Goal: Task Accomplishment & Management: Use online tool/utility

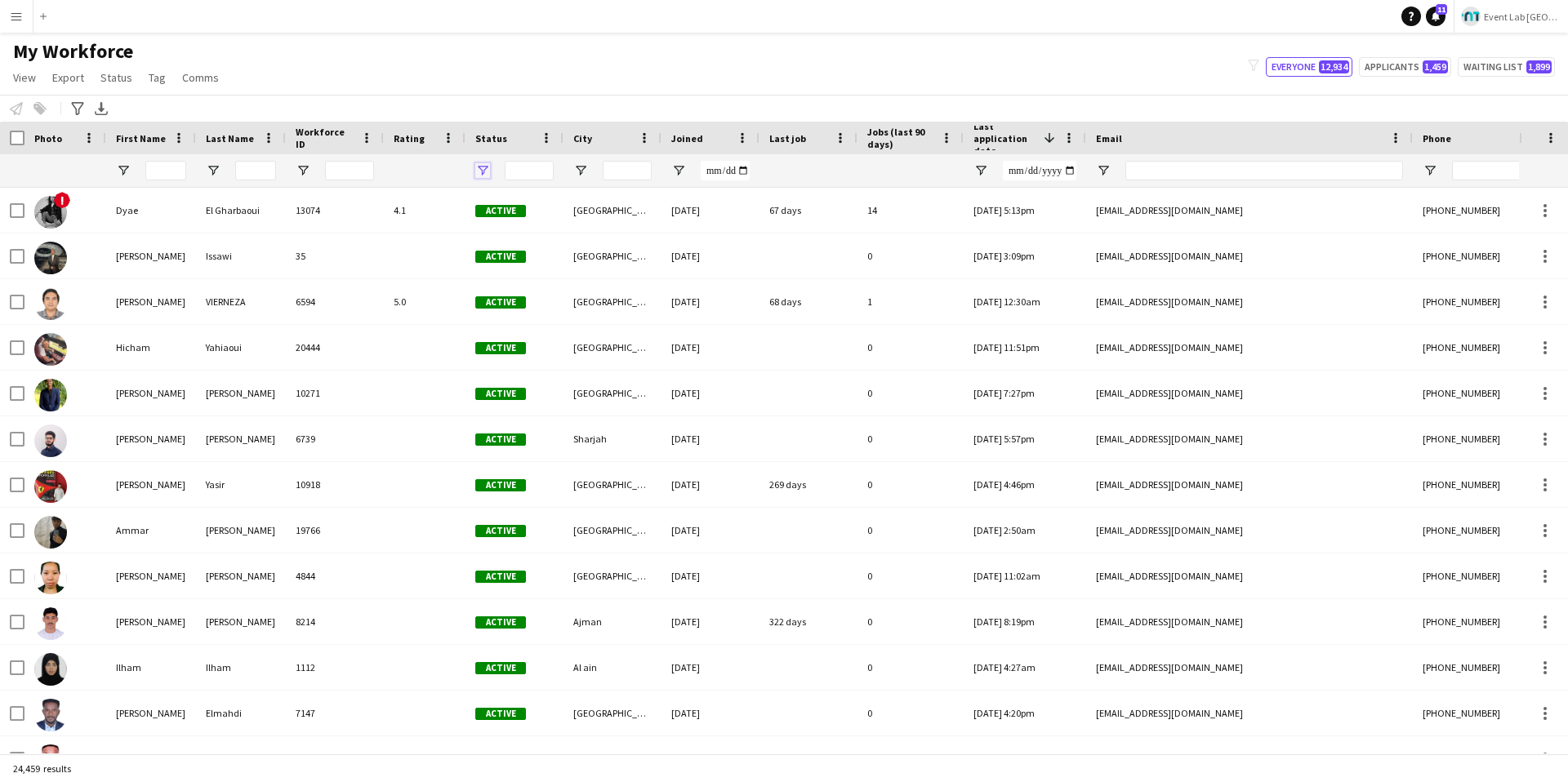
click at [480, 171] on span "Open Filter Menu" at bounding box center [482, 171] width 15 height 15
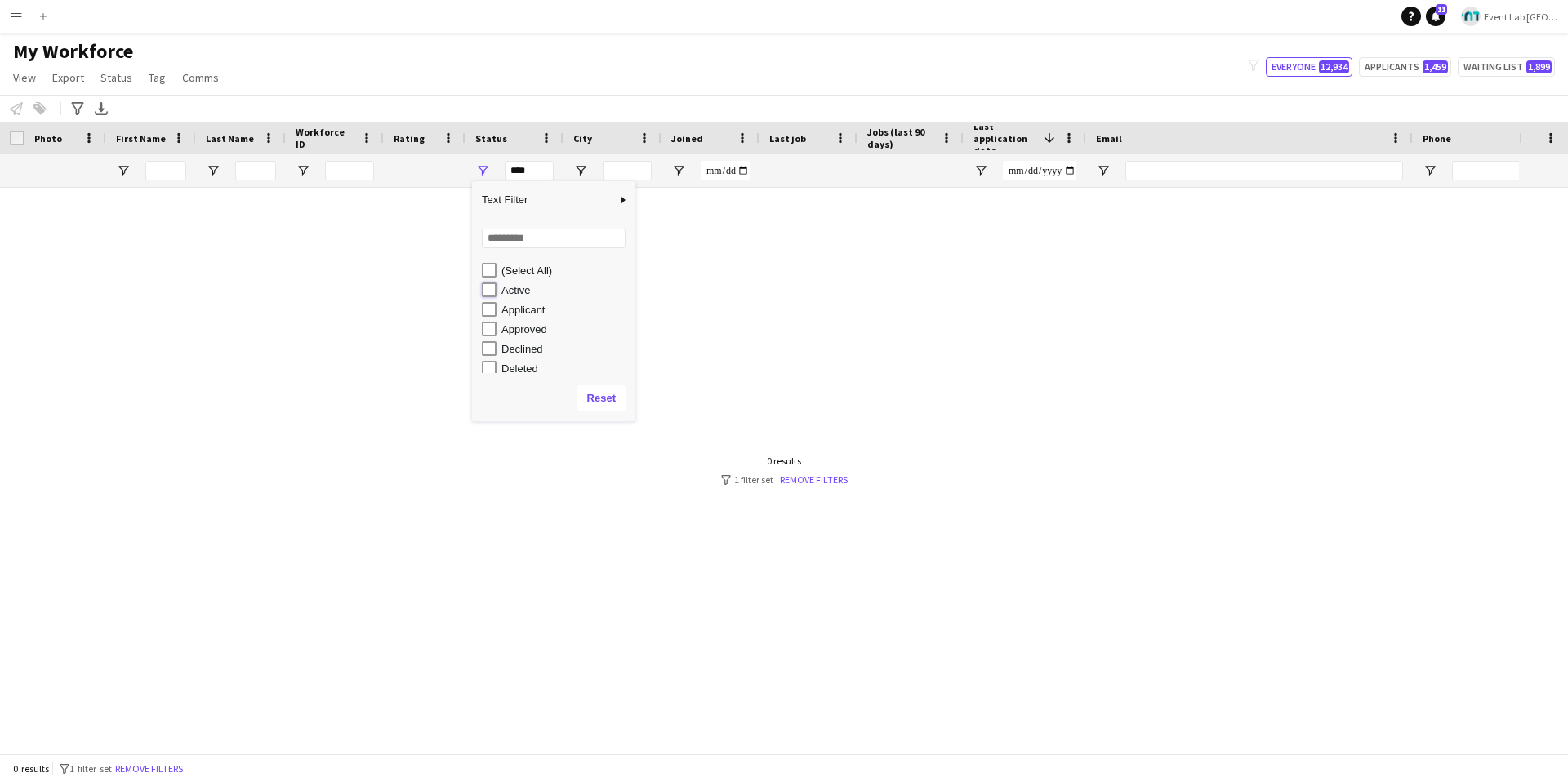
type input "**********"
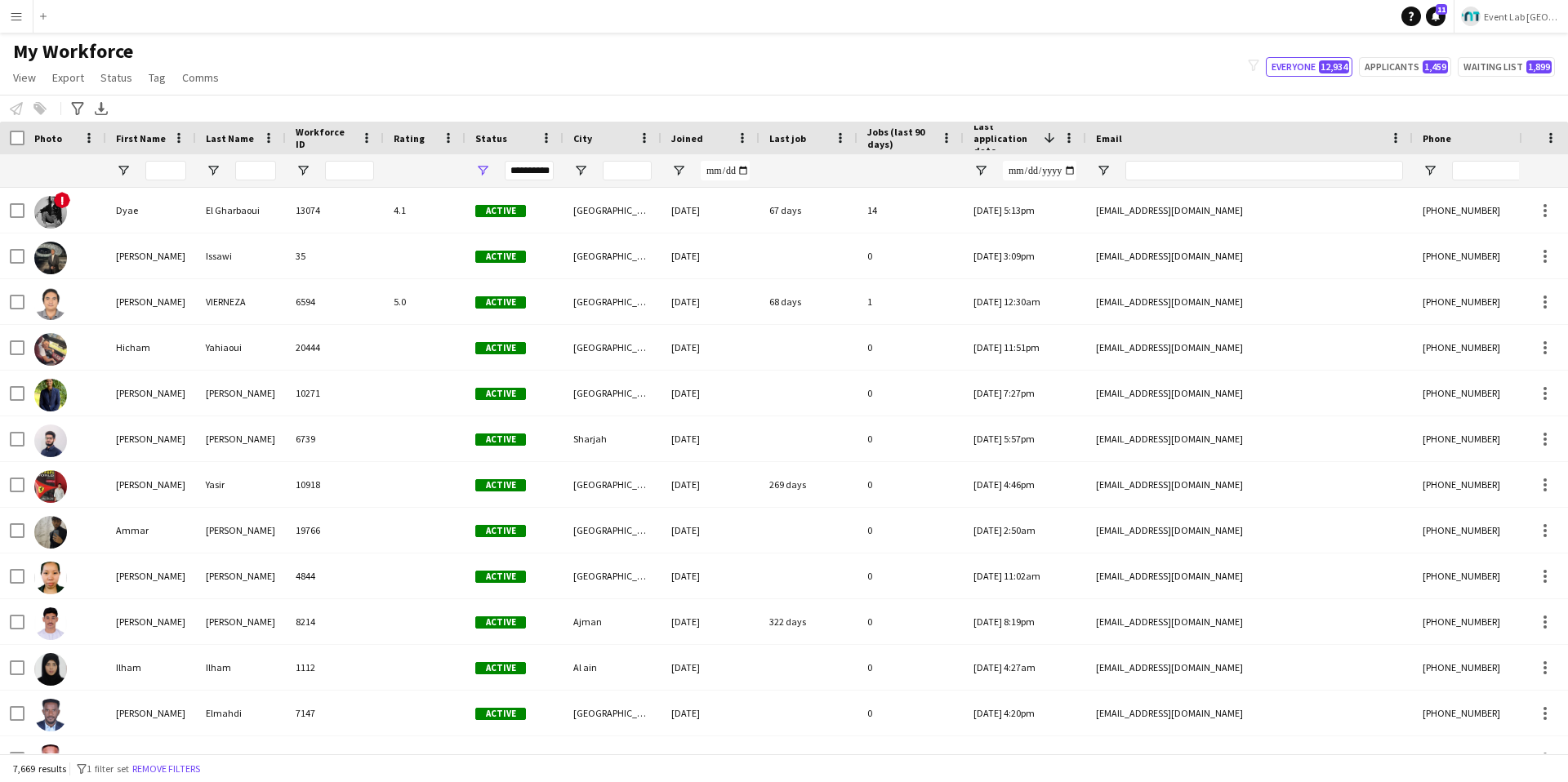
click at [550, 48] on div "My Workforce View Views Default view New view Update view Delete view Edit name…" at bounding box center [784, 67] width 1568 height 55
click at [75, 105] on icon "Advanced filters" at bounding box center [77, 109] width 13 height 13
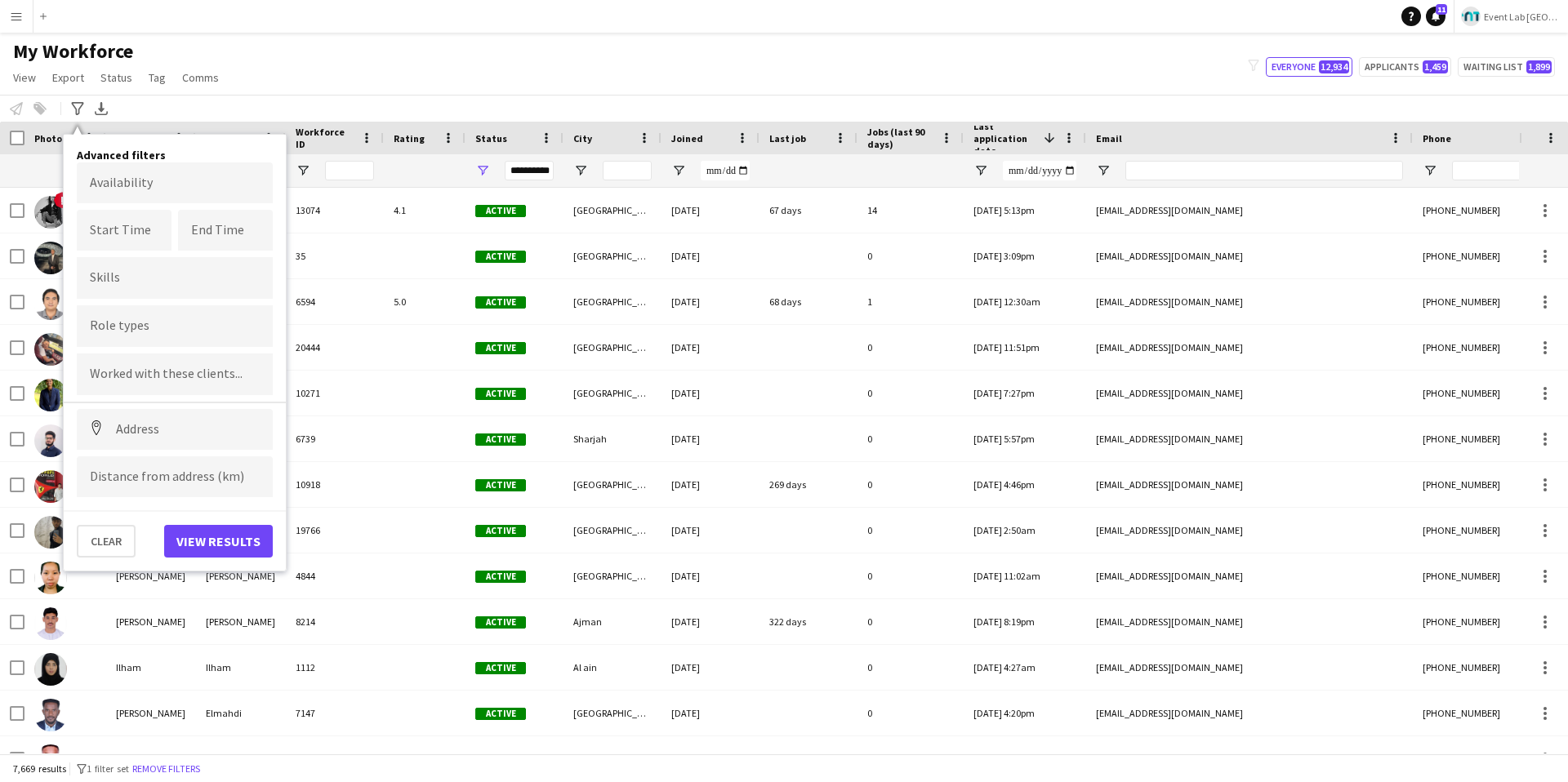
click at [124, 325] on input "Type to search role types..." at bounding box center [175, 326] width 170 height 15
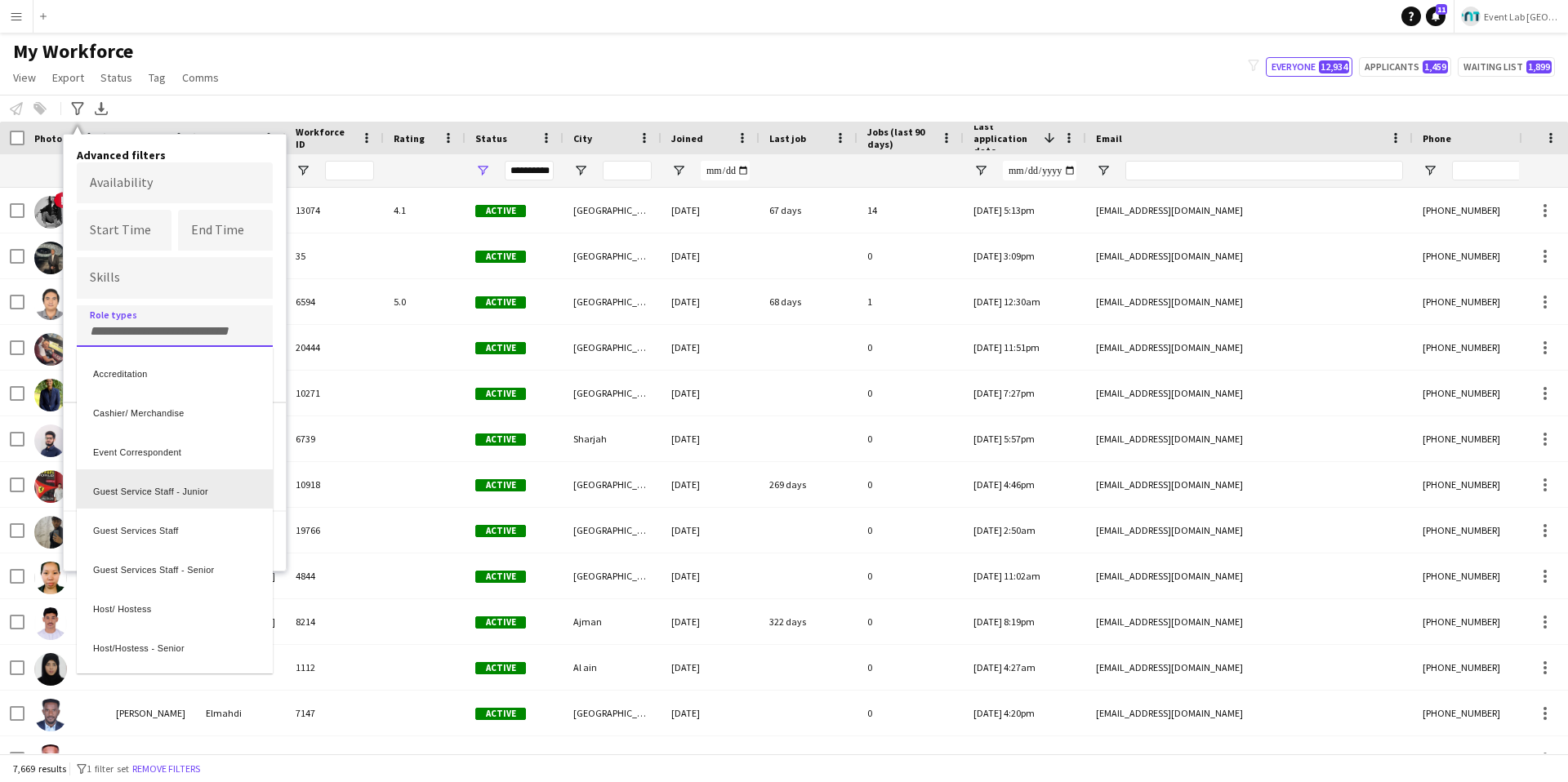
click at [153, 499] on div "Guest Service Staff - Junior" at bounding box center [175, 489] width 196 height 40
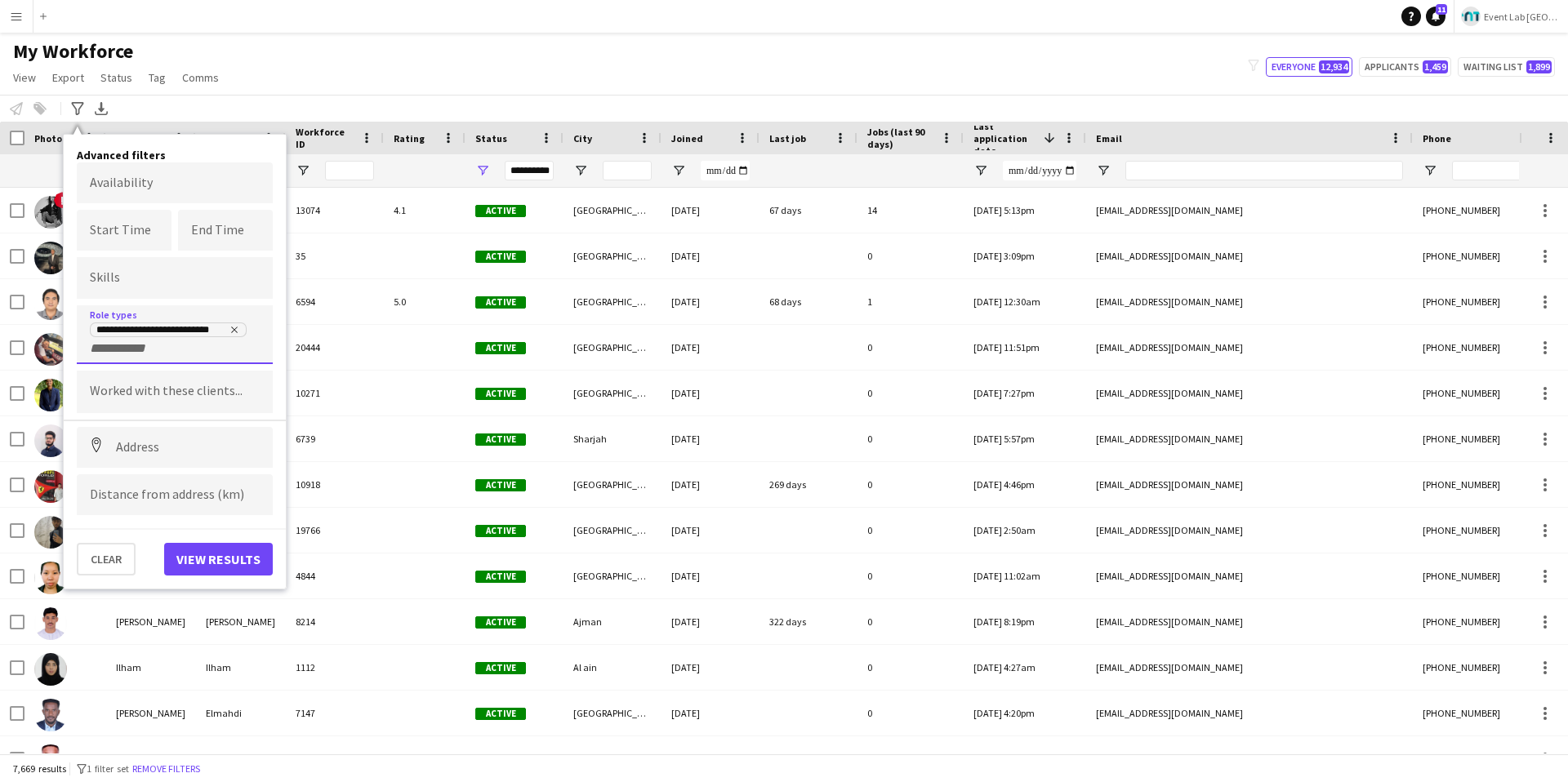
click at [126, 351] on input "+ Role type" at bounding box center [124, 349] width 69 height 15
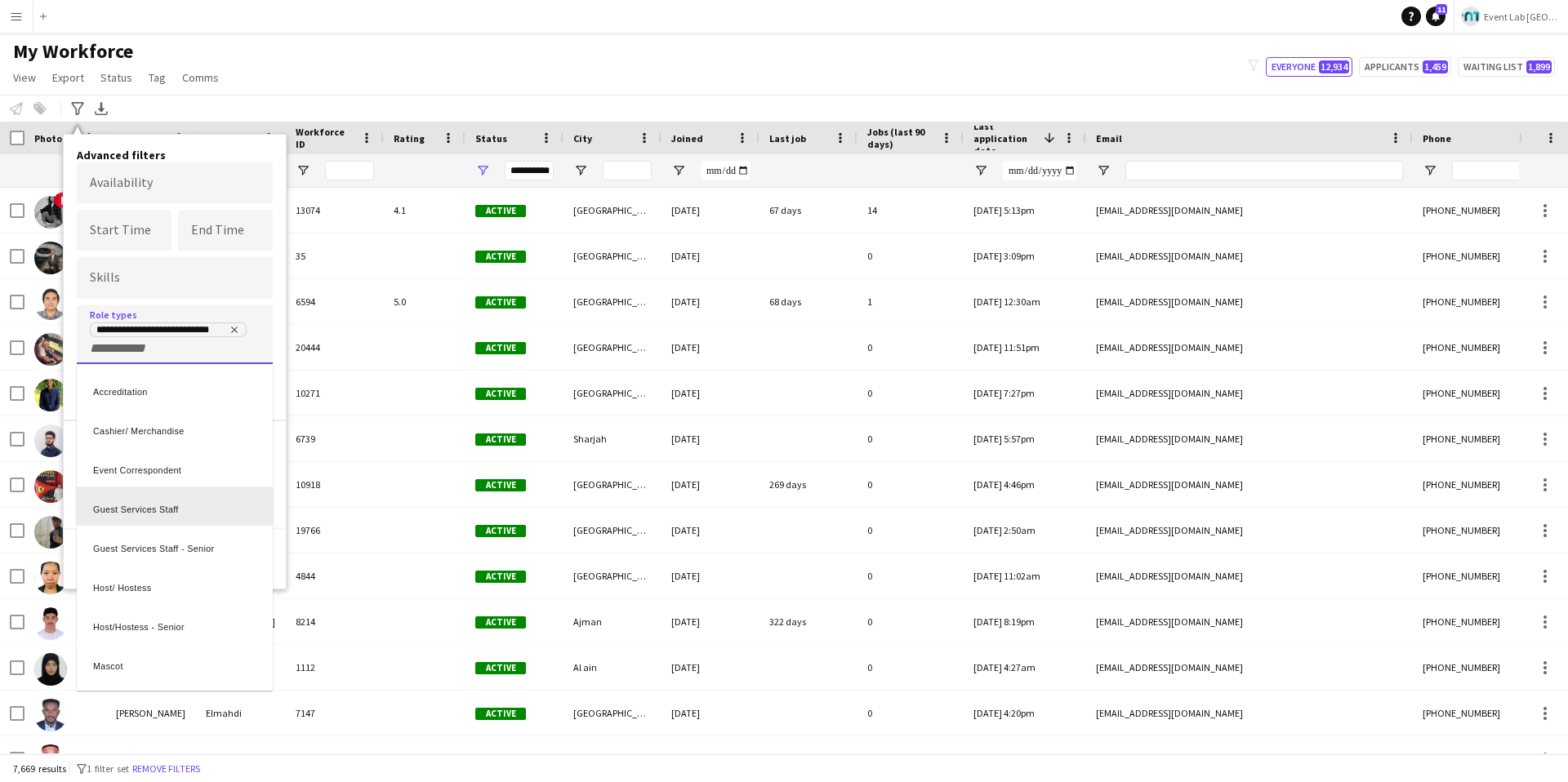
click at [157, 511] on div "Guest Services Staff" at bounding box center [175, 506] width 196 height 40
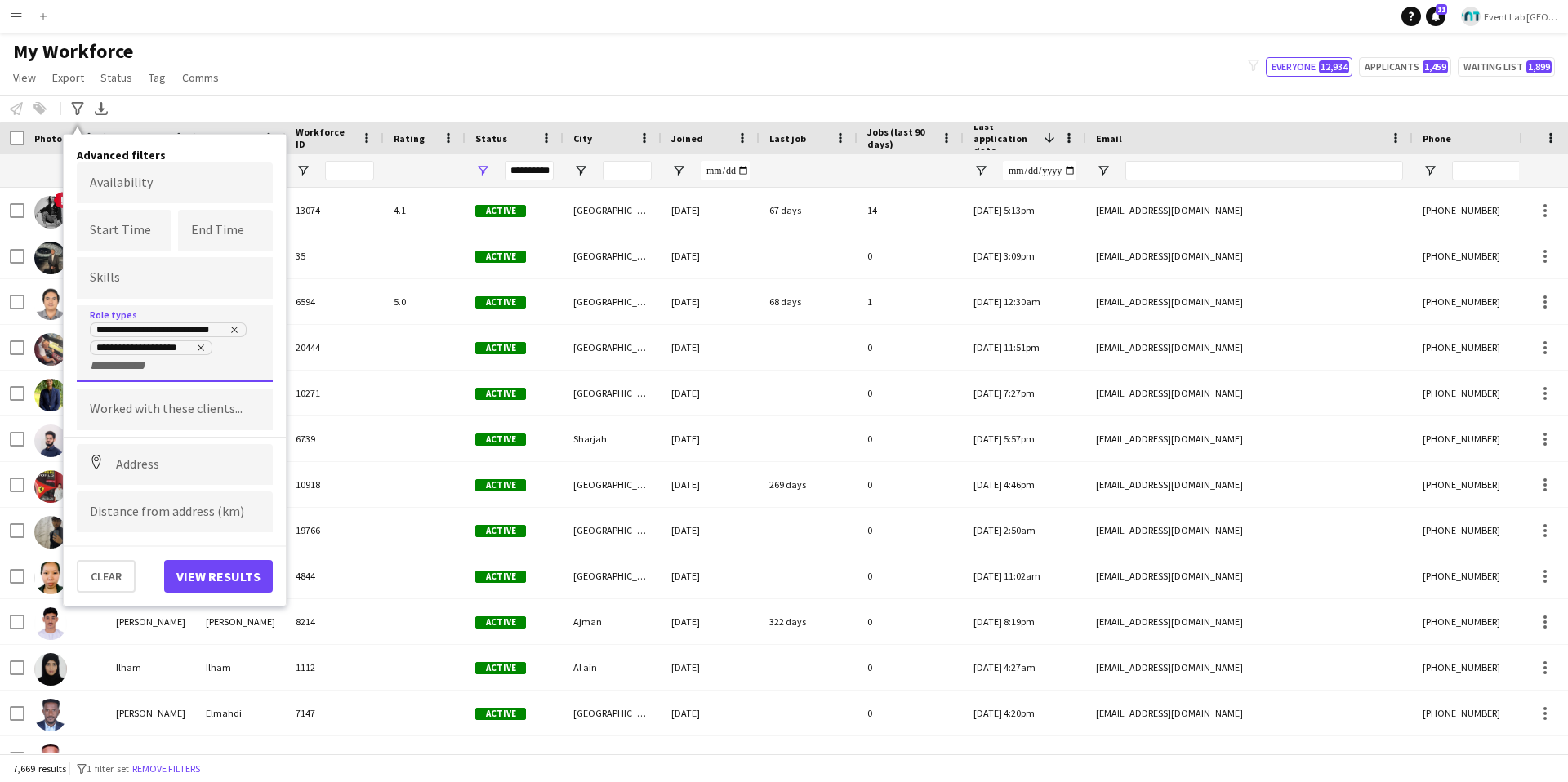
click at [135, 366] on input "+ Role type" at bounding box center [124, 366] width 69 height 15
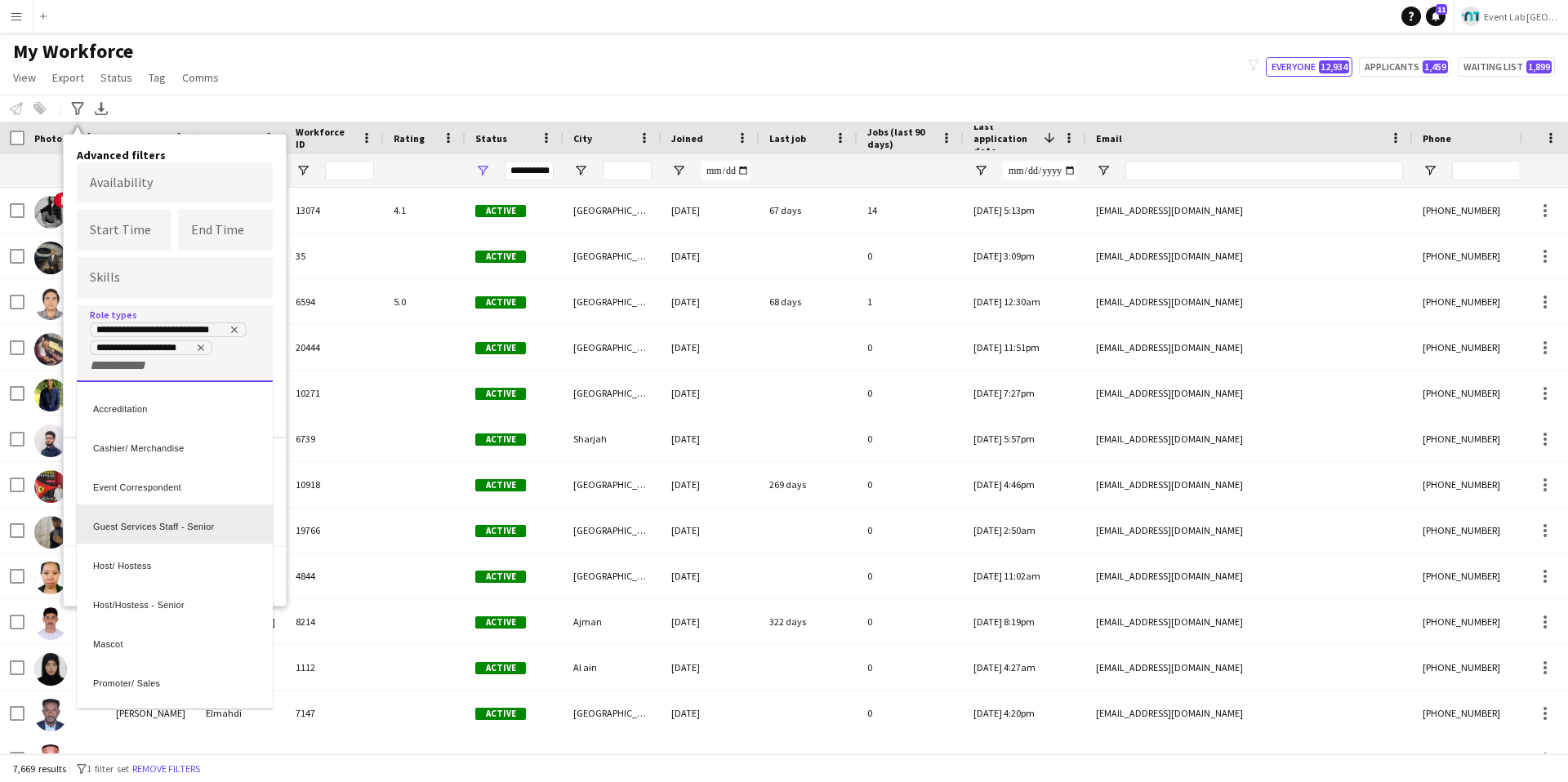
click at [160, 530] on div "Guest Services Staff - Senior" at bounding box center [175, 524] width 196 height 40
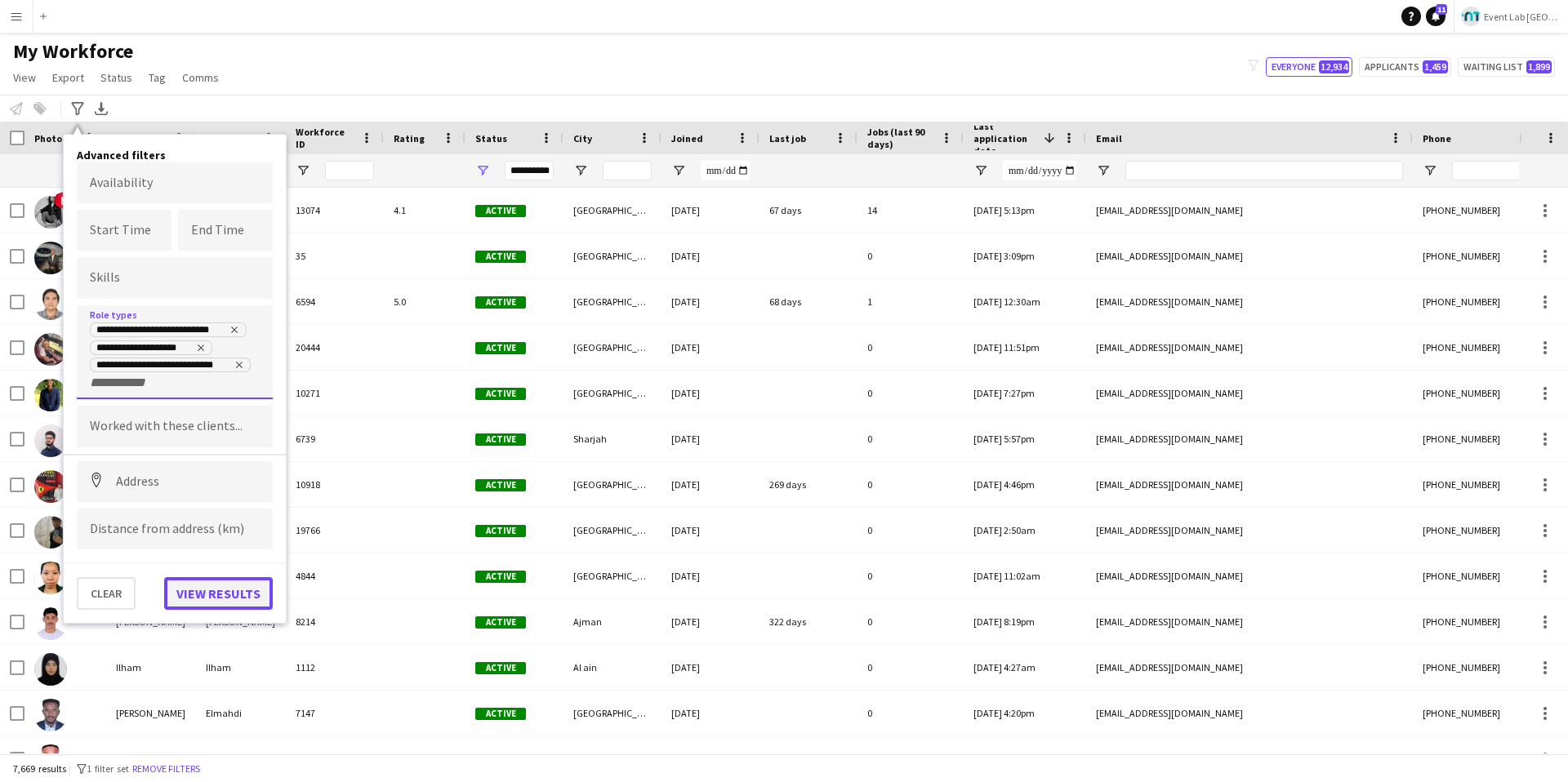
click at [233, 555] on button "View results" at bounding box center [218, 593] width 109 height 33
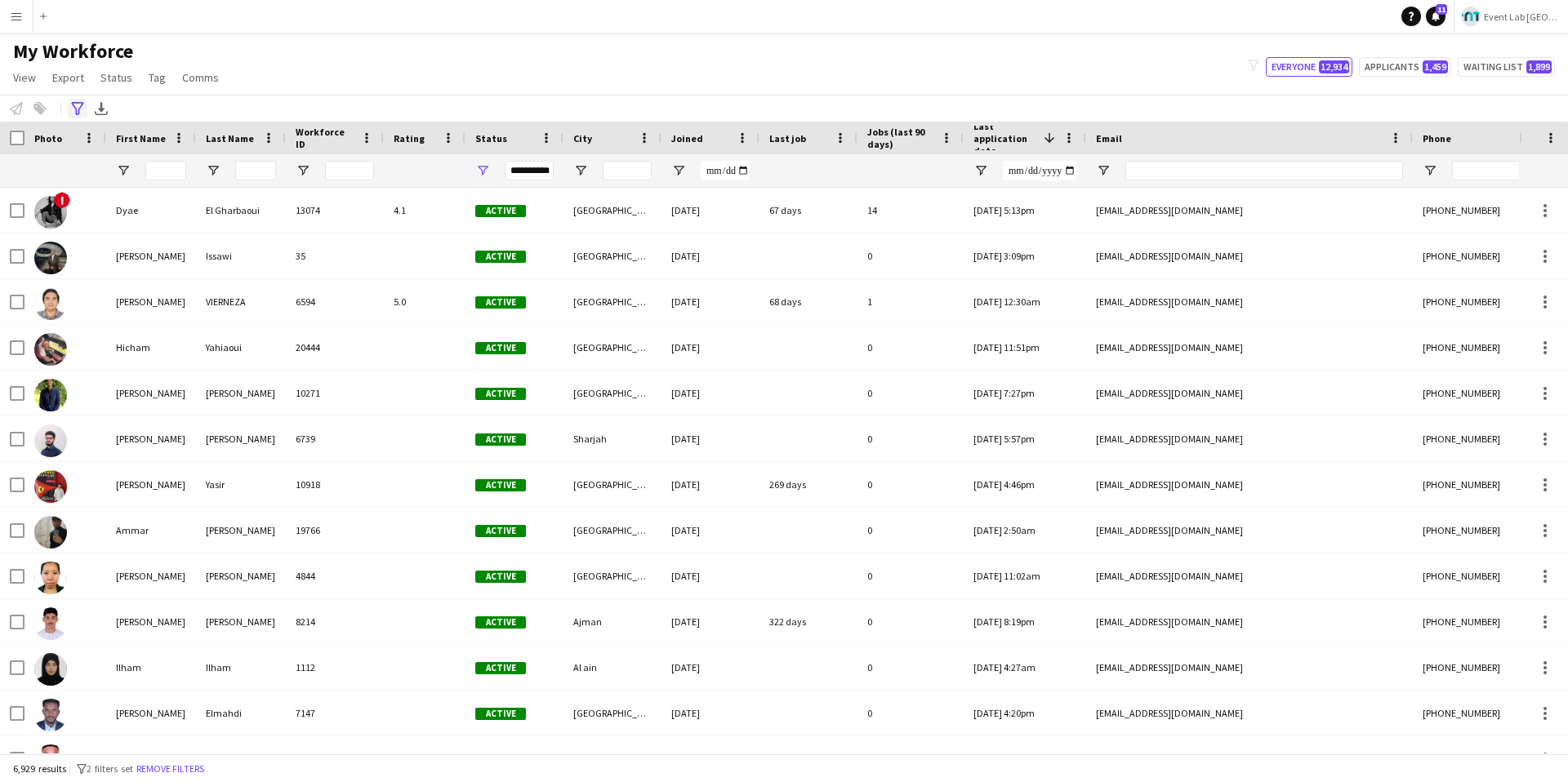
click at [72, 104] on icon at bounding box center [77, 109] width 12 height 13
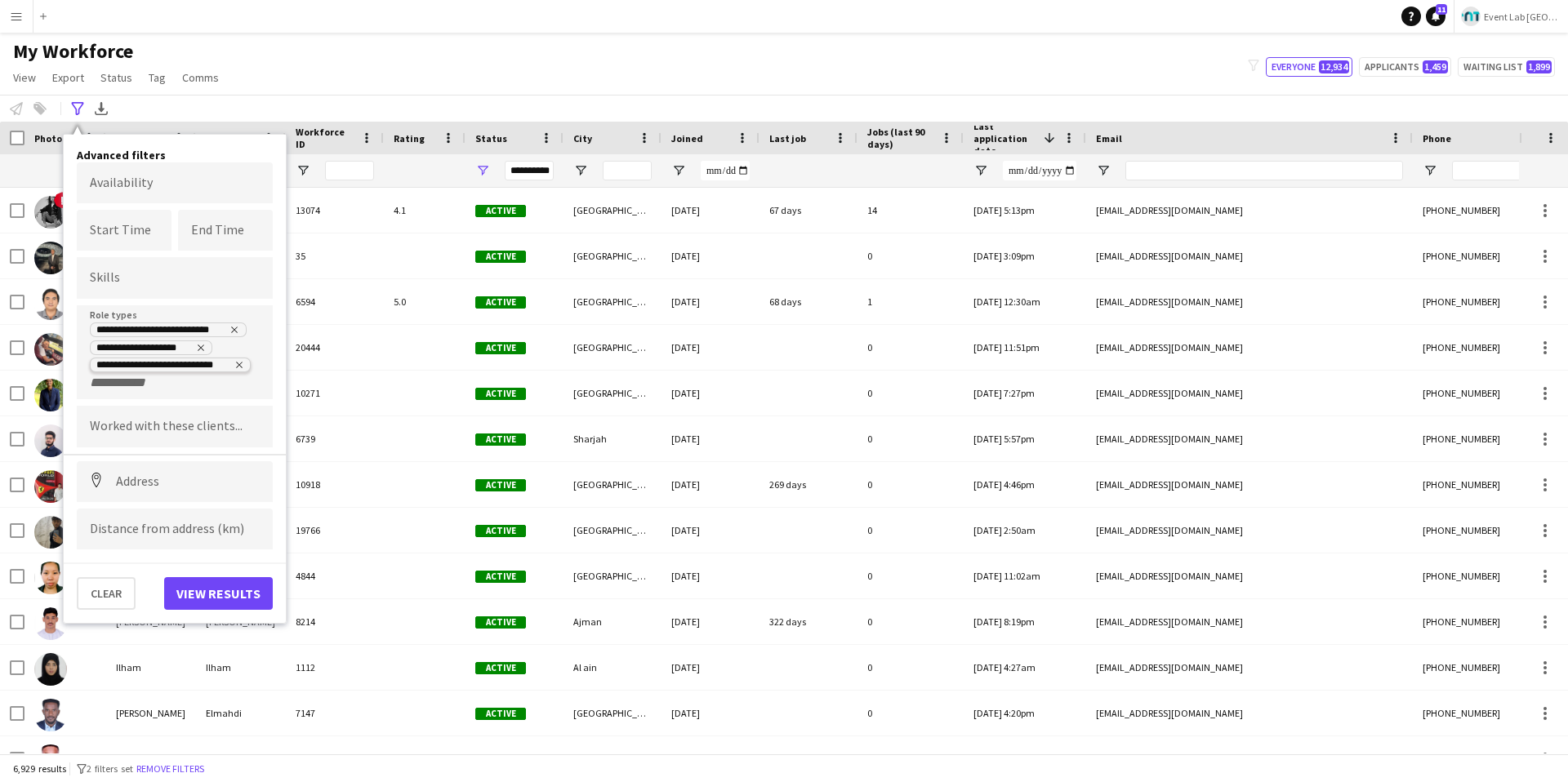
click at [240, 364] on icon "Remove tag" at bounding box center [239, 365] width 10 height 10
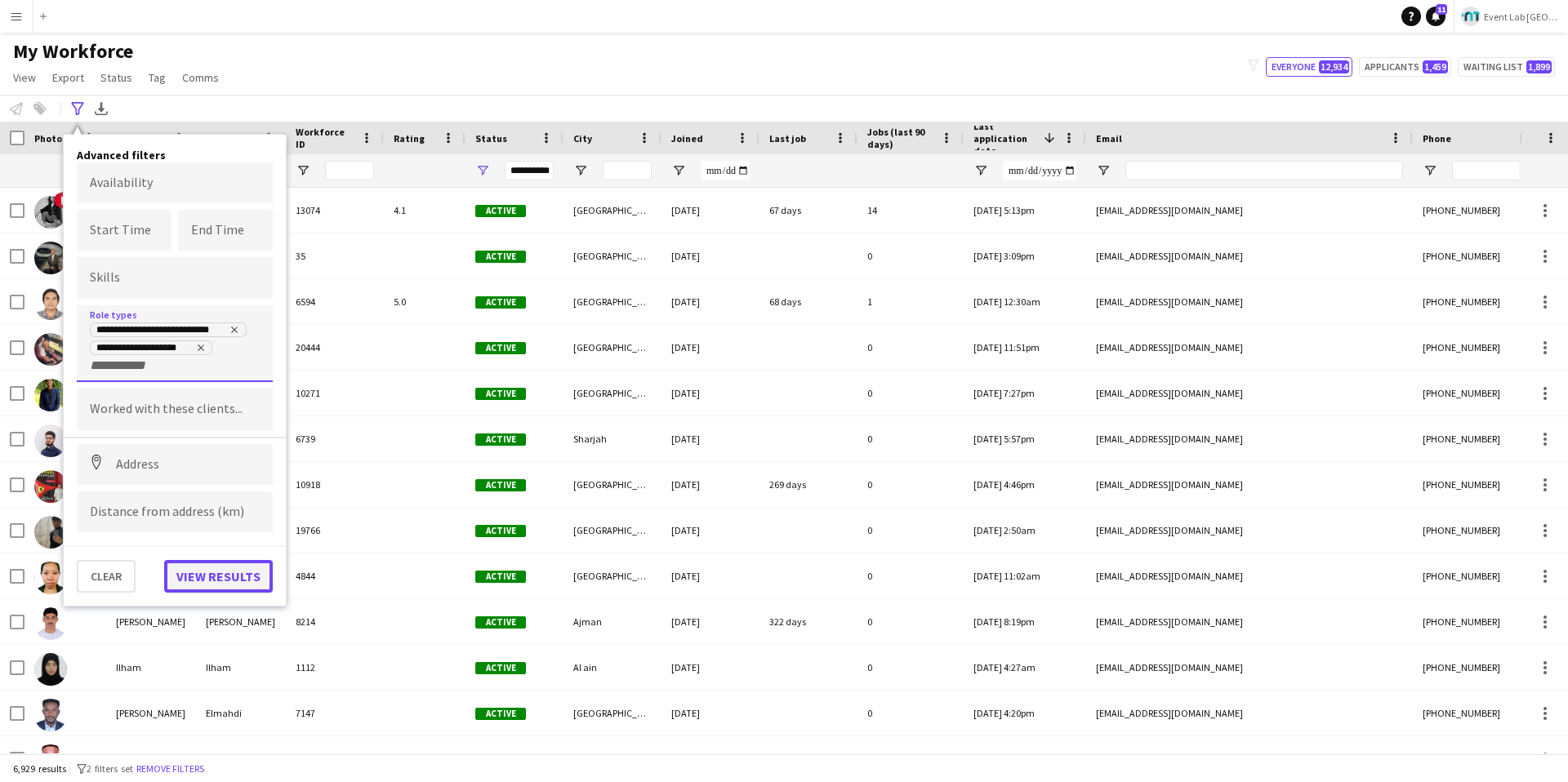
click at [244, 555] on button "View results" at bounding box center [218, 576] width 109 height 33
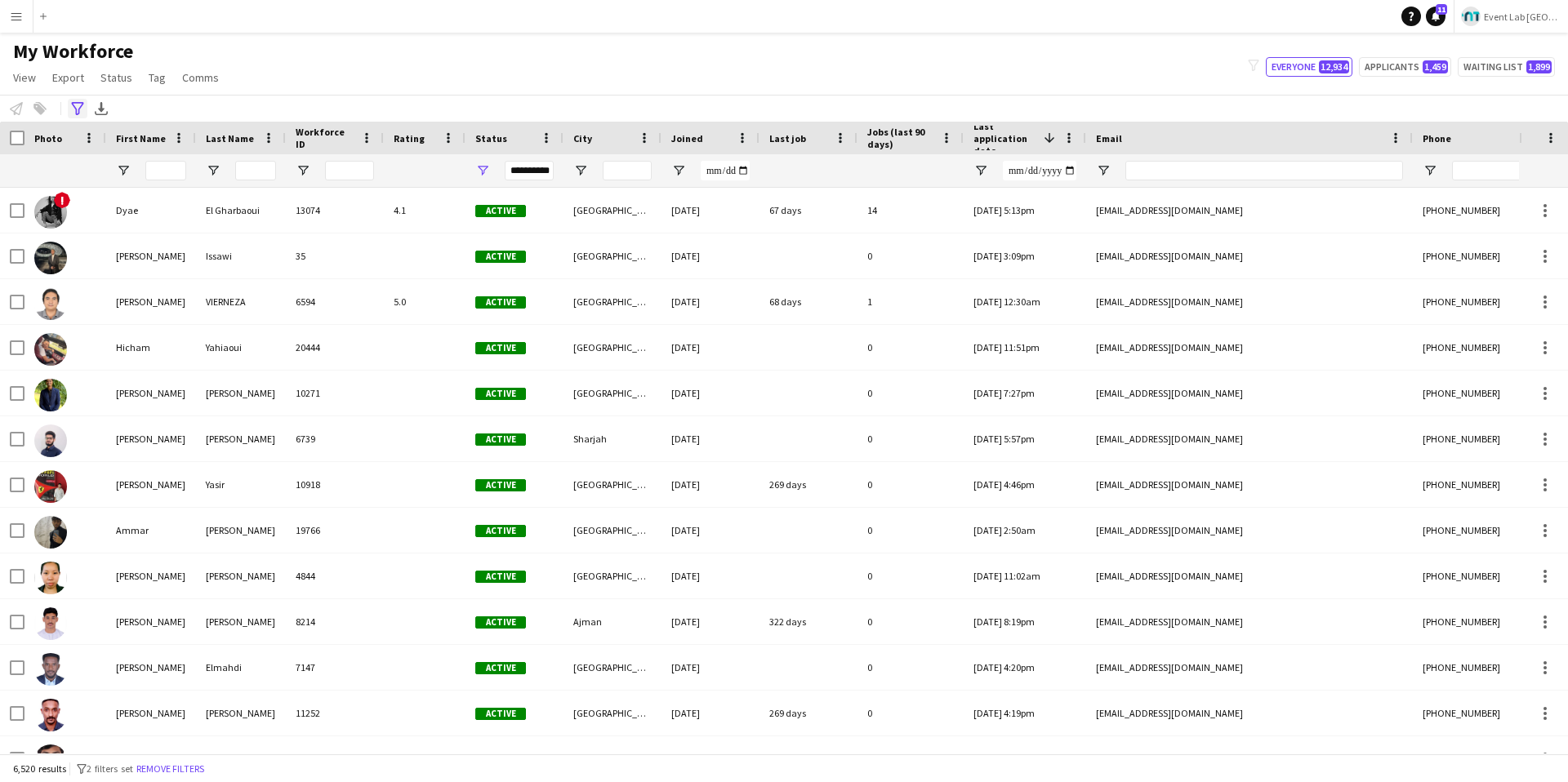
click at [82, 107] on icon "Advanced filters" at bounding box center [77, 109] width 13 height 13
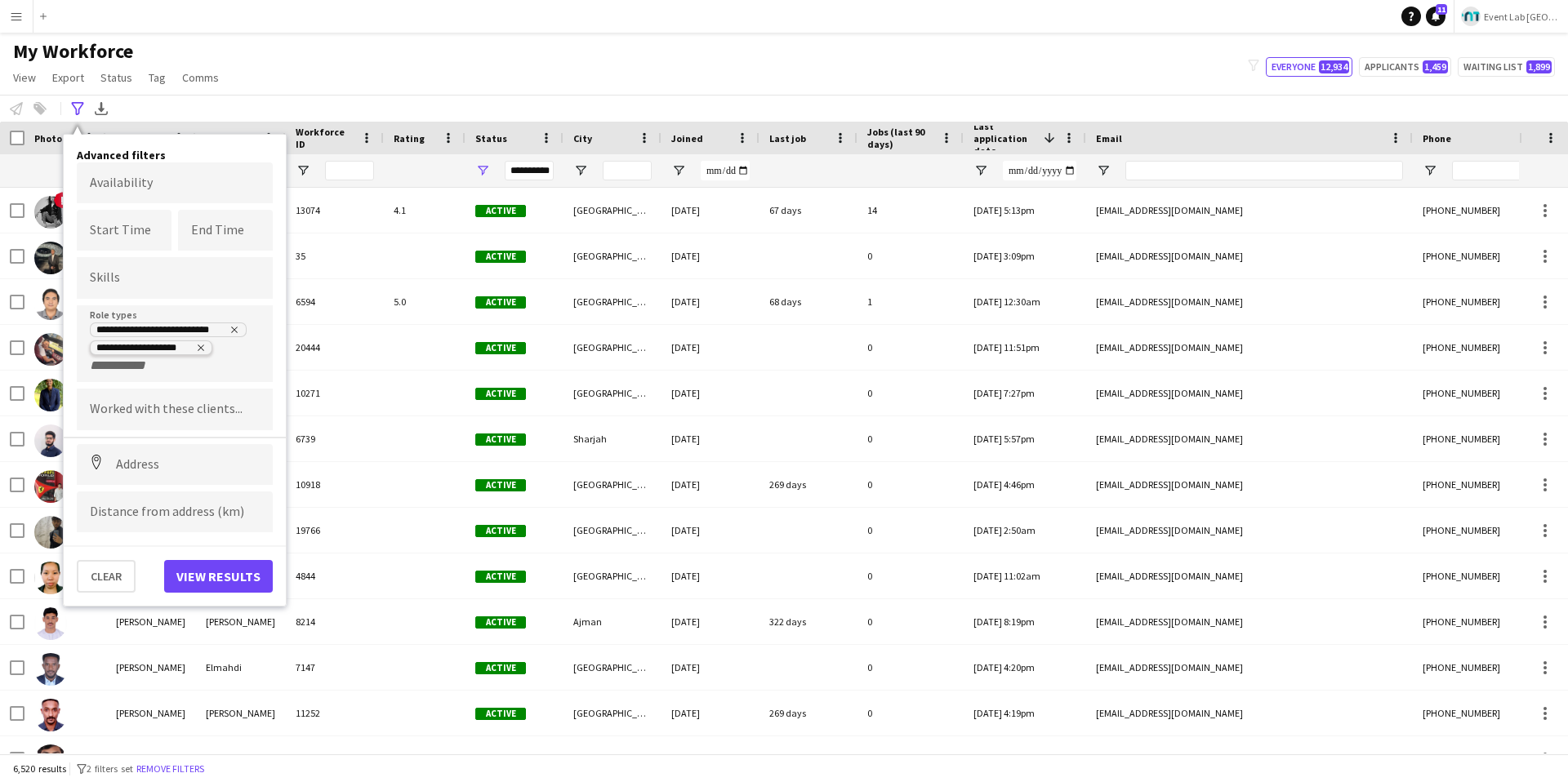
click at [204, 349] on icon "Remove tag" at bounding box center [201, 348] width 7 height 7
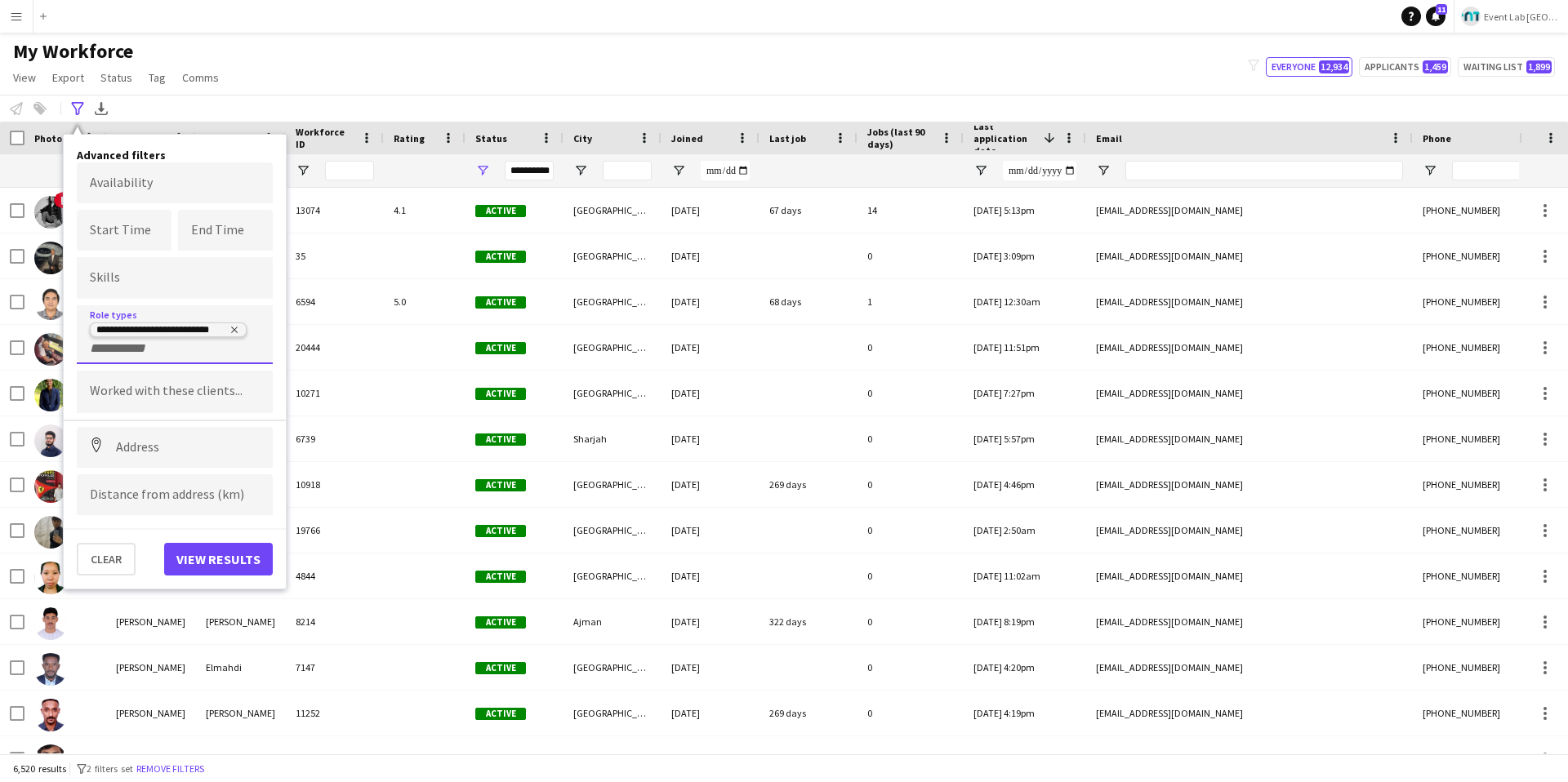
click at [237, 327] on icon "Remove tag" at bounding box center [235, 330] width 7 height 7
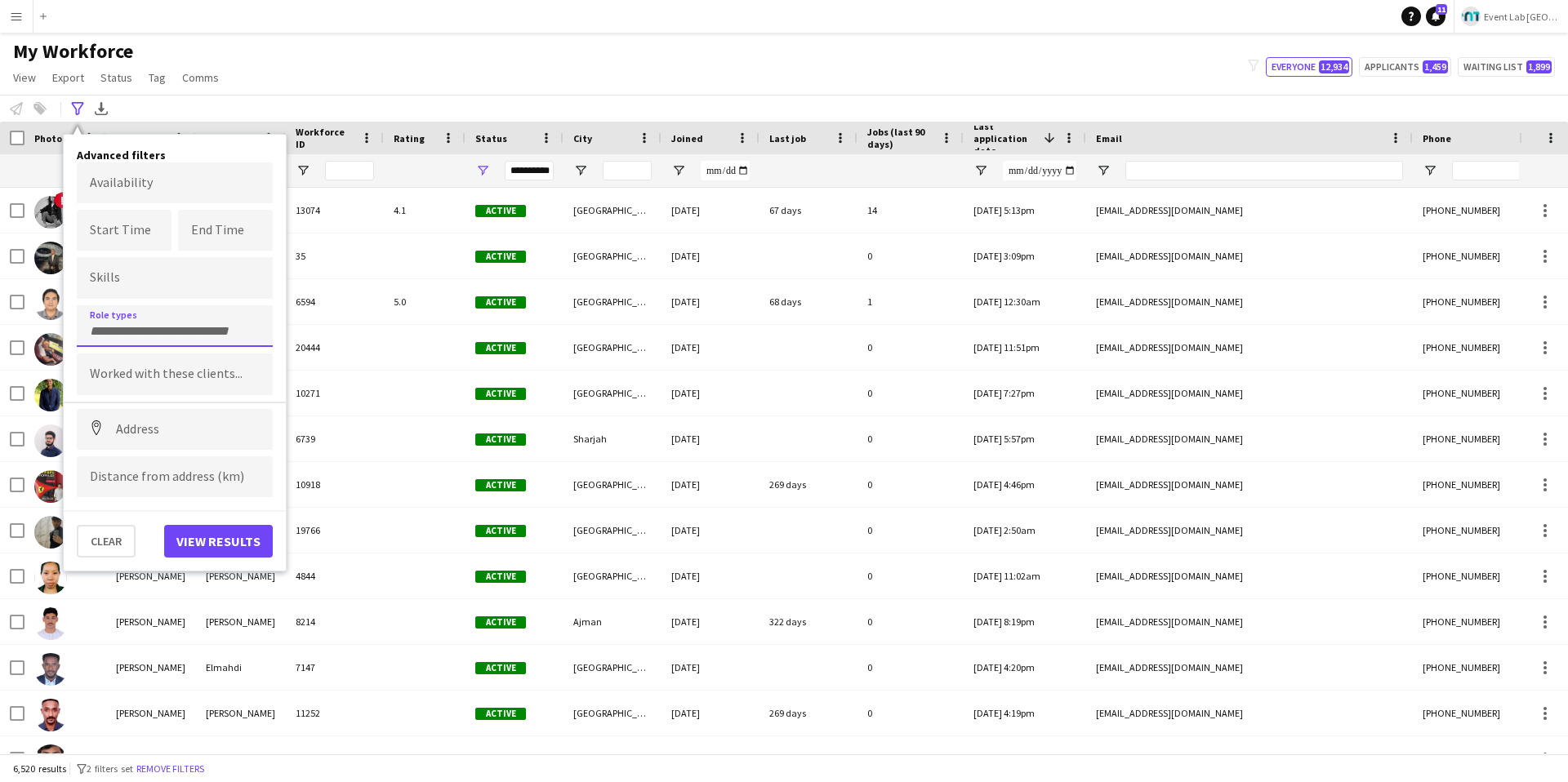
click at [171, 337] on input "Type to search role types..." at bounding box center [175, 331] width 170 height 15
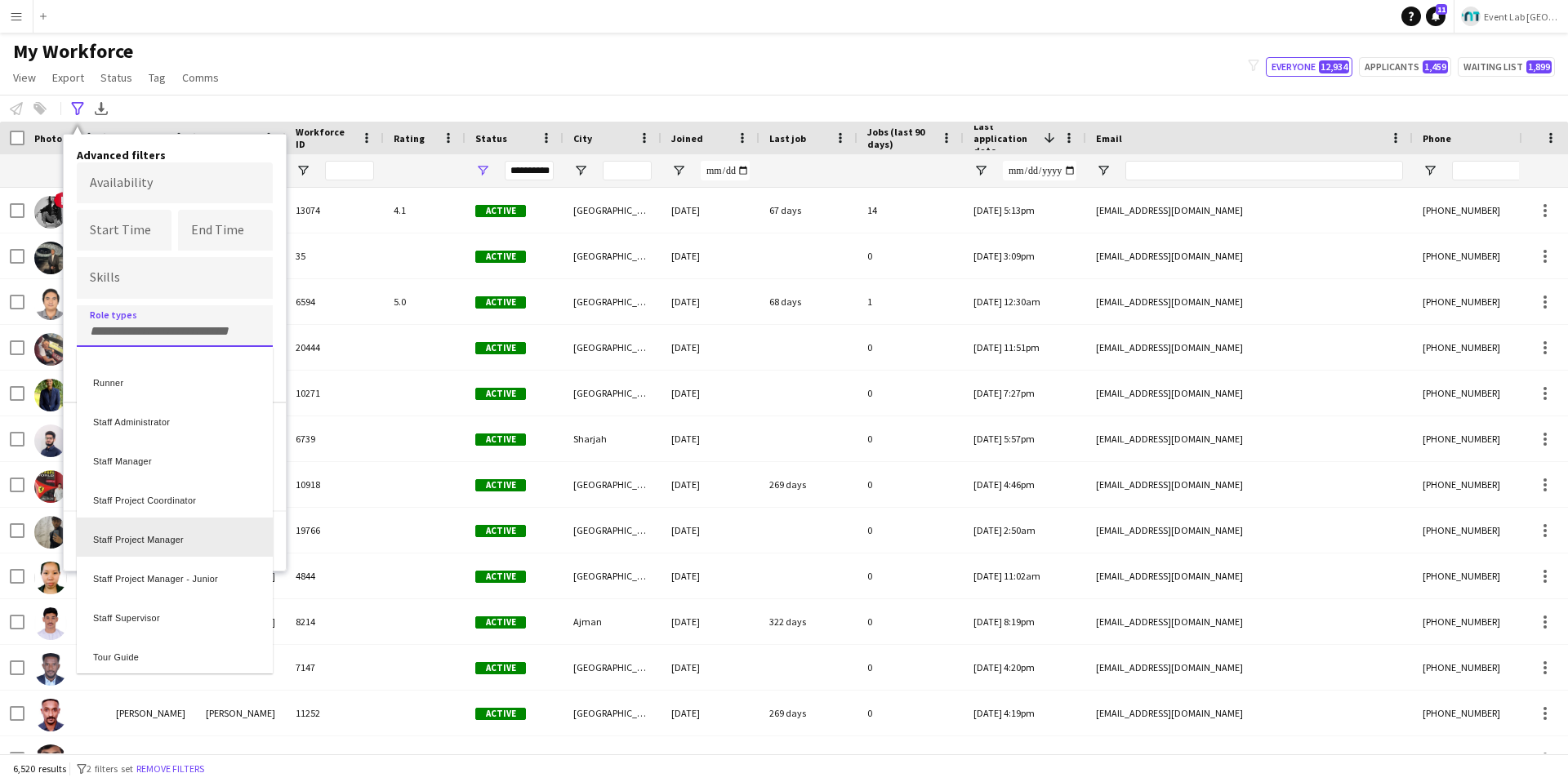
scroll to position [541, 0]
click at [147, 555] on div "Staff Supervisor" at bounding box center [175, 615] width 196 height 40
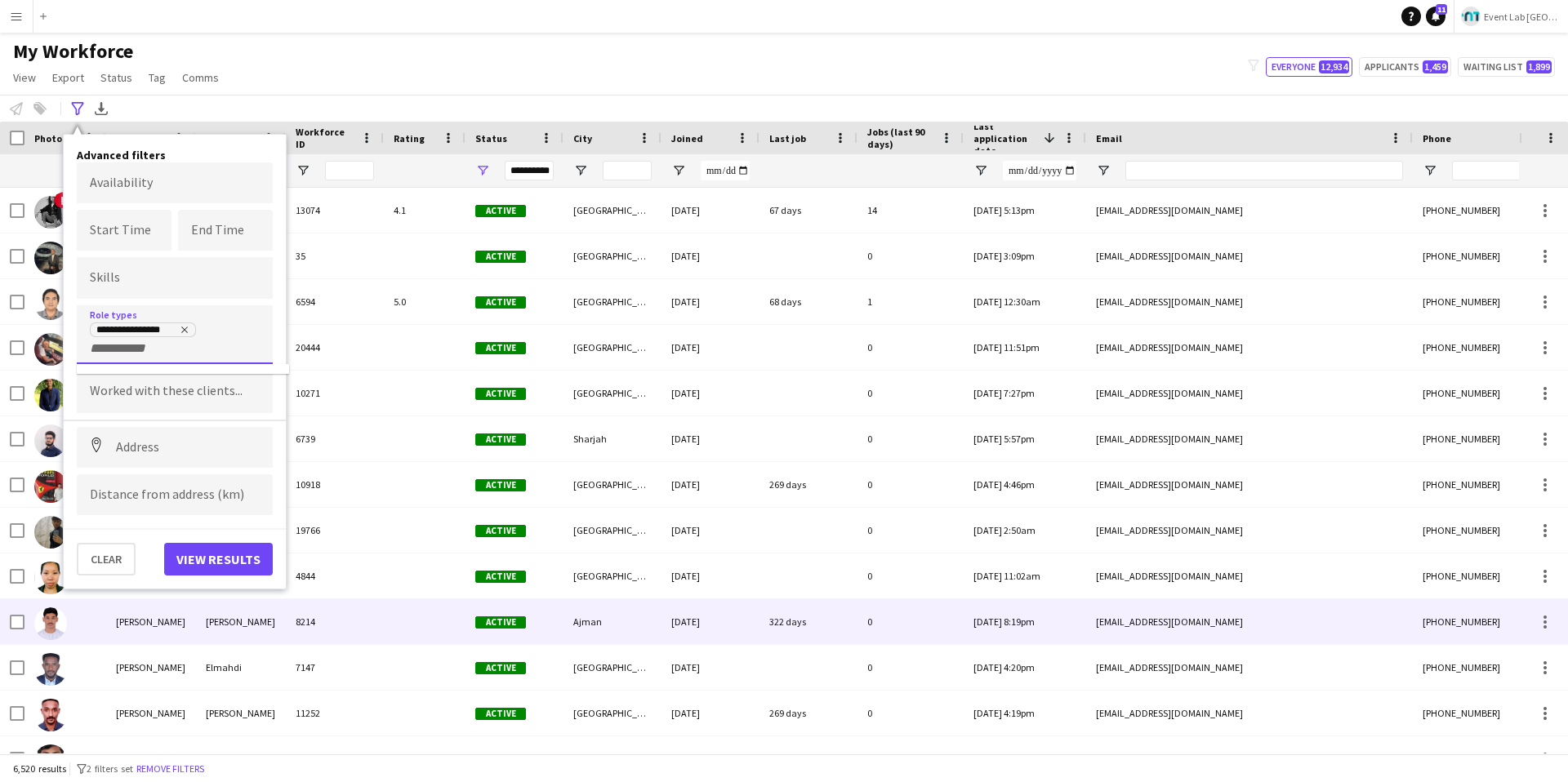
scroll to position [0, 0]
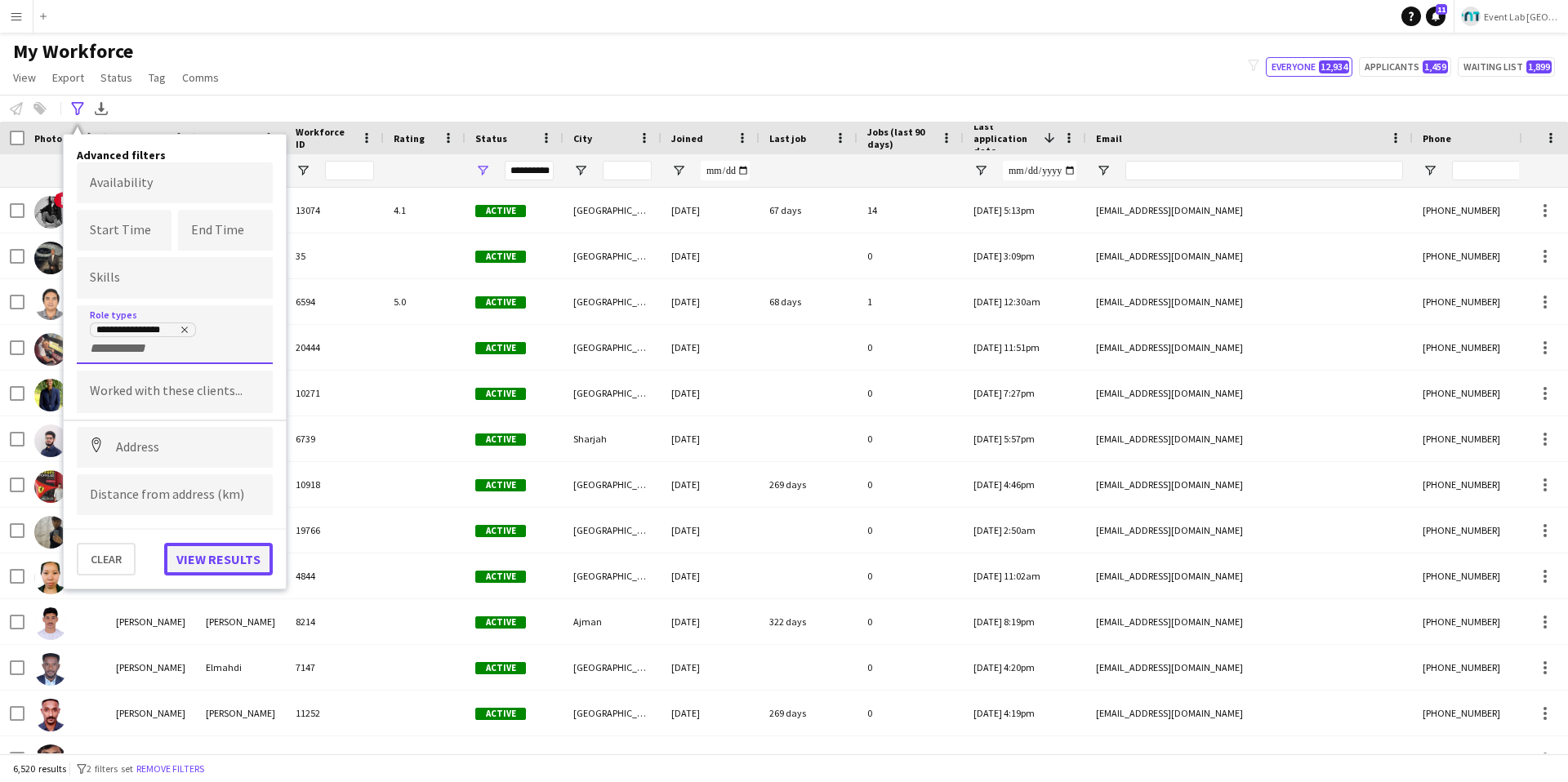
click at [223, 546] on button "View results" at bounding box center [218, 560] width 109 height 33
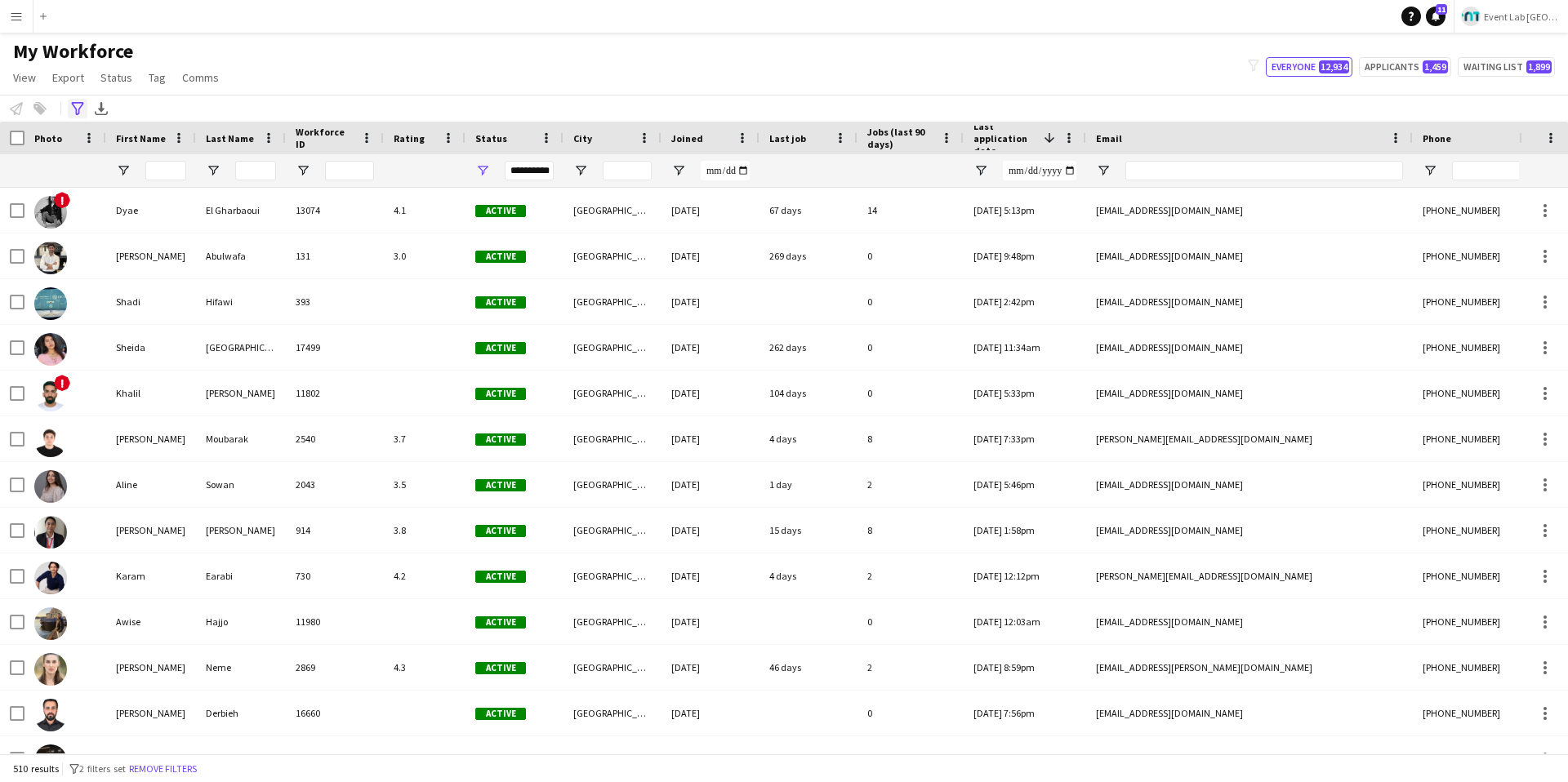
click at [84, 111] on div "Advanced filters" at bounding box center [77, 109] width 20 height 20
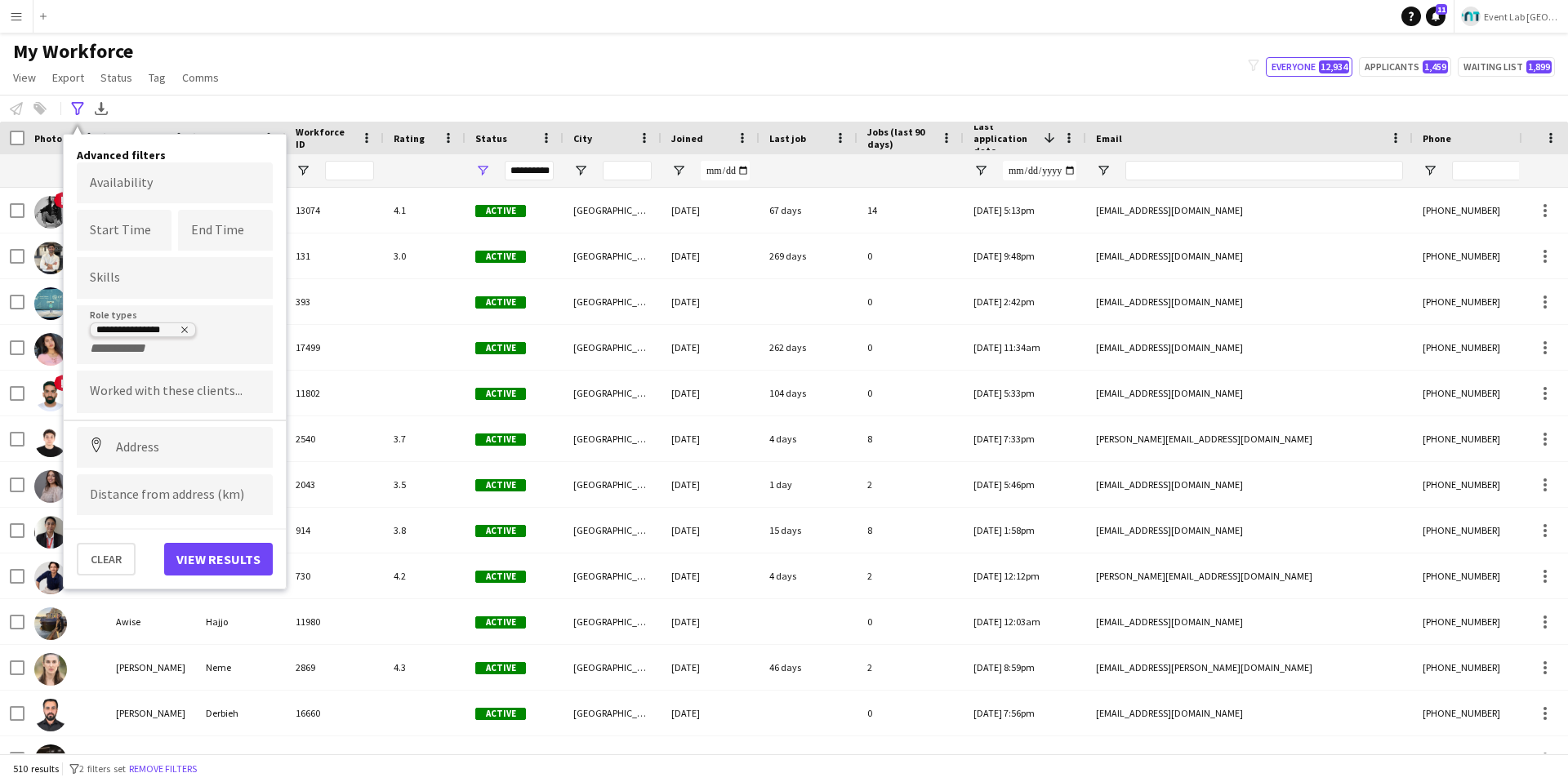
click at [183, 334] on icon "Remove tag" at bounding box center [185, 330] width 10 height 10
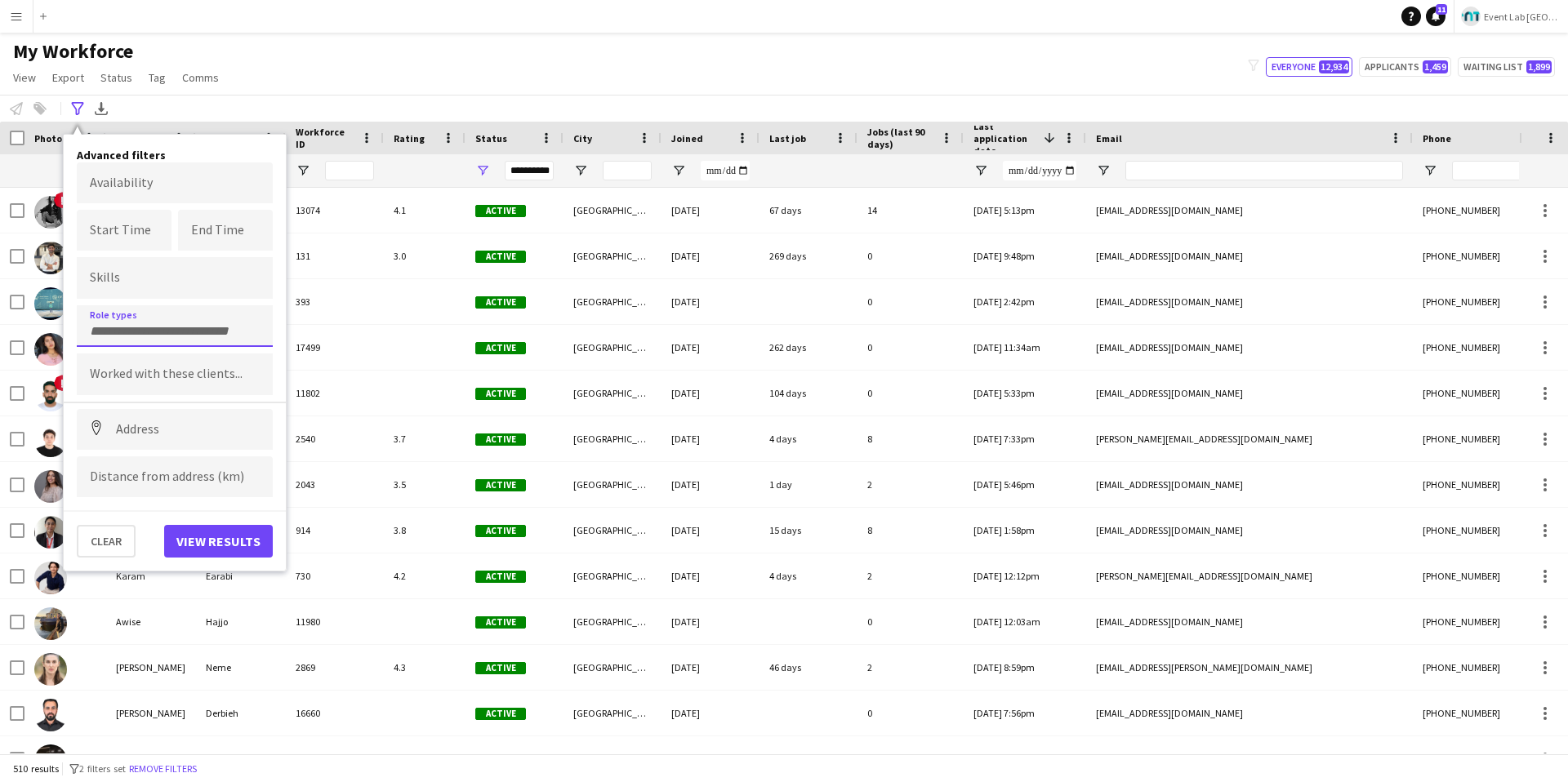
click at [140, 335] on input "Type to search role types..." at bounding box center [175, 331] width 170 height 15
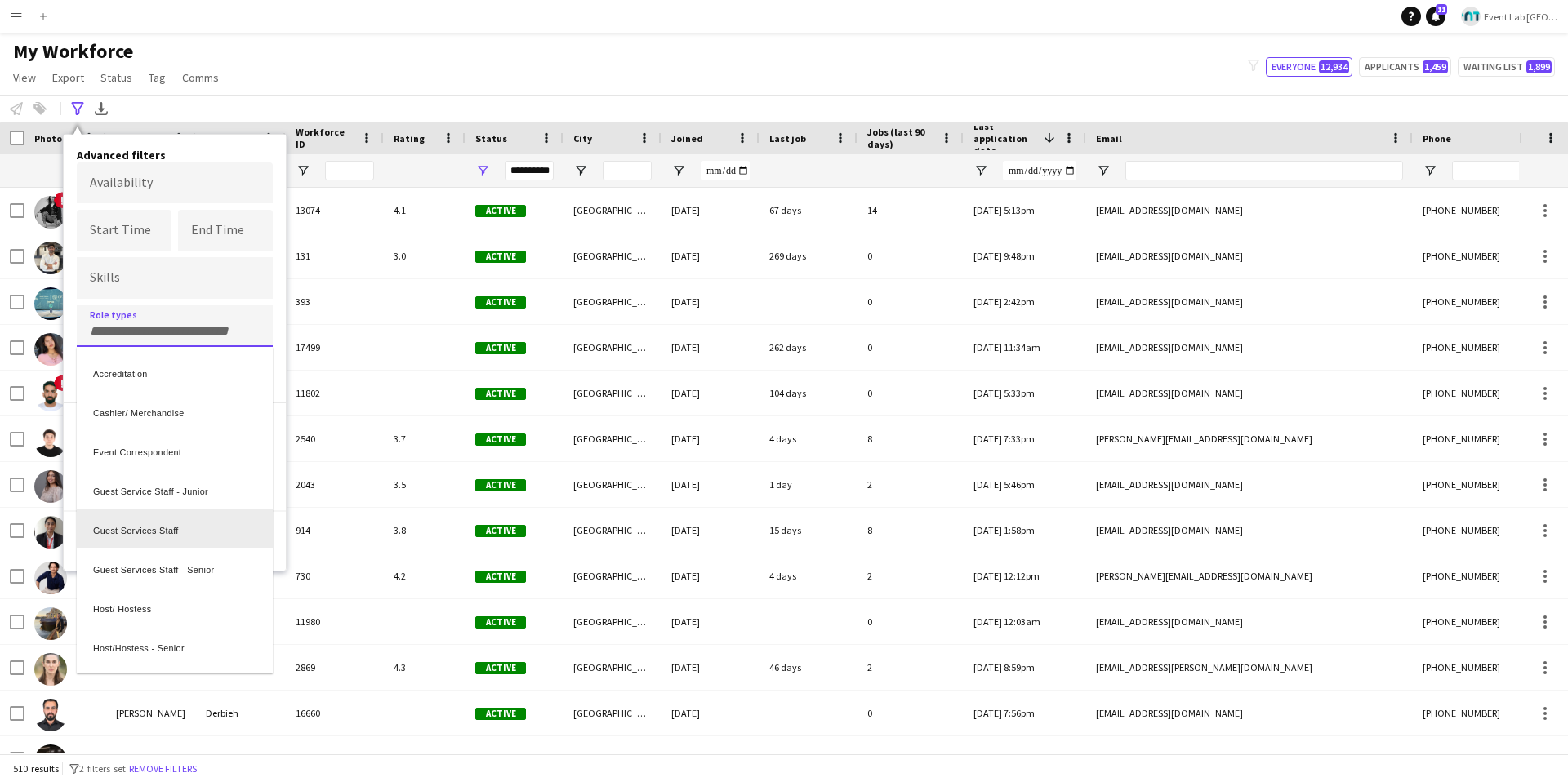
scroll to position [546, 0]
click at [151, 468] on div "Staff Manager" at bounding box center [175, 453] width 196 height 40
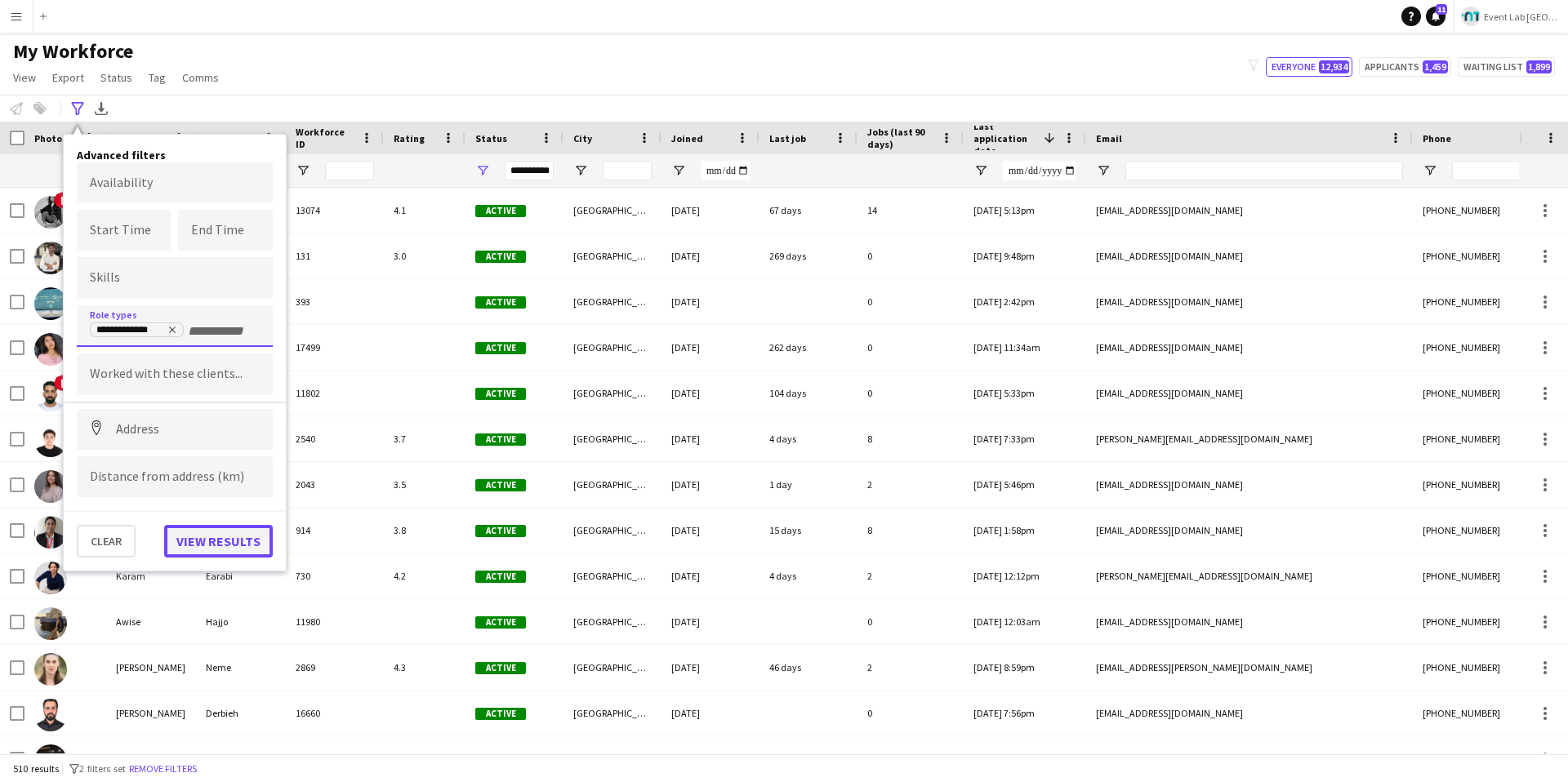
click at [242, 535] on button "View results" at bounding box center [218, 541] width 109 height 33
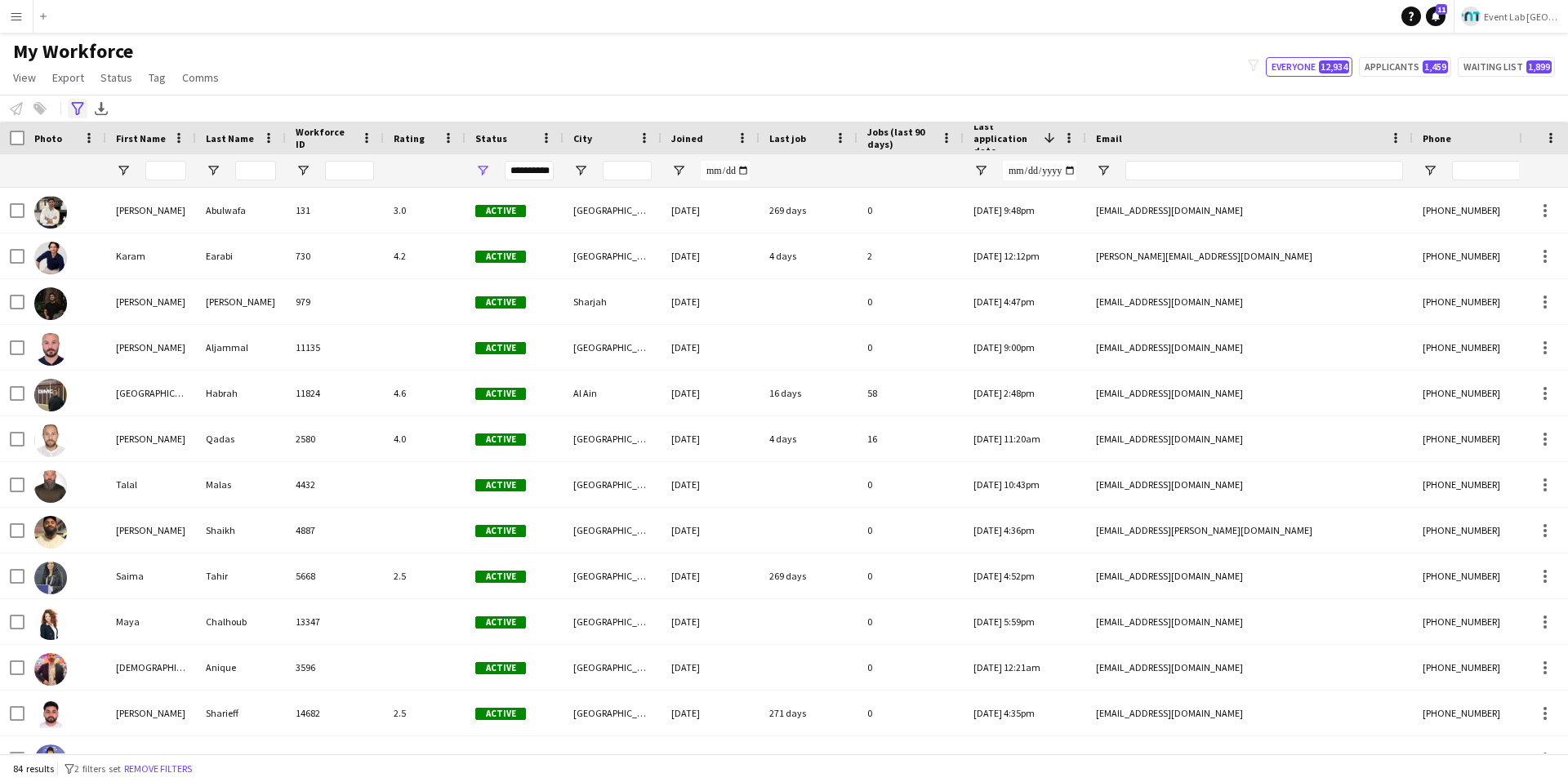
click at [80, 111] on icon "Advanced filters" at bounding box center [77, 109] width 13 height 13
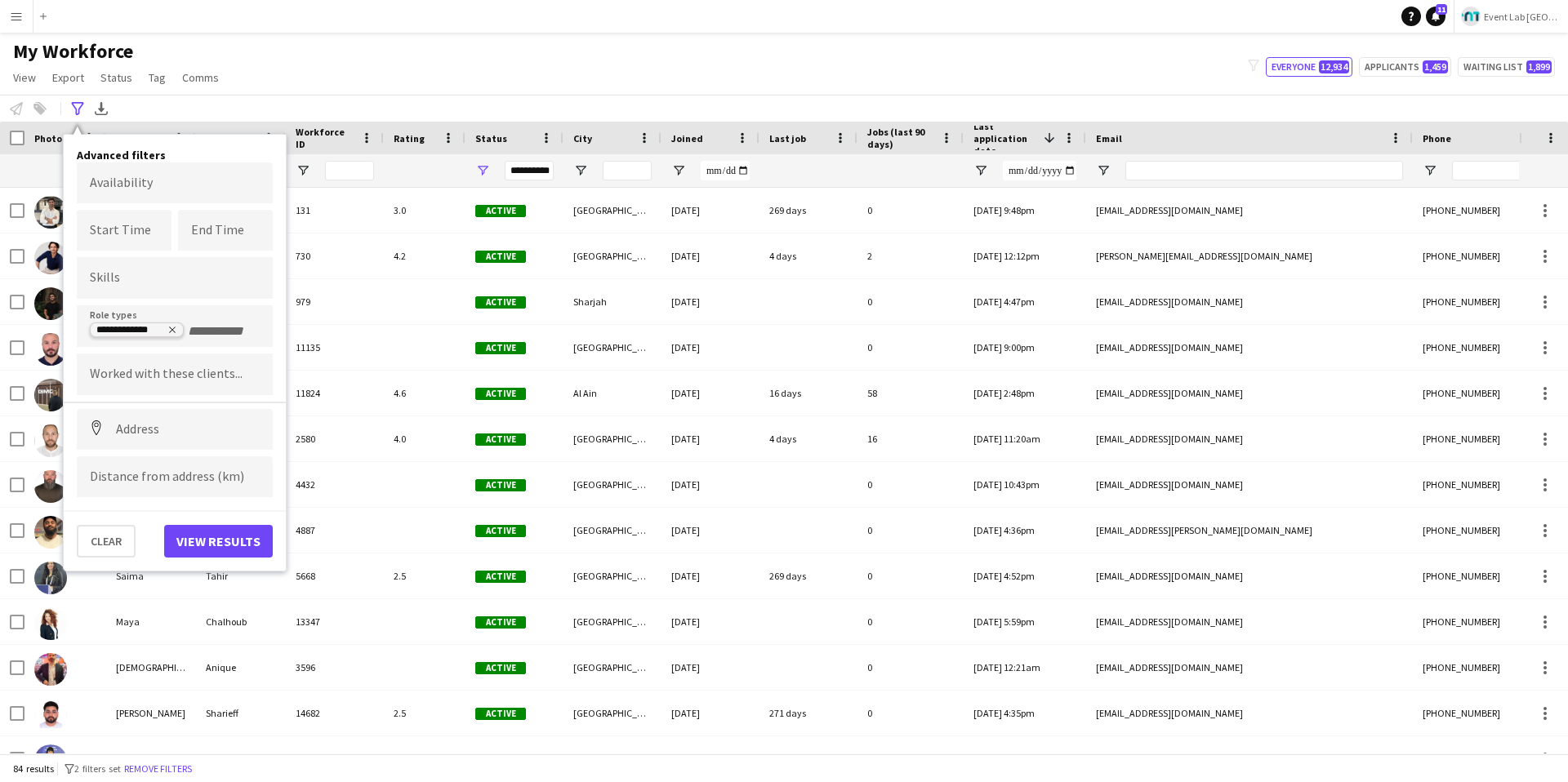
click at [172, 330] on icon "Remove tag" at bounding box center [172, 330] width 10 height 10
click at [166, 327] on input "Type to search role types..." at bounding box center [175, 331] width 170 height 15
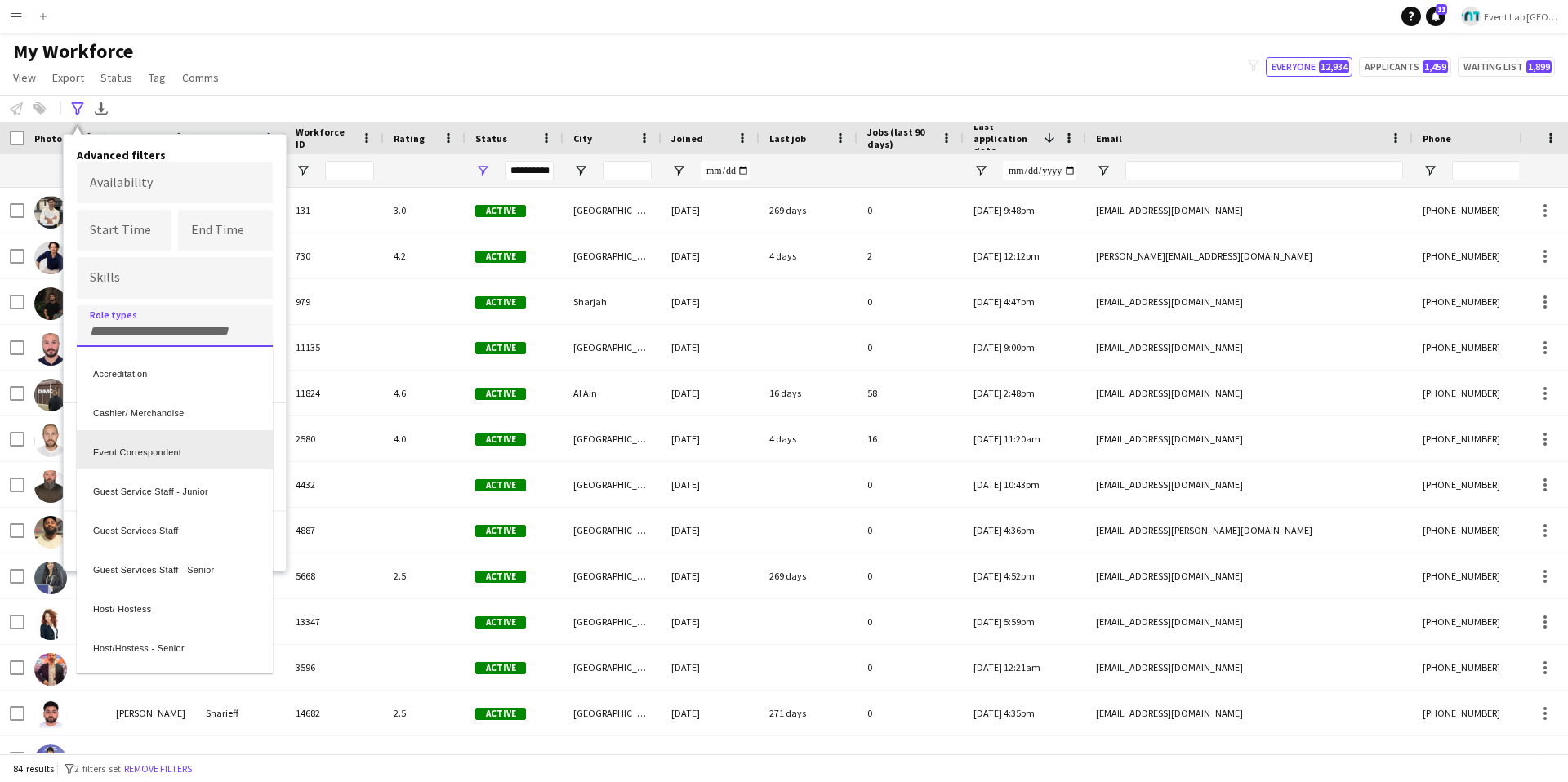
scroll to position [546, 0]
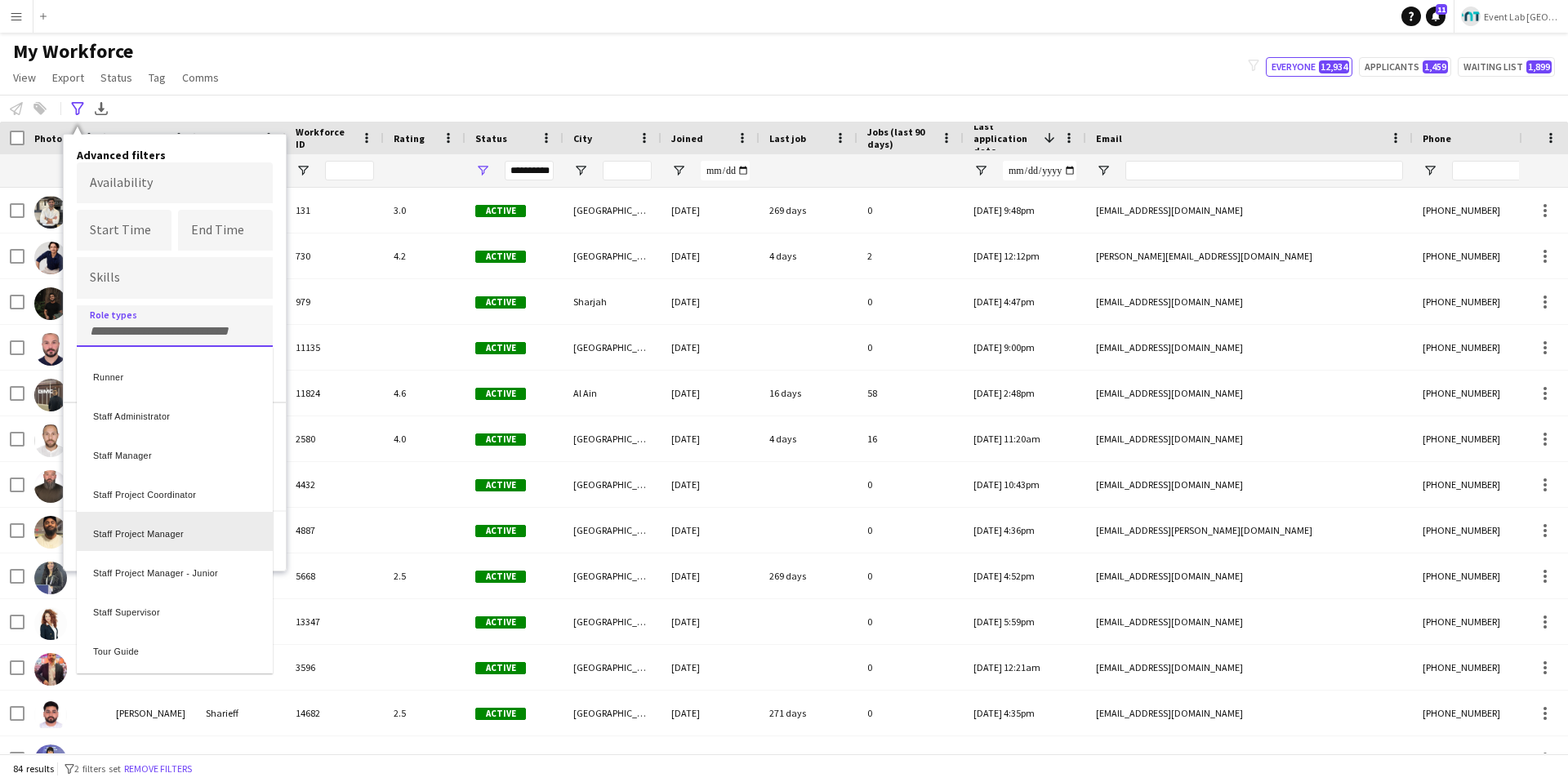
click at [167, 534] on div "Staff Project Manager" at bounding box center [175, 531] width 196 height 40
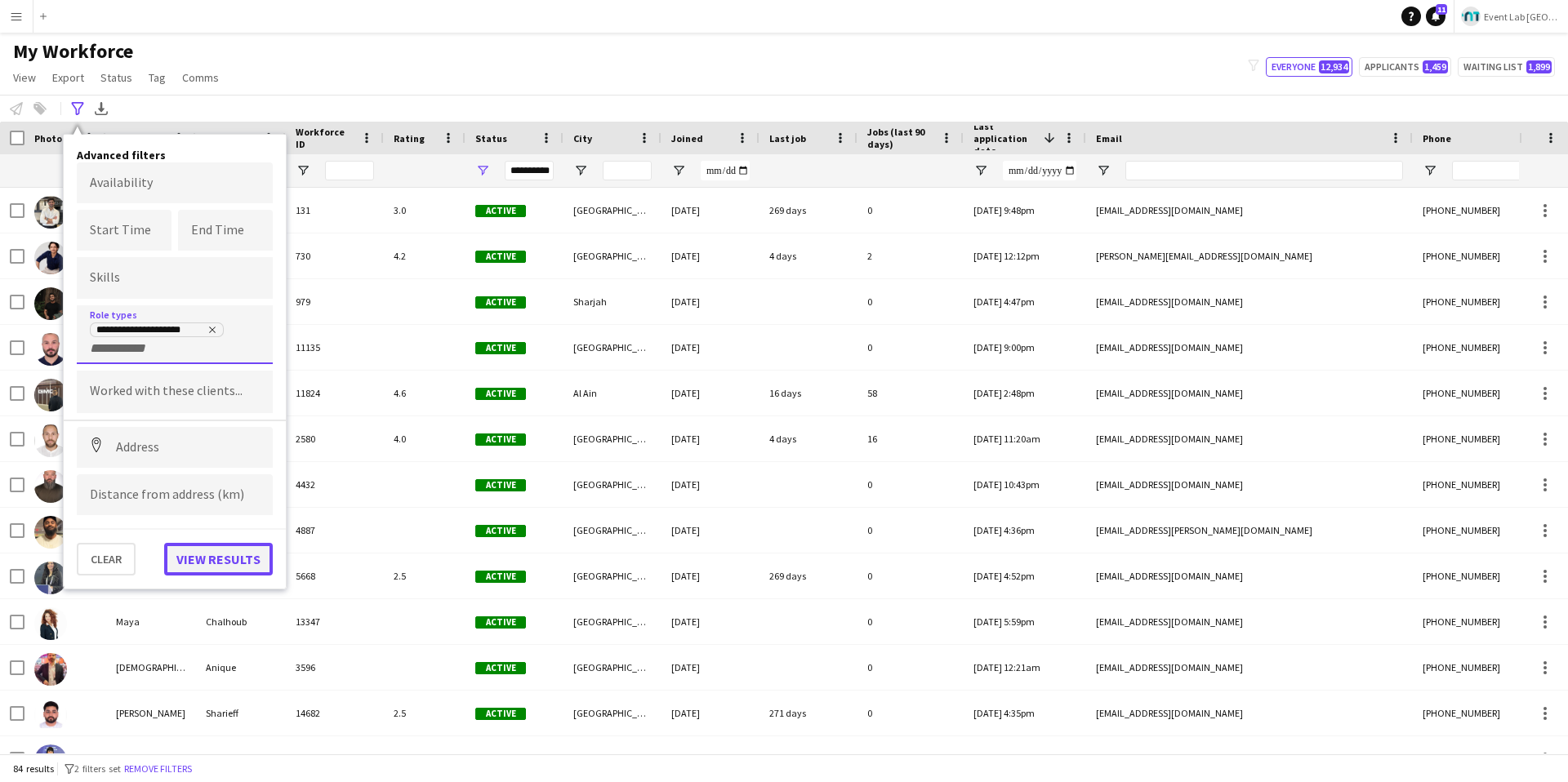
click at [194, 551] on button "View results" at bounding box center [218, 560] width 109 height 33
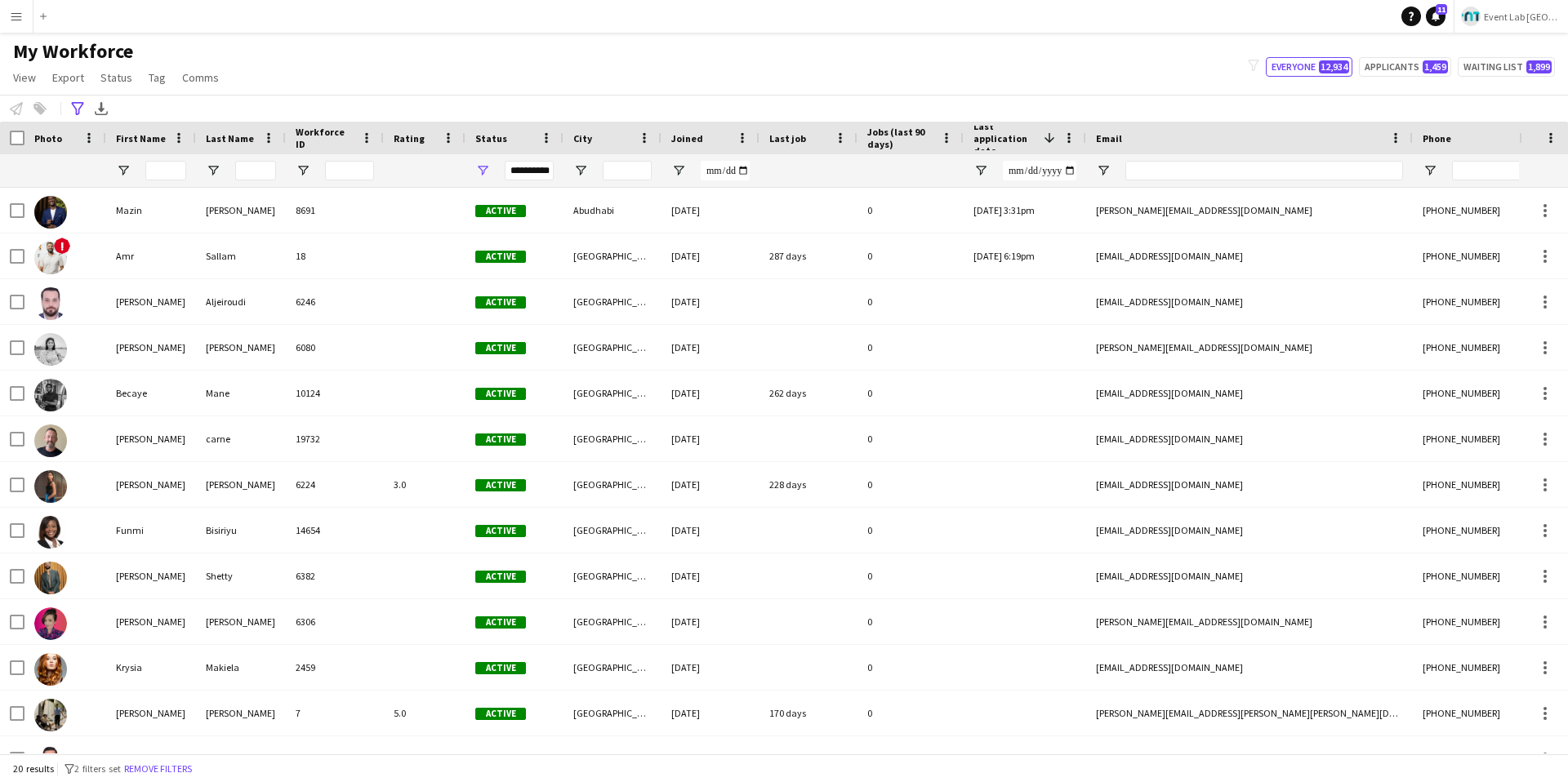
click at [297, 91] on div "My Workforce View Views Default view New view Update view Delete view Edit name…" at bounding box center [784, 67] width 1568 height 55
click at [179, 555] on button "Remove filters" at bounding box center [158, 769] width 74 height 18
click at [179, 555] on div "20 results filter-1 2 filters set Remove filters" at bounding box center [784, 768] width 1568 height 28
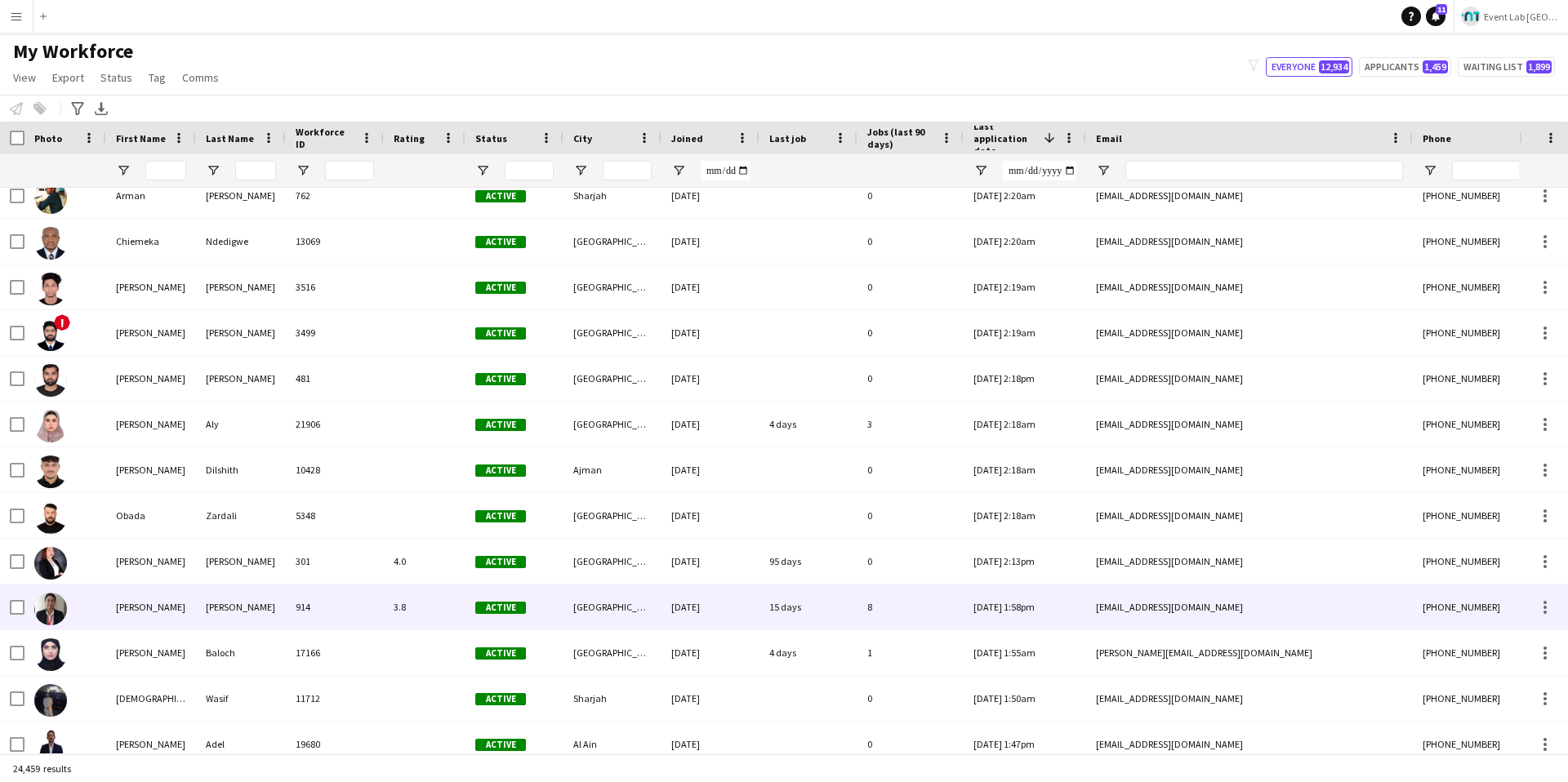
scroll to position [4068, 0]
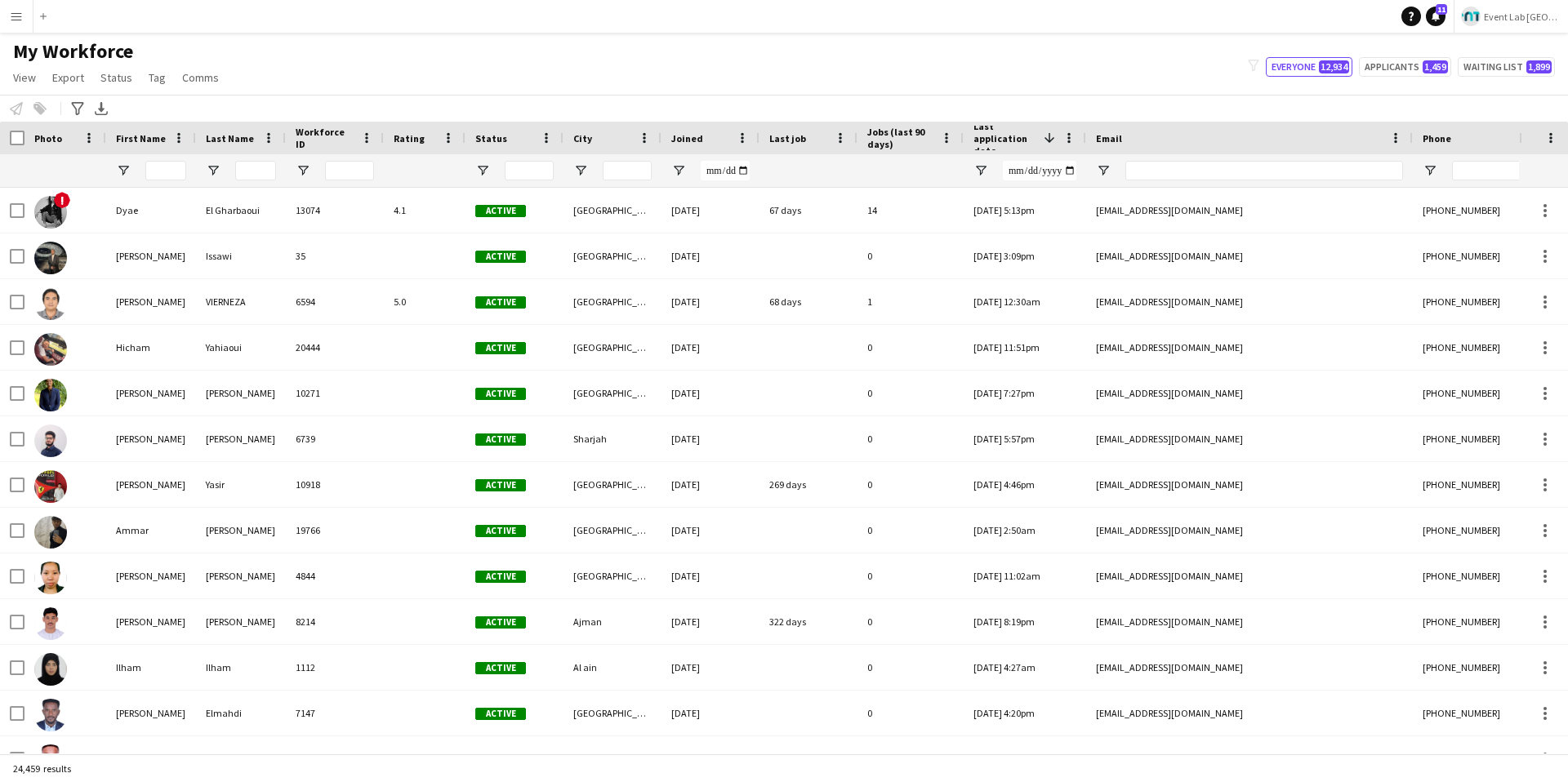
click at [429, 69] on div "My Workforce View Views Default view New view Update view Delete view Edit name…" at bounding box center [784, 67] width 1568 height 55
click at [83, 109] on icon "Advanced filters" at bounding box center [77, 109] width 13 height 13
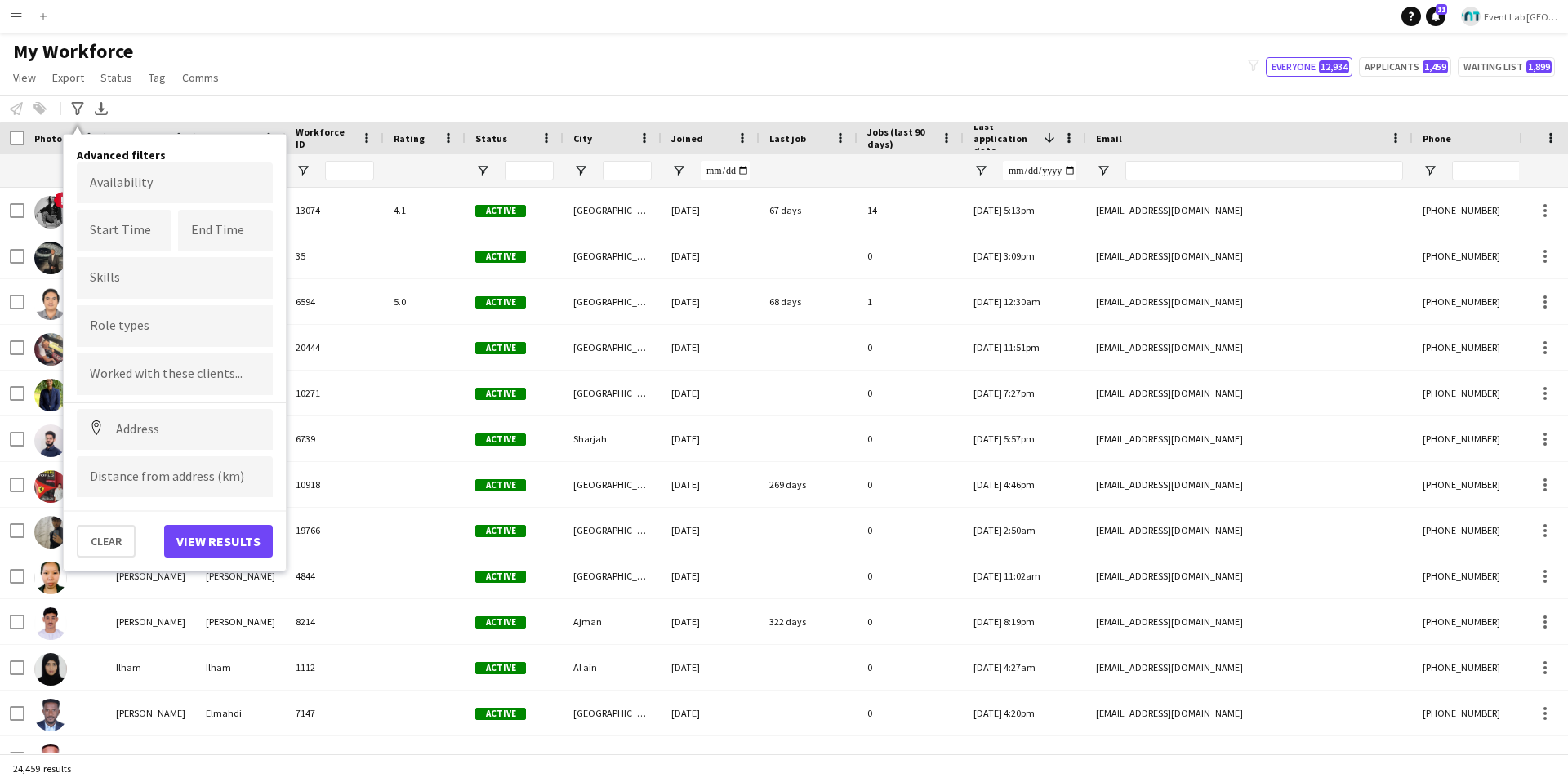
click at [138, 325] on input "Type to search role types..." at bounding box center [175, 326] width 170 height 15
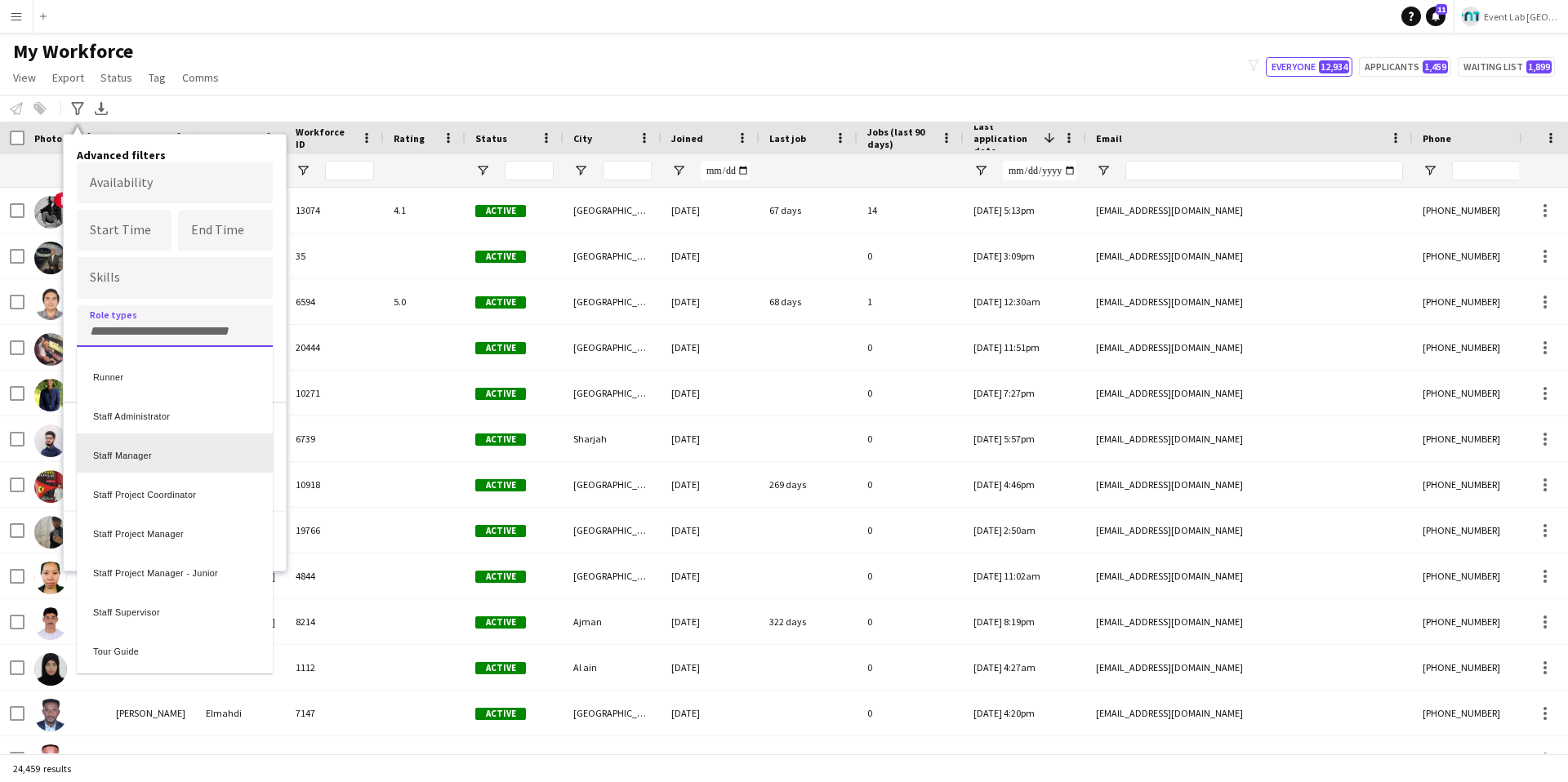
click at [135, 453] on div "Staff Manager" at bounding box center [175, 453] width 196 height 40
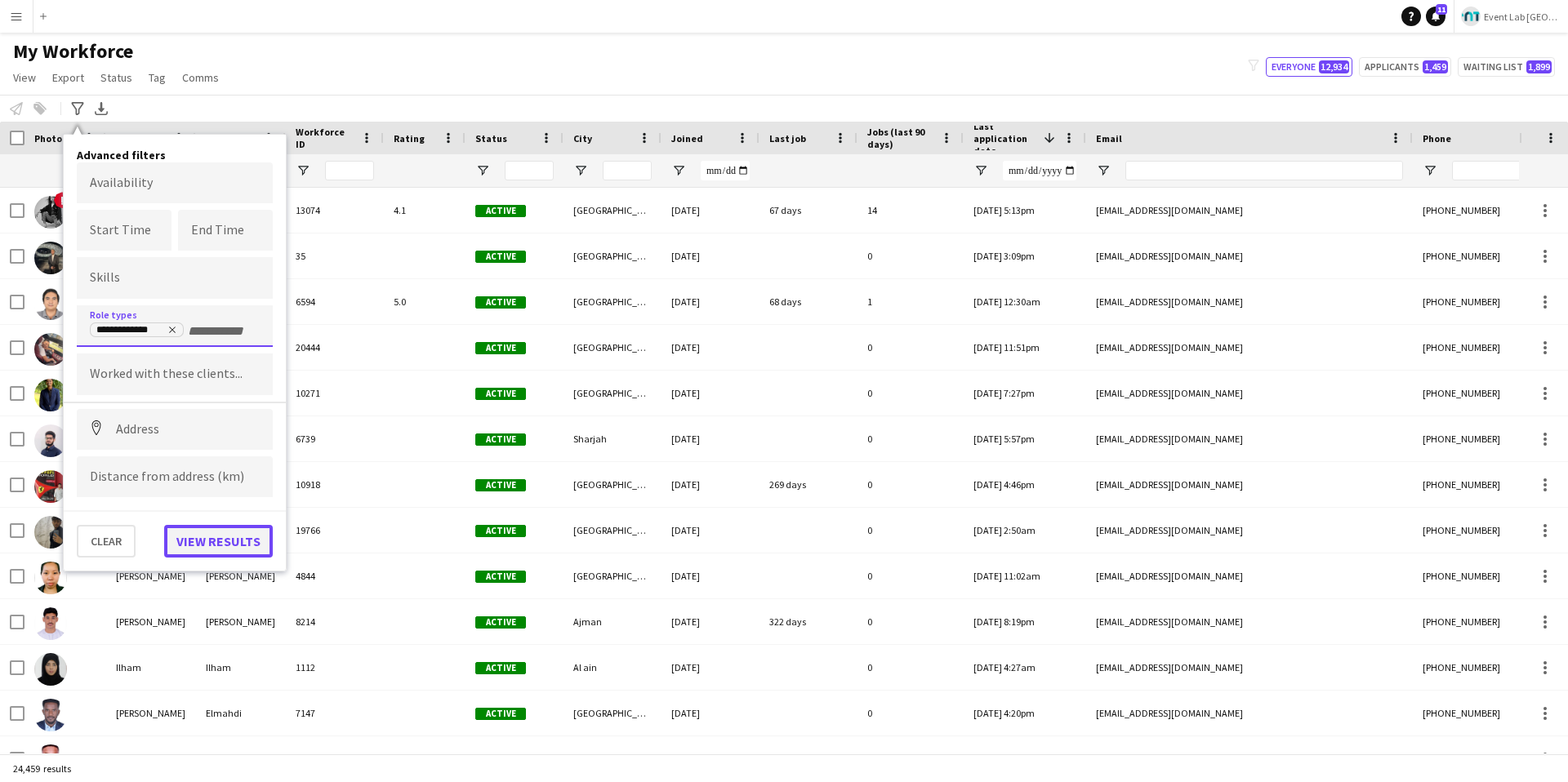
click at [210, 541] on button "View results" at bounding box center [218, 541] width 109 height 33
type input "**********"
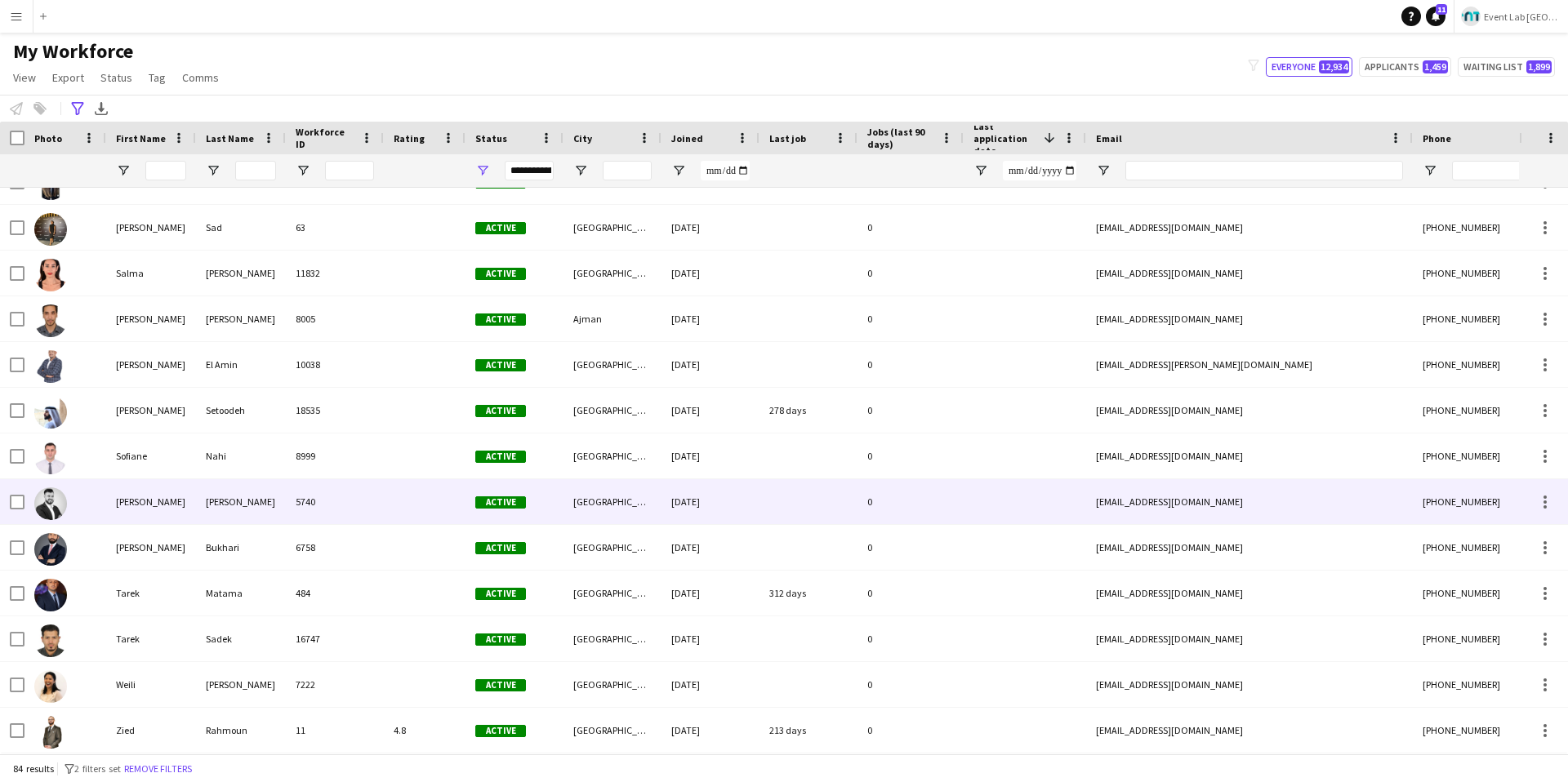
click at [657, 517] on div "[GEOGRAPHIC_DATA]" at bounding box center [612, 501] width 98 height 44
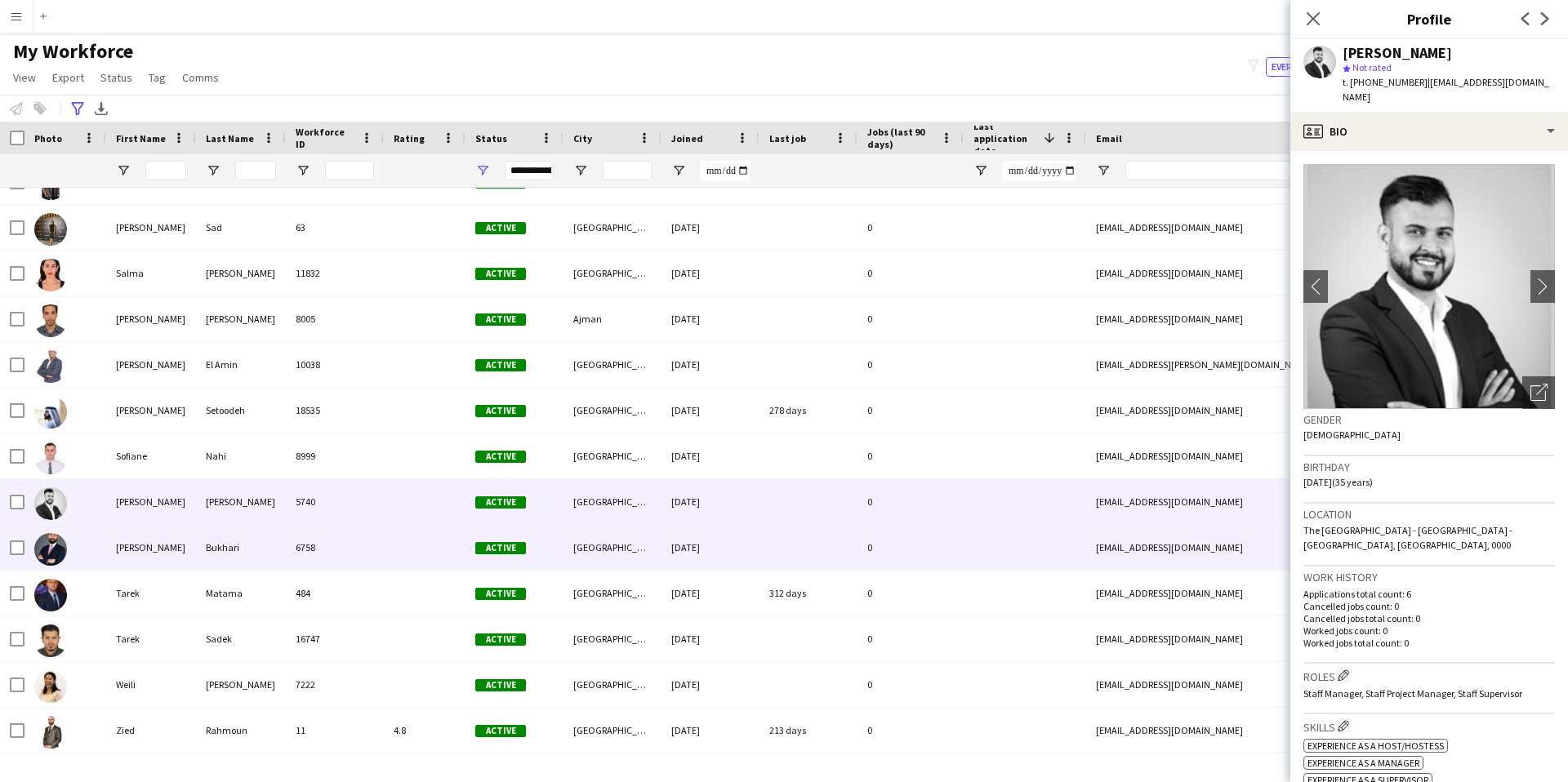
click at [653, 555] on div "[GEOGRAPHIC_DATA]" at bounding box center [612, 547] width 98 height 44
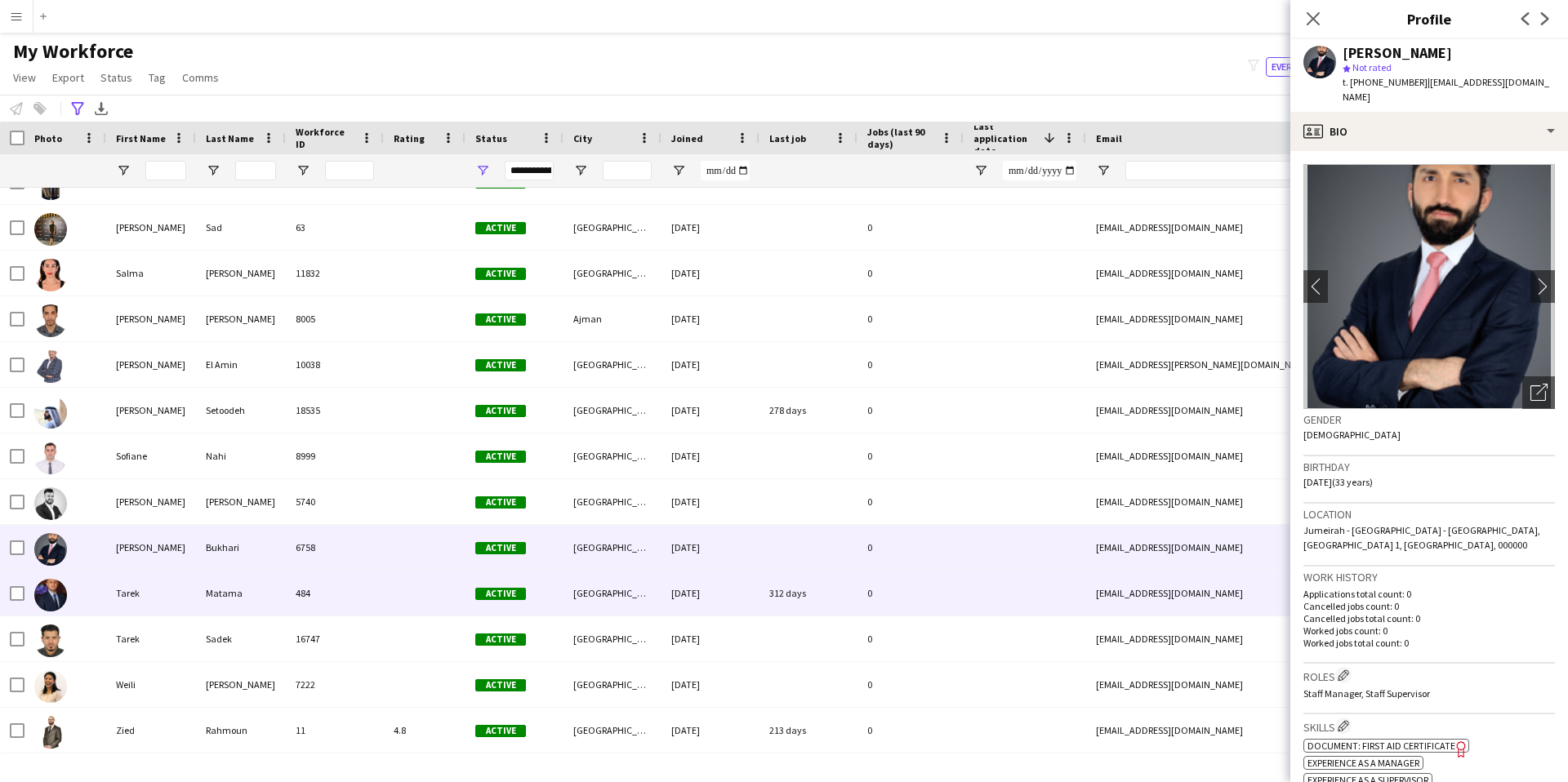
click at [654, 555] on div "[GEOGRAPHIC_DATA]" at bounding box center [612, 592] width 98 height 44
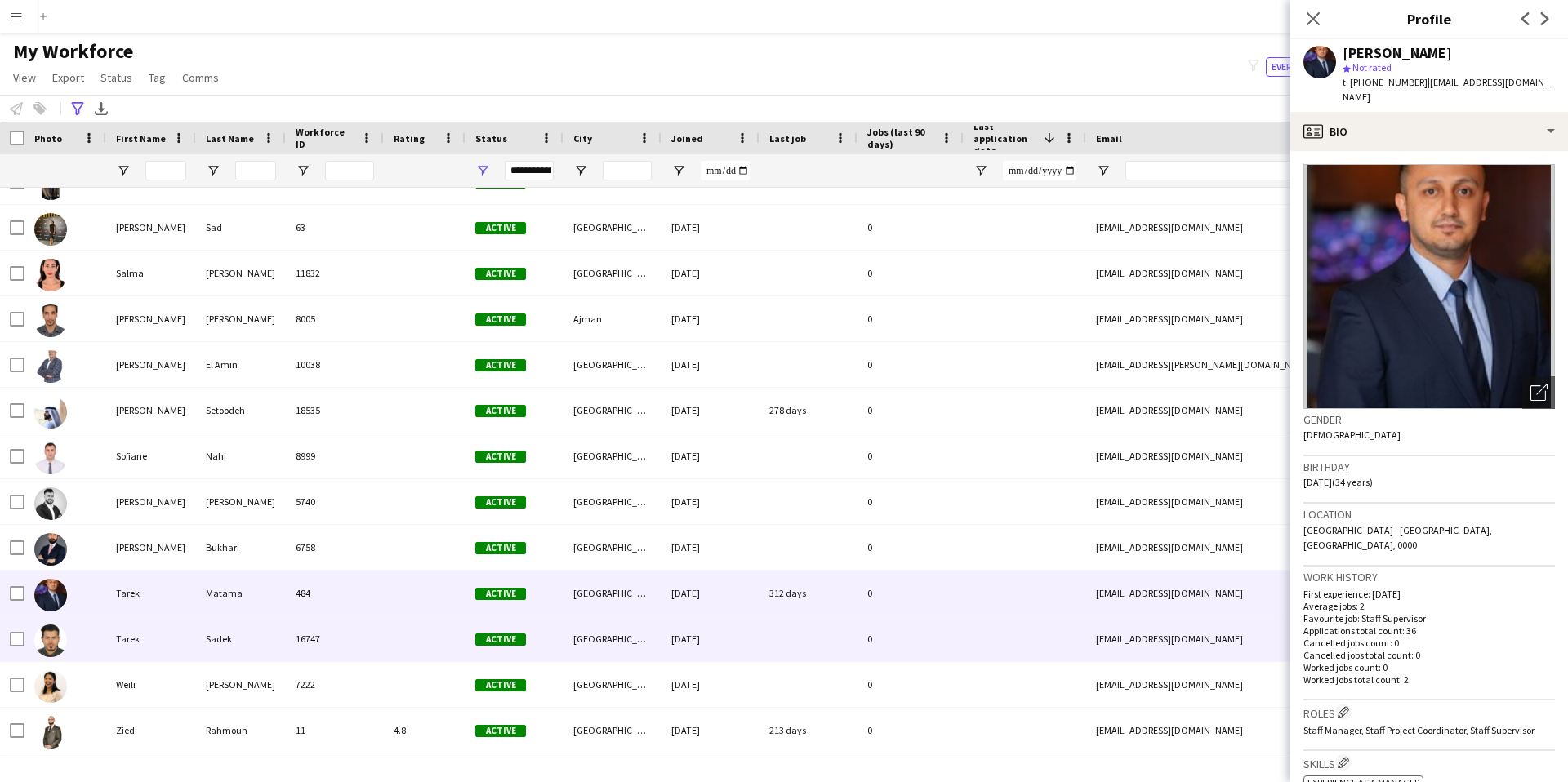
click at [646, 555] on div "[GEOGRAPHIC_DATA]" at bounding box center [612, 639] width 98 height 44
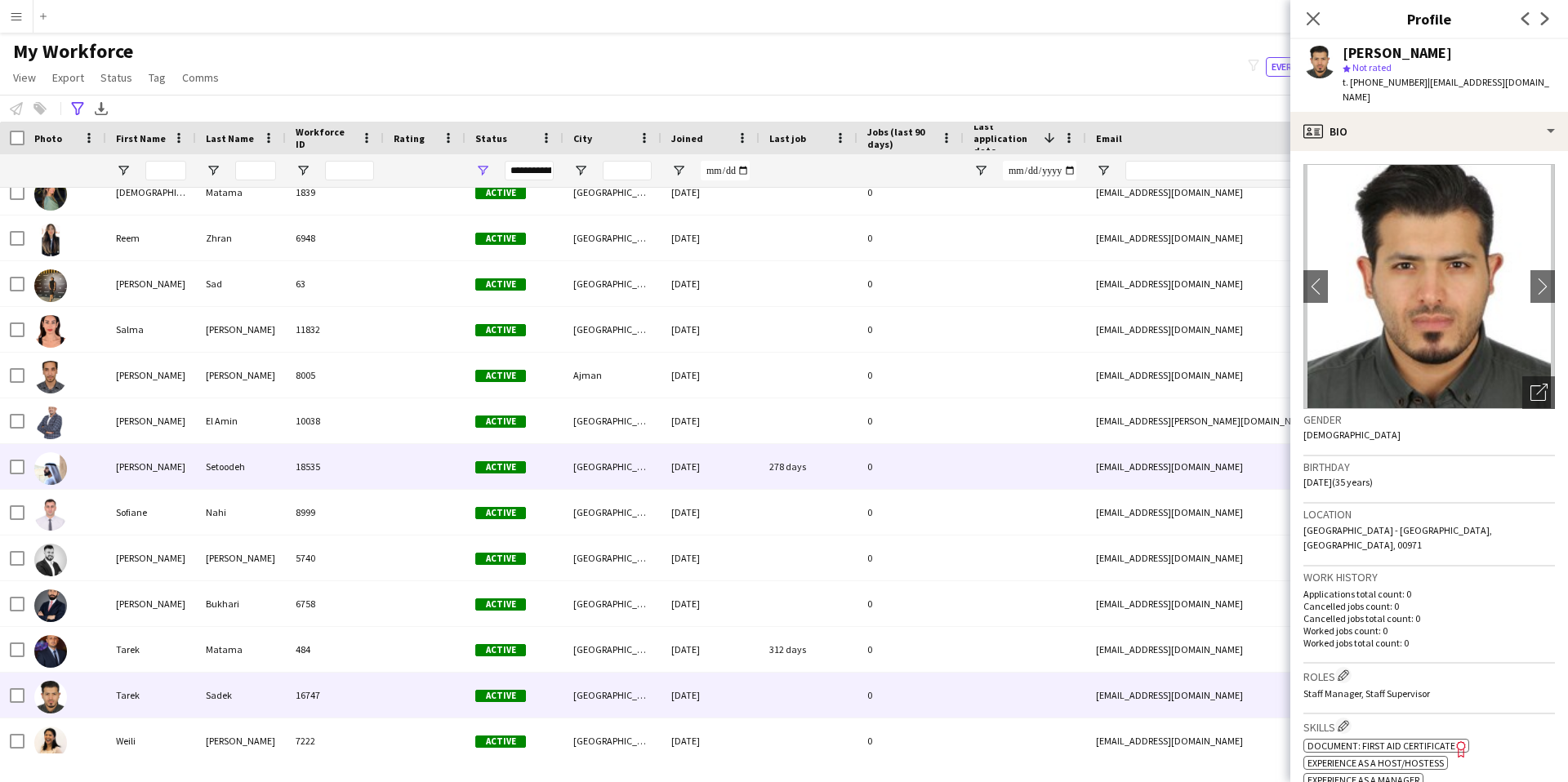
click at [622, 463] on div "[GEOGRAPHIC_DATA]" at bounding box center [612, 466] width 98 height 44
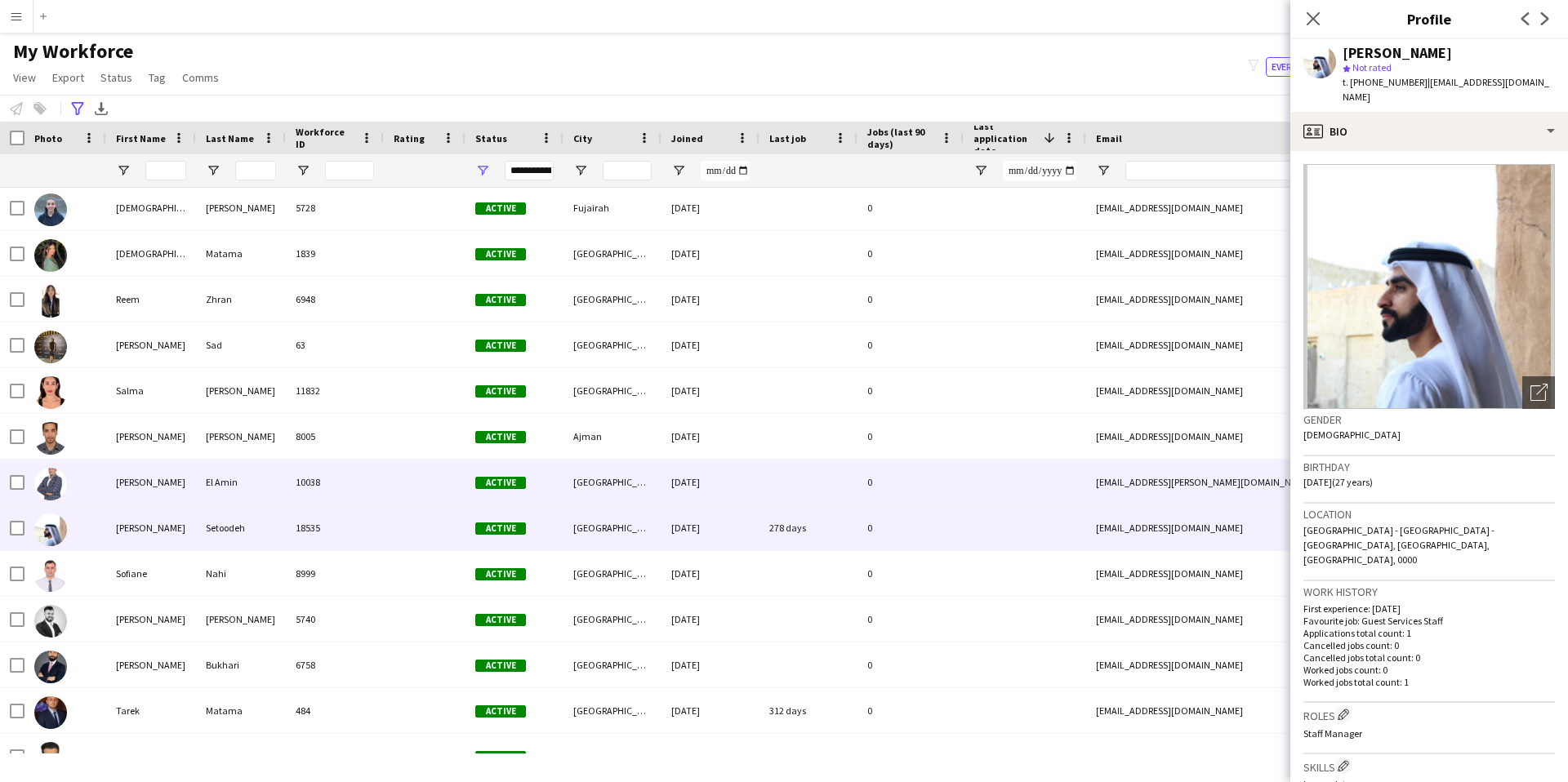
click at [622, 463] on div "[GEOGRAPHIC_DATA]" at bounding box center [612, 482] width 98 height 44
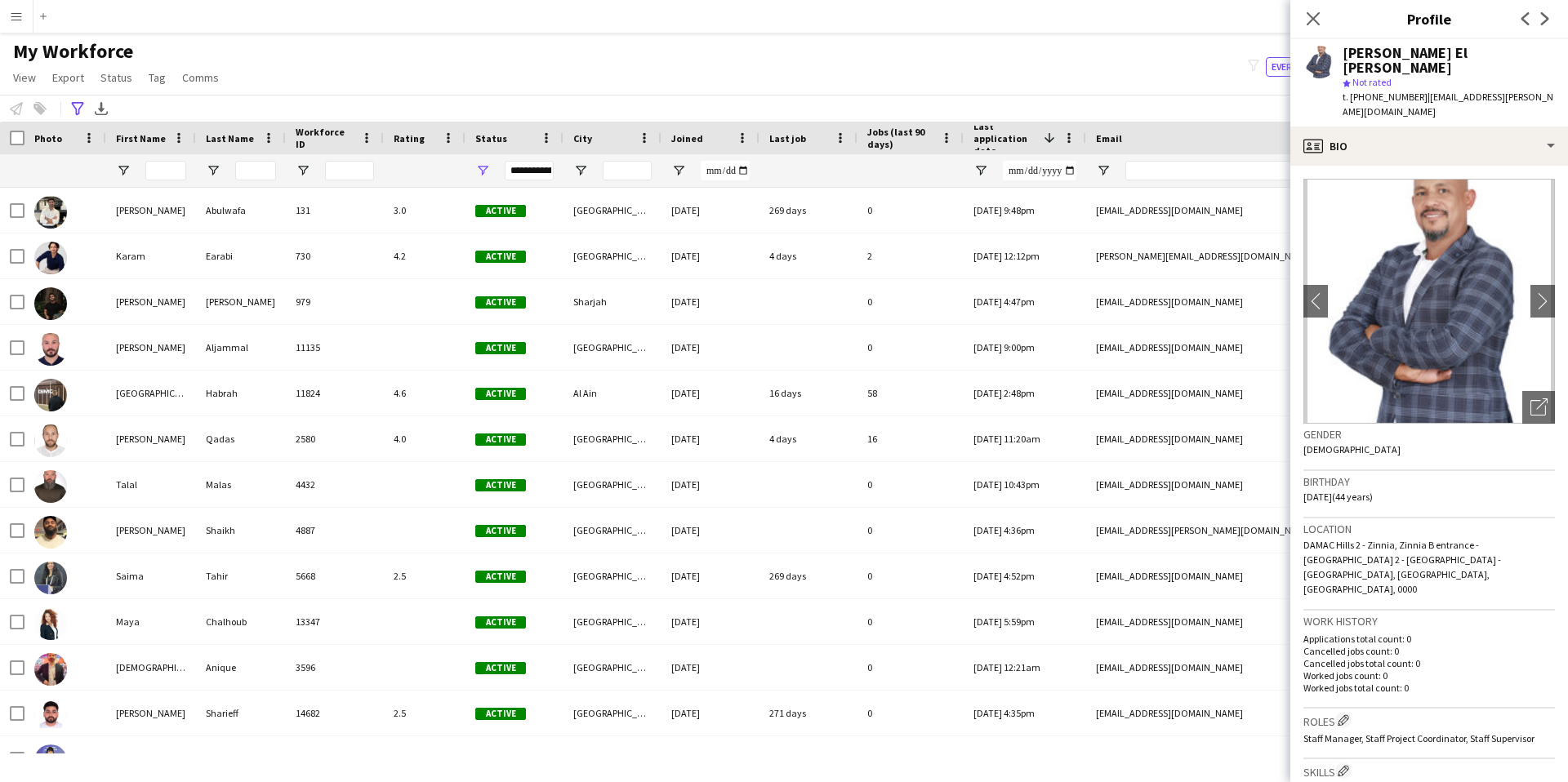
click at [73, 97] on div "**********" at bounding box center [784, 108] width 1568 height 27
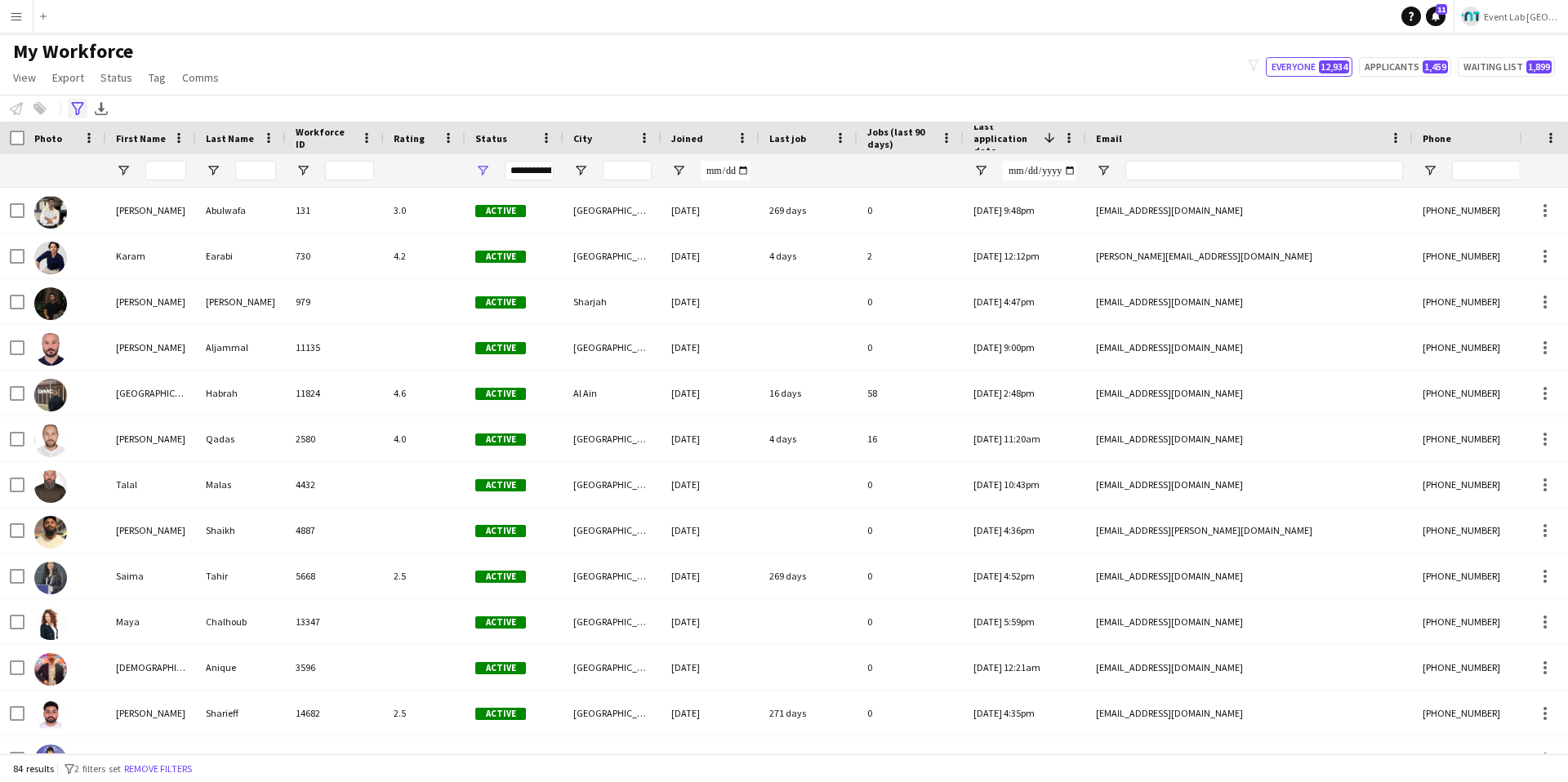
click at [77, 102] on icon "Advanced filters" at bounding box center [77, 109] width 13 height 13
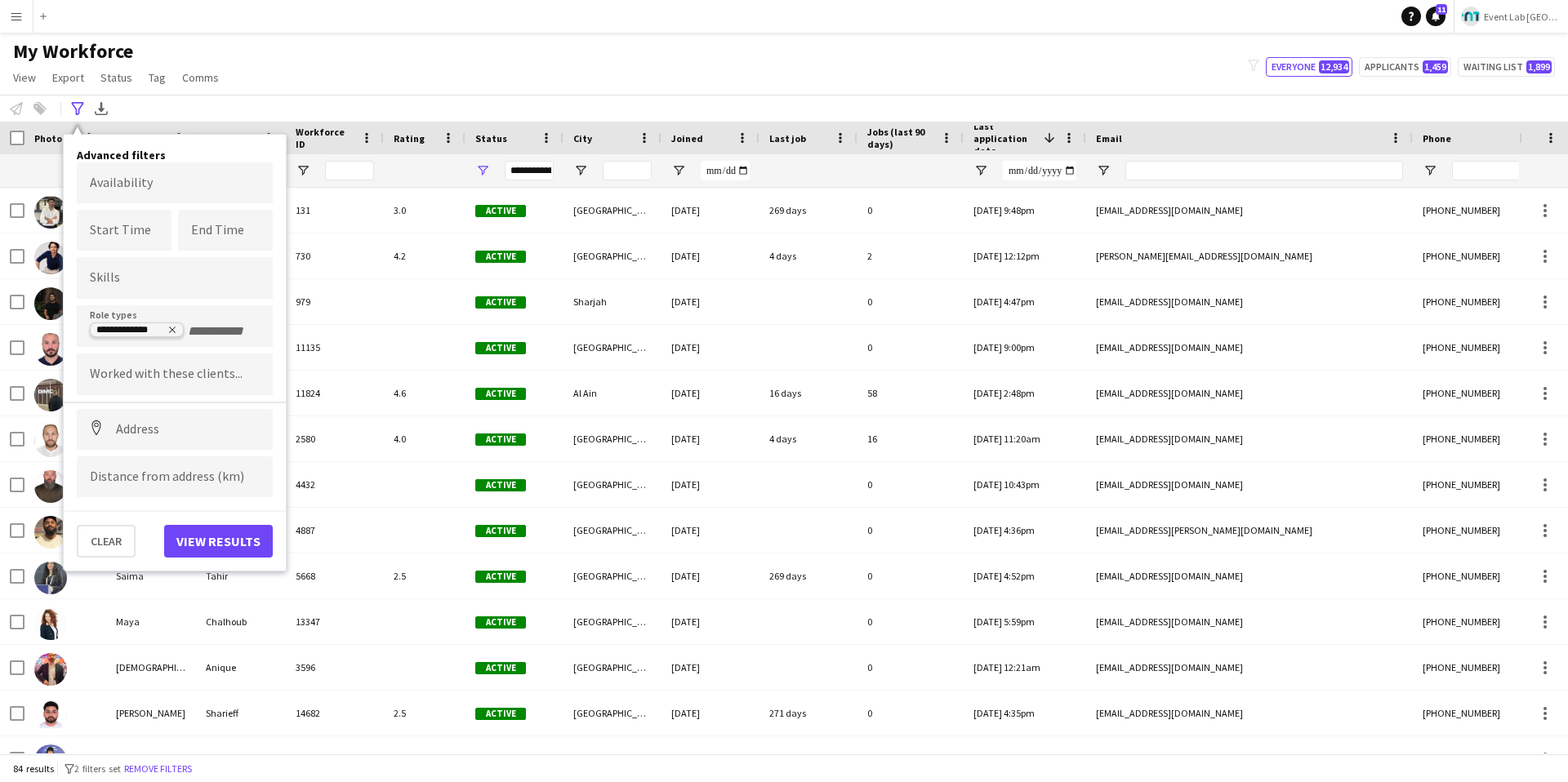
click at [171, 325] on icon "Remove tag" at bounding box center [172, 330] width 10 height 10
click at [166, 327] on input "Type to search role types..." at bounding box center [175, 331] width 170 height 15
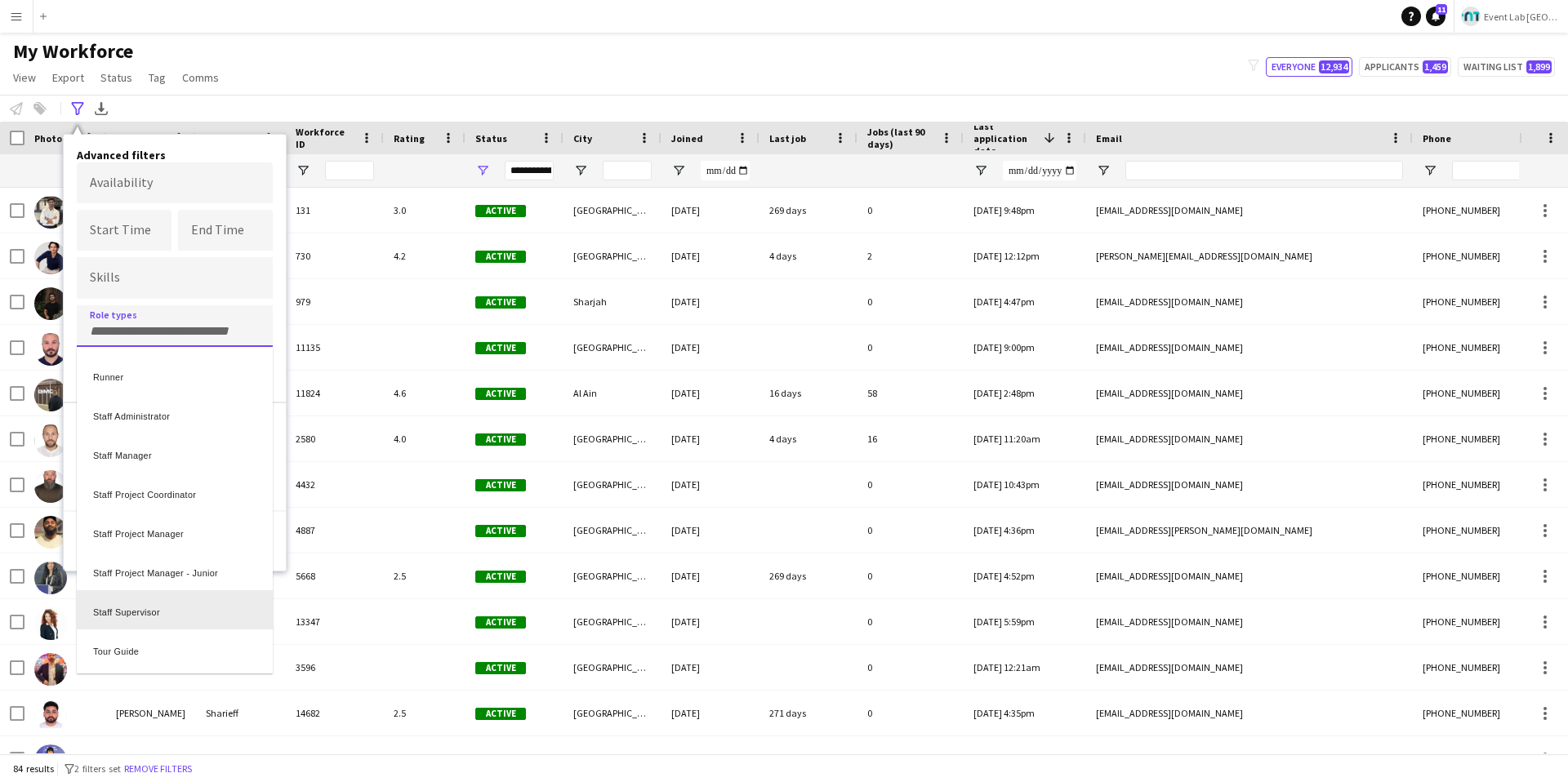
click at [164, 555] on div "Staff Supervisor" at bounding box center [175, 610] width 196 height 40
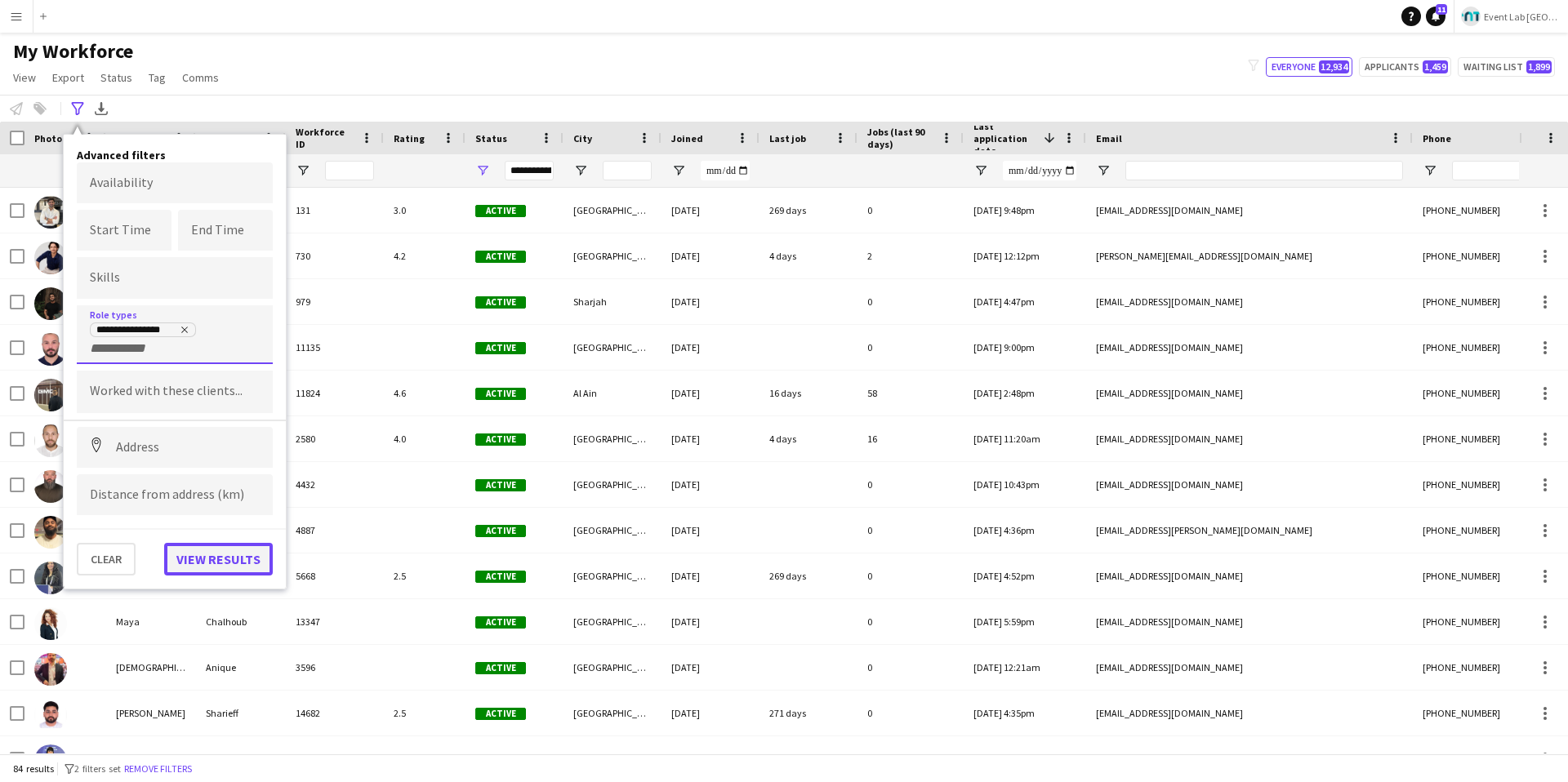
click at [198, 555] on button "View results" at bounding box center [218, 560] width 109 height 33
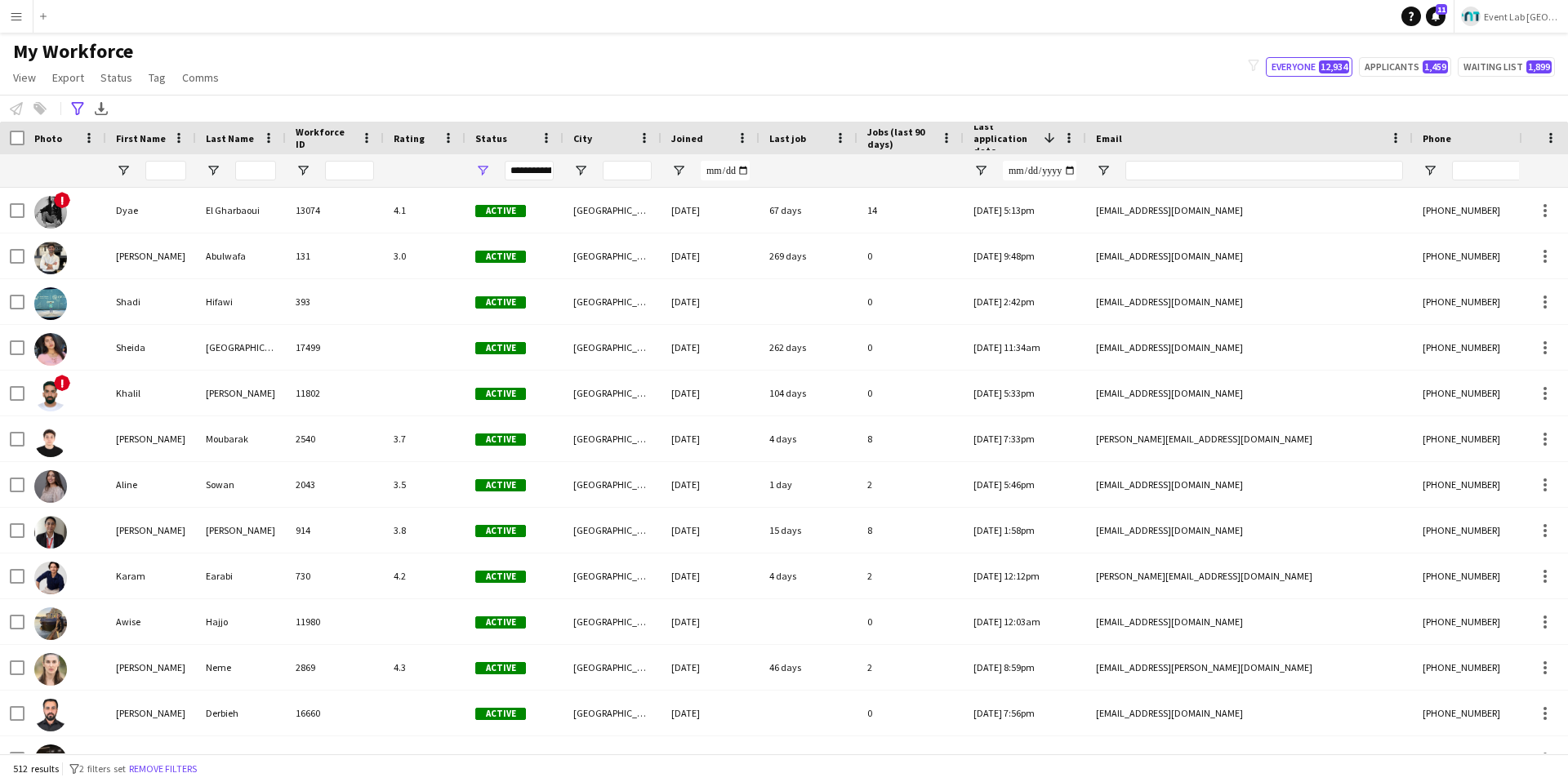
click at [419, 132] on span "Rating" at bounding box center [409, 138] width 31 height 12
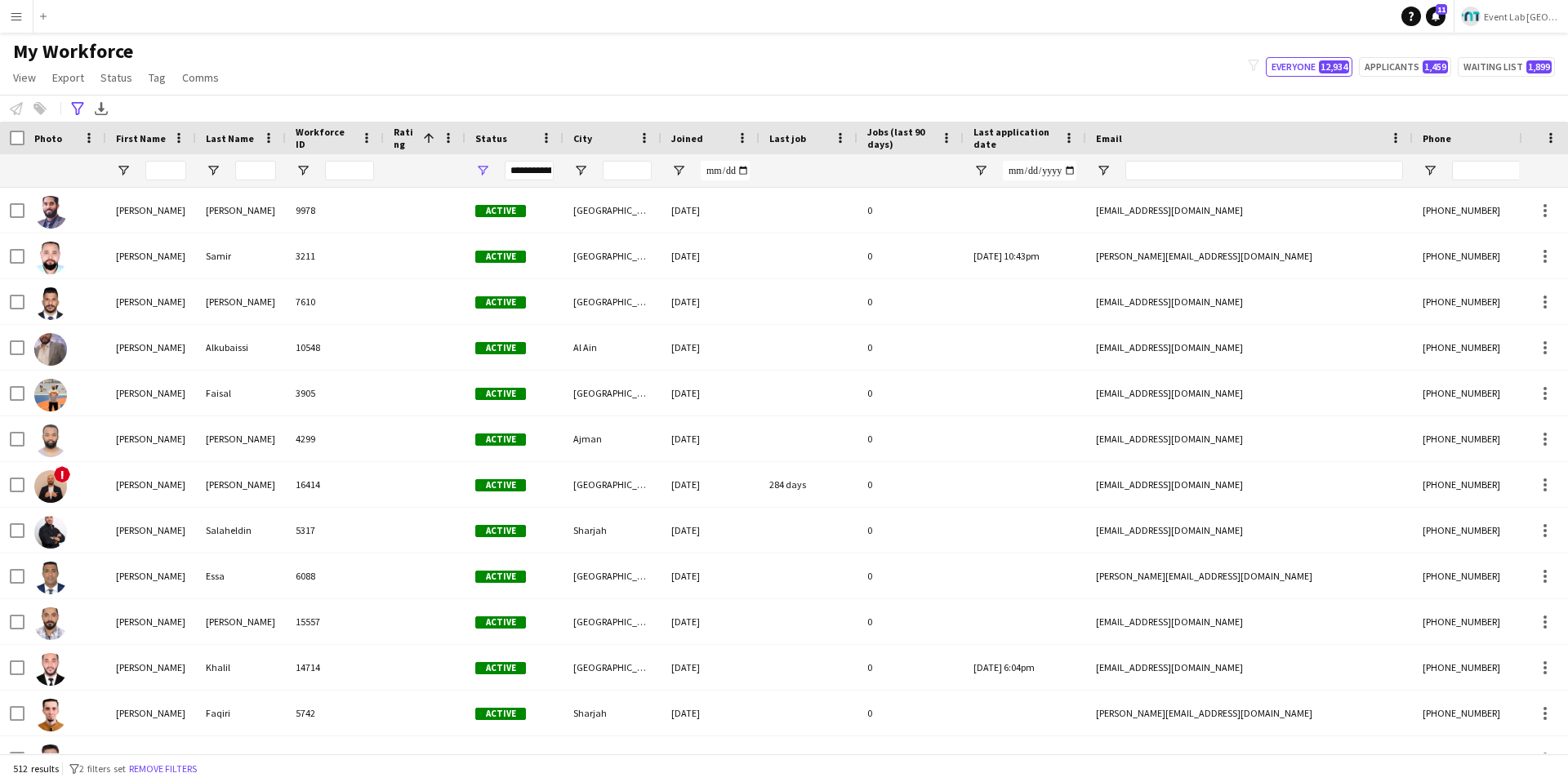
click at [419, 132] on span at bounding box center [426, 138] width 20 height 15
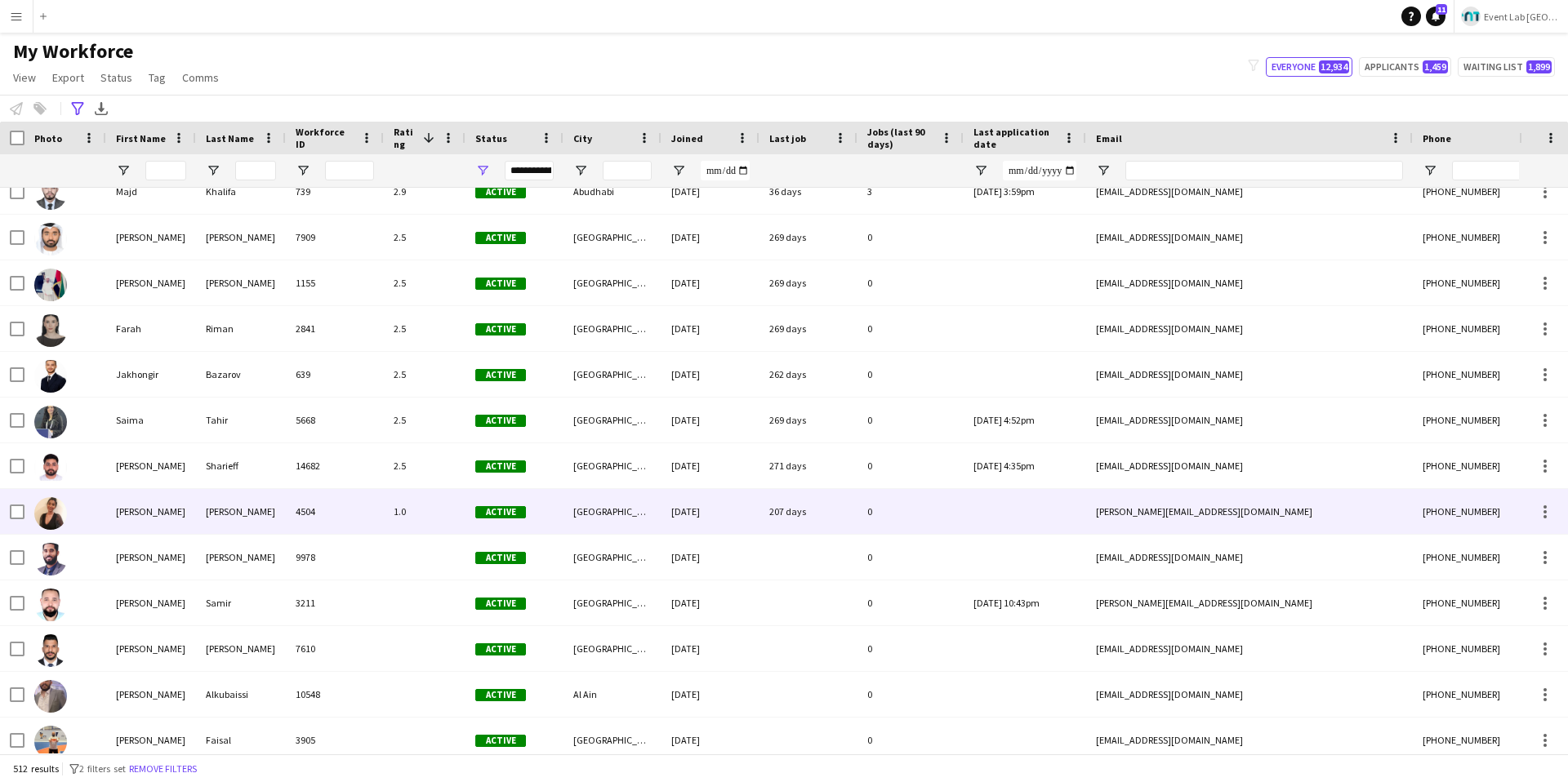
click at [418, 517] on div "1.0" at bounding box center [424, 511] width 82 height 44
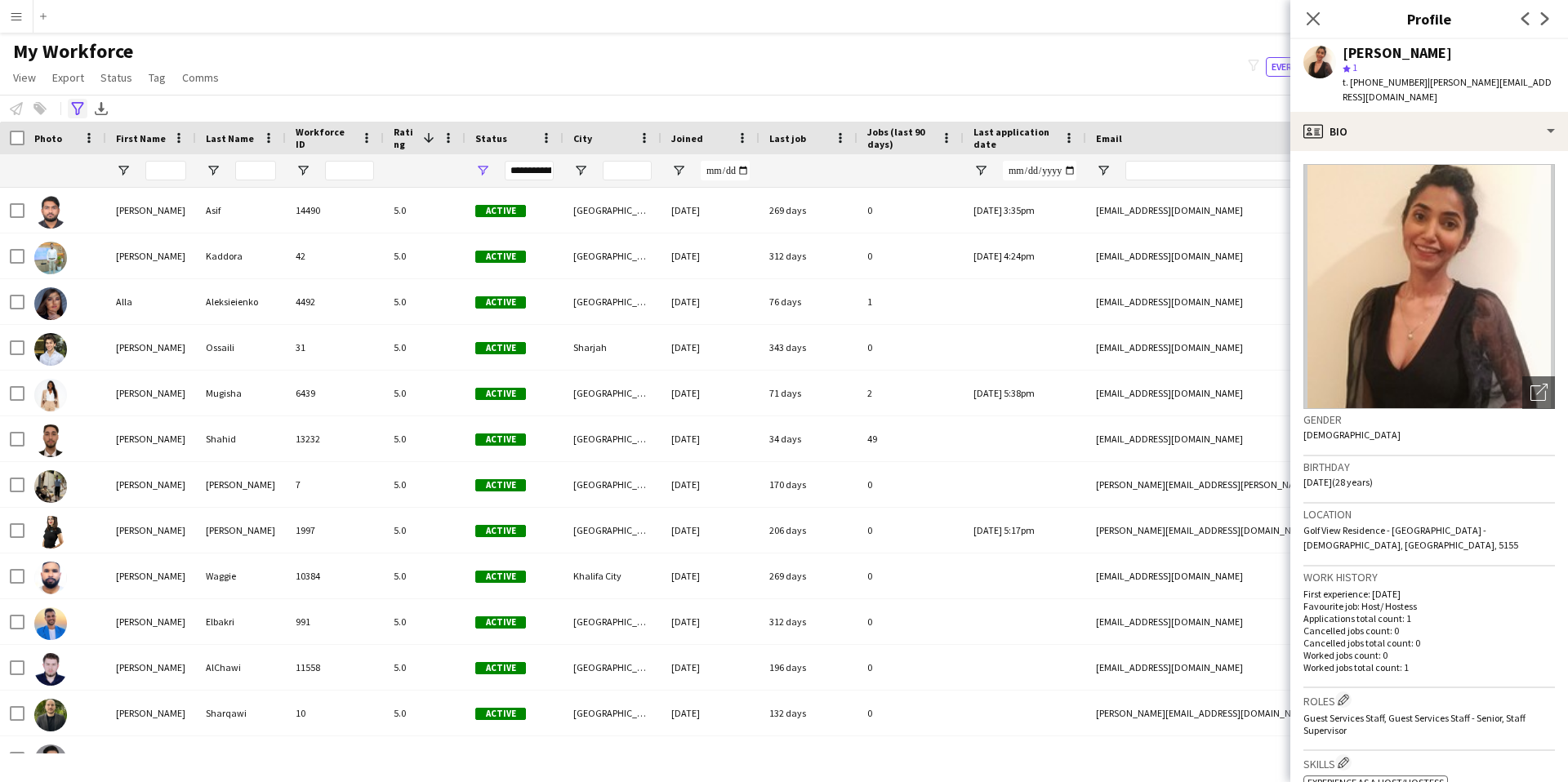
click at [79, 111] on icon at bounding box center [77, 109] width 12 height 13
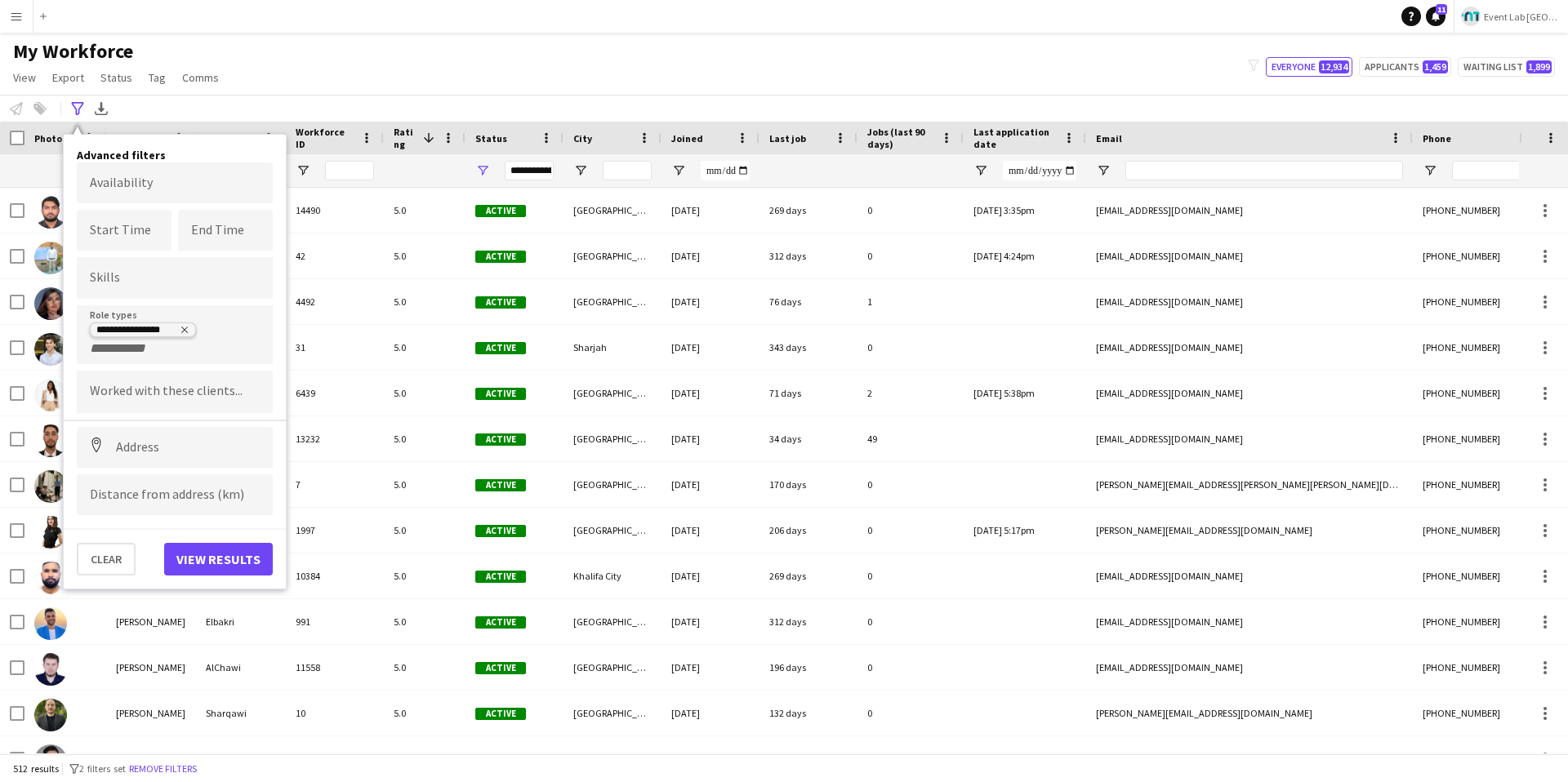
click at [184, 335] on span "Remove tag" at bounding box center [185, 329] width 10 height 12
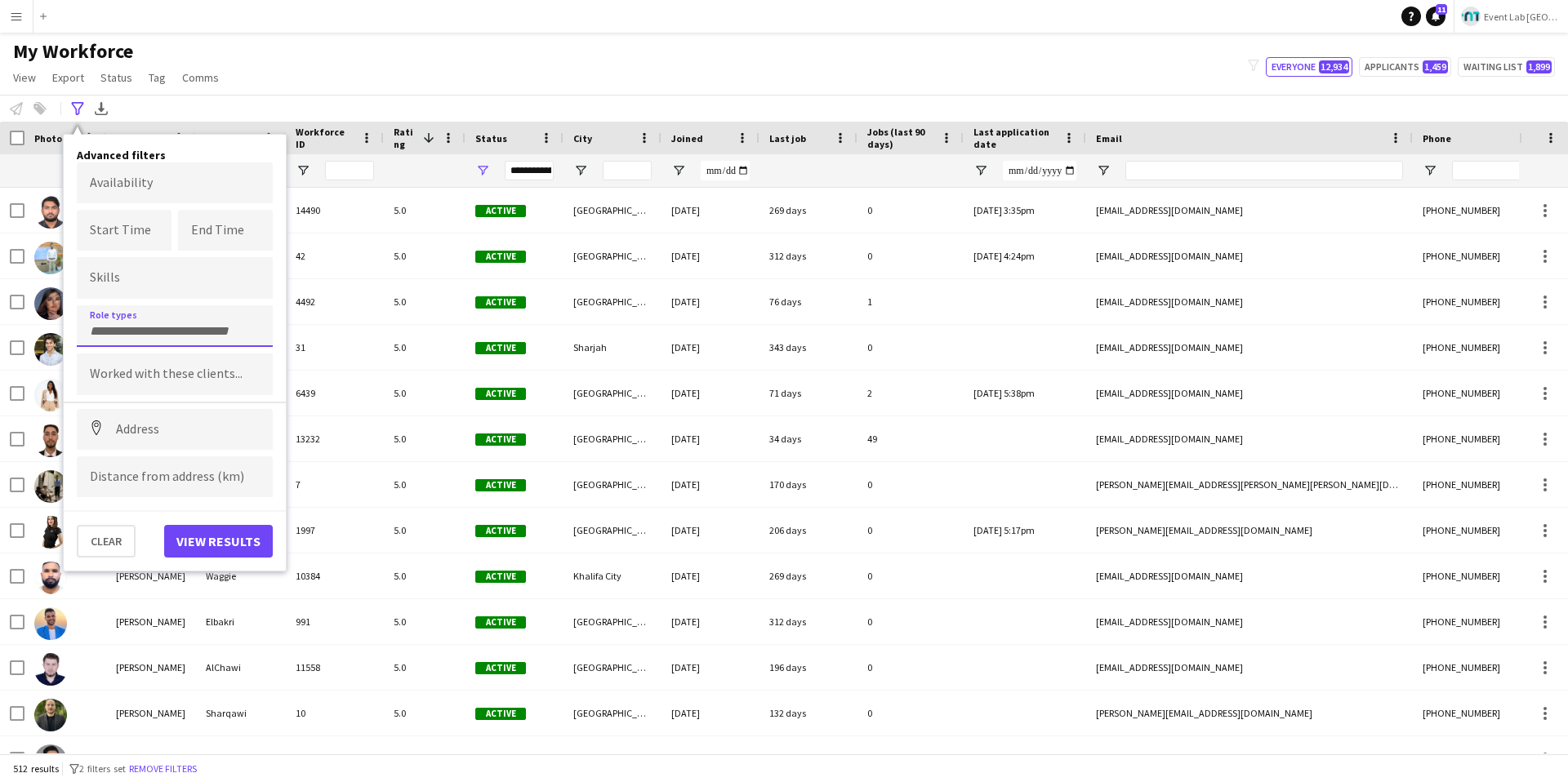
click at [180, 329] on input "Type to search role types..." at bounding box center [175, 331] width 170 height 15
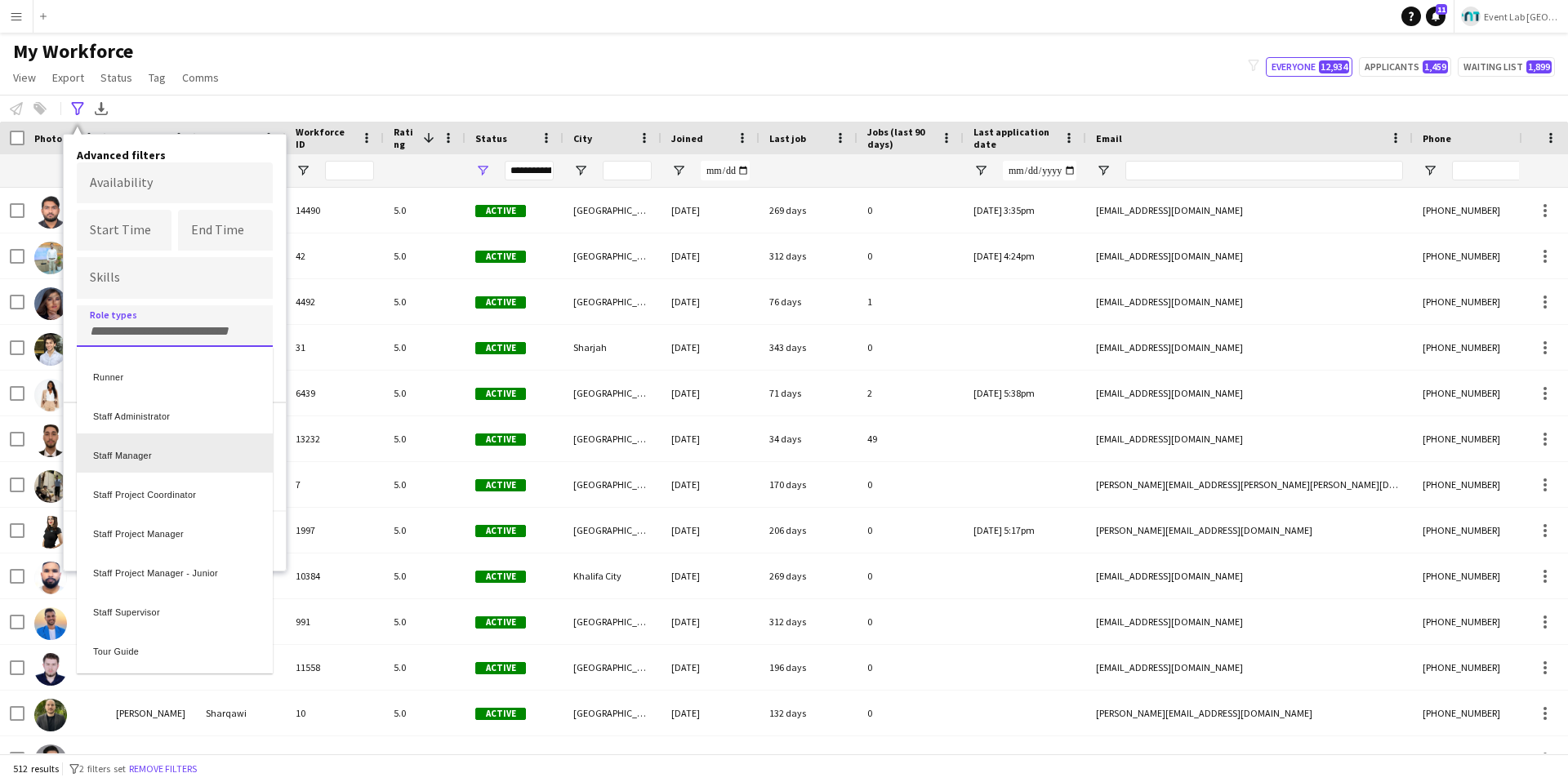
click at [164, 454] on div "Staff Manager" at bounding box center [175, 453] width 196 height 40
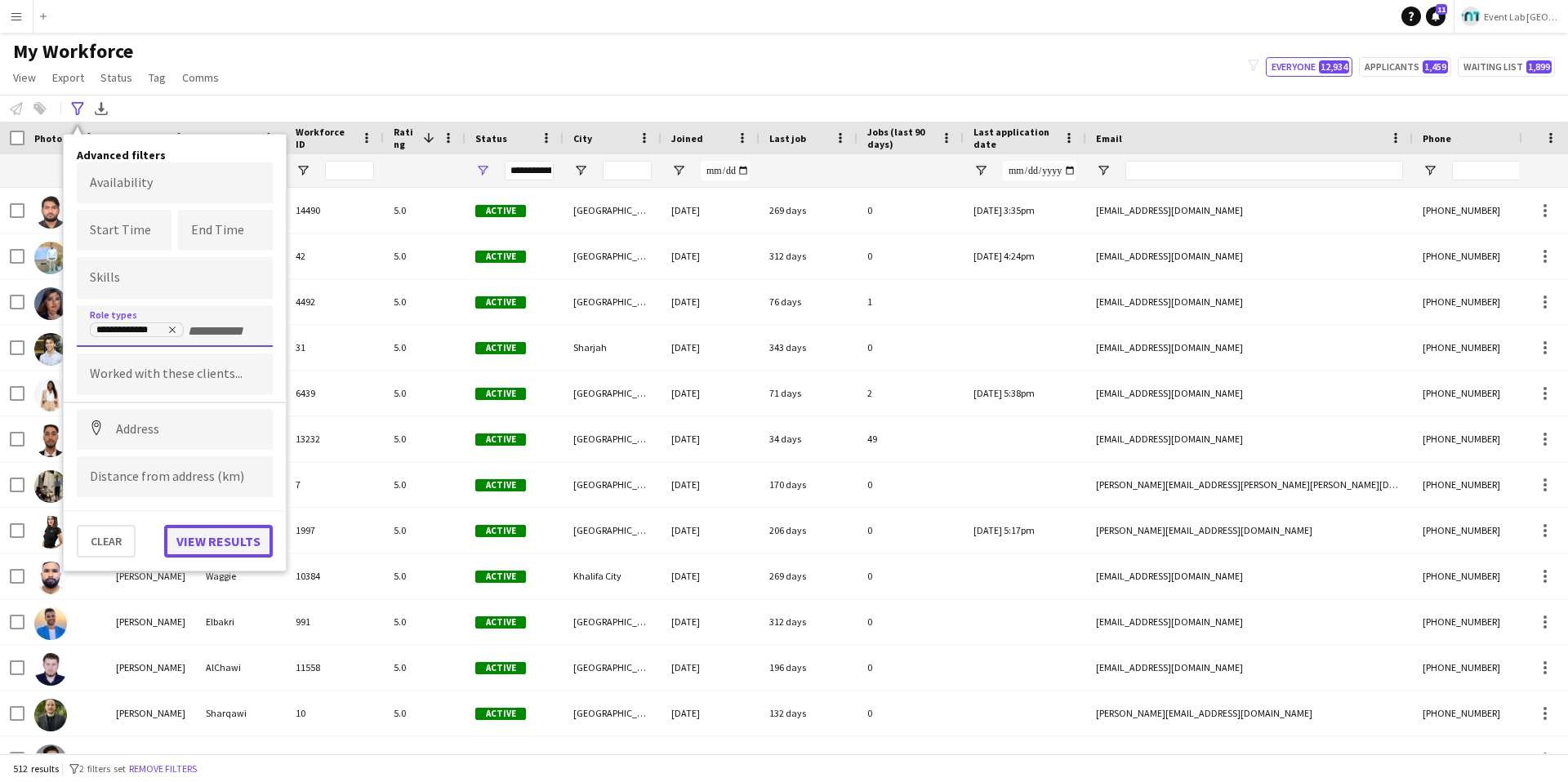
click at [229, 544] on button "View results" at bounding box center [218, 541] width 109 height 33
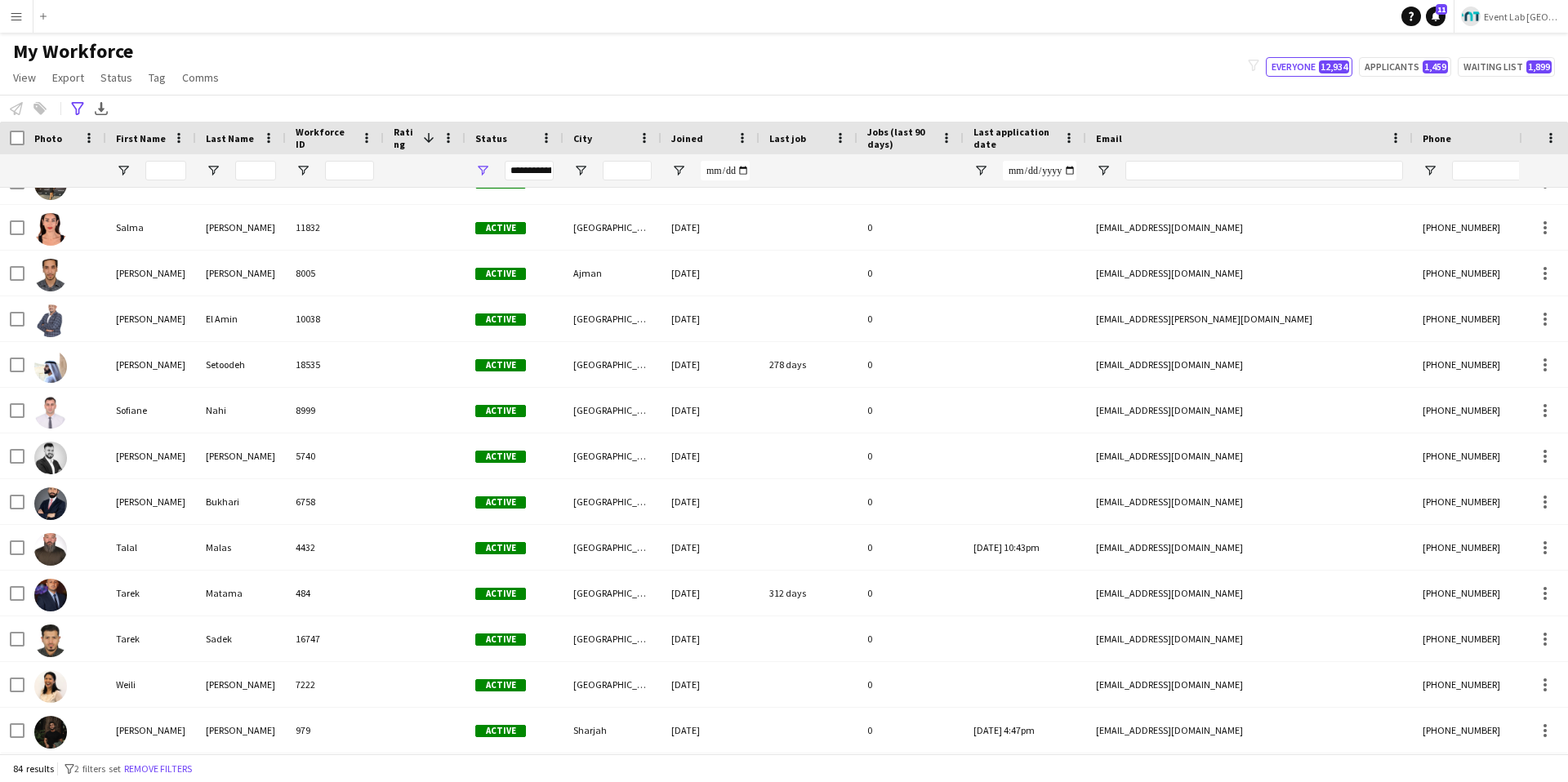
click at [487, 44] on div "My Workforce View Views Default view New view Update view Delete view Edit name…" at bounding box center [784, 67] width 1568 height 55
click at [397, 72] on div "My Workforce View Views Default view New view Update view Delete view Edit name…" at bounding box center [784, 67] width 1568 height 55
click at [171, 555] on button "Remove filters" at bounding box center [158, 769] width 74 height 18
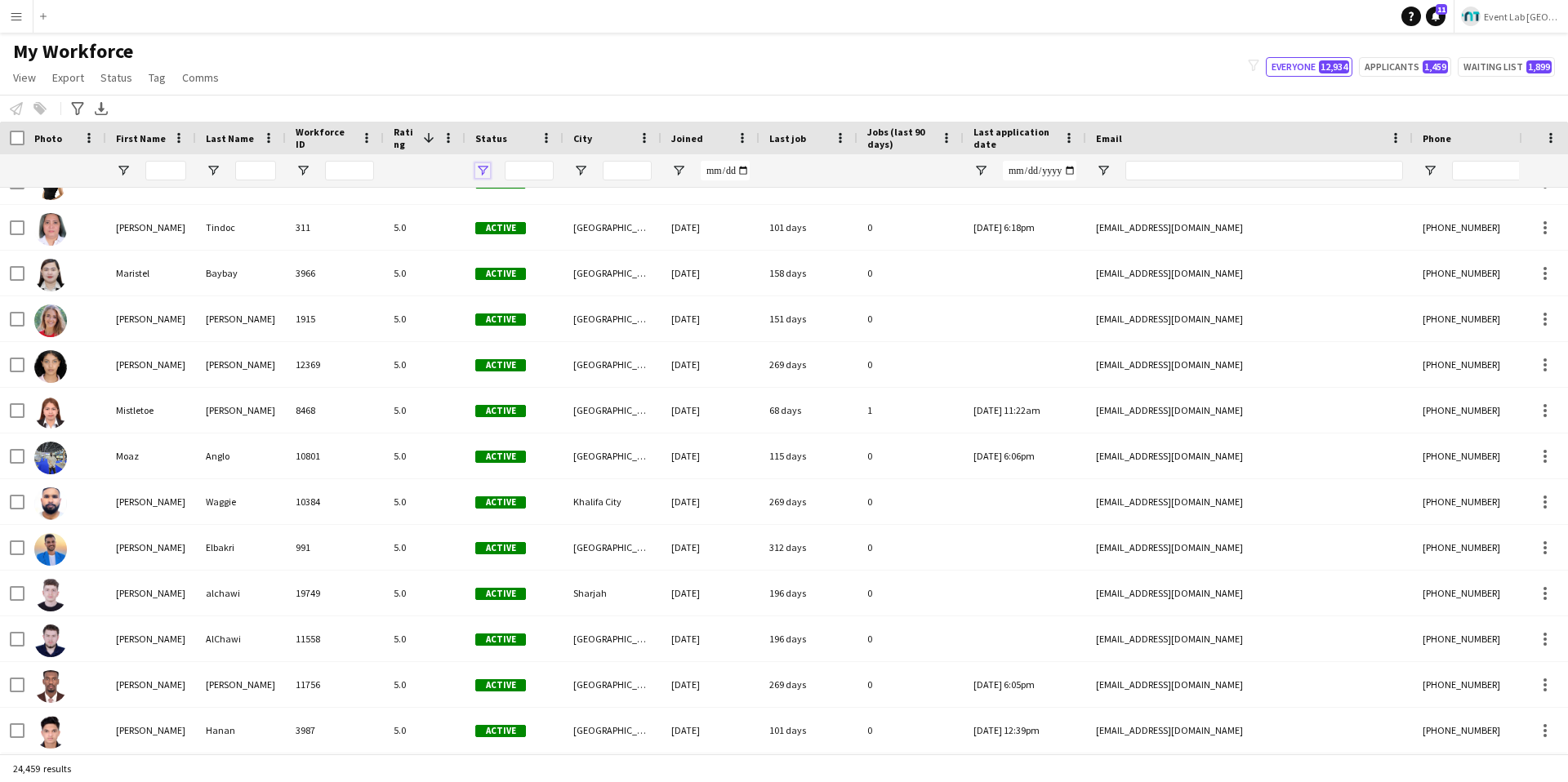
click at [483, 171] on span "Open Filter Menu" at bounding box center [482, 171] width 15 height 15
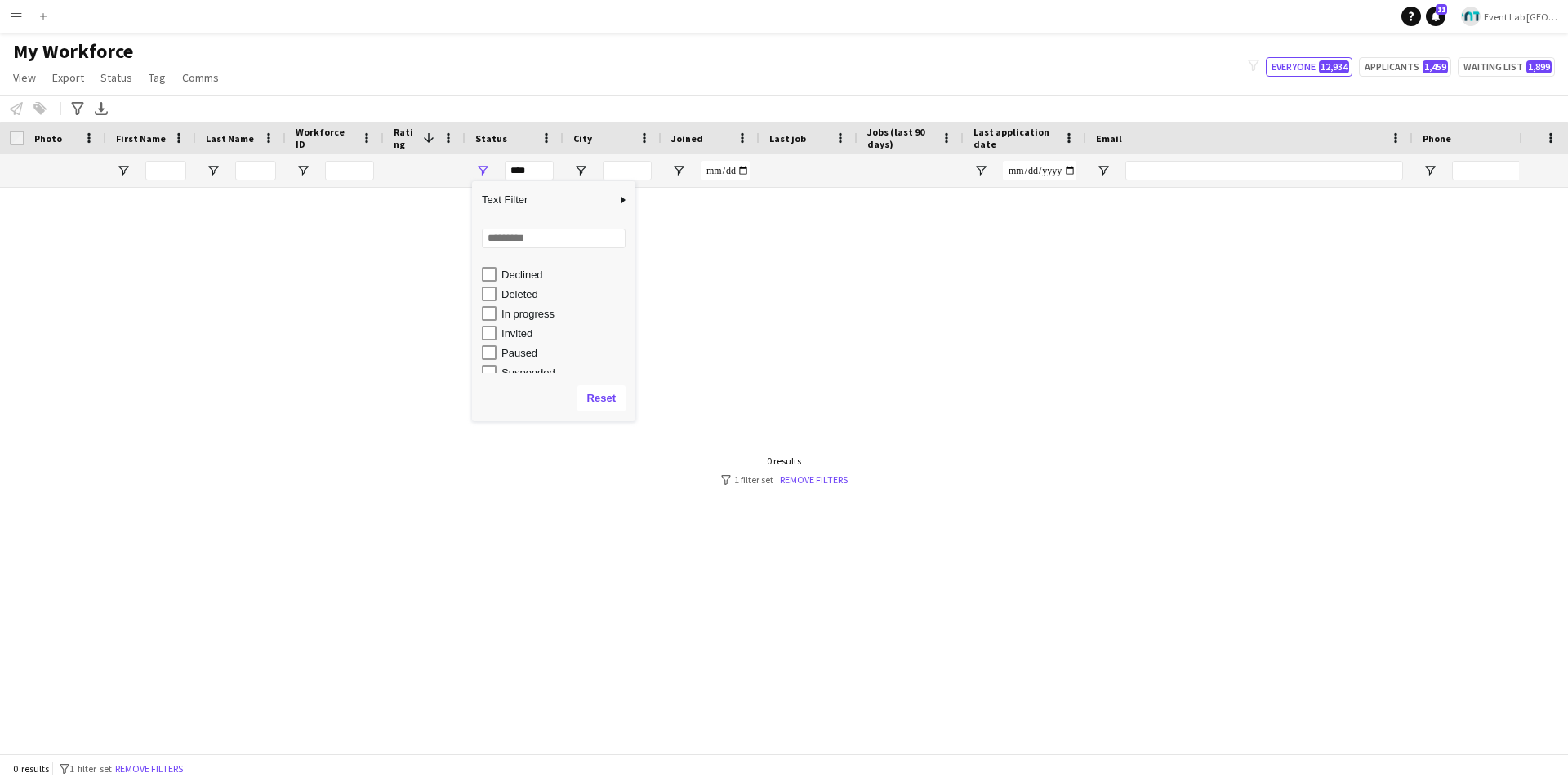
scroll to position [79, 0]
type input "**********"
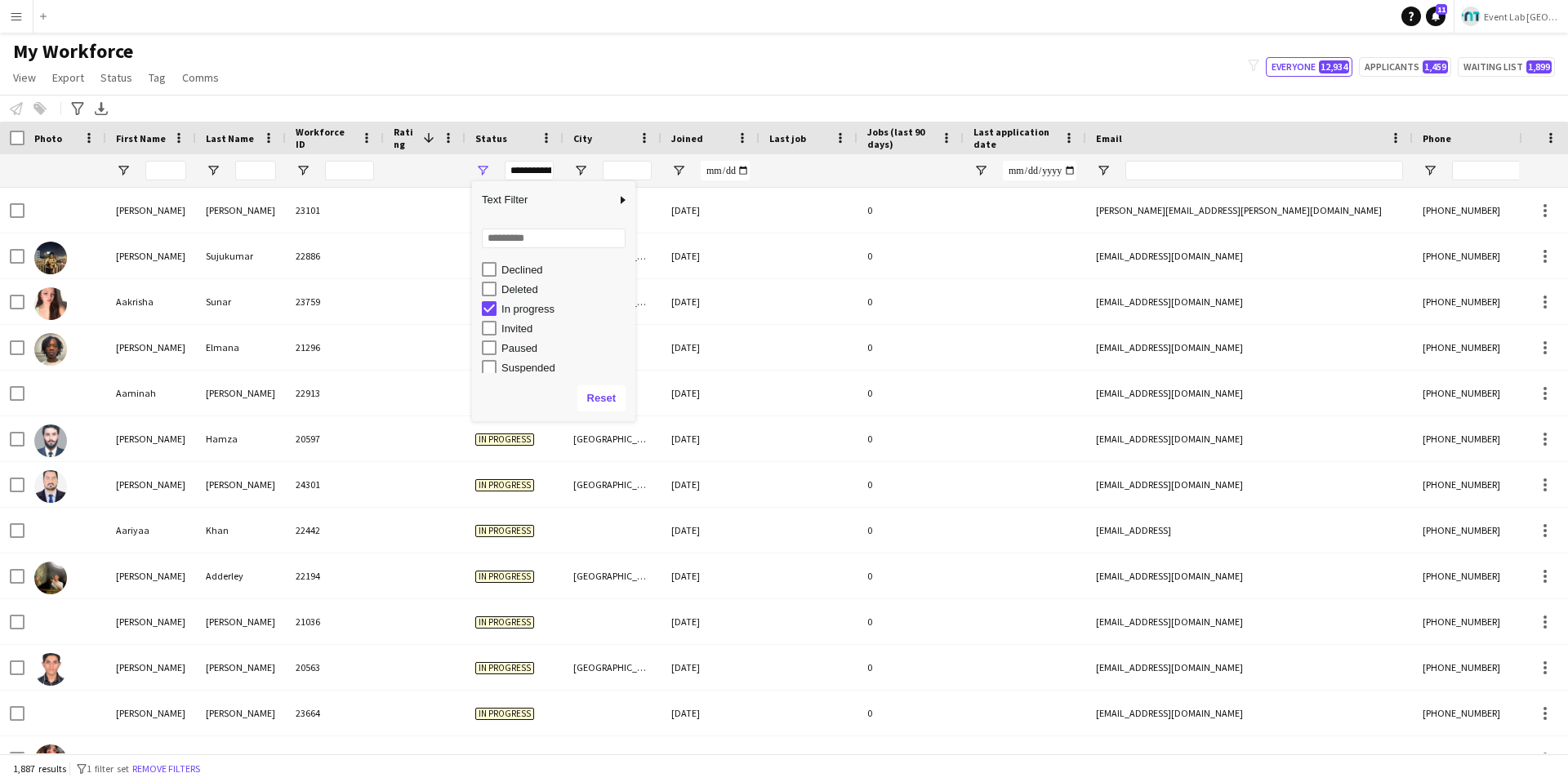
click at [603, 69] on div "My Workforce View Views Default view New view Update view Delete view Edit name…" at bounding box center [784, 67] width 1568 height 55
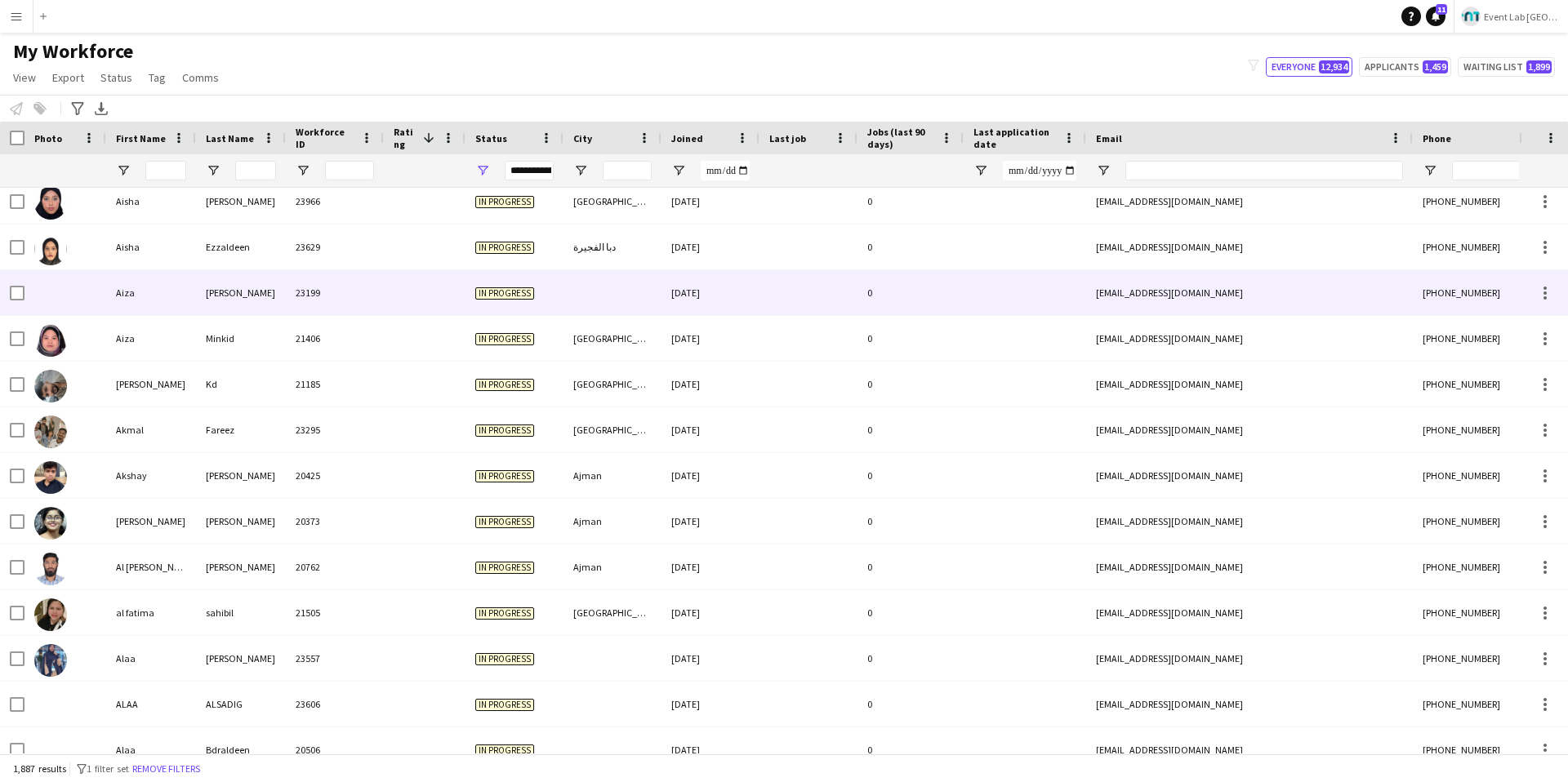
scroll to position [8108, 0]
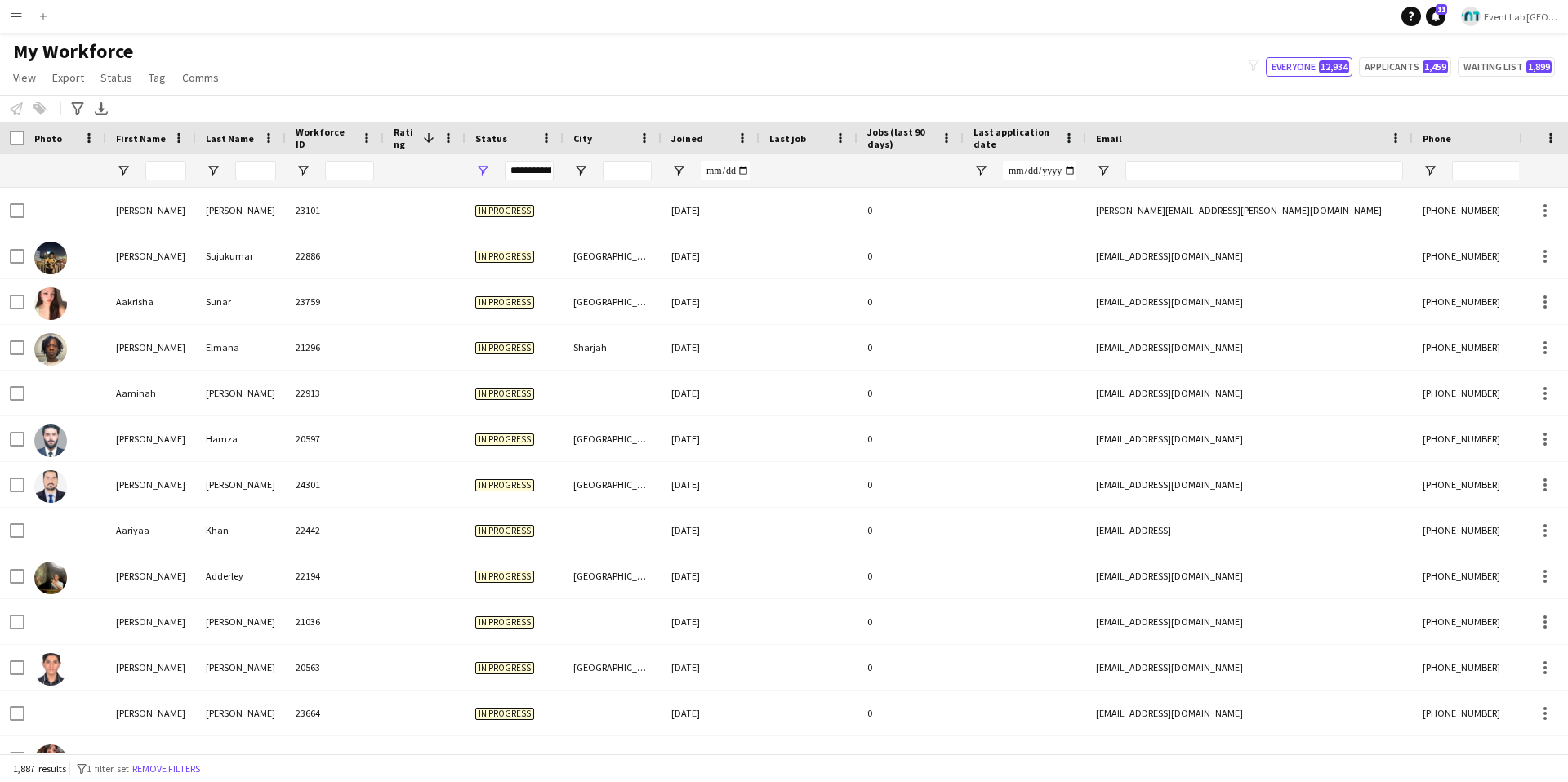
click at [497, 81] on div "My Workforce View Views Default view New view Update view Delete view Edit name…" at bounding box center [784, 67] width 1568 height 55
click at [551, 26] on app-navbar "Menu Boards Boards Boards All jobs Status Workforce Workforce My Workforce Recr…" at bounding box center [784, 16] width 1568 height 33
click at [190, 555] on button "Remove filters" at bounding box center [166, 769] width 74 height 18
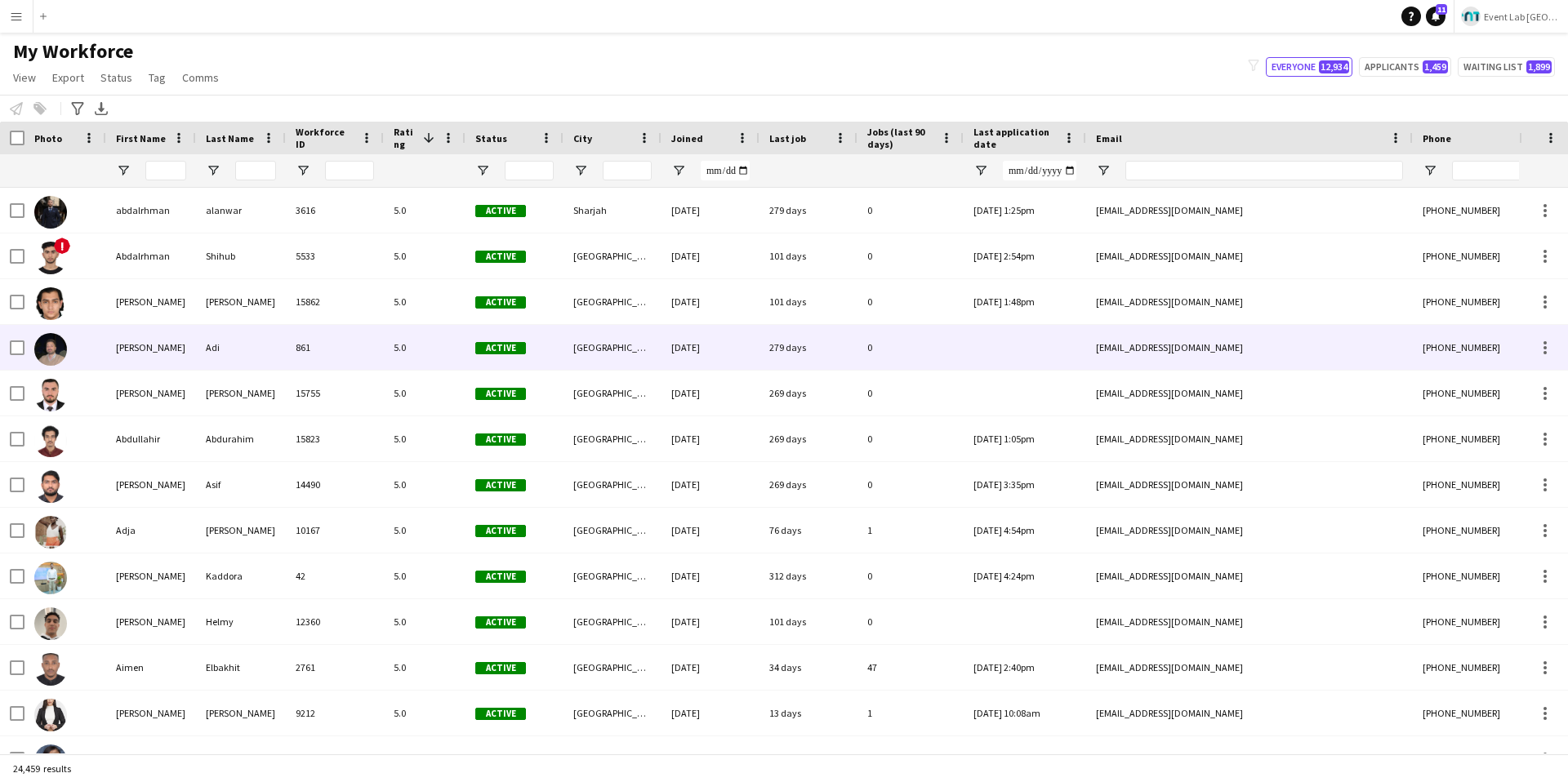
scroll to position [0, 456]
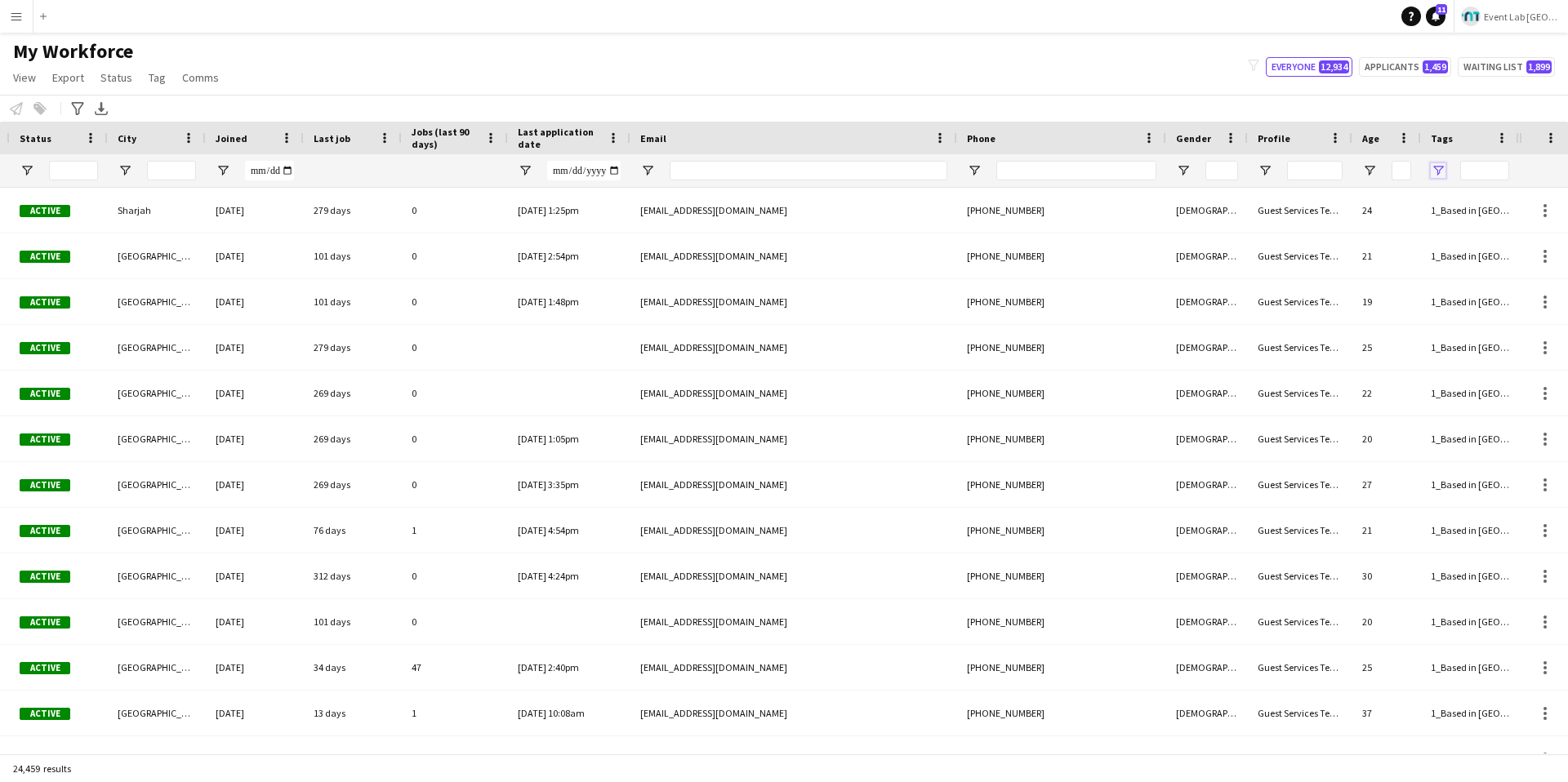
click at [1183, 168] on span "Open Filter Menu" at bounding box center [1438, 171] width 15 height 15
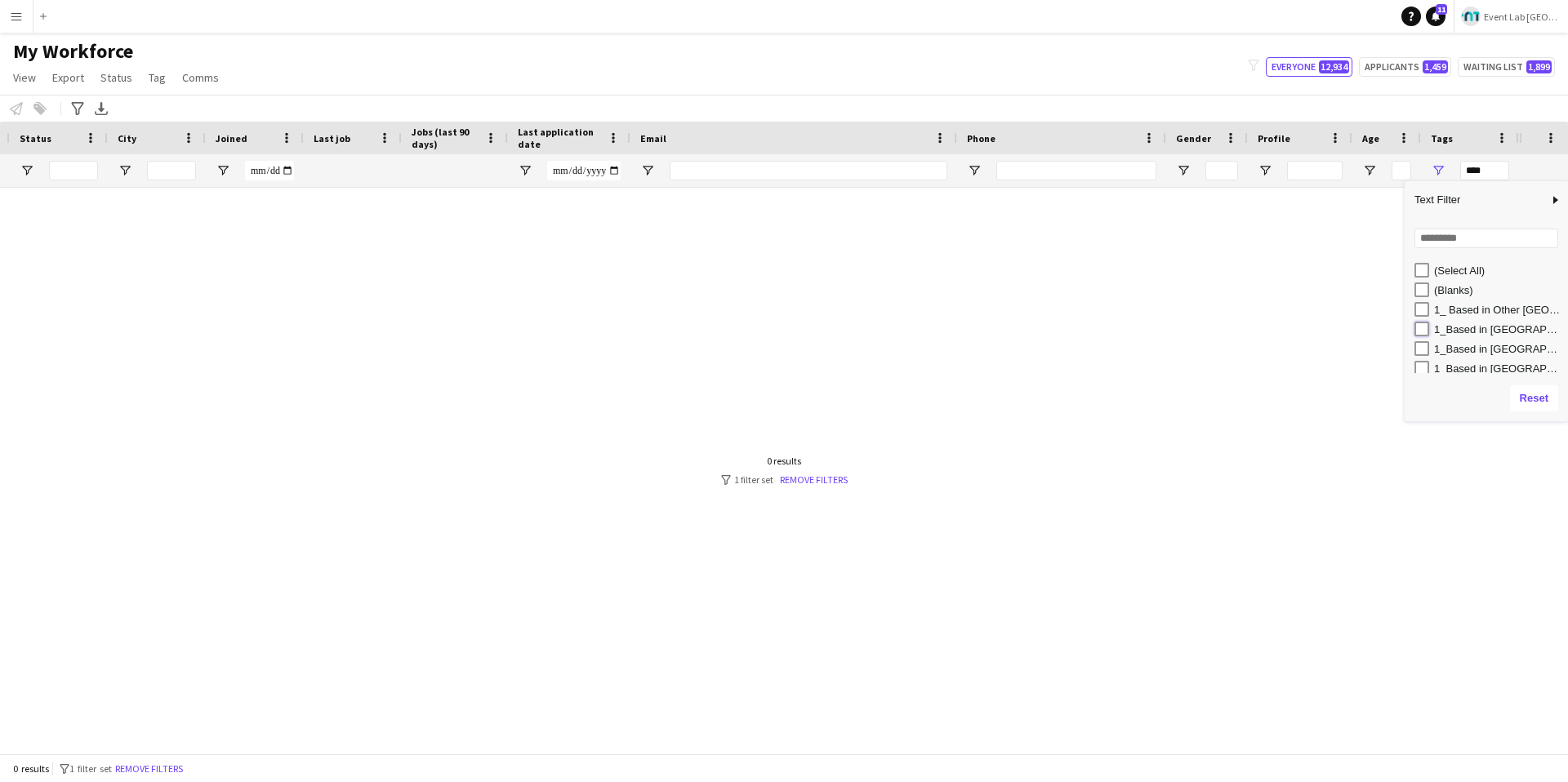
type input "**********"
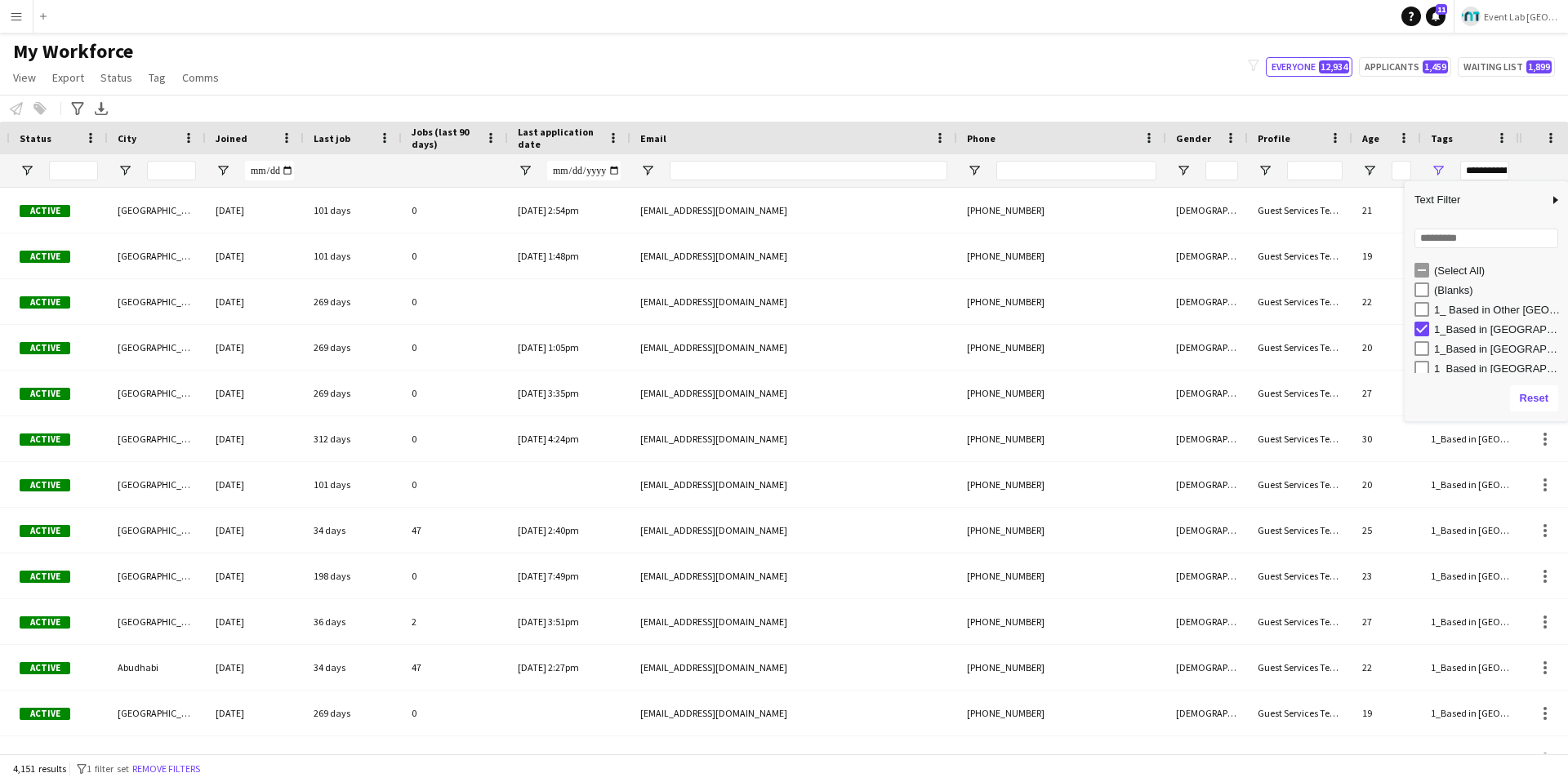
click at [1092, 51] on div "My Workforce View Views Default view New view Update view Delete view Edit name…" at bounding box center [784, 67] width 1568 height 55
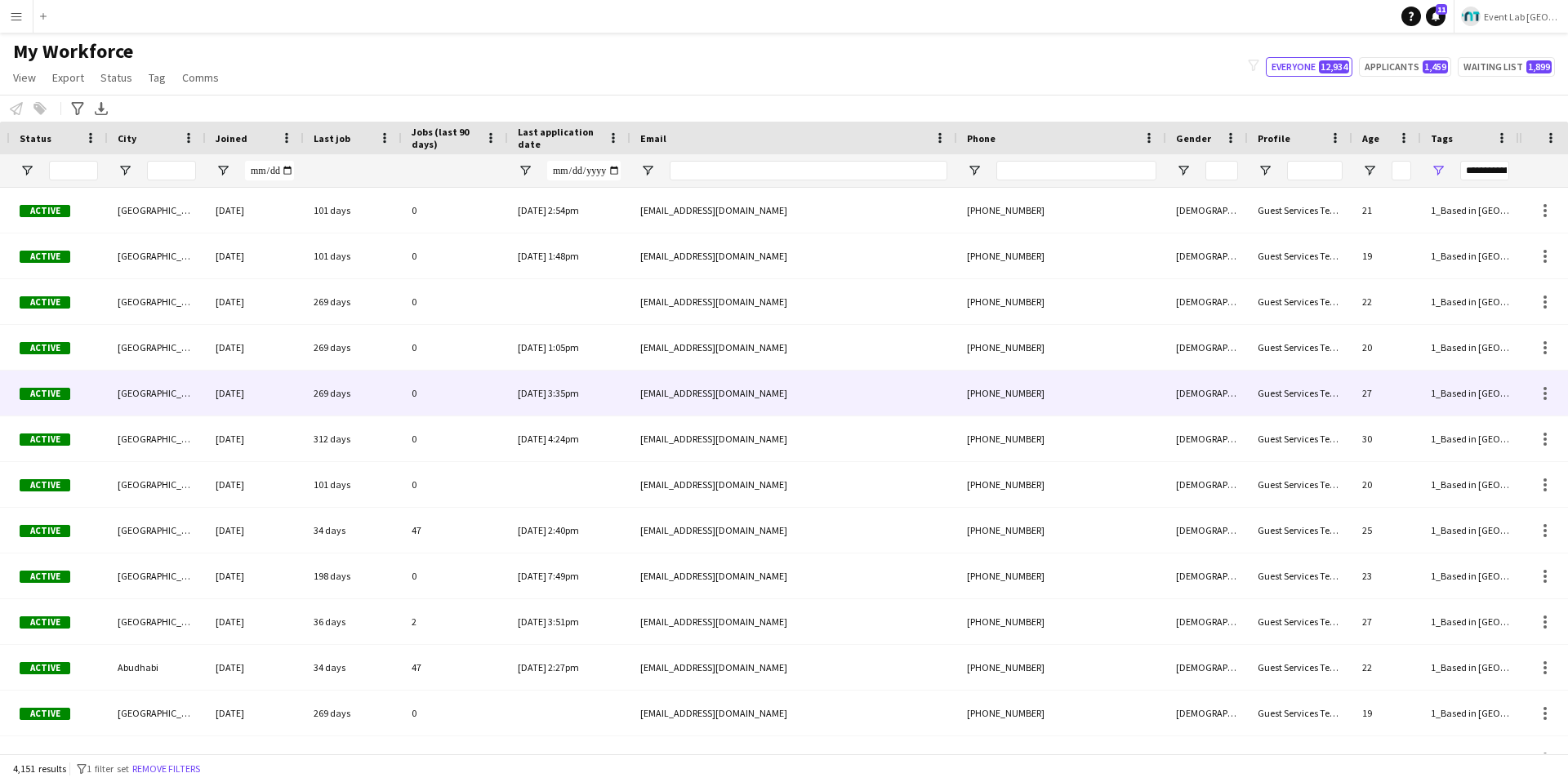
scroll to position [0, 0]
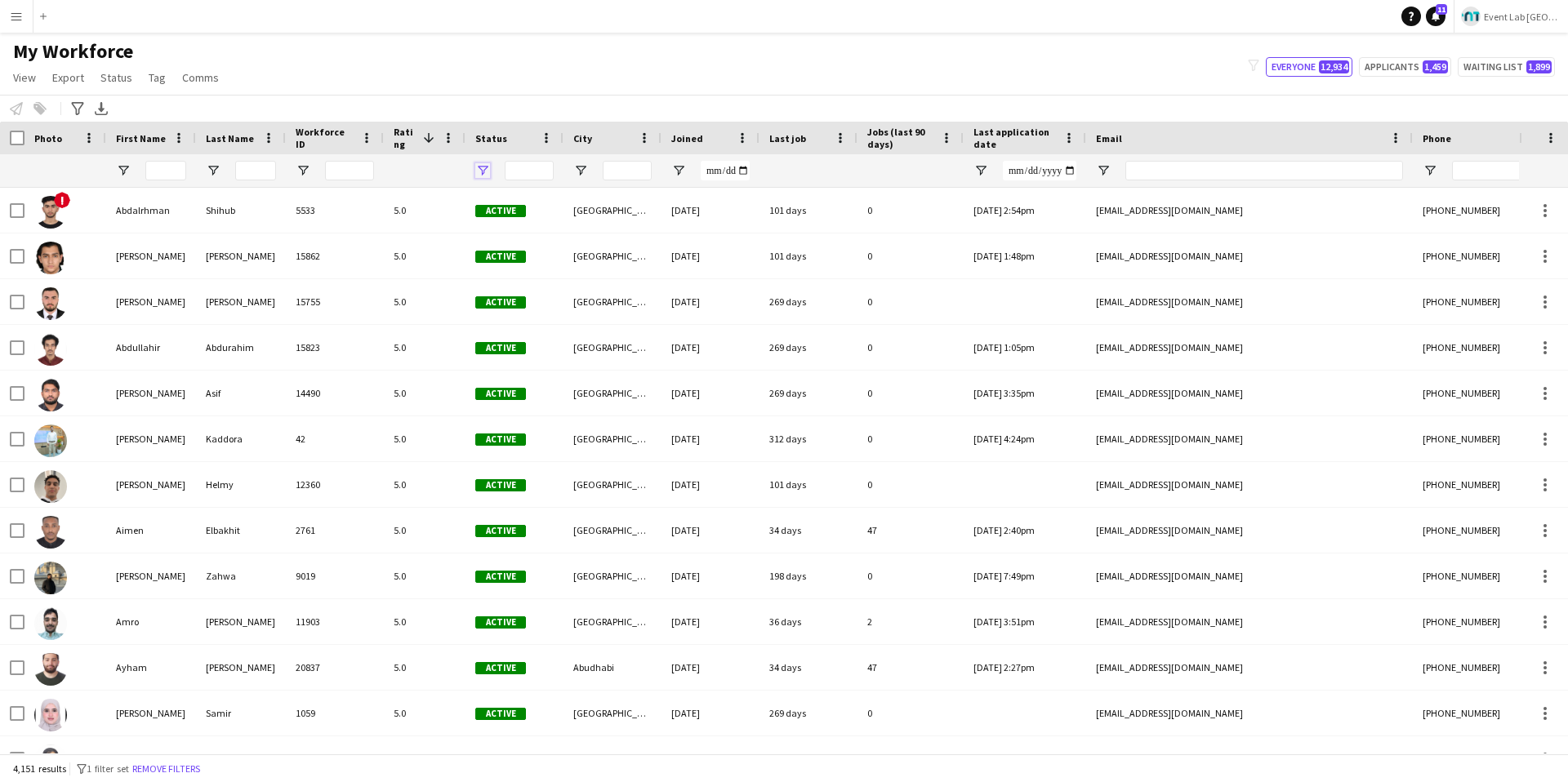
click at [478, 171] on span "Open Filter Menu" at bounding box center [482, 171] width 15 height 15
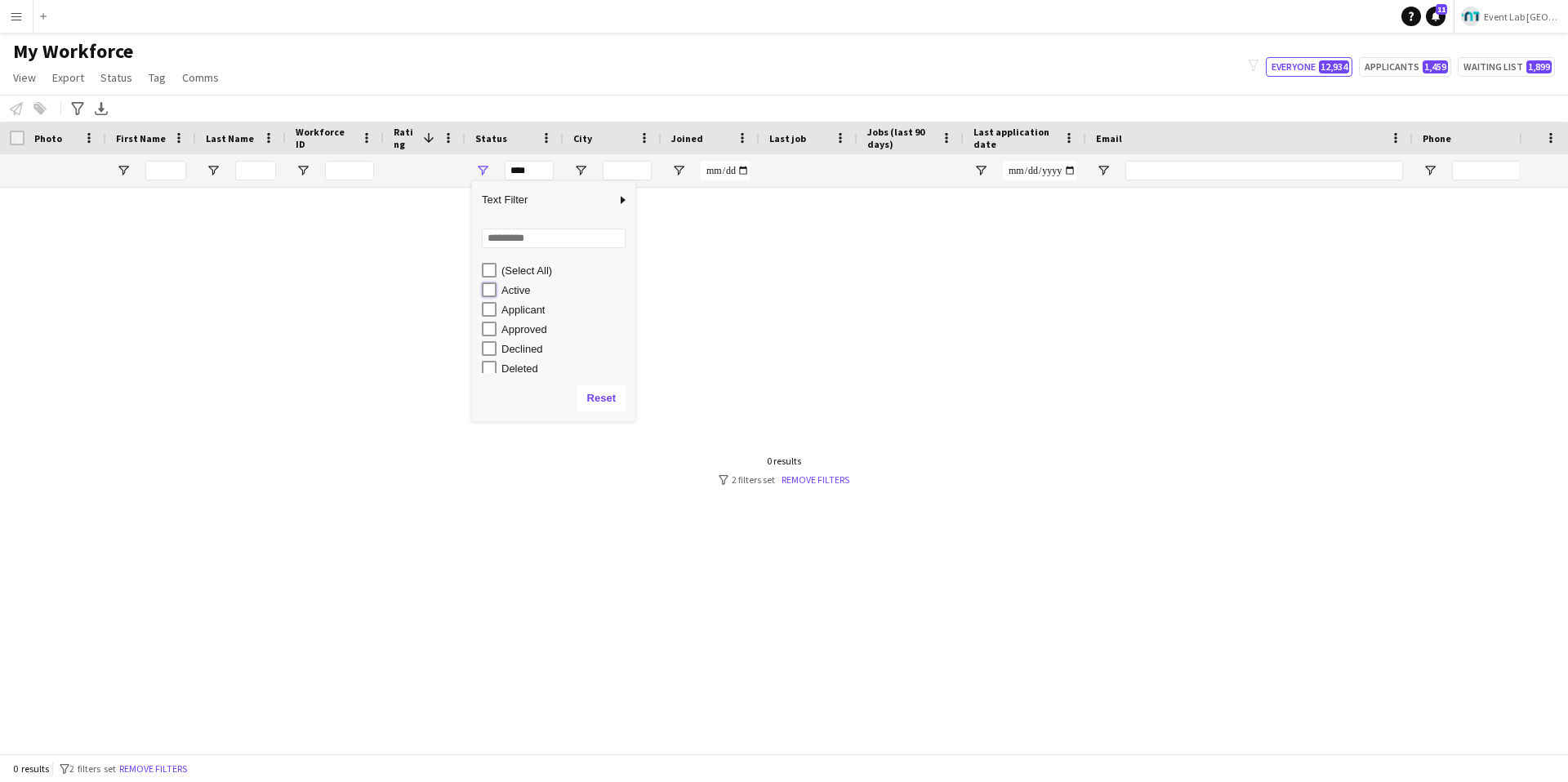
type input "**********"
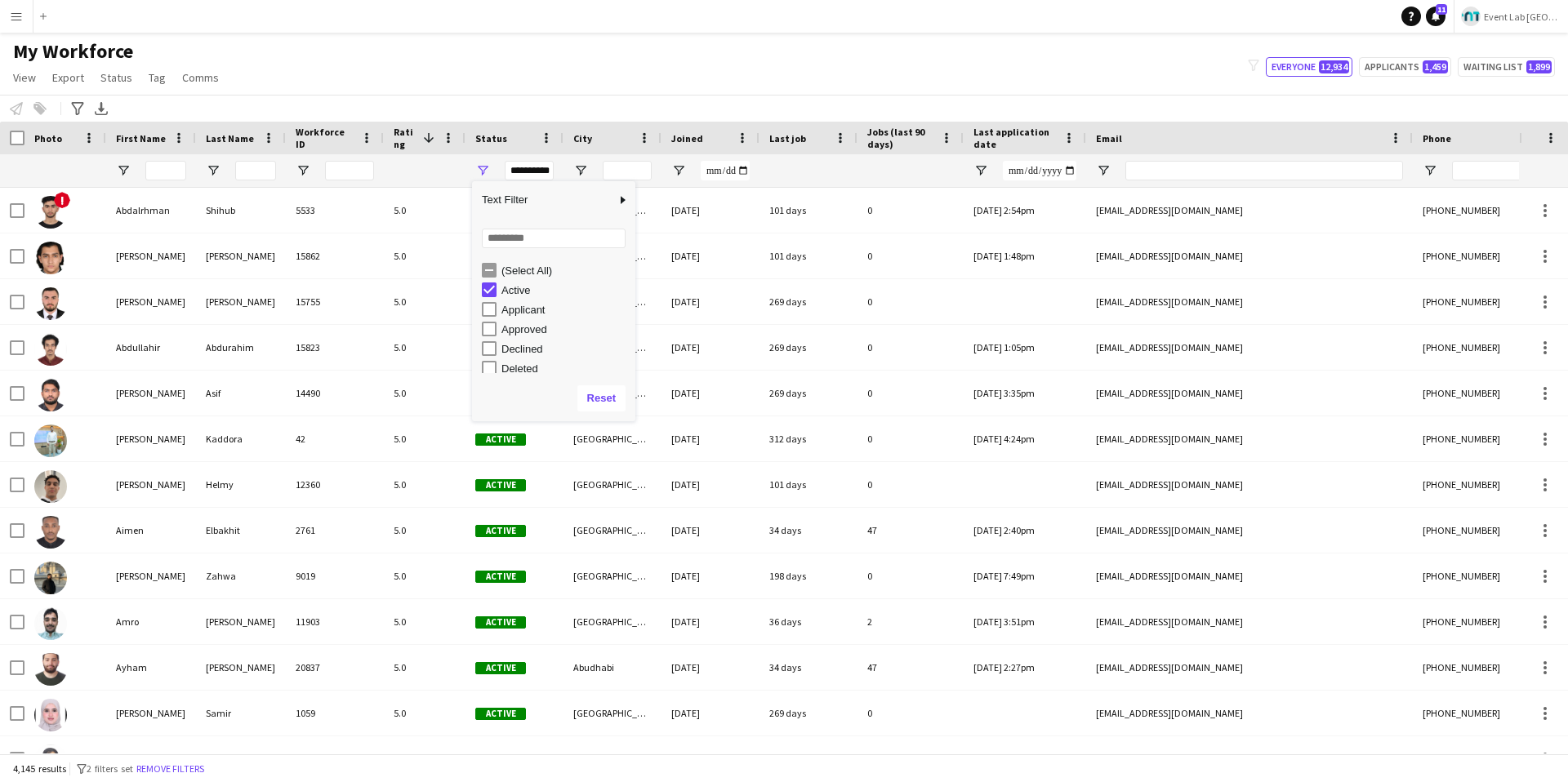
click at [556, 81] on div "My Workforce View Views Default view New view Update view Delete view Edit name…" at bounding box center [784, 67] width 1568 height 55
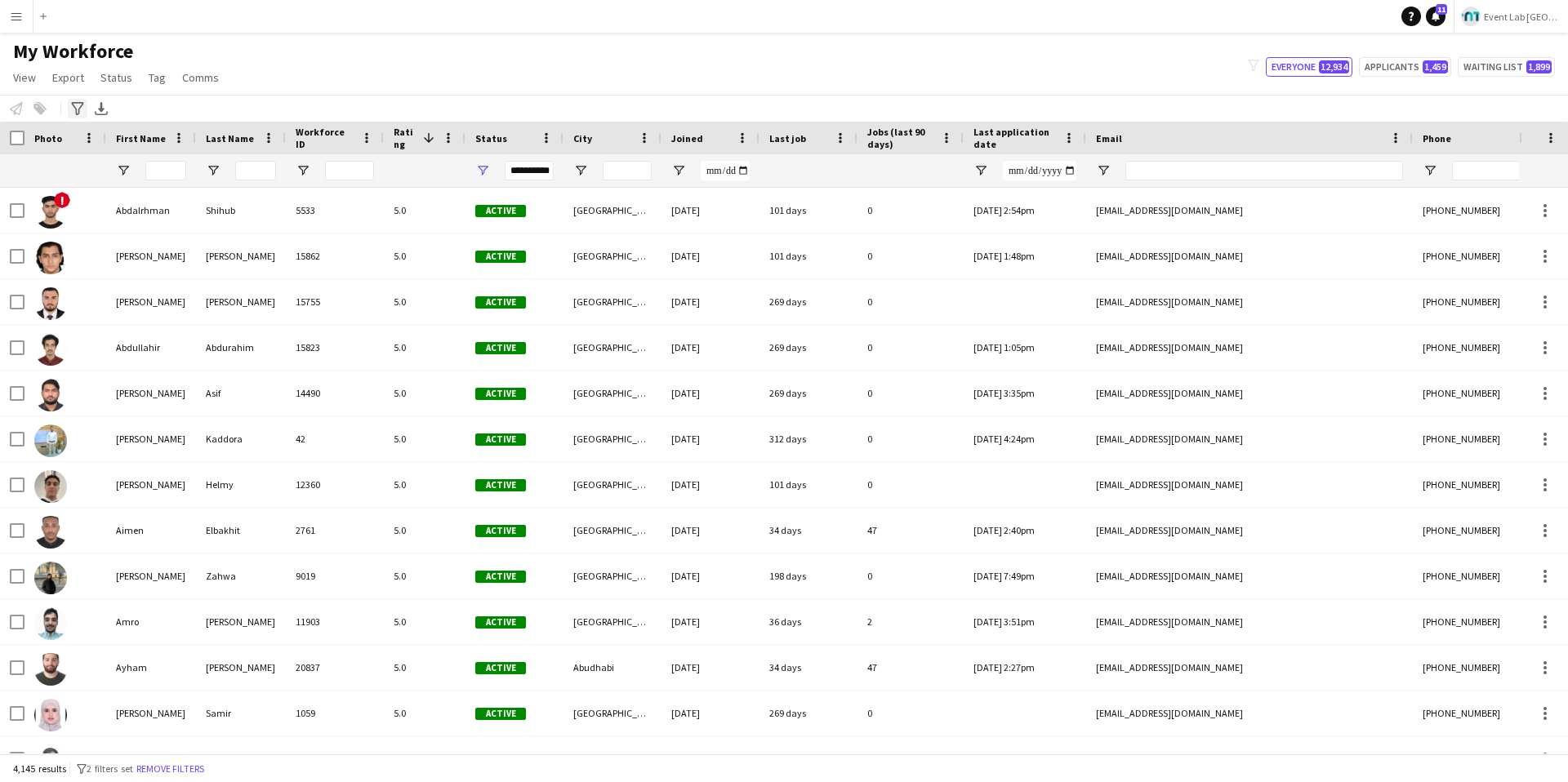
click at [77, 109] on icon "Advanced filters" at bounding box center [77, 109] width 13 height 13
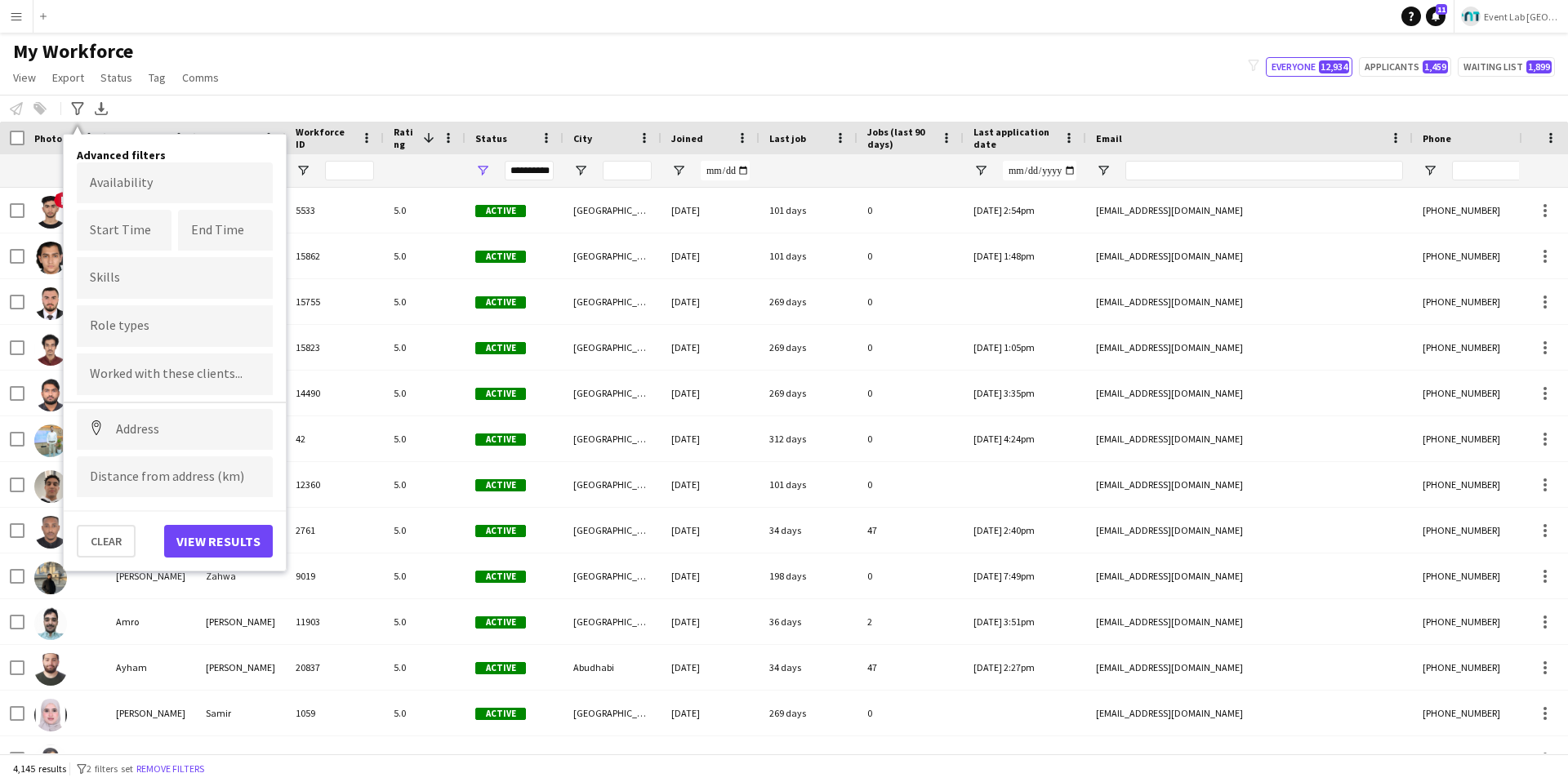
click at [121, 319] on div at bounding box center [175, 325] width 196 height 42
click at [148, 330] on input "Type to search role types..." at bounding box center [175, 331] width 170 height 15
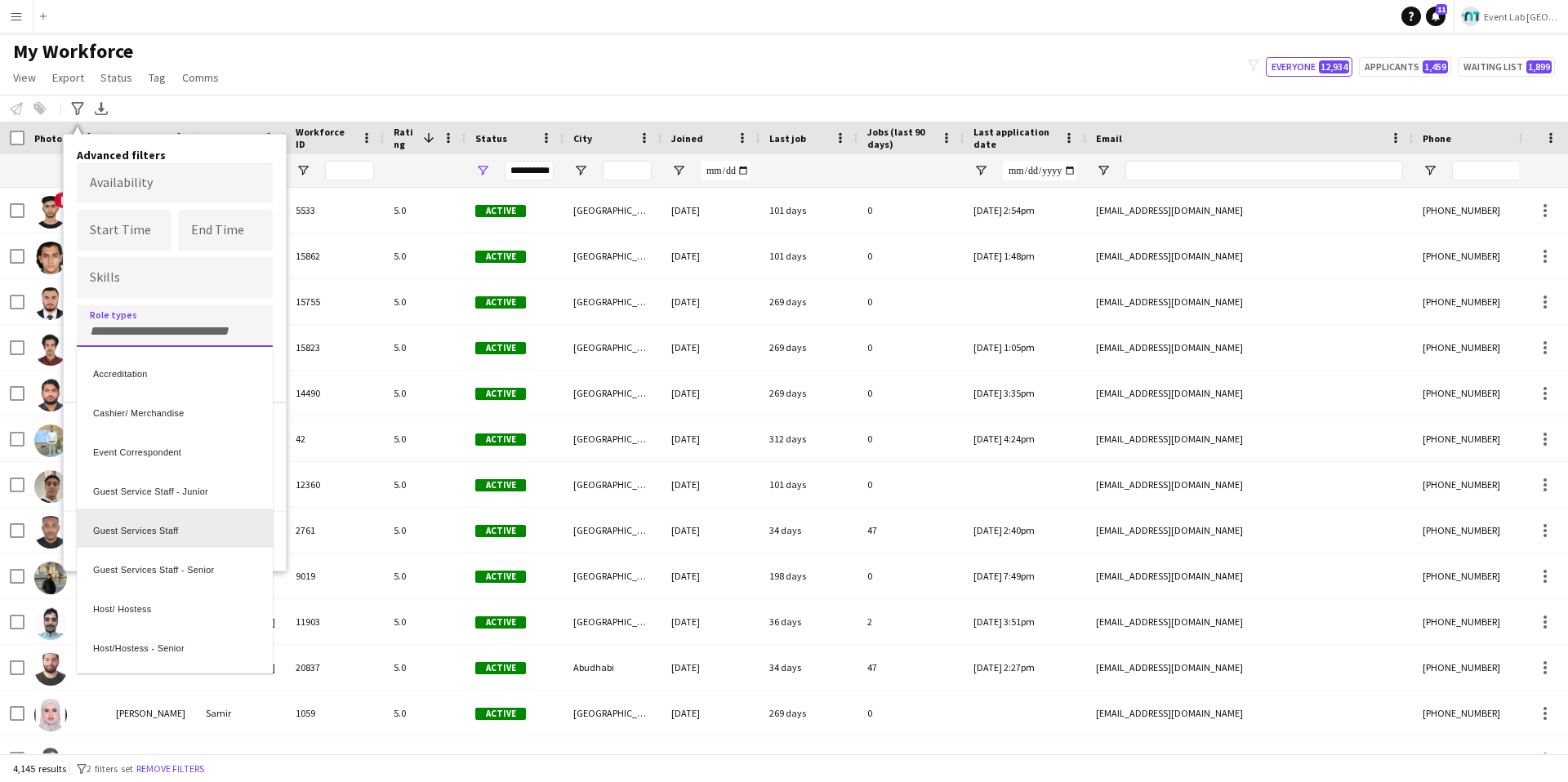
click at [179, 531] on div "Guest Services Staff" at bounding box center [175, 528] width 196 height 40
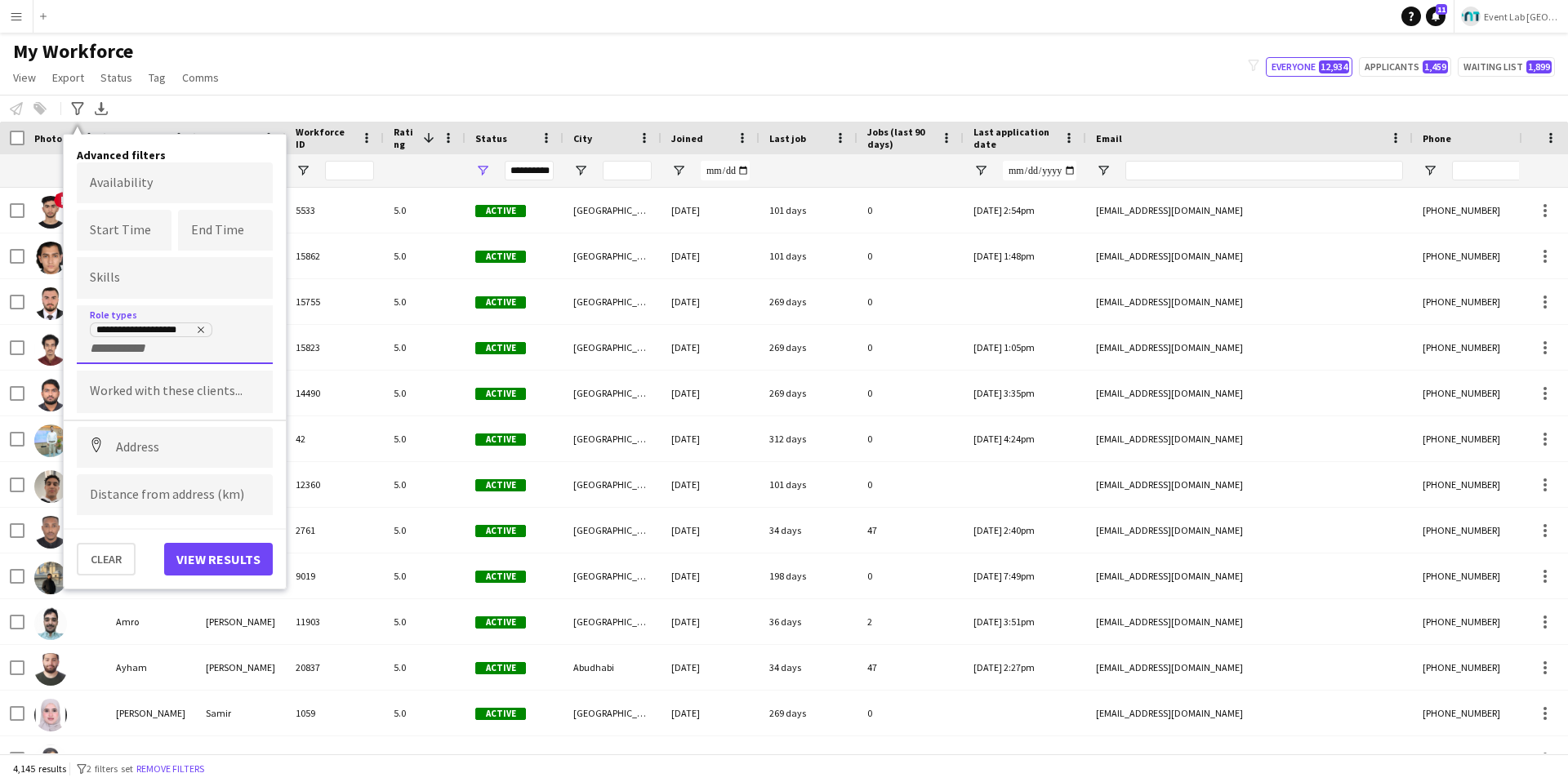
click at [154, 351] on input "+ Role type" at bounding box center [124, 349] width 69 height 15
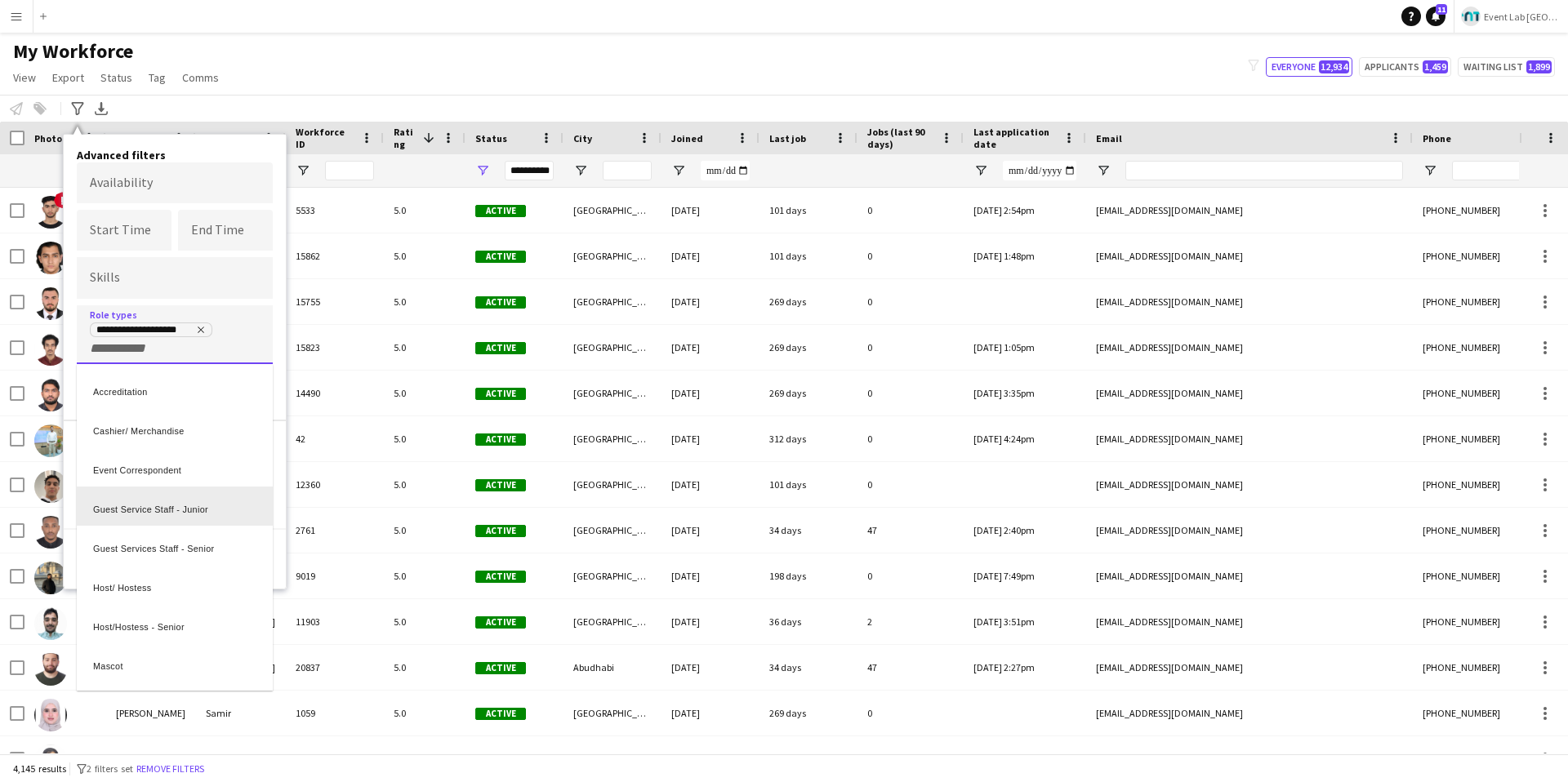
click at [204, 518] on div "Guest Service Staff - Junior" at bounding box center [175, 506] width 196 height 40
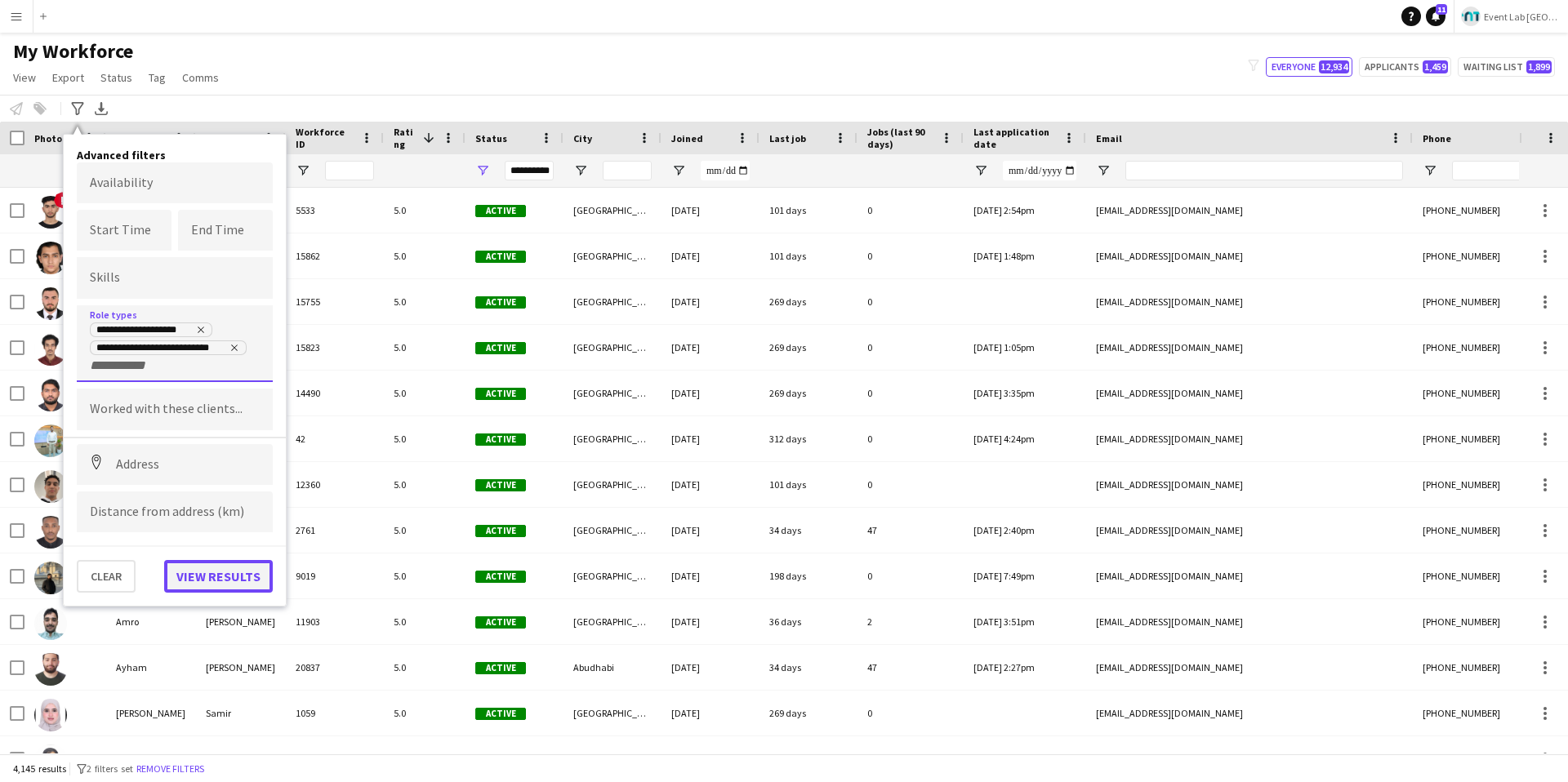
click at [210, 555] on button "View results" at bounding box center [218, 576] width 109 height 33
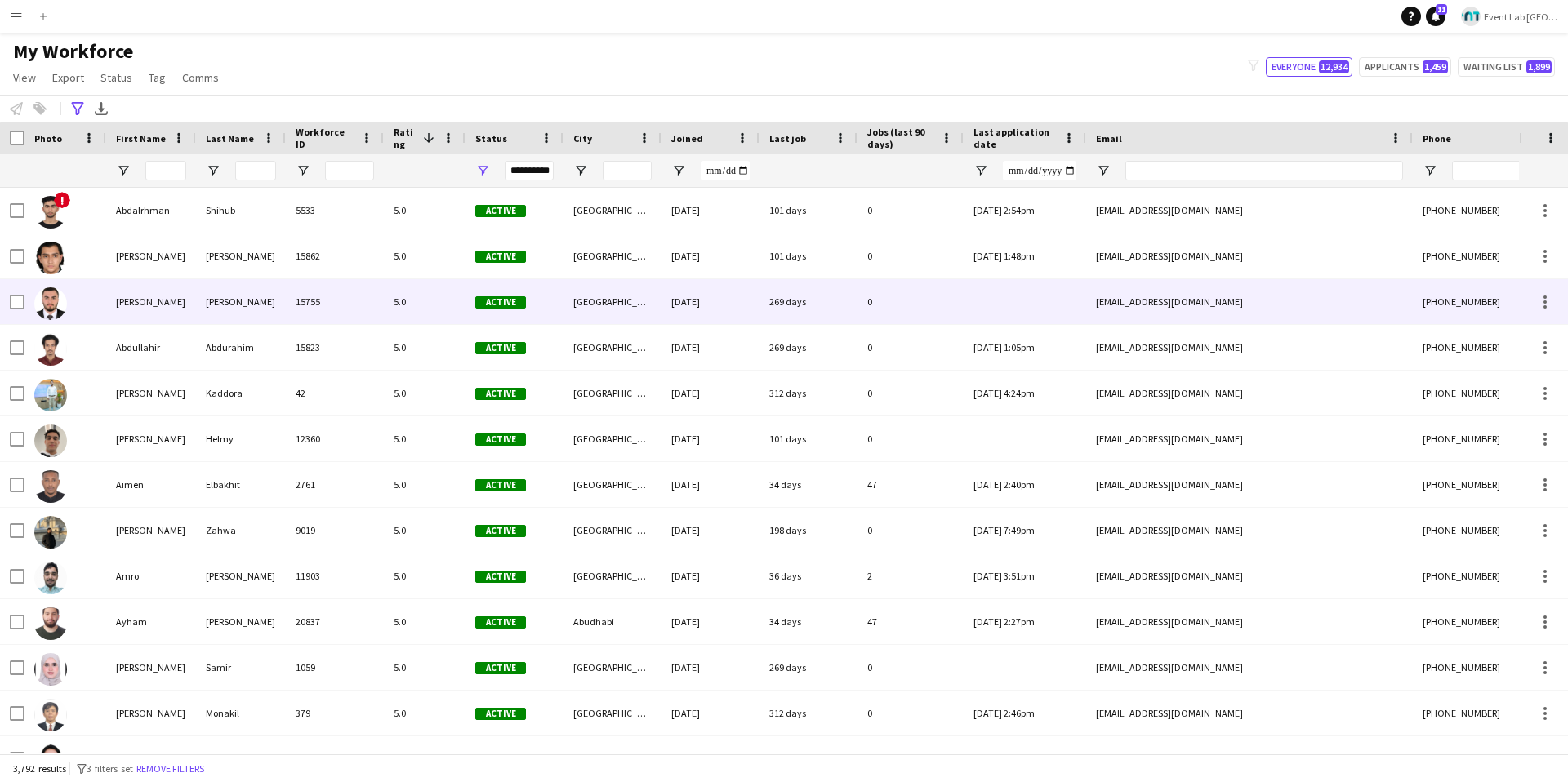
scroll to position [0, 456]
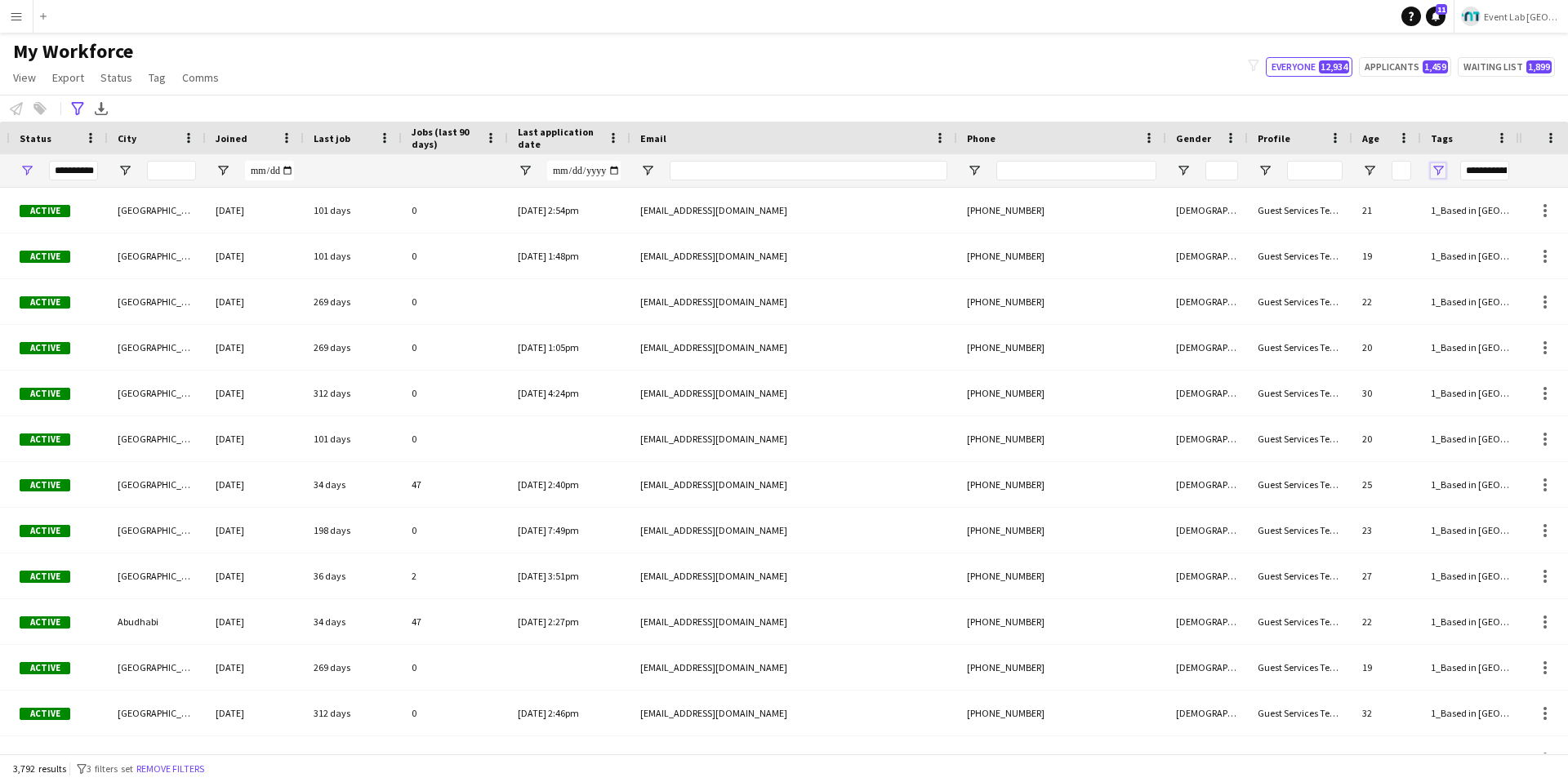
click at [1183, 166] on span "Open Filter Menu" at bounding box center [1438, 171] width 15 height 15
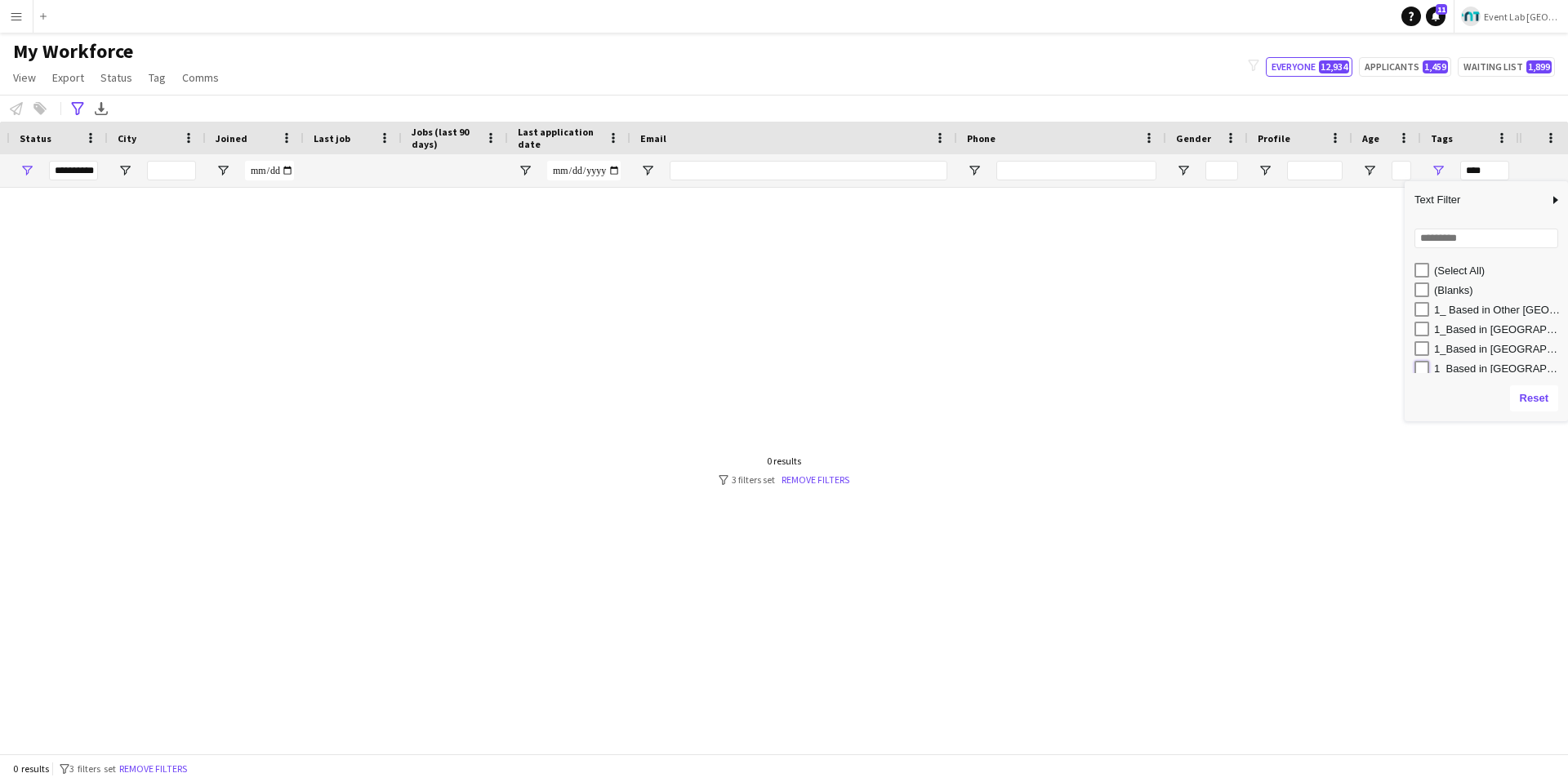
type input "**********"
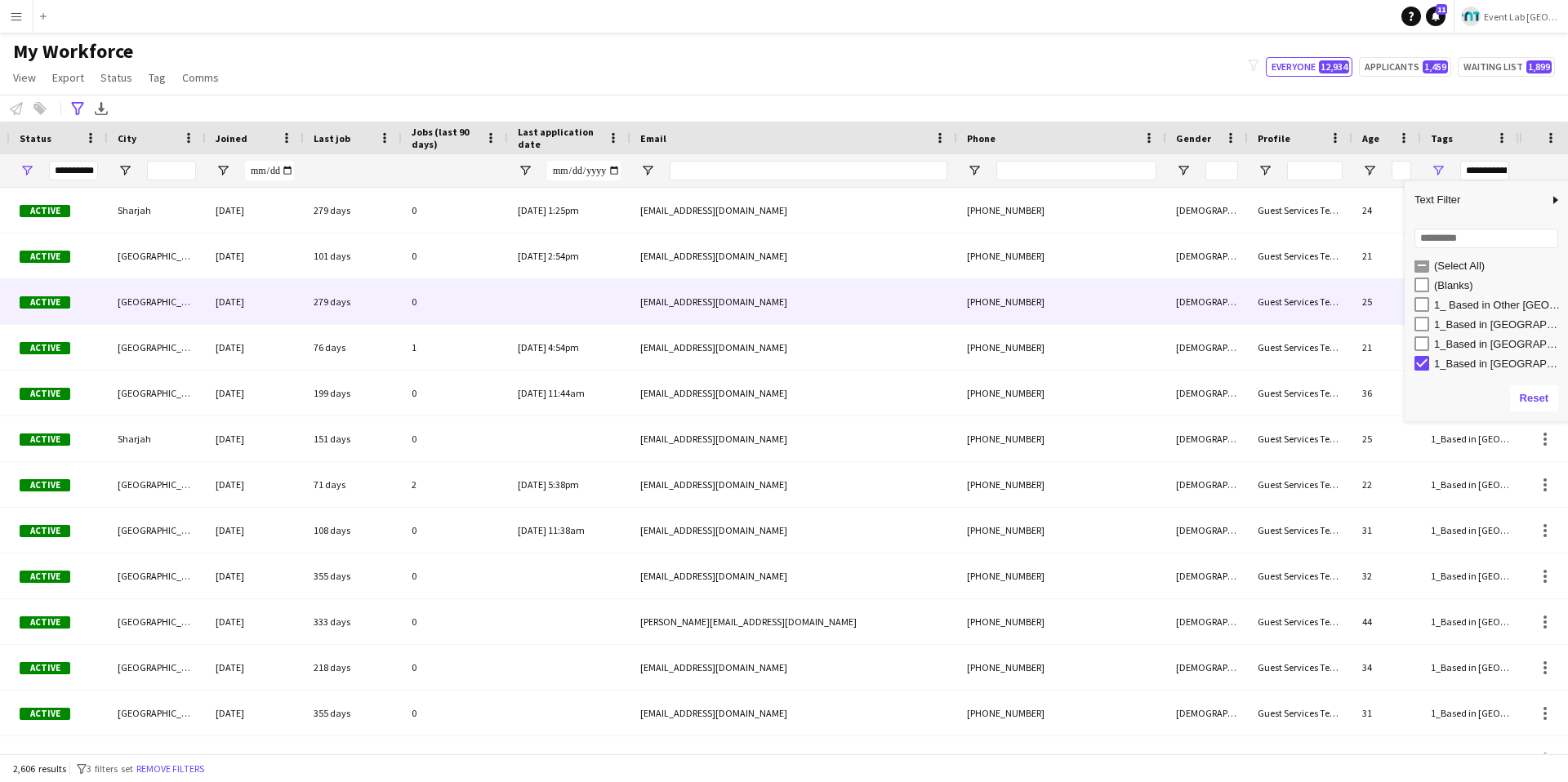
scroll to position [0, 0]
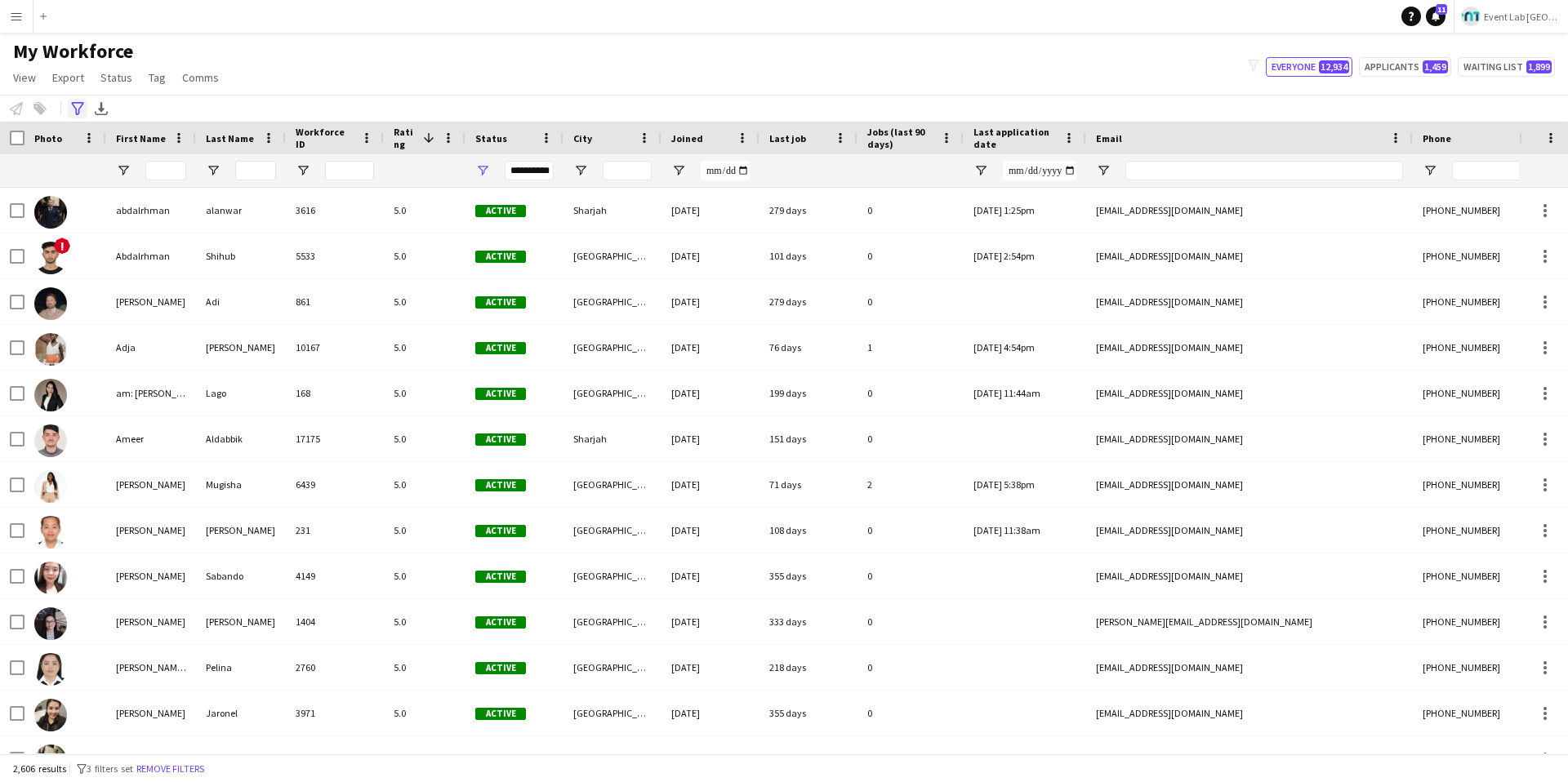
click at [81, 107] on icon at bounding box center [77, 109] width 12 height 13
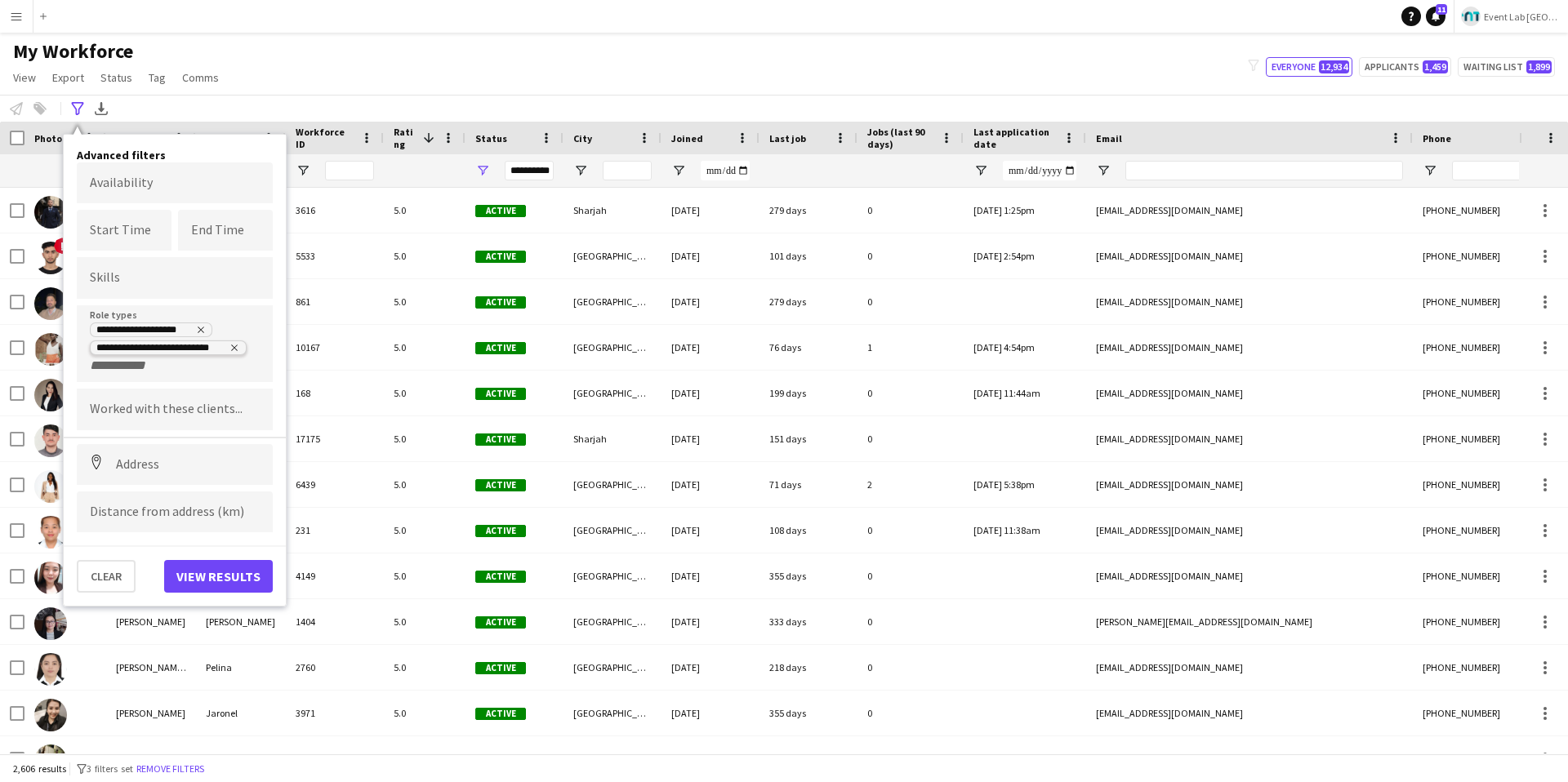
click at [236, 348] on icon "Remove tag" at bounding box center [234, 348] width 10 height 10
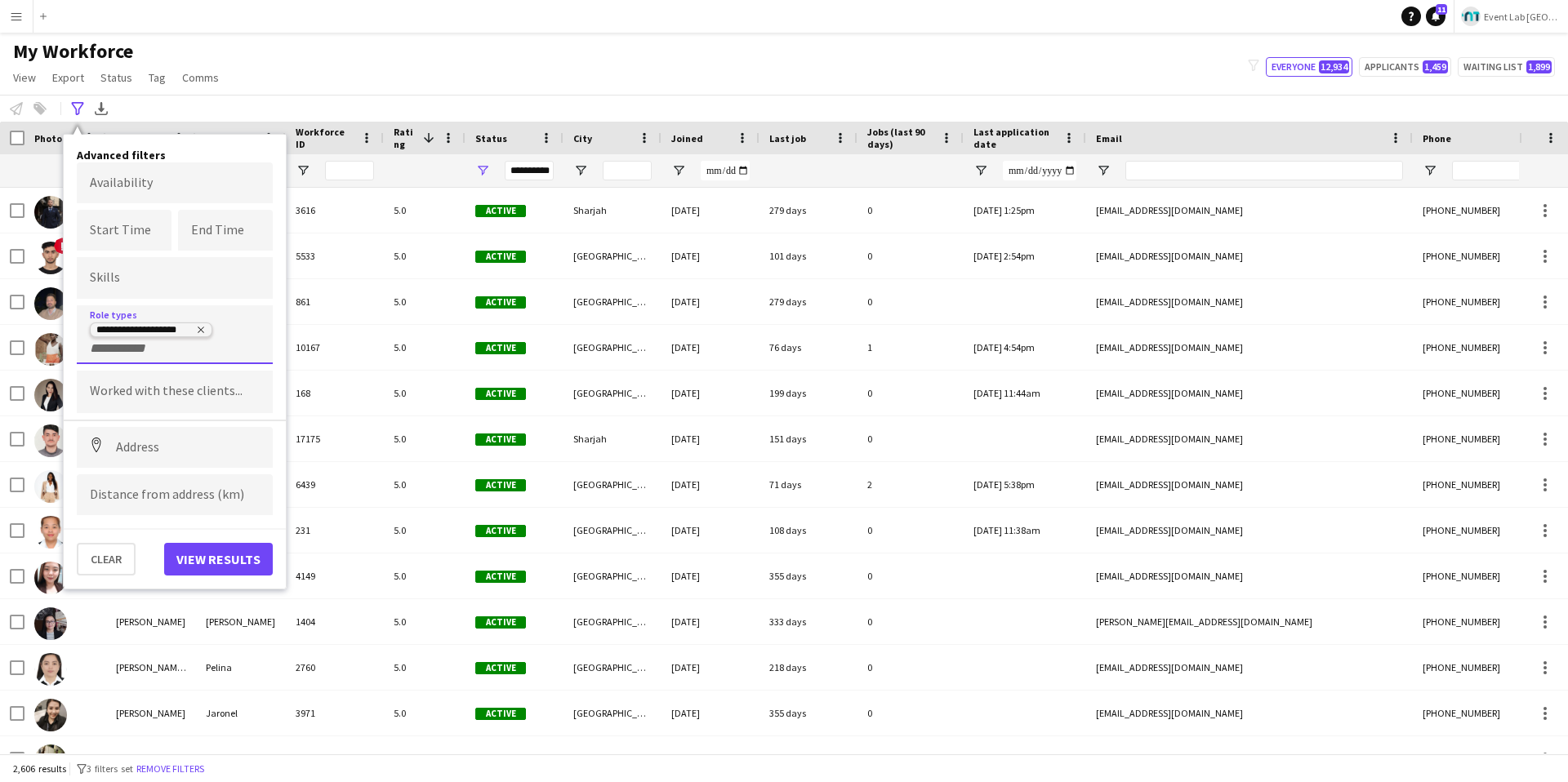
click at [198, 329] on icon "Remove tag" at bounding box center [201, 330] width 10 height 10
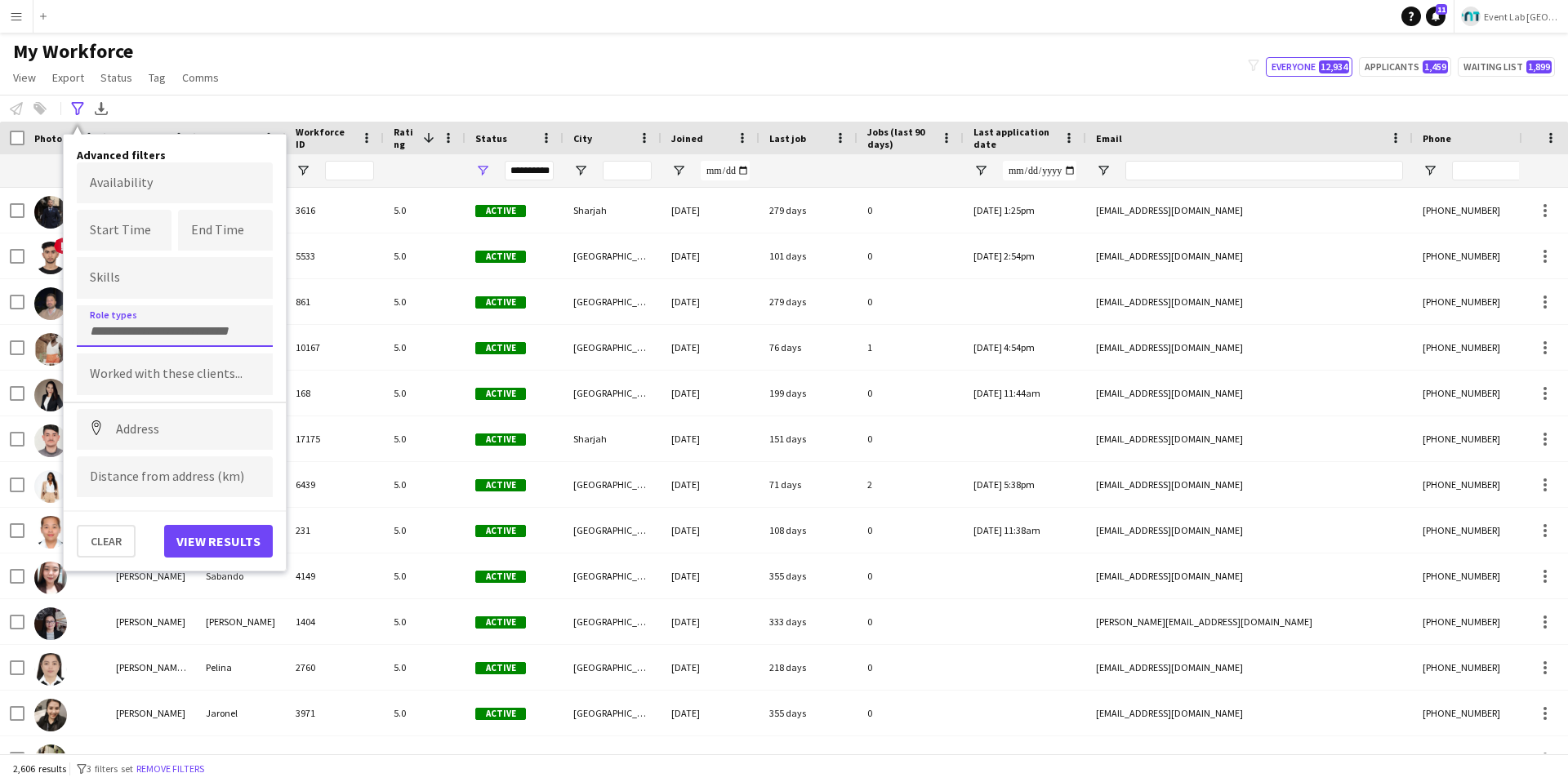
click at [166, 333] on input "Type to search role types..." at bounding box center [175, 331] width 170 height 15
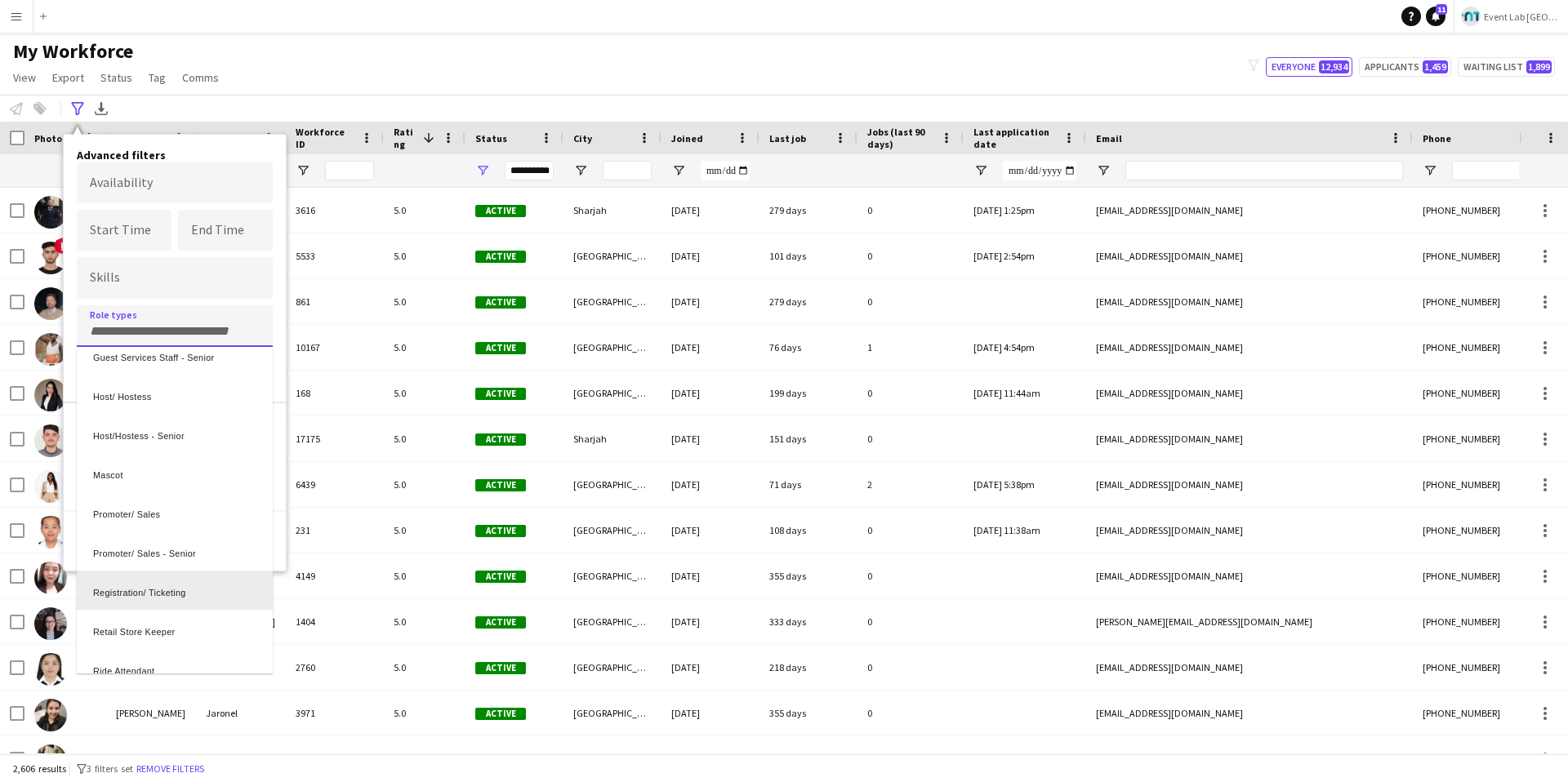
scroll to position [546, 0]
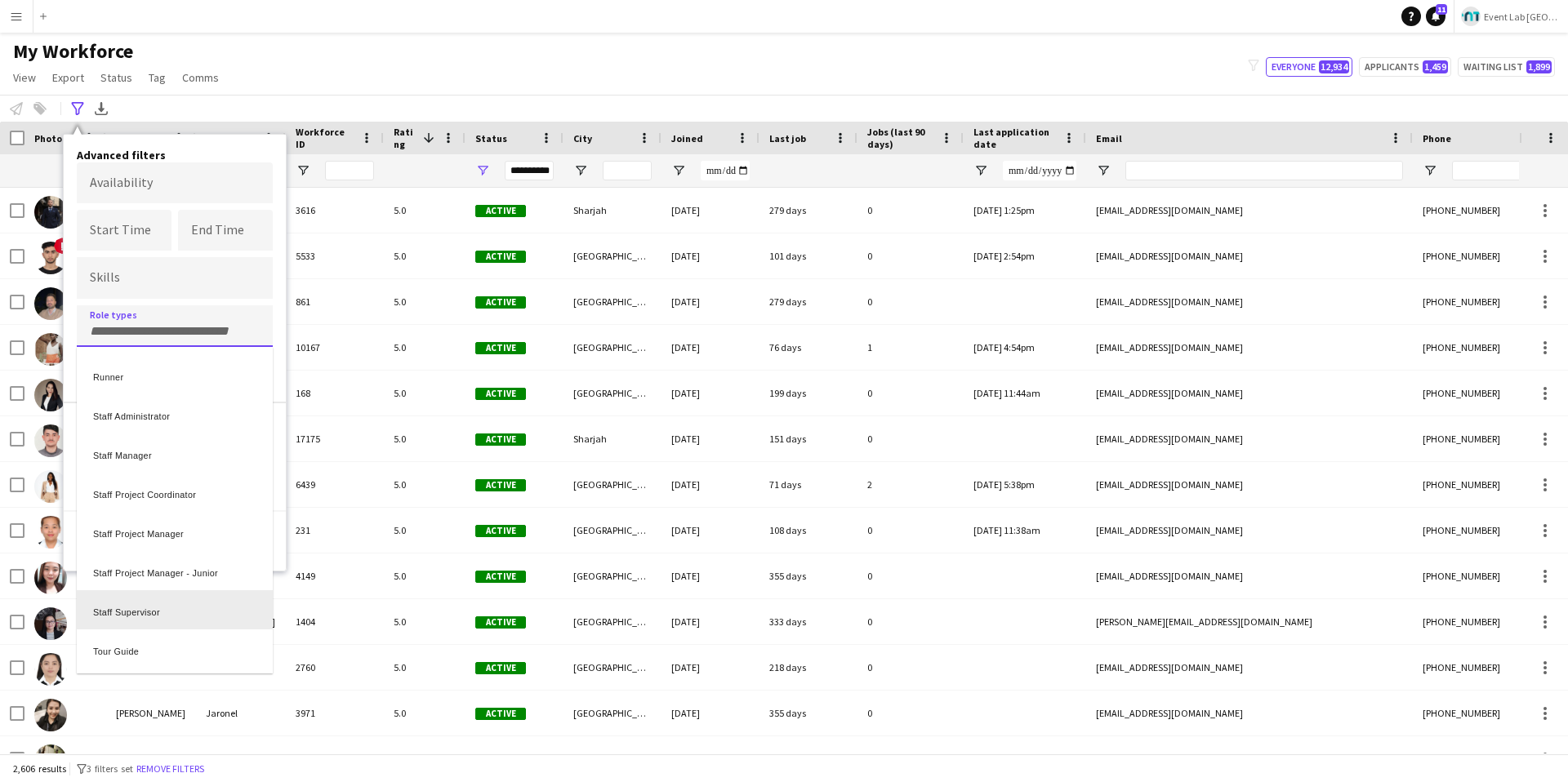
click at [159, 555] on div "Staff Supervisor" at bounding box center [175, 610] width 196 height 40
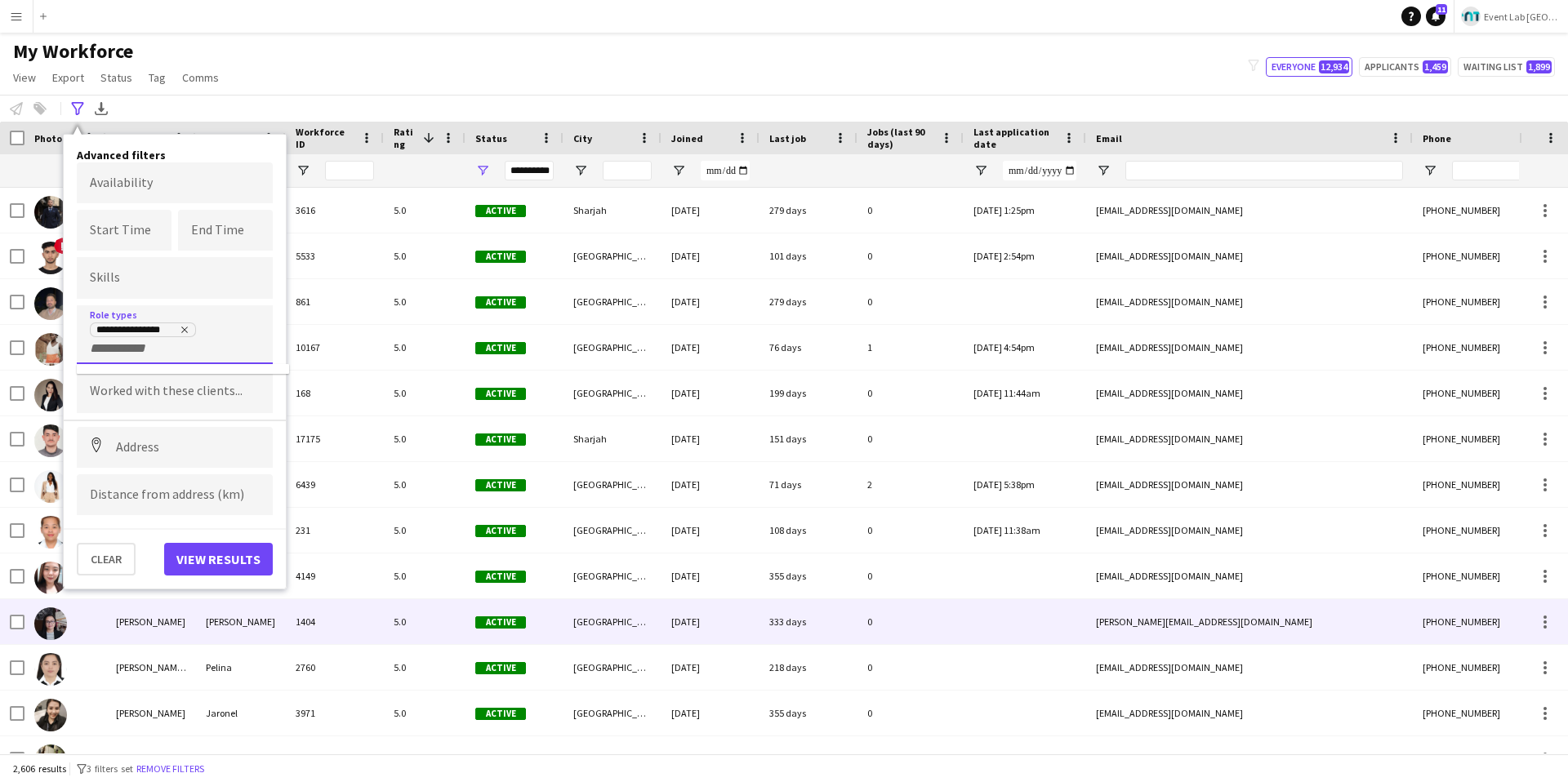
scroll to position [0, 0]
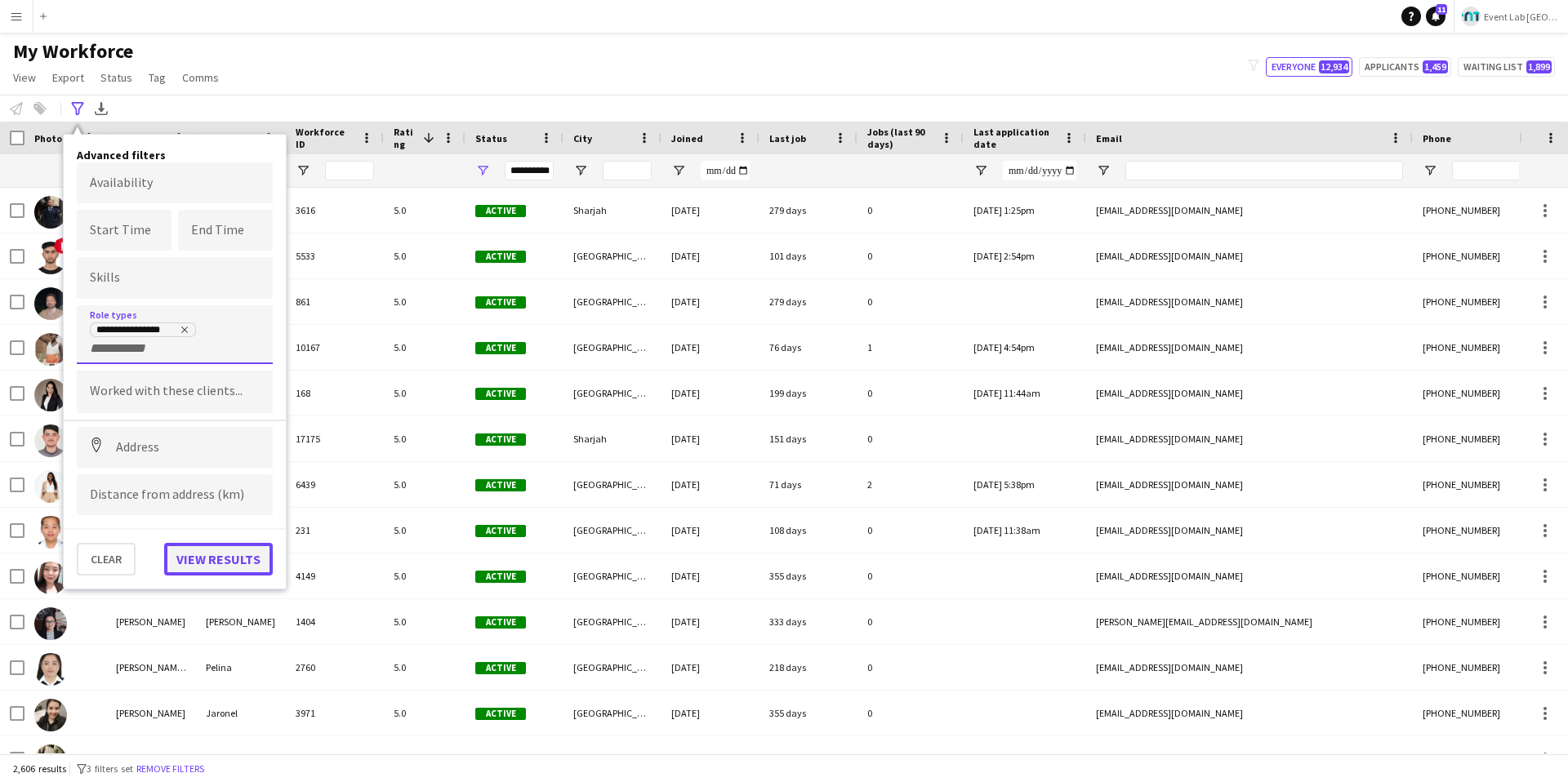
click at [209, 555] on button "View results" at bounding box center [218, 560] width 109 height 33
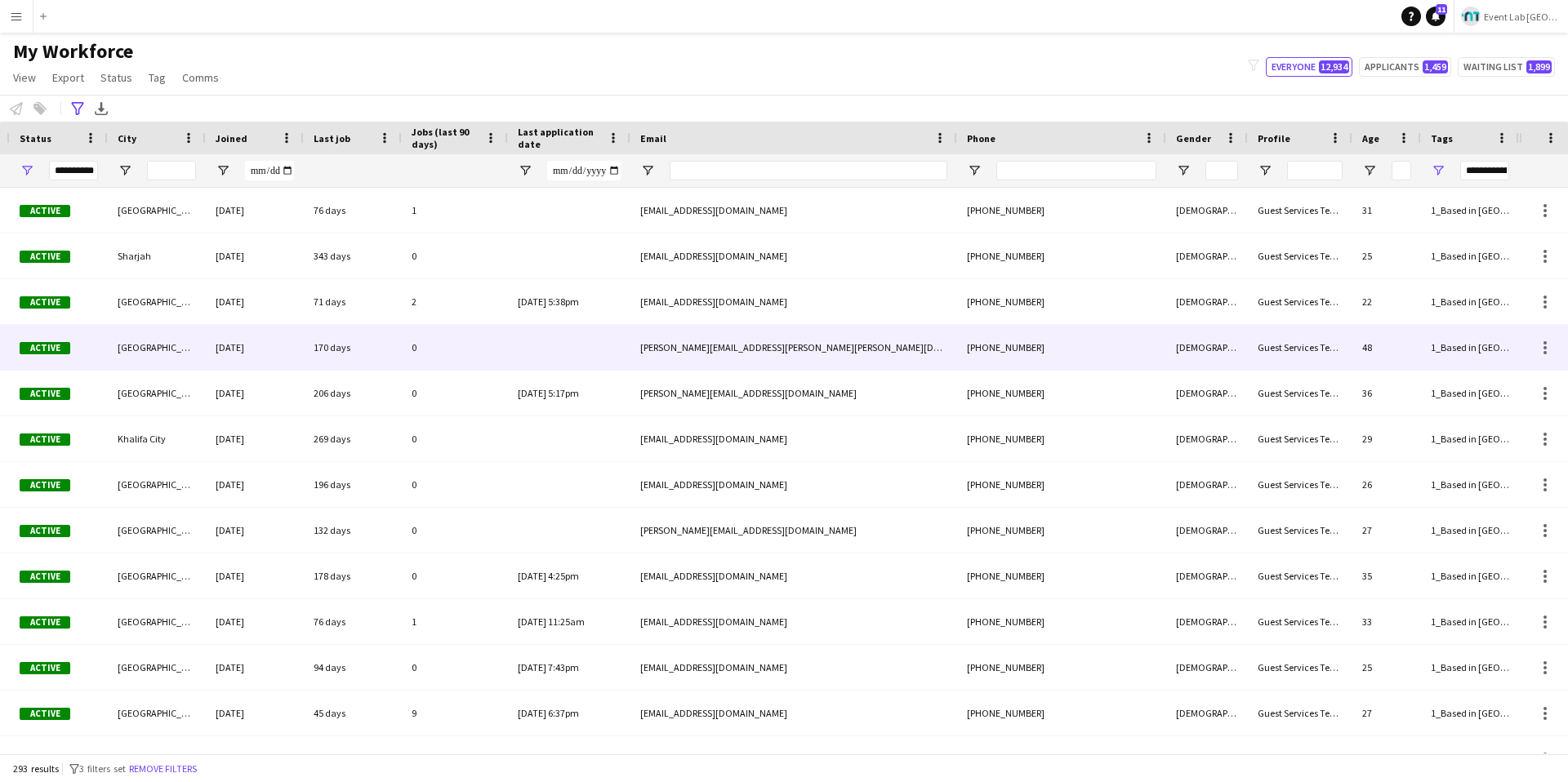
scroll to position [0, 26]
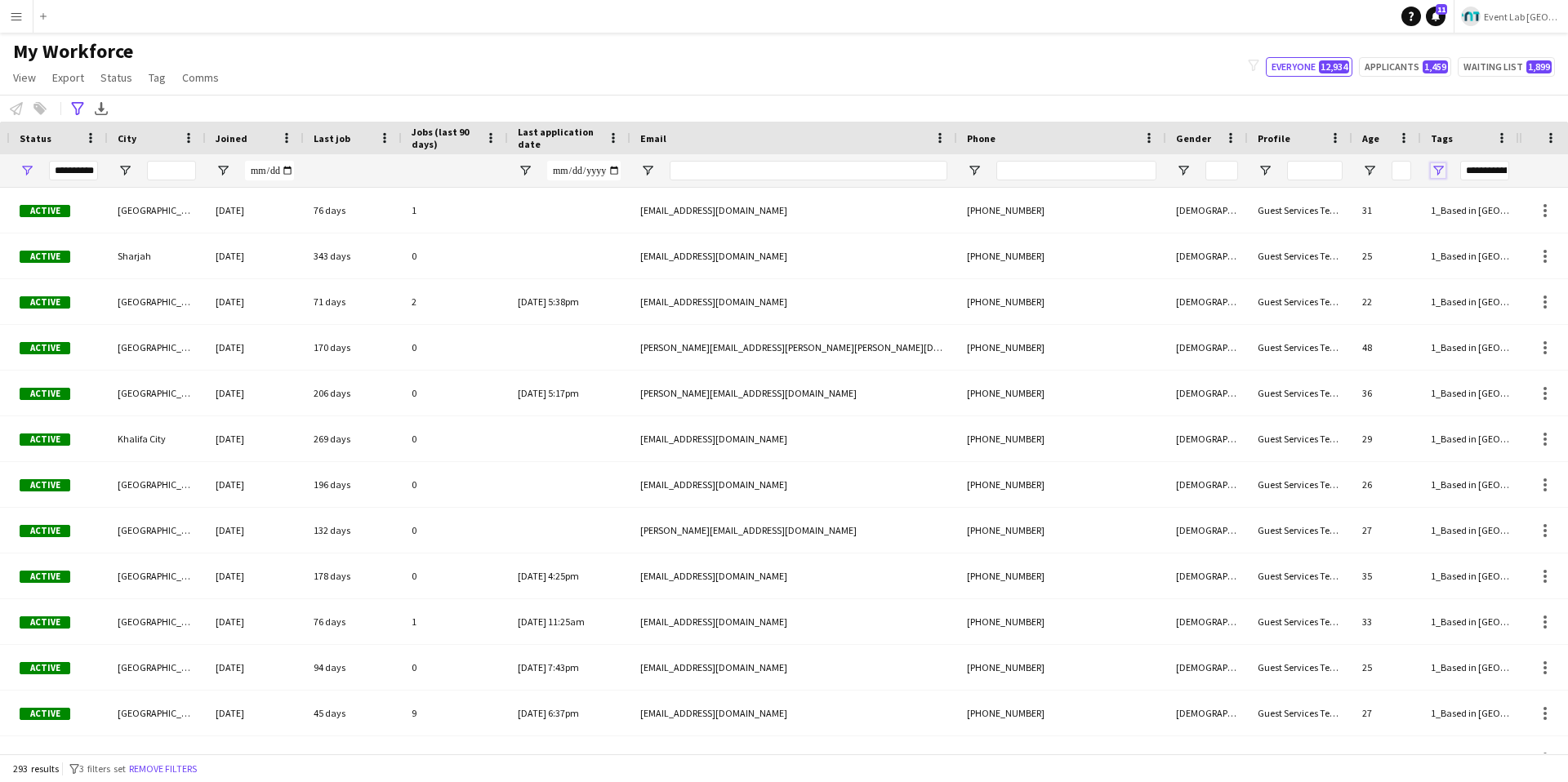
click at [1183, 171] on span "Open Filter Menu" at bounding box center [1438, 171] width 15 height 15
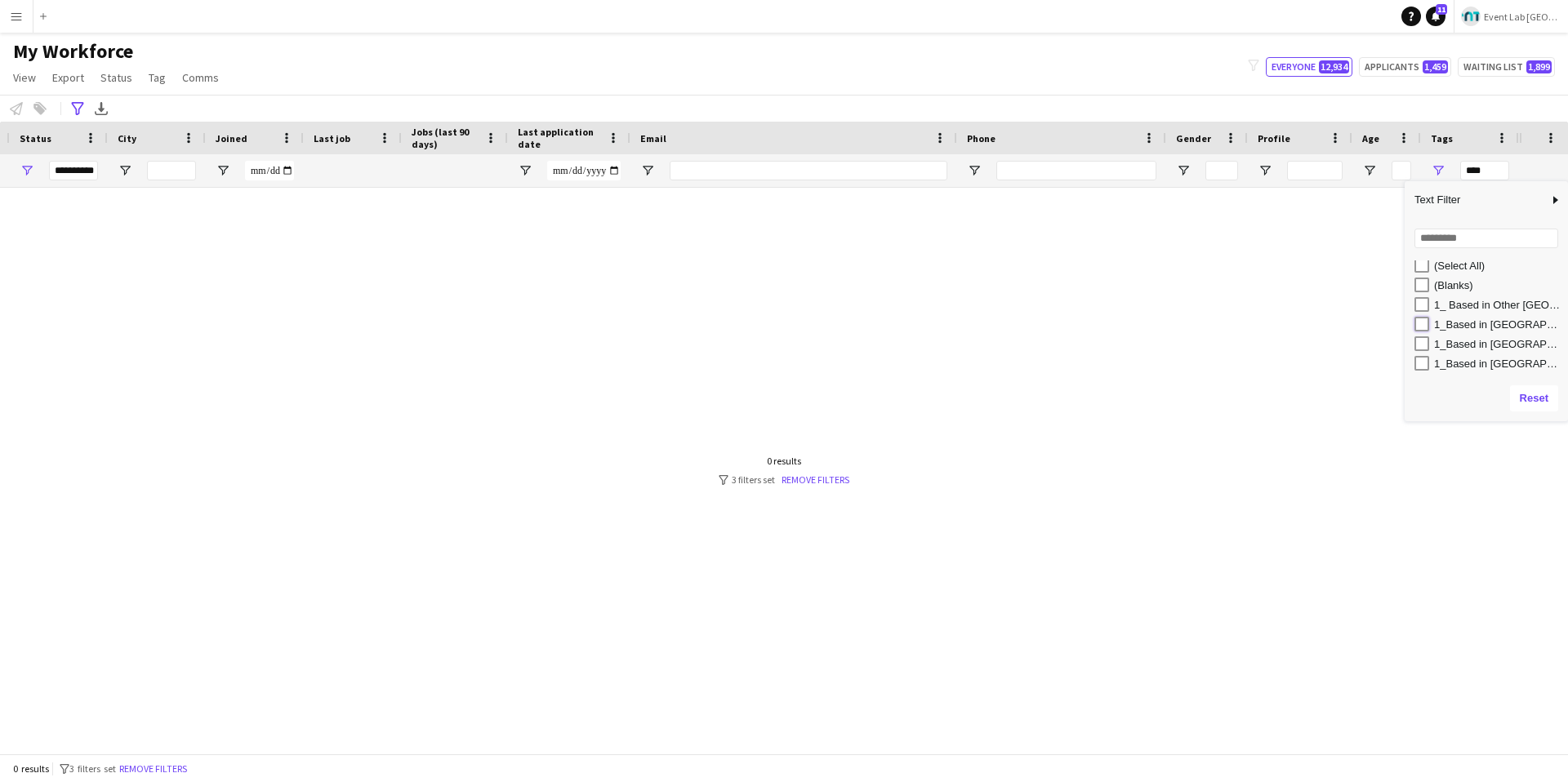
type input "**********"
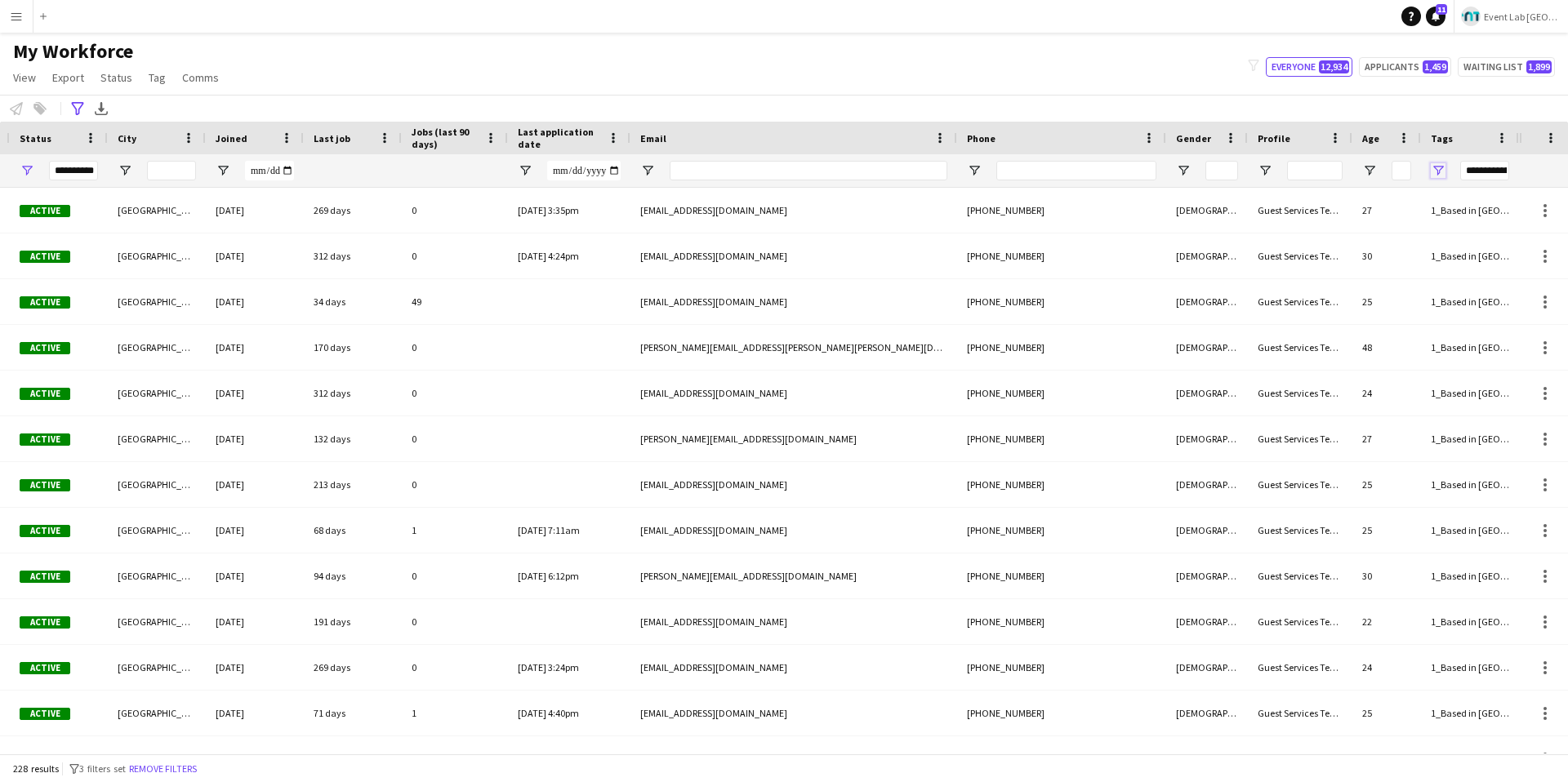
click at [1183, 173] on span "Open Filter Menu" at bounding box center [1438, 171] width 15 height 15
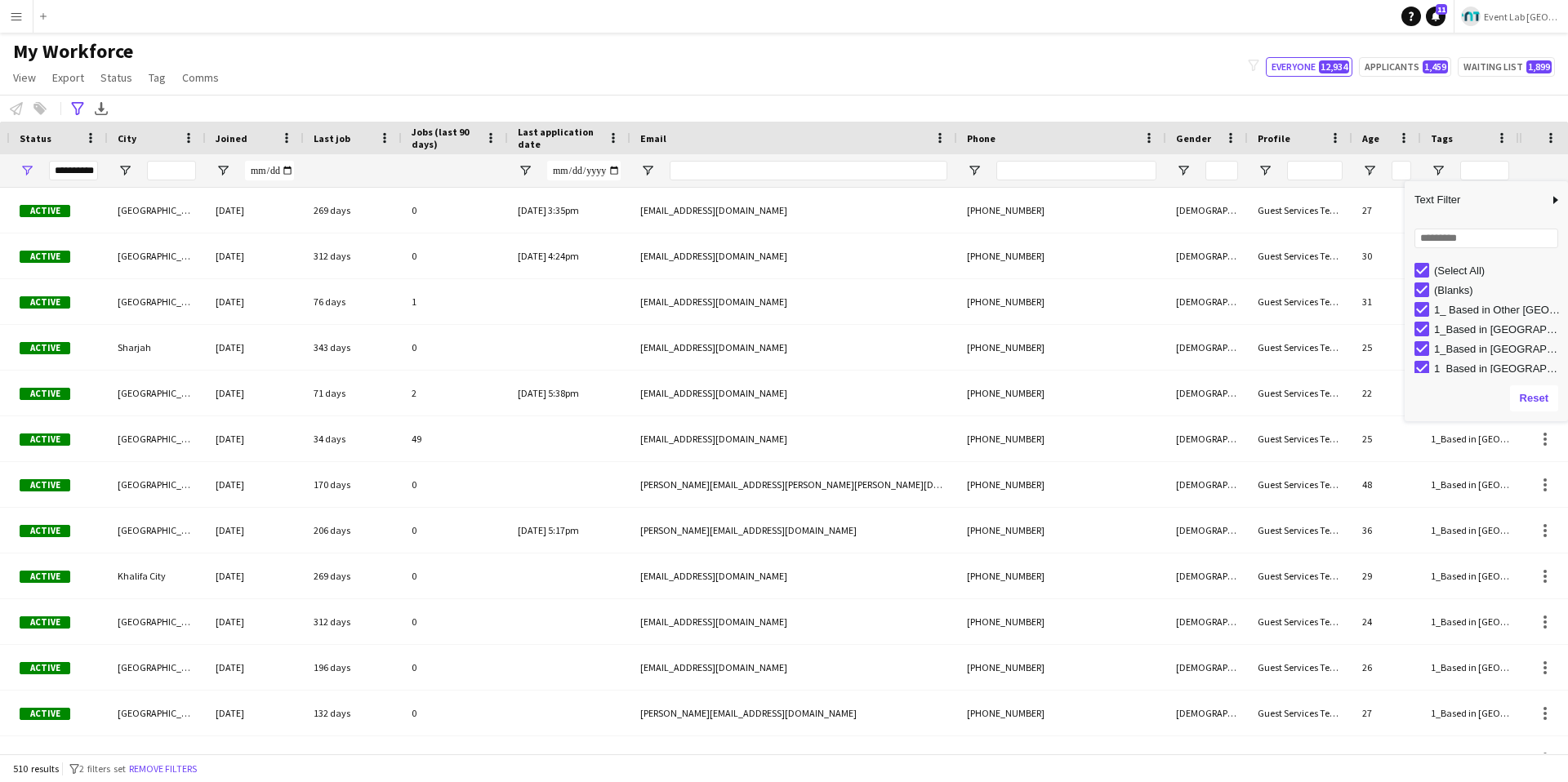
click at [835, 95] on div "**********" at bounding box center [784, 108] width 1568 height 27
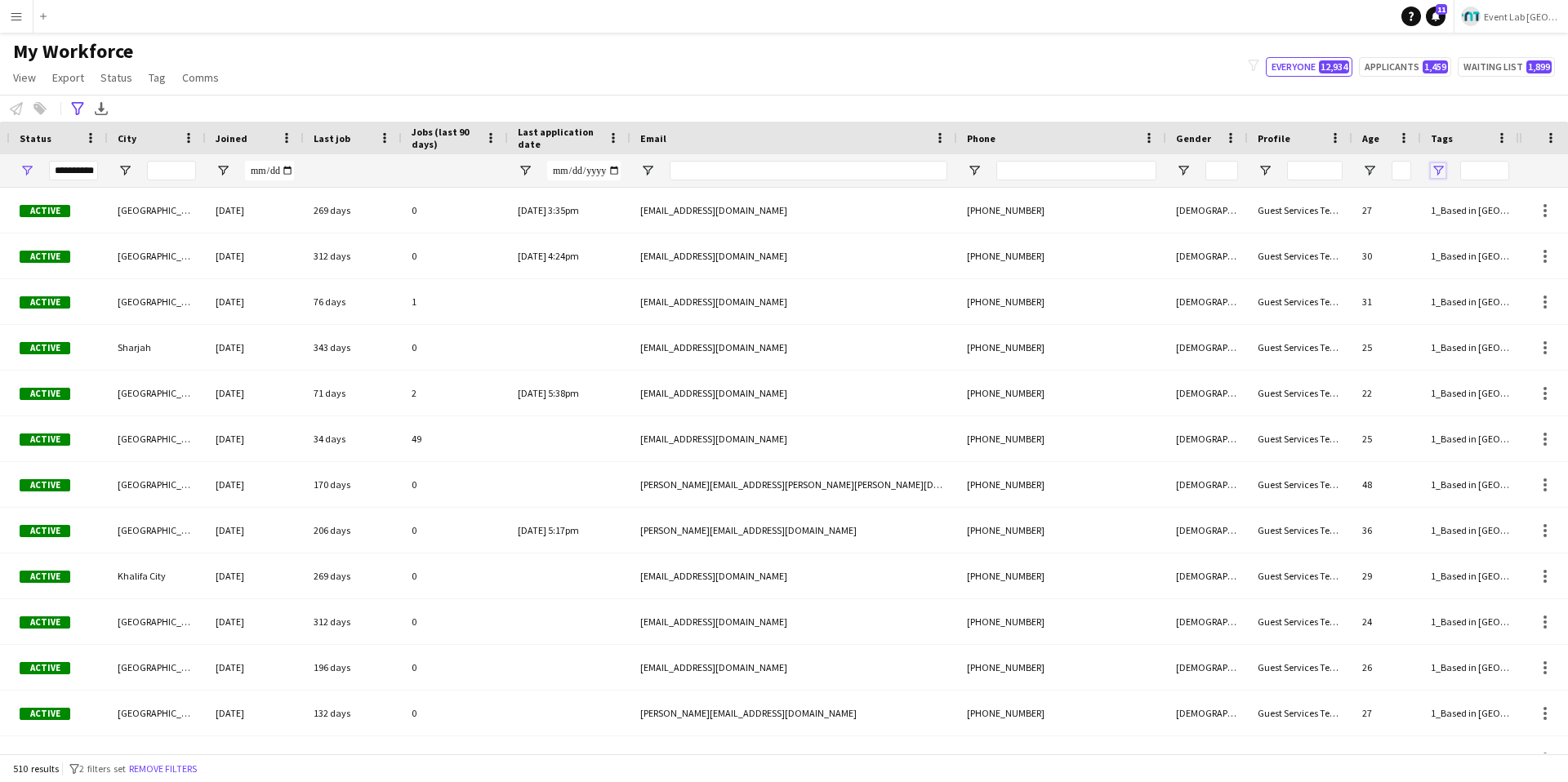
click at [1183, 171] on span "Open Filter Menu" at bounding box center [1438, 171] width 15 height 15
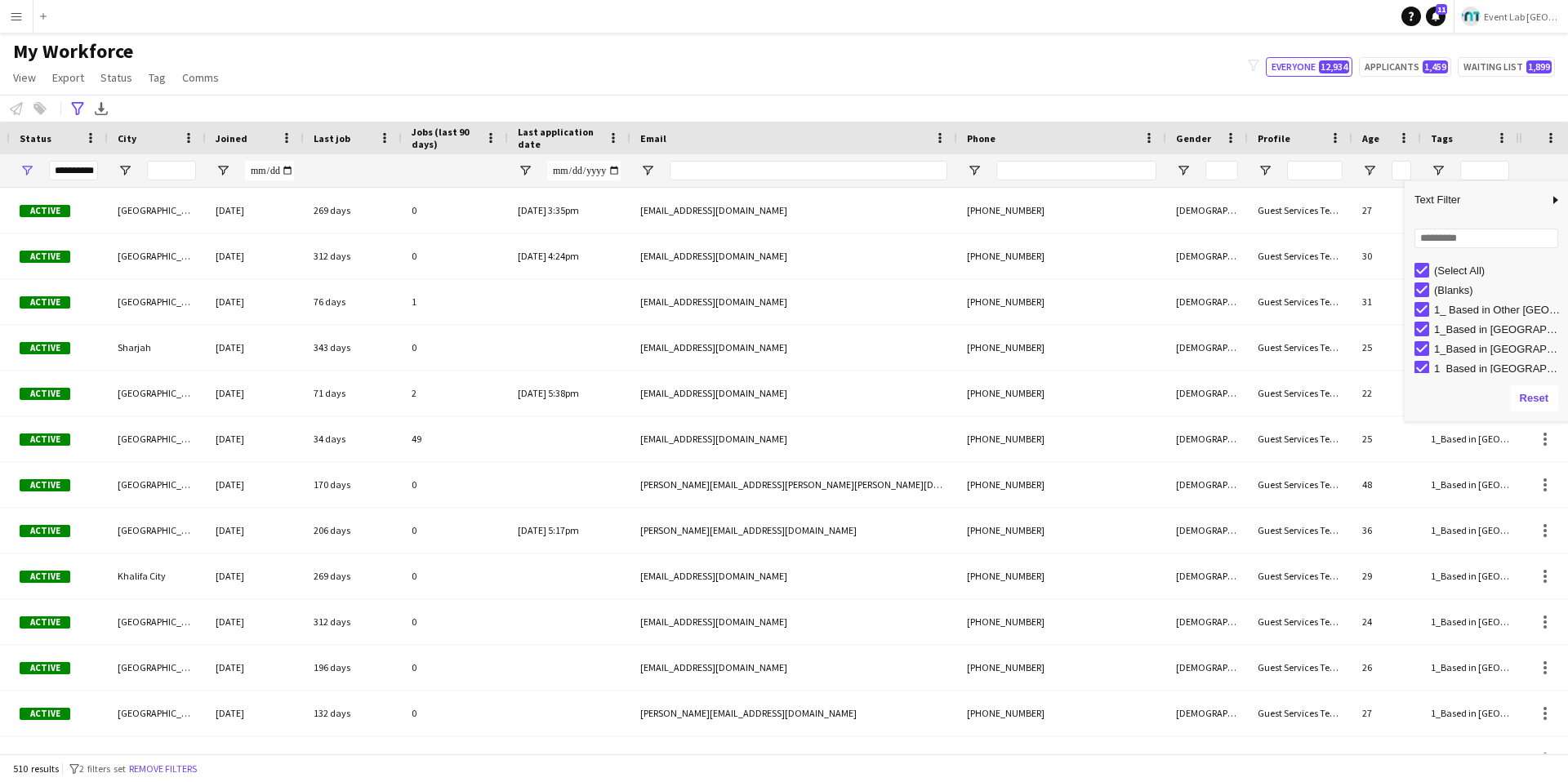
click at [1183, 261] on div "(Select All)" at bounding box center [1491, 270] width 153 height 20
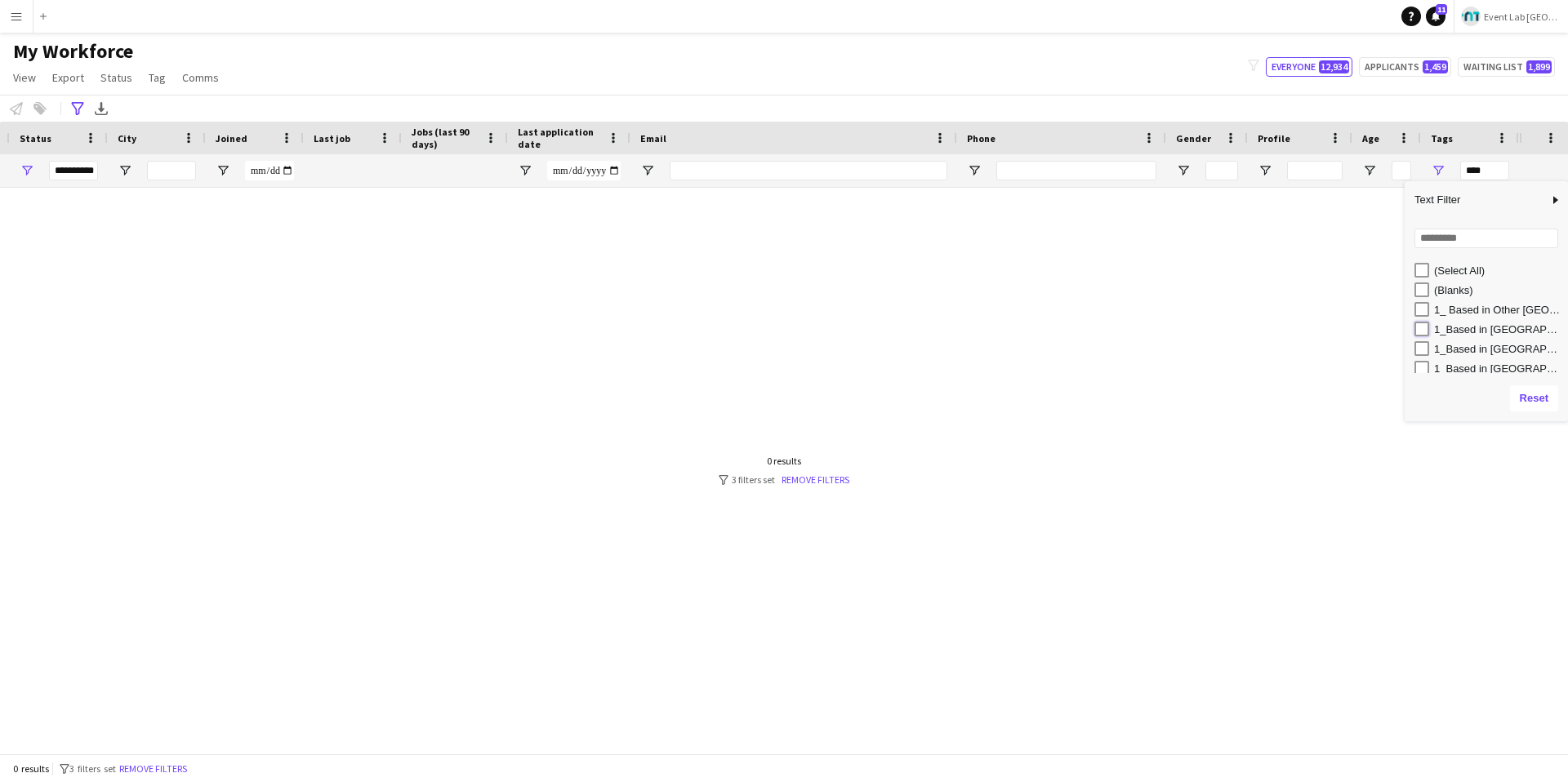
type input "**********"
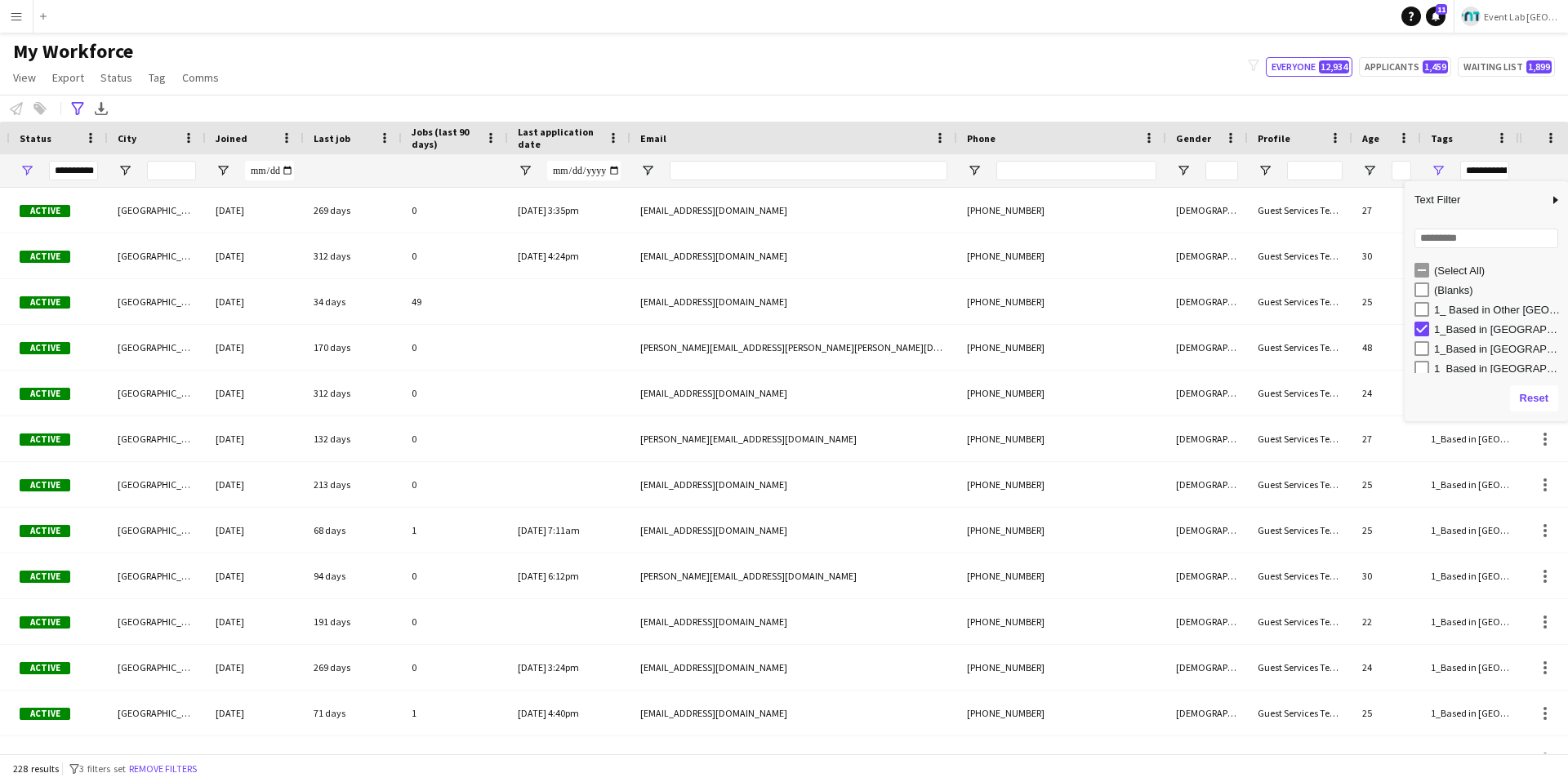
click at [1056, 64] on div "My Workforce View Views Default view New view Update view Delete view Edit name…" at bounding box center [784, 67] width 1568 height 55
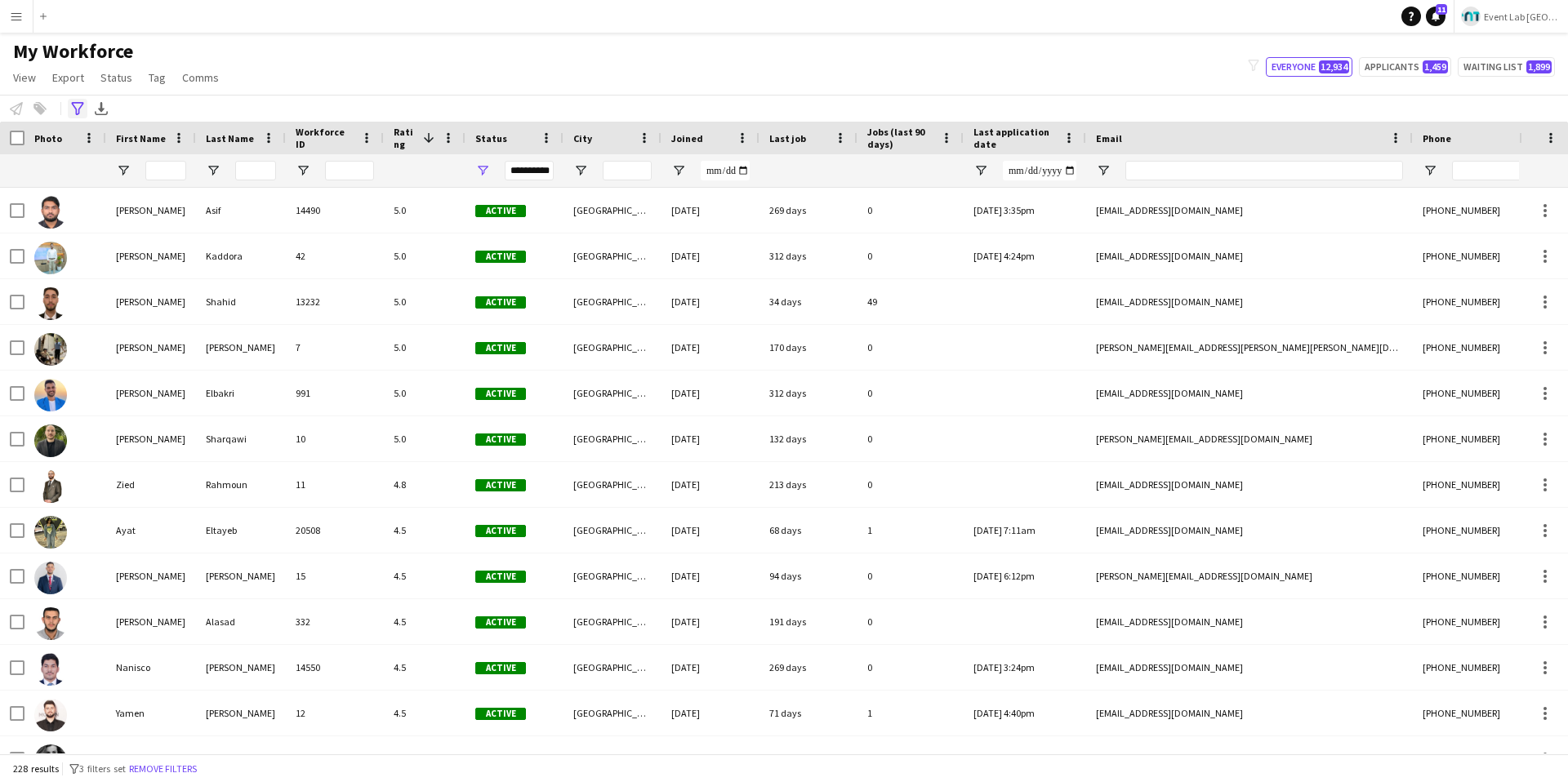
click at [76, 105] on icon "Advanced filters" at bounding box center [77, 109] width 13 height 13
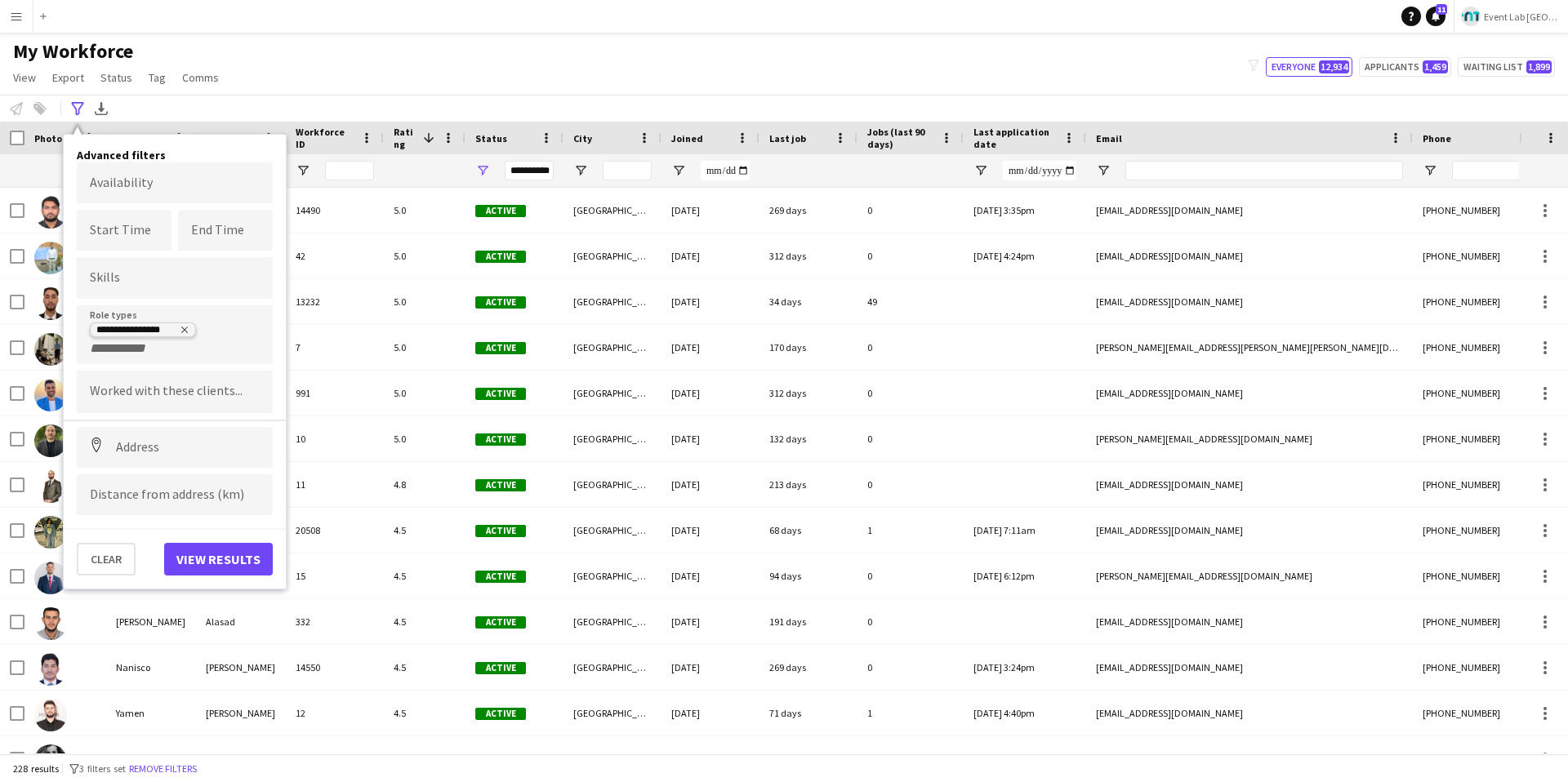
click at [185, 329] on icon "Remove tag" at bounding box center [185, 330] width 10 height 10
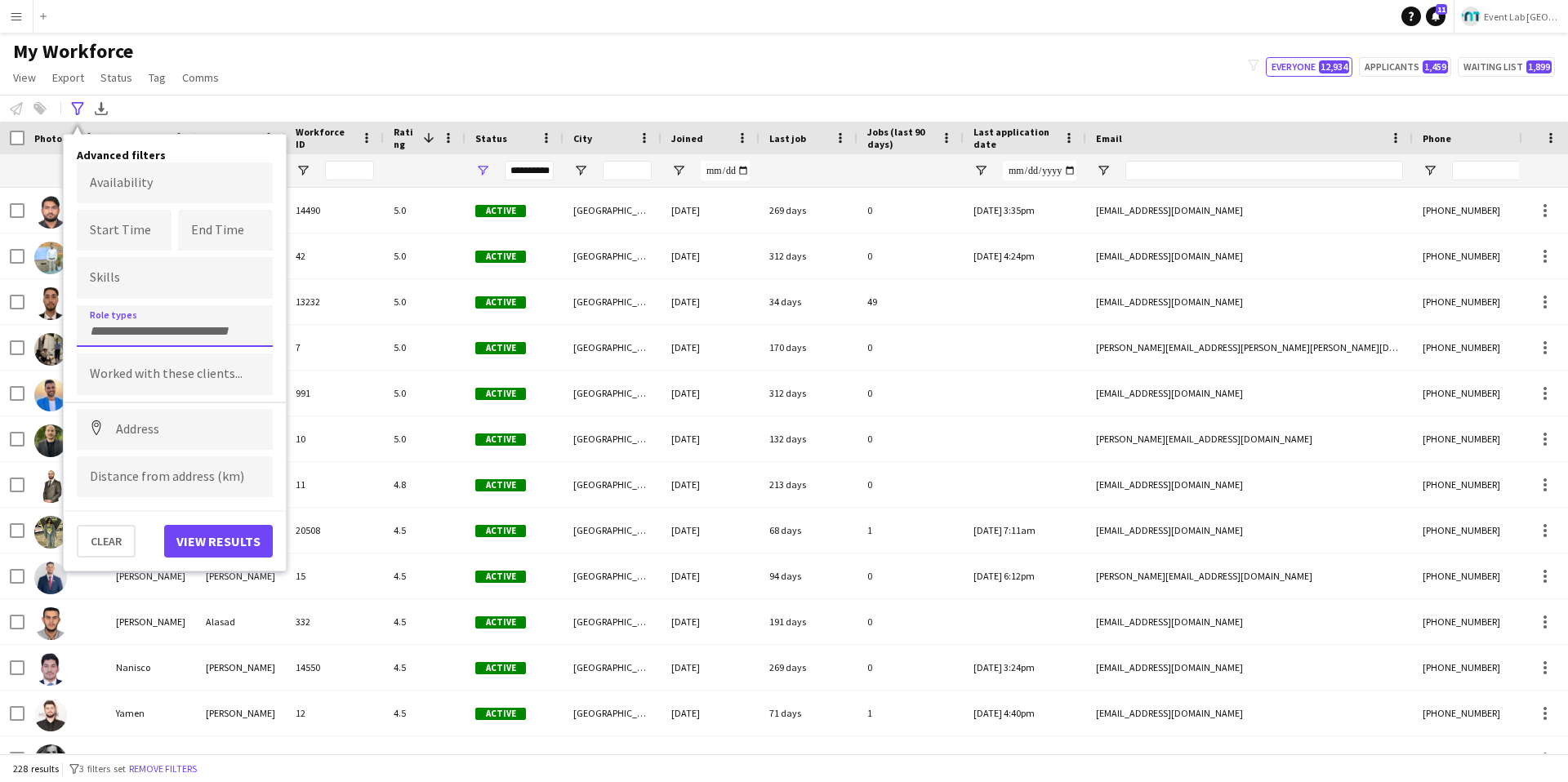
click at [157, 327] on input "Type to search role types..." at bounding box center [175, 331] width 170 height 15
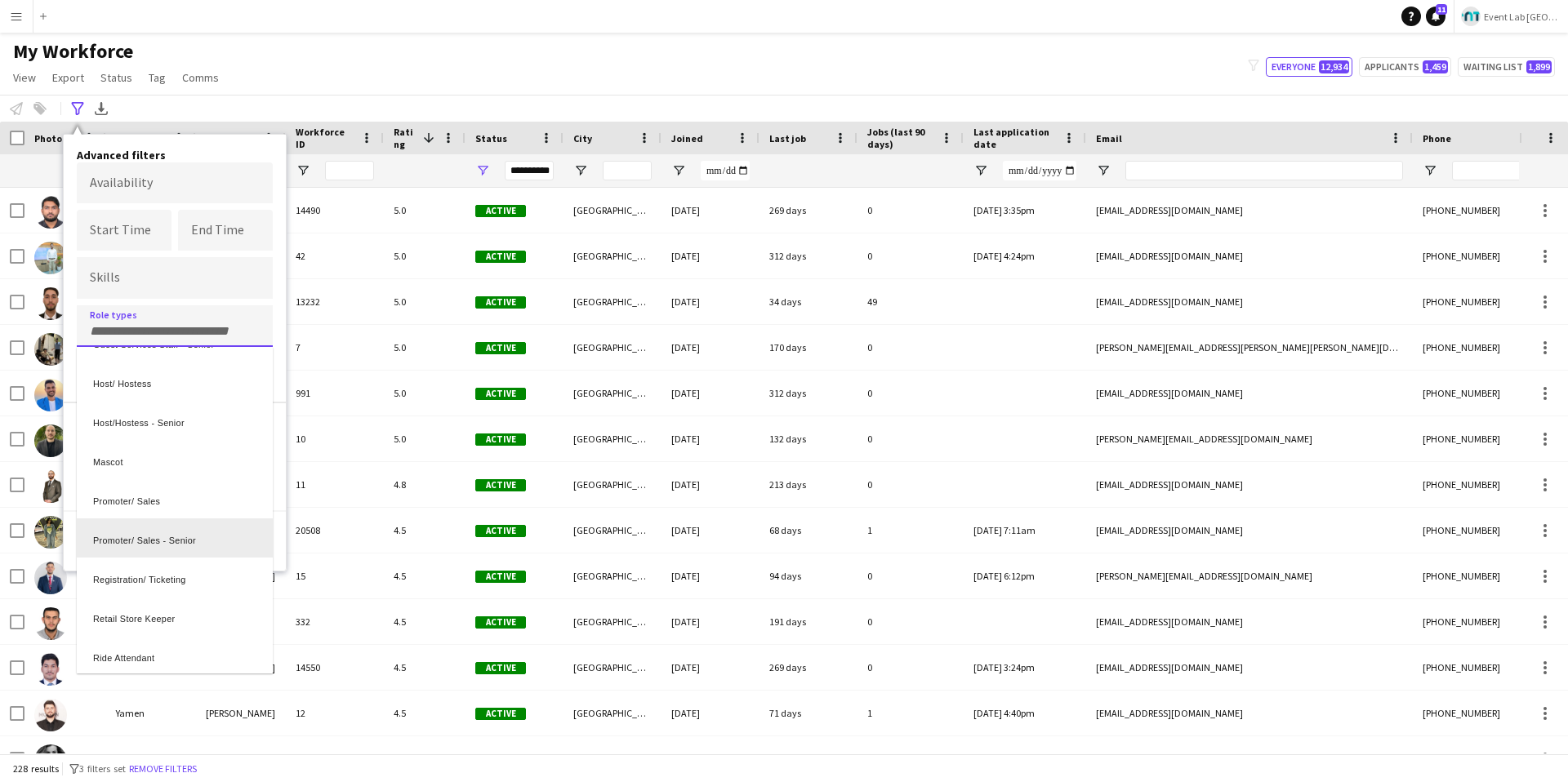
click at [176, 547] on div "Promoter/ Sales - Senior" at bounding box center [175, 538] width 196 height 40
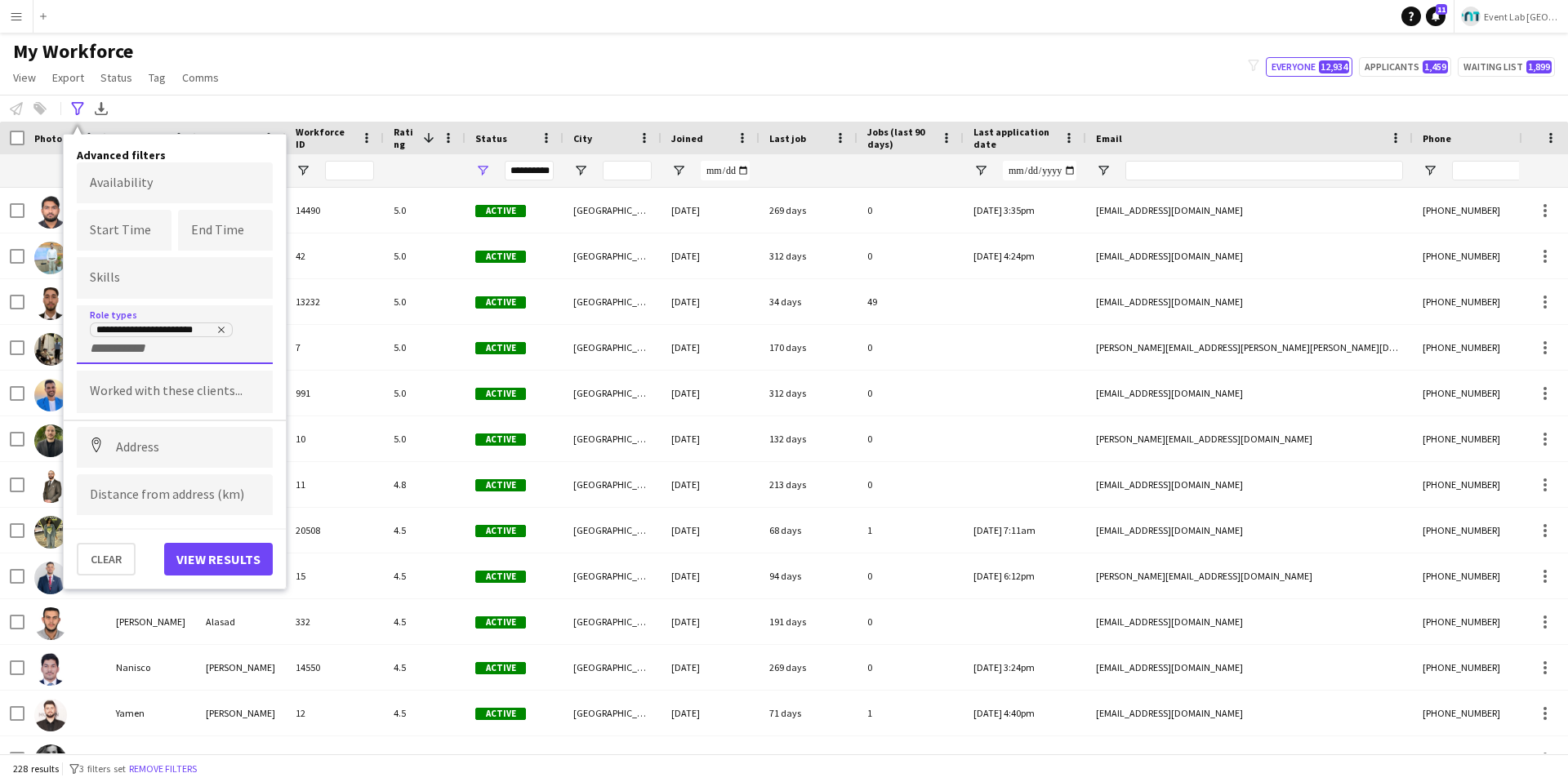
click at [146, 348] on input "+ Role type" at bounding box center [124, 349] width 69 height 15
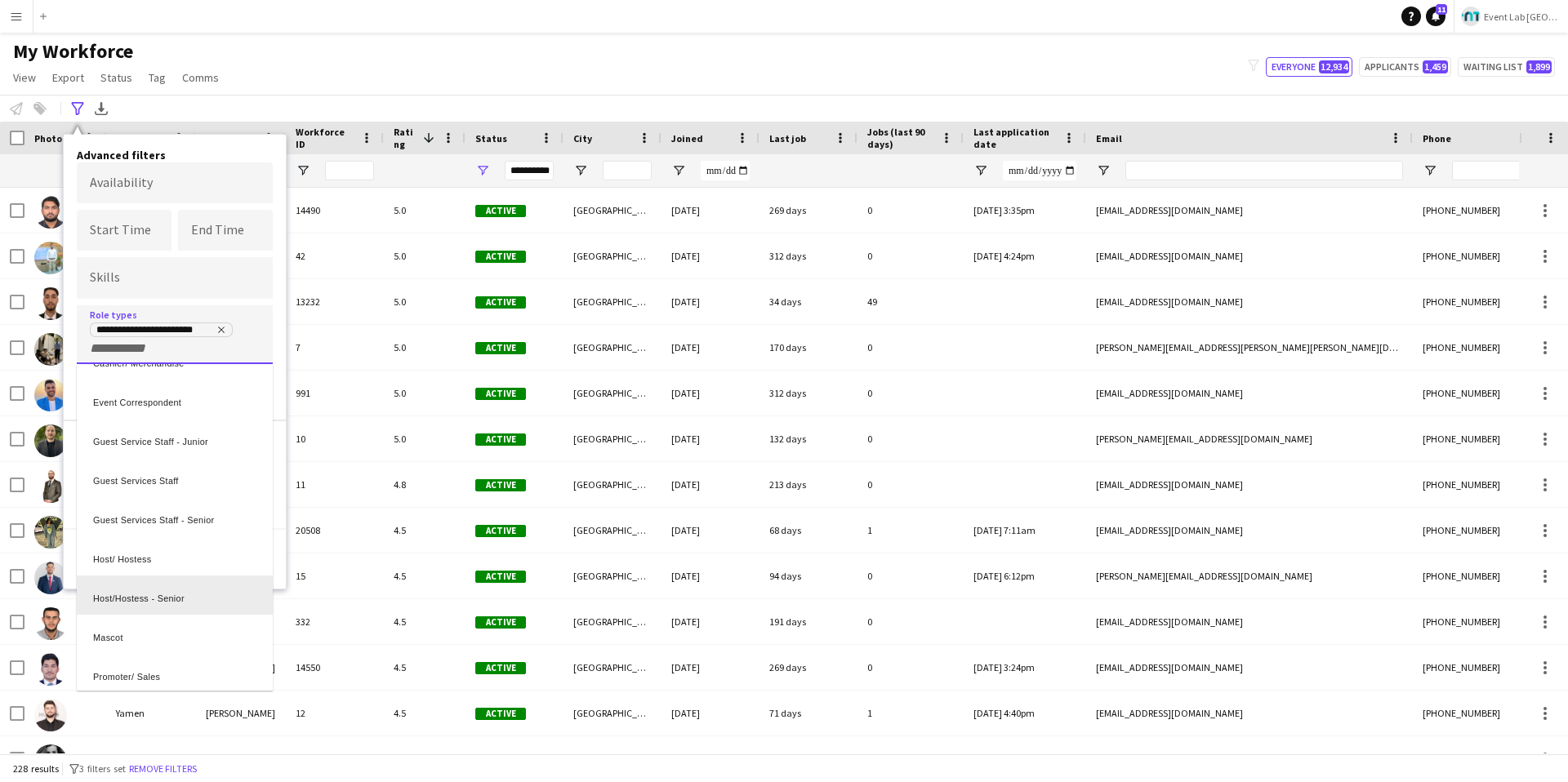
click at [181, 555] on div "Host/Hostess - Senior" at bounding box center [175, 595] width 196 height 40
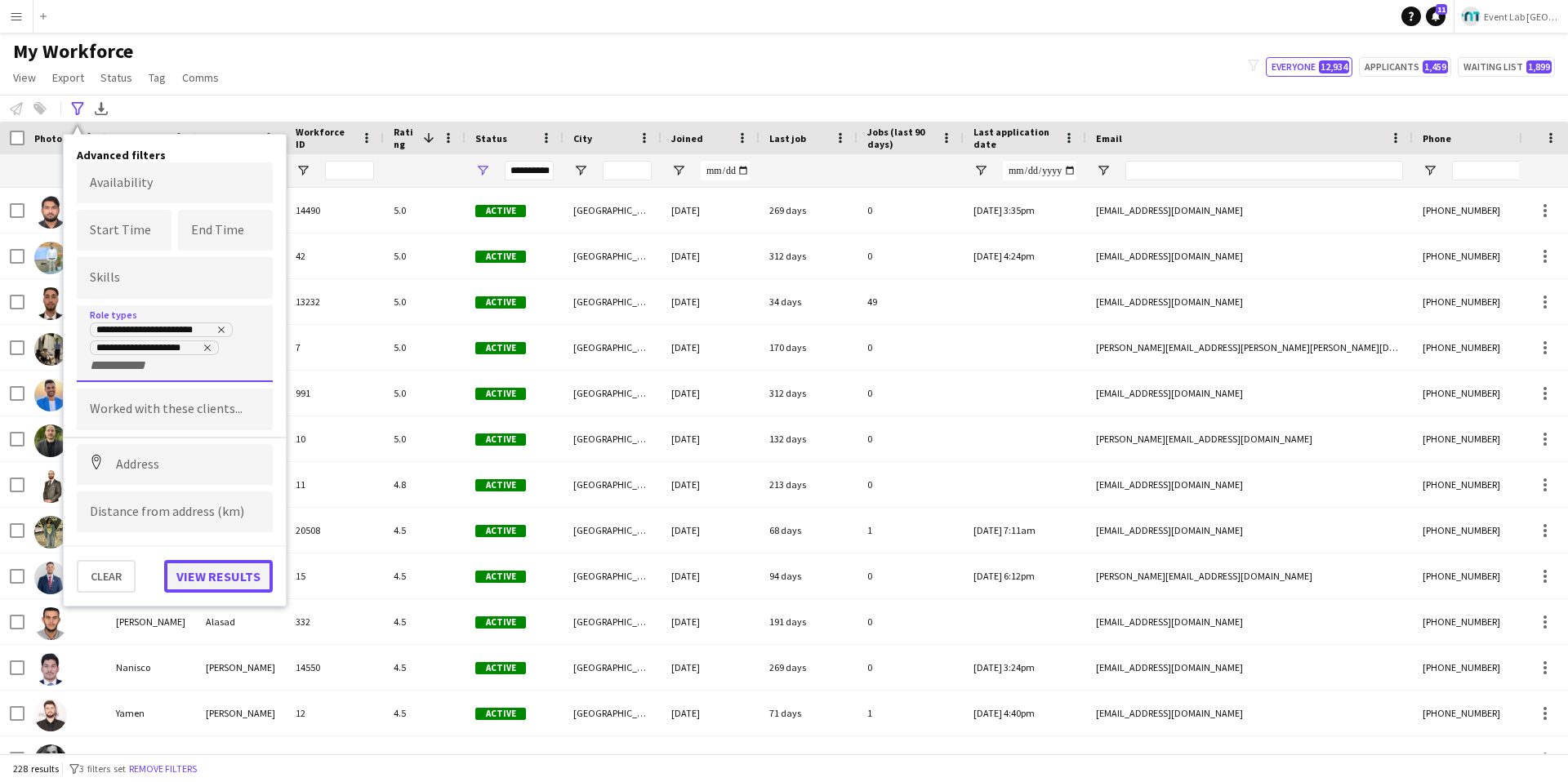
click at [203, 555] on button "View results" at bounding box center [218, 576] width 109 height 33
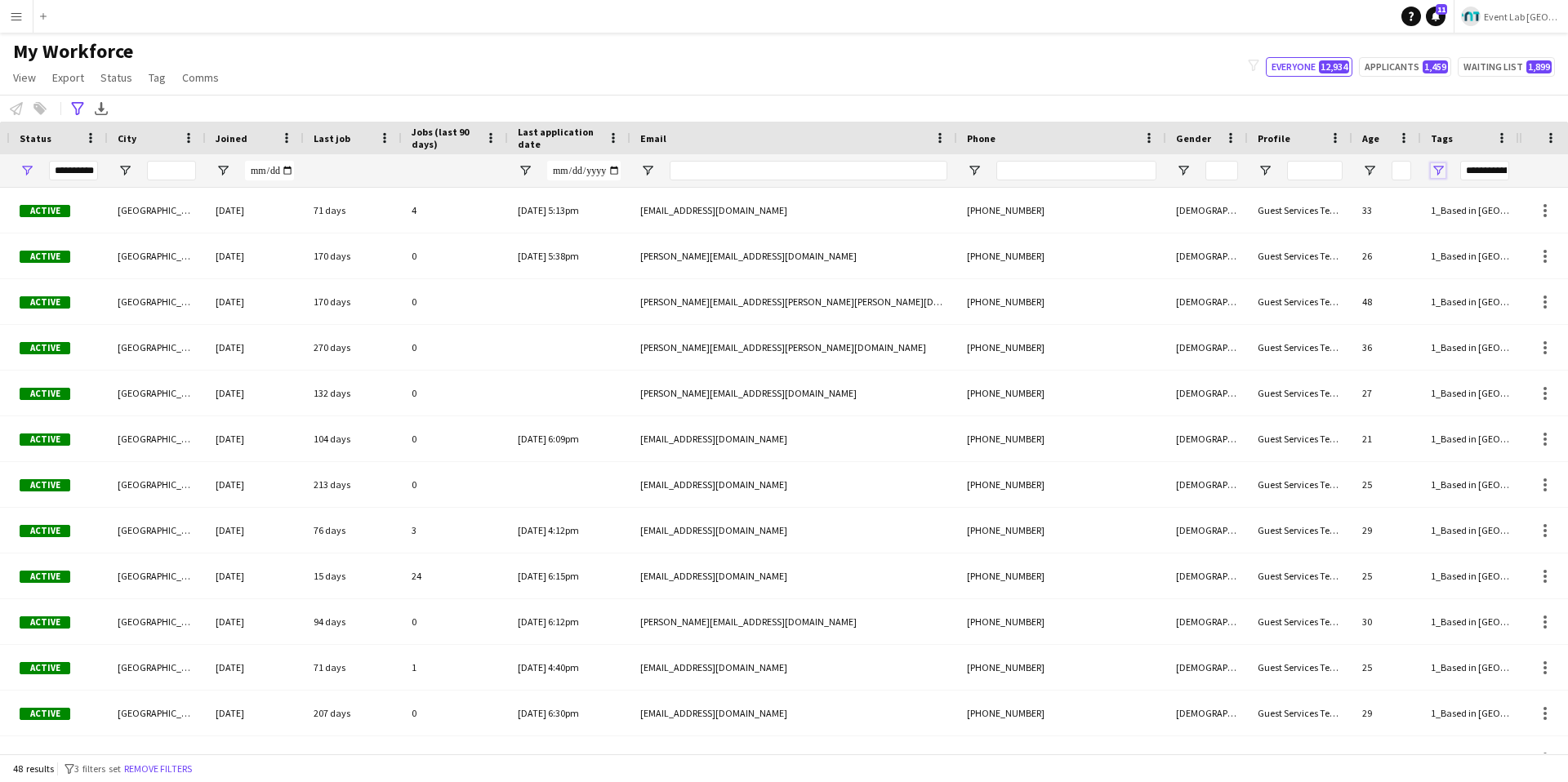
click at [1183, 168] on span "Open Filter Menu" at bounding box center [1438, 171] width 15 height 15
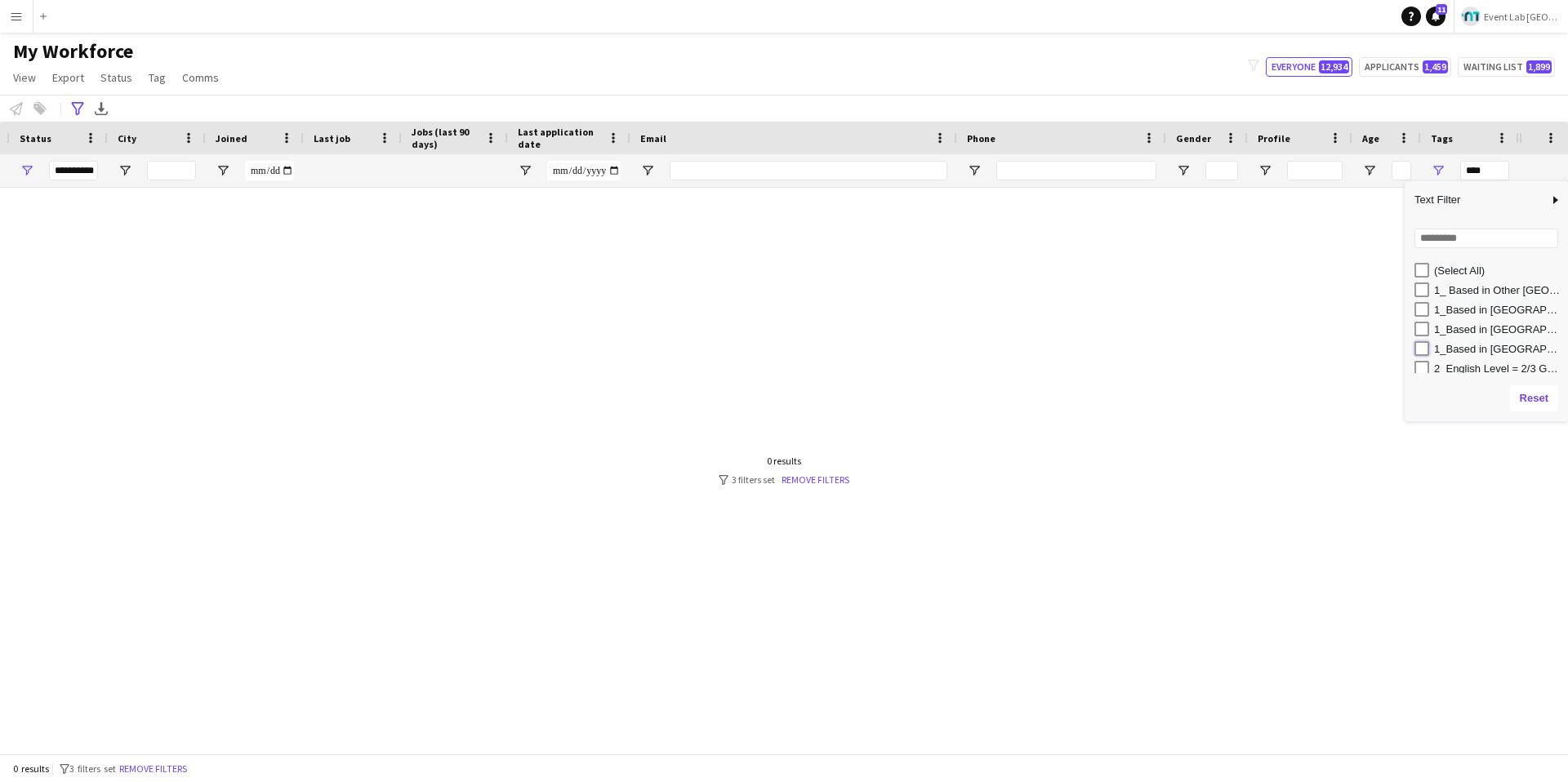
type input "**********"
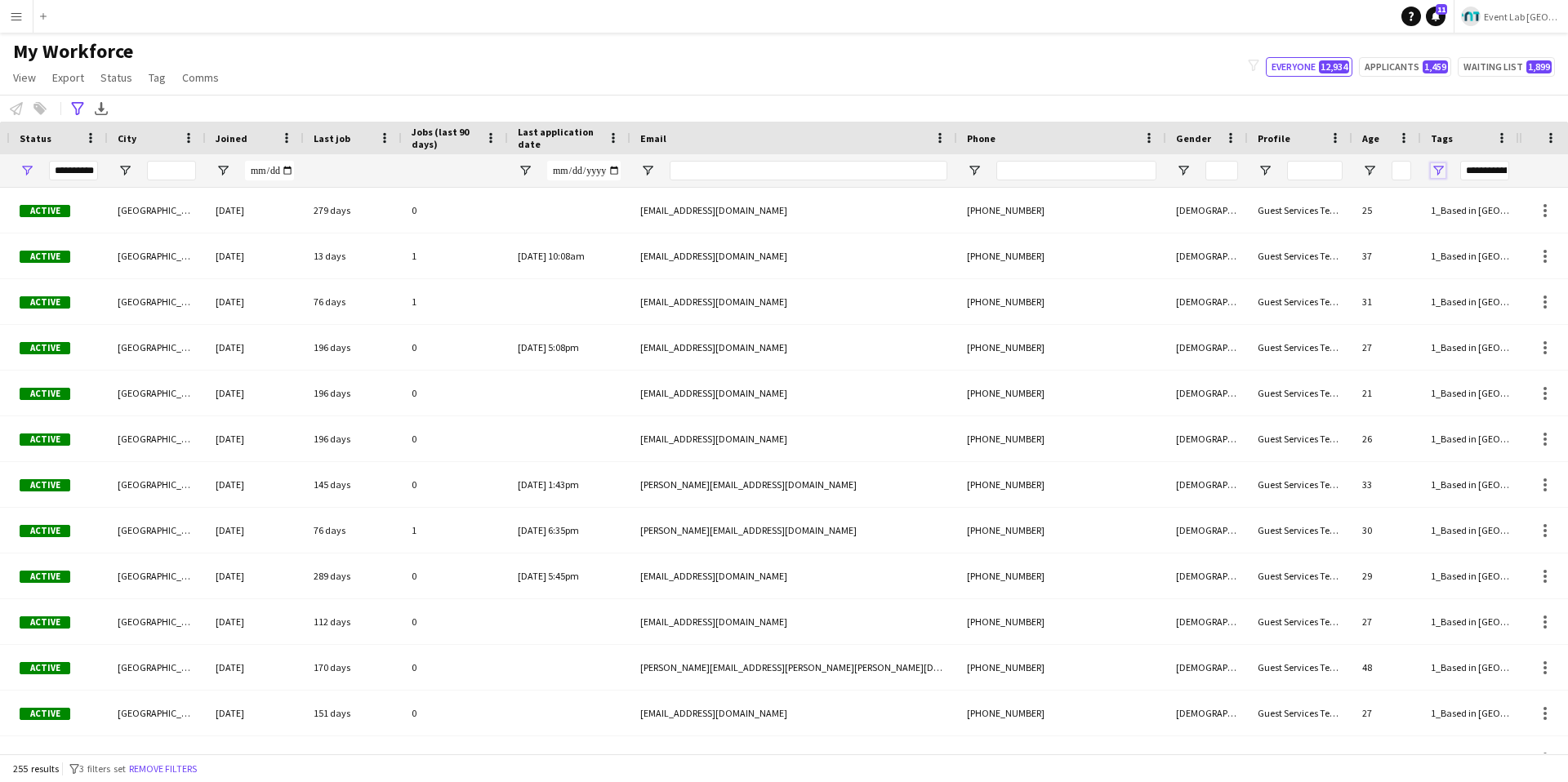
click at [1183, 172] on span "Open Filter Menu" at bounding box center [1438, 171] width 15 height 15
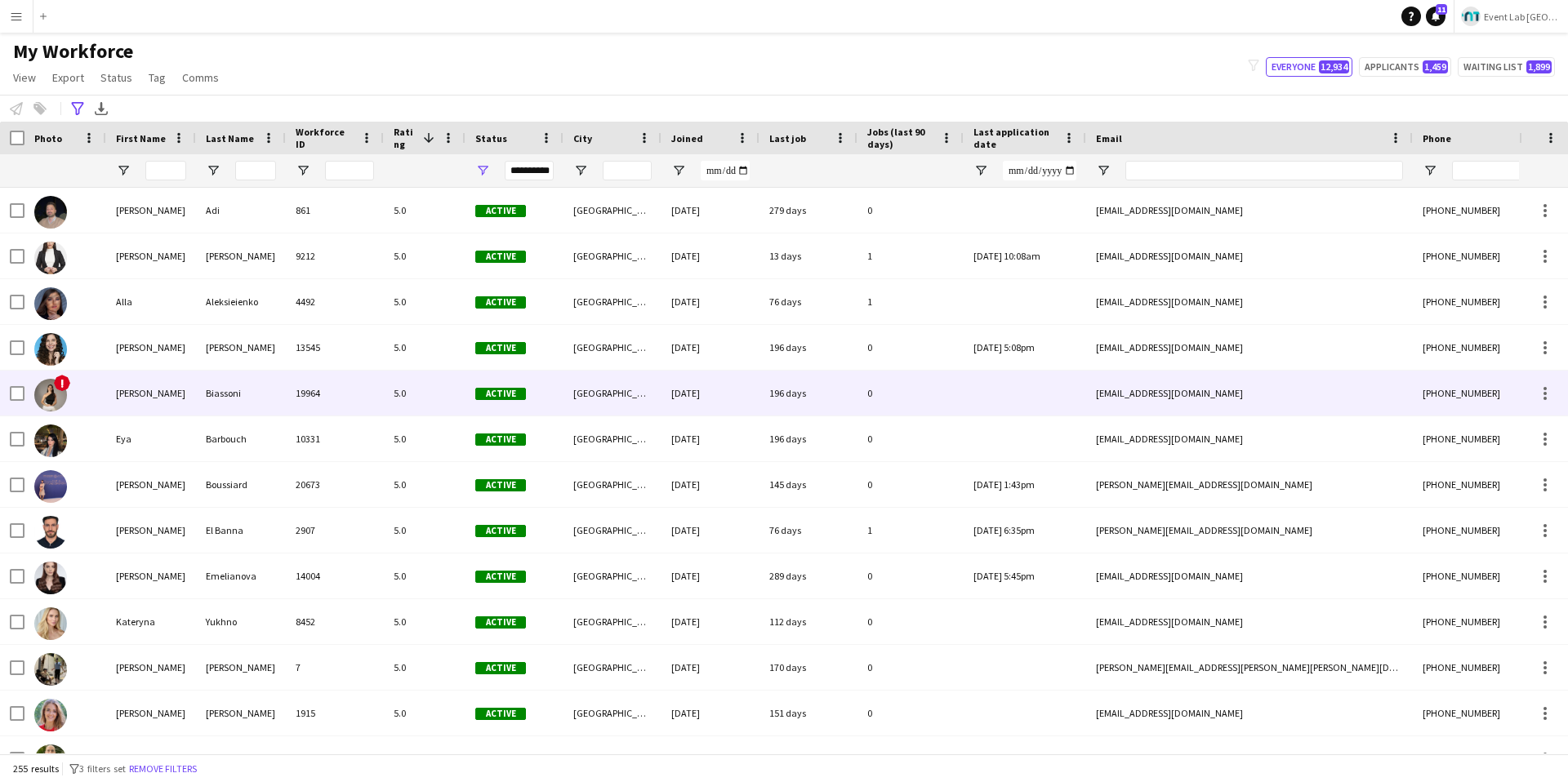
click at [123, 389] on div "[PERSON_NAME]" at bounding box center [151, 393] width 90 height 44
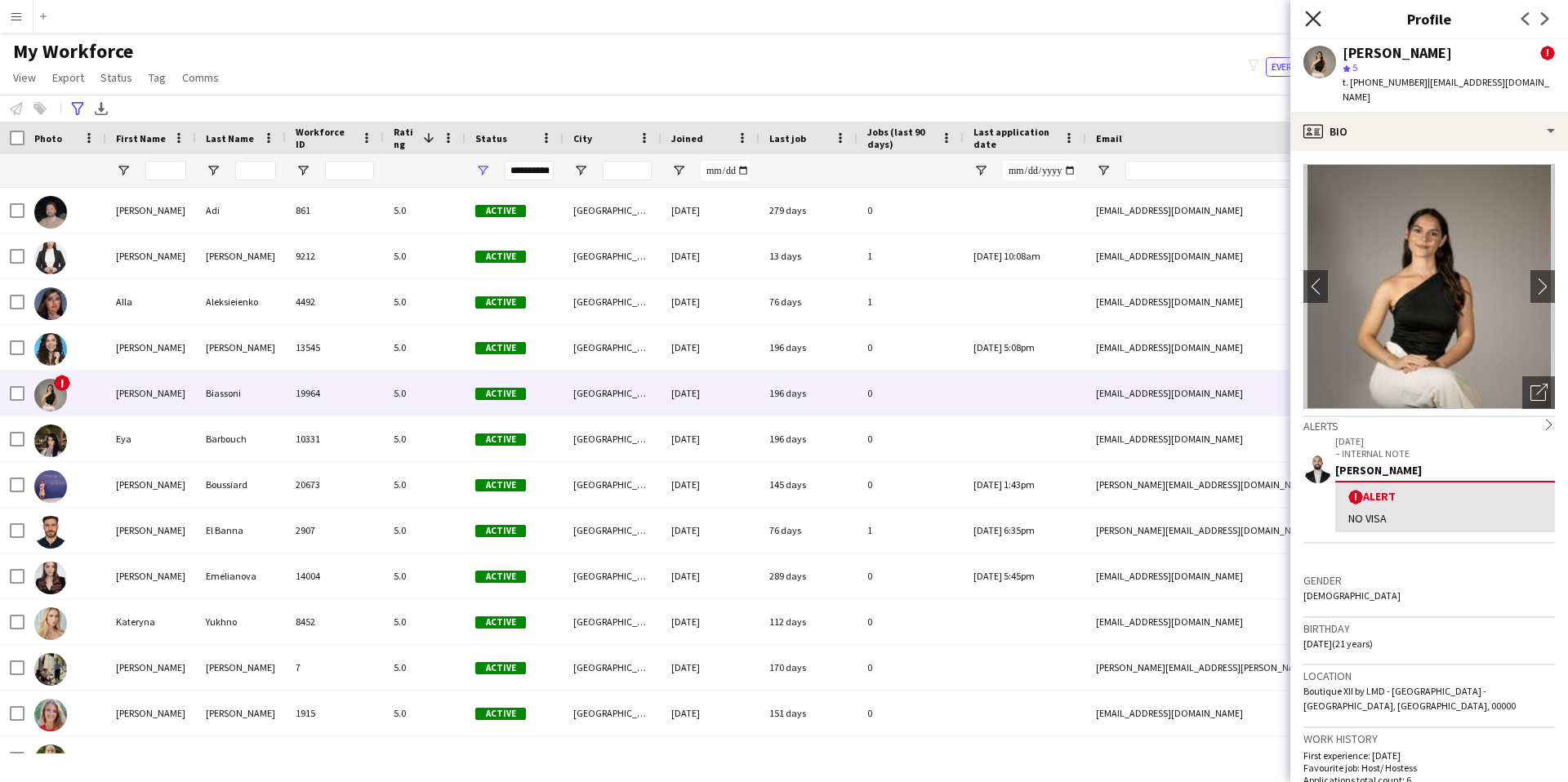
click at [1183, 15] on icon "Close pop-in" at bounding box center [1312, 18] width 16 height 16
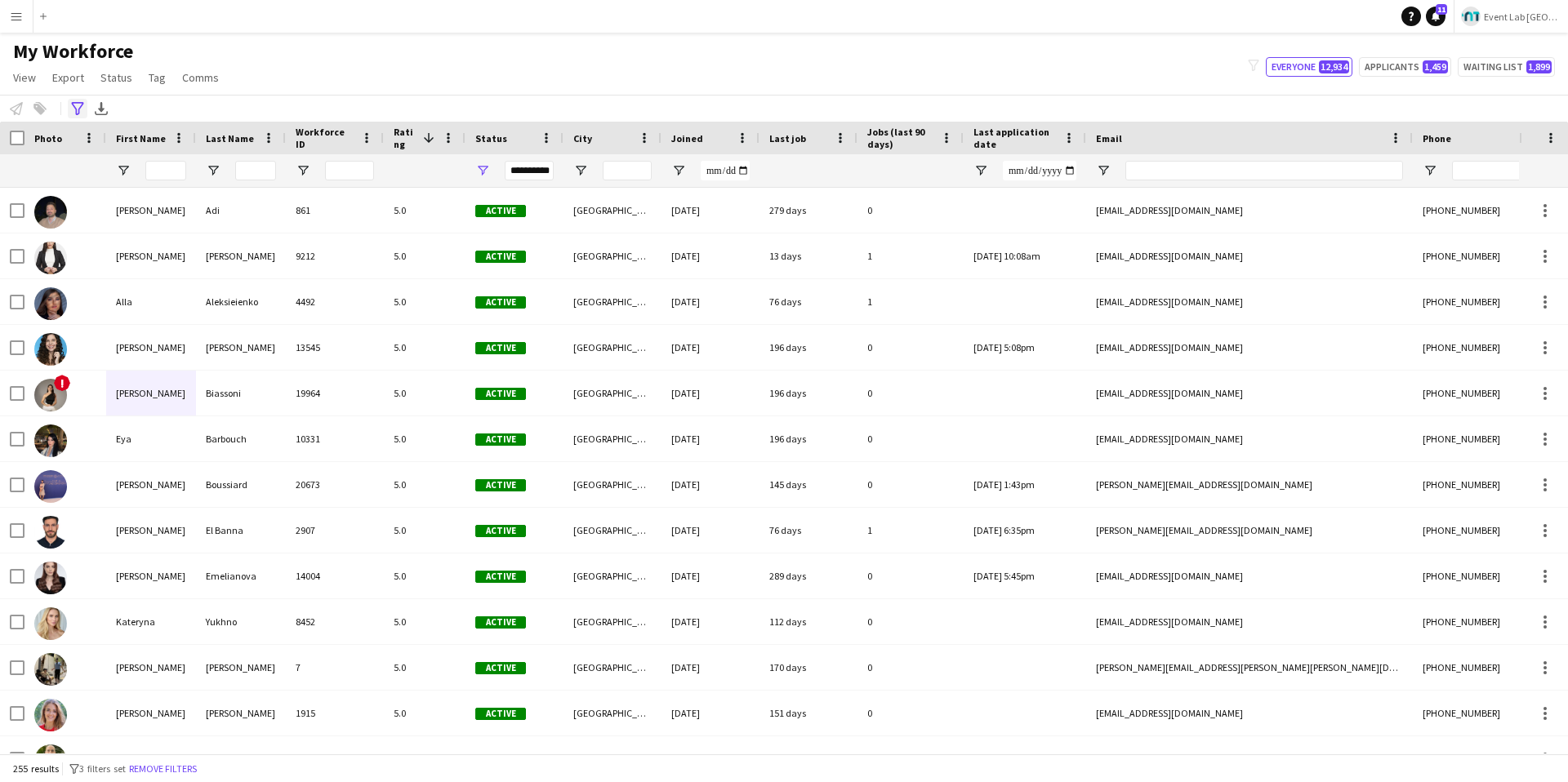
click at [76, 105] on icon "Advanced filters" at bounding box center [77, 109] width 13 height 13
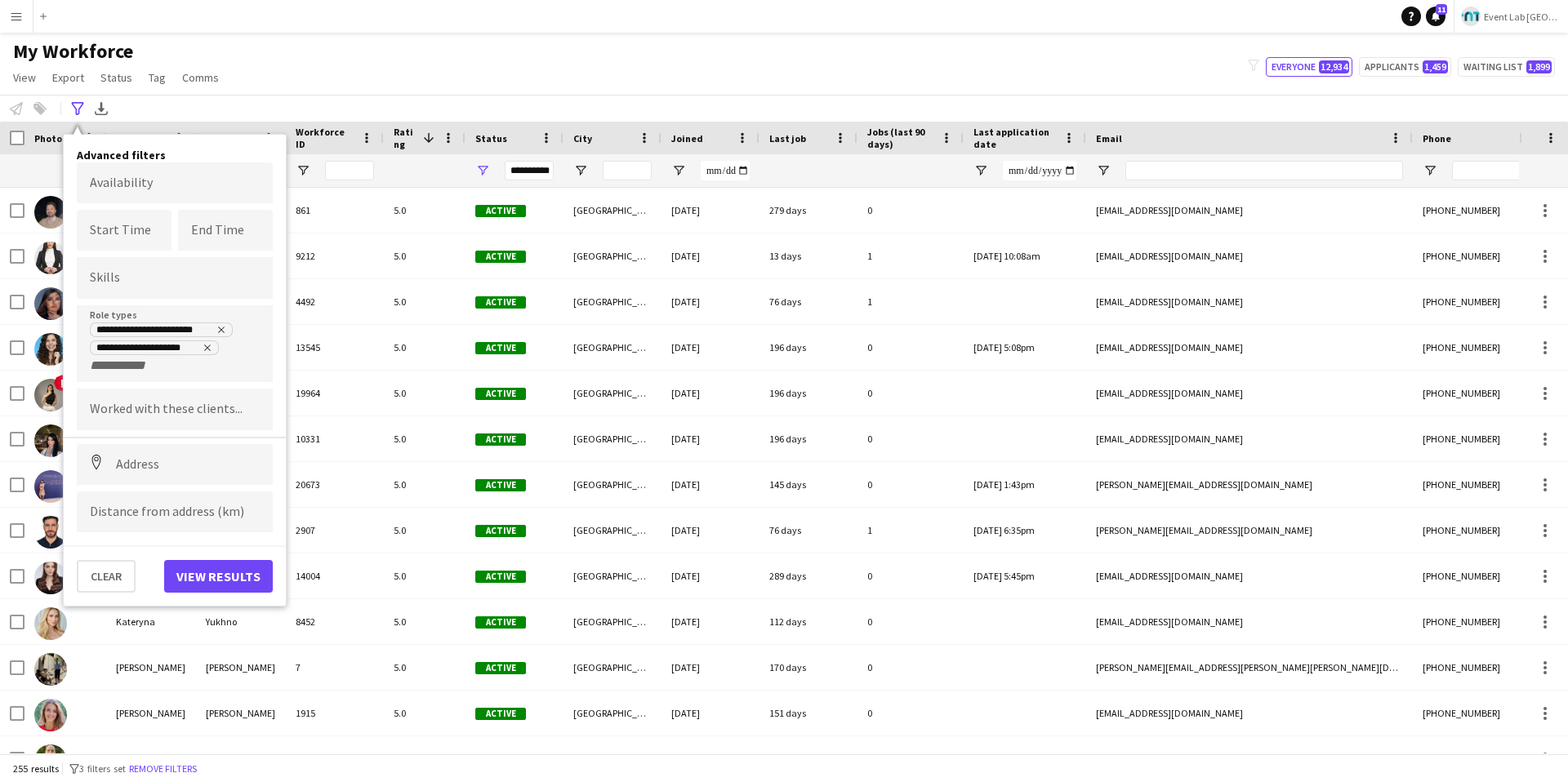
click at [208, 371] on div "**********" at bounding box center [175, 347] width 170 height 52
click at [167, 370] on div "**********" at bounding box center [175, 347] width 170 height 52
click at [220, 330] on icon "Remove tag" at bounding box center [221, 330] width 7 height 7
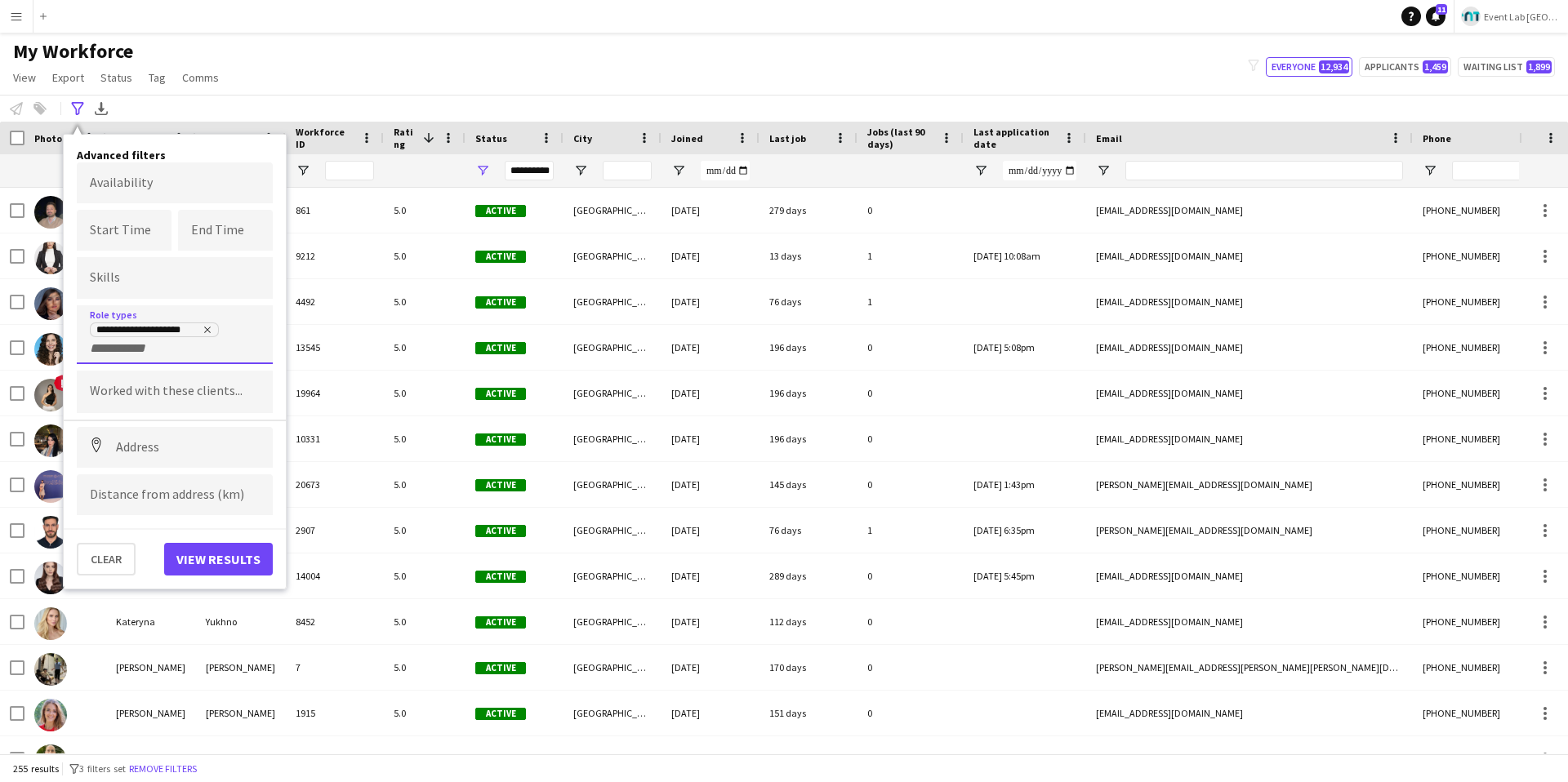
click at [170, 352] on div "**********" at bounding box center [175, 339] width 170 height 35
click at [120, 358] on div "**********" at bounding box center [175, 334] width 196 height 59
click at [123, 396] on input "Type to search clients..." at bounding box center [175, 391] width 170 height 15
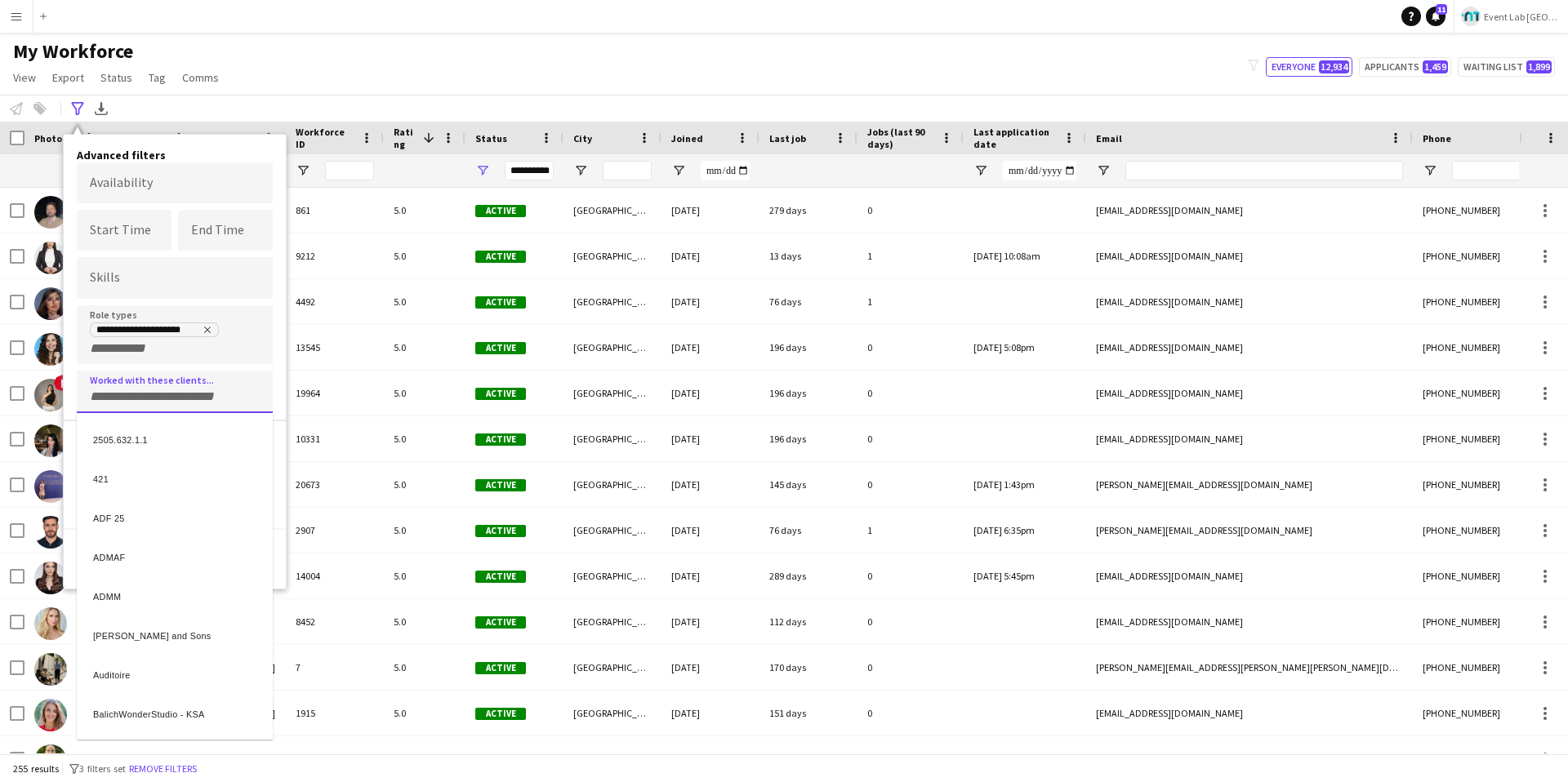
click at [120, 363] on div at bounding box center [784, 391] width 1568 height 782
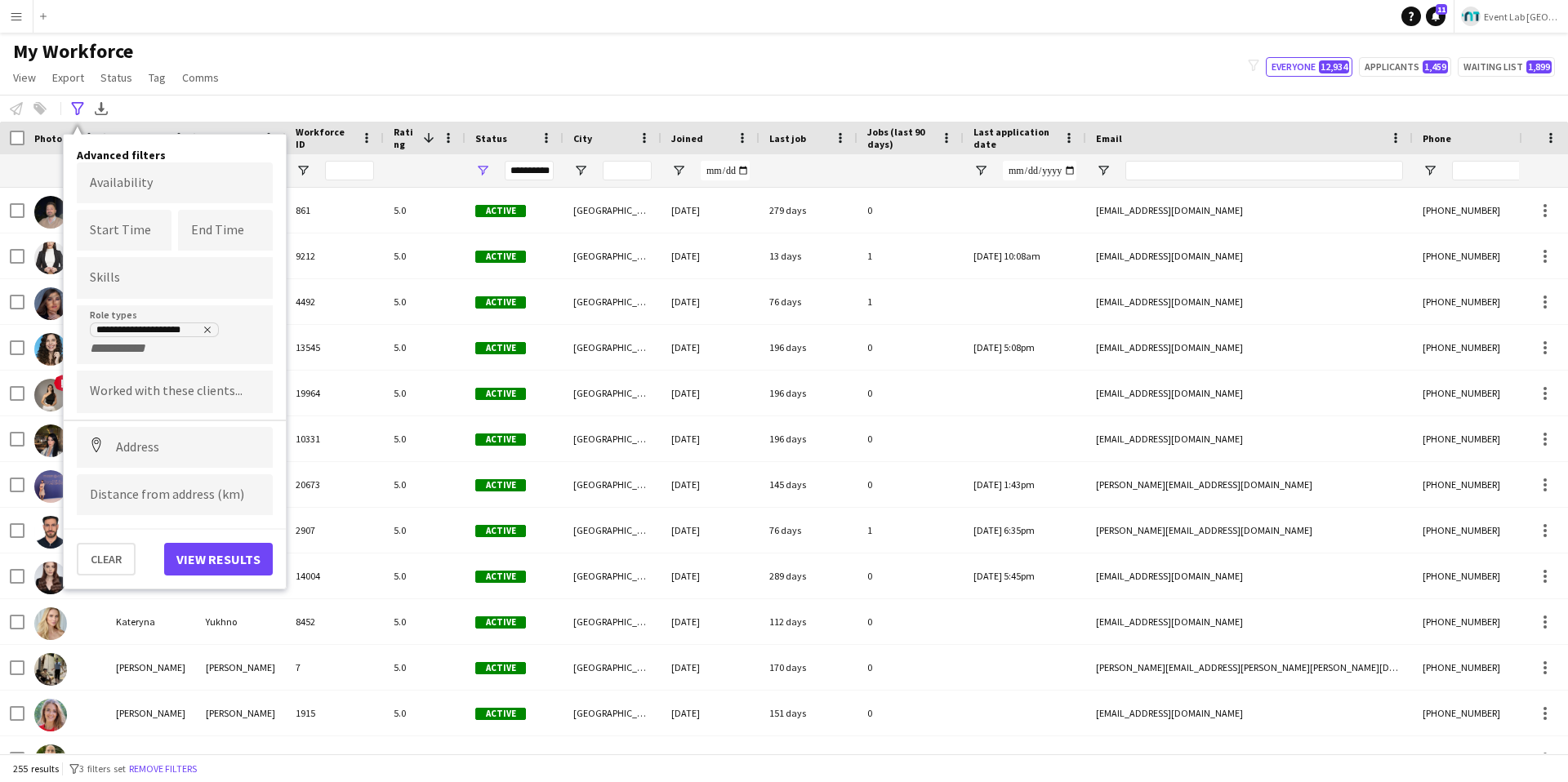
click at [126, 358] on div "**********" at bounding box center [175, 334] width 196 height 59
type input "*"
click at [124, 431] on div "Host/ Hostess" at bounding box center [175, 428] width 196 height 40
click at [224, 554] on button "View results" at bounding box center [218, 560] width 109 height 33
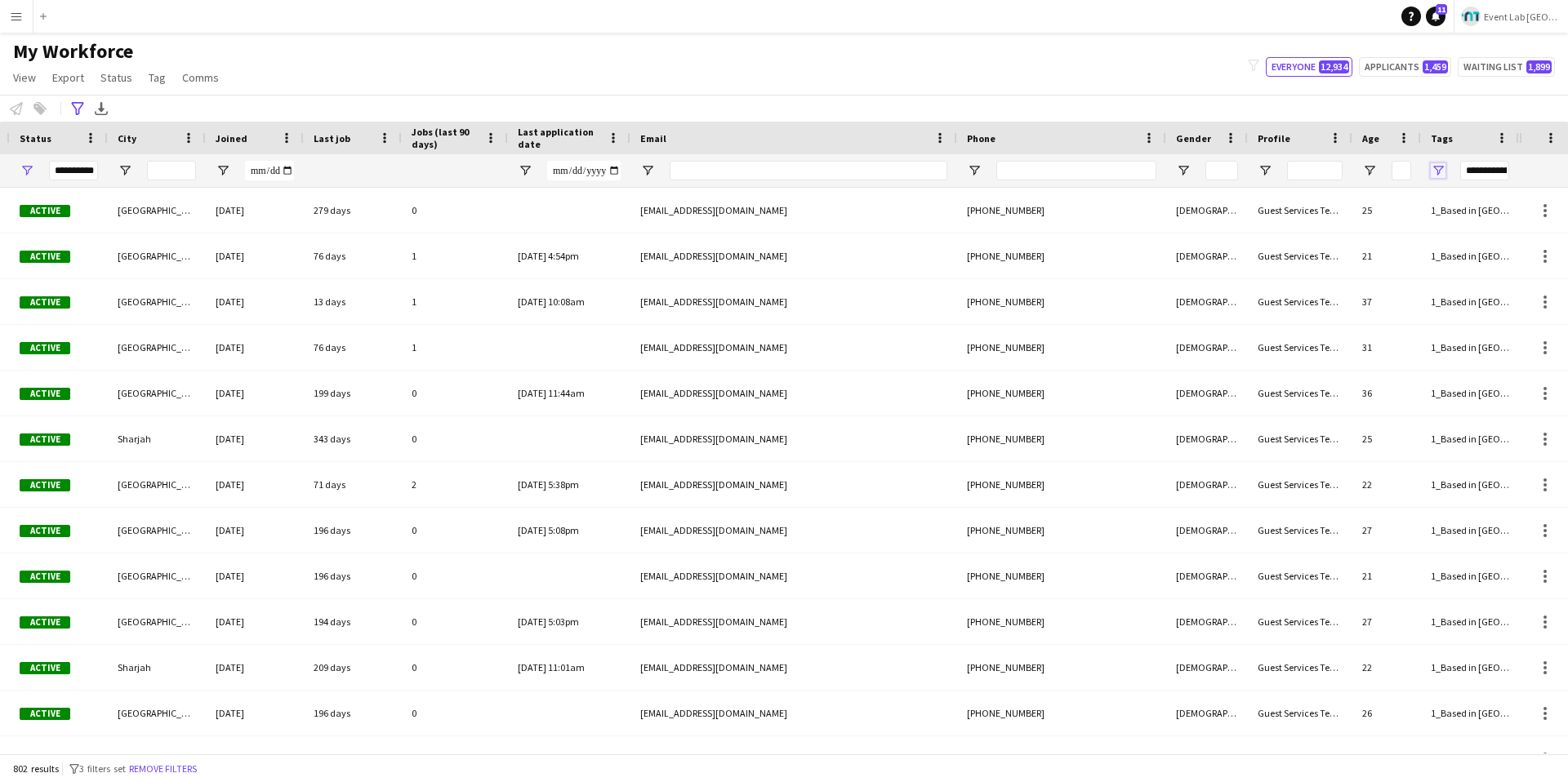
click at [1183, 166] on span "Open Filter Menu" at bounding box center [1438, 171] width 15 height 15
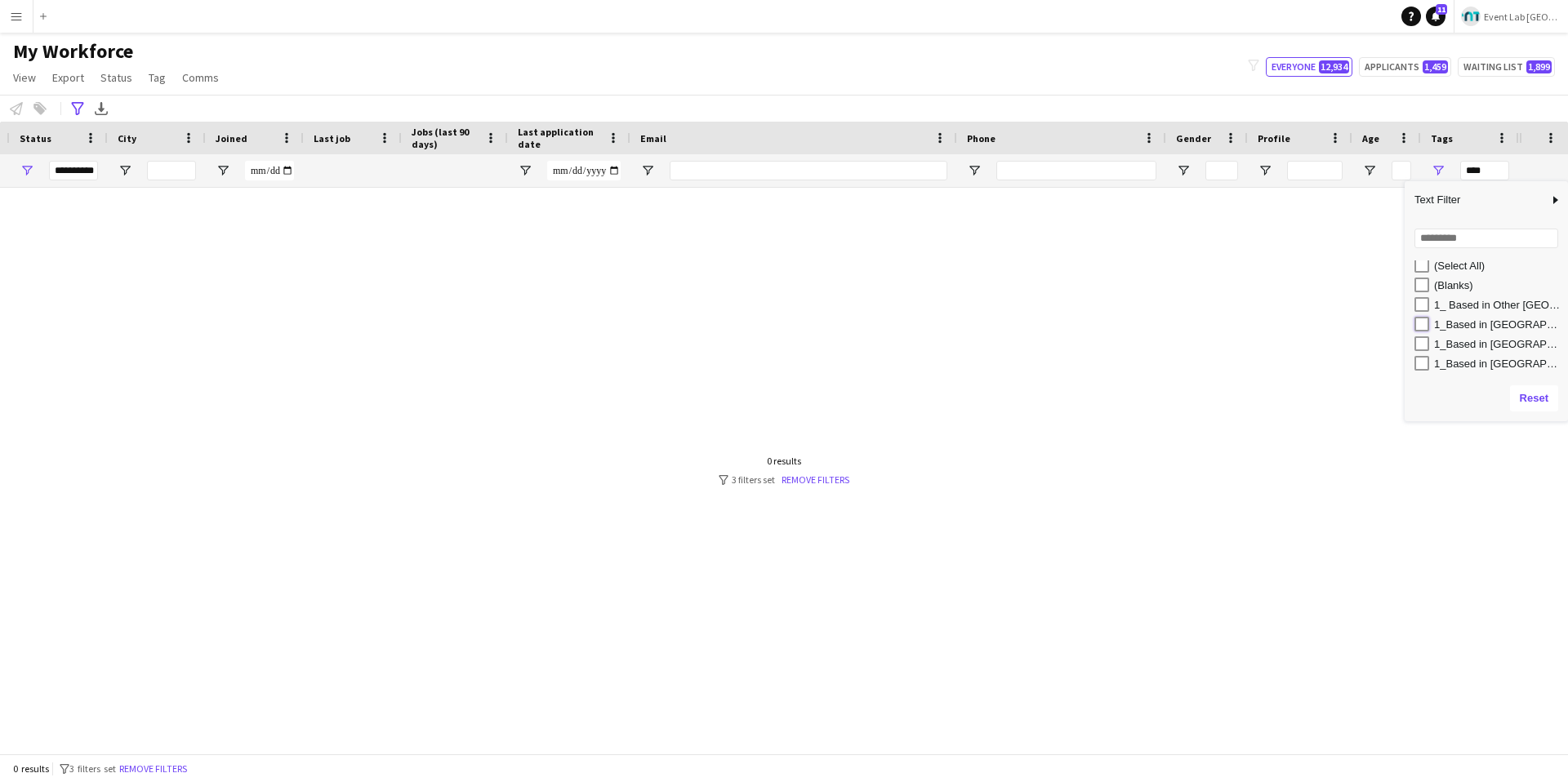
type input "**********"
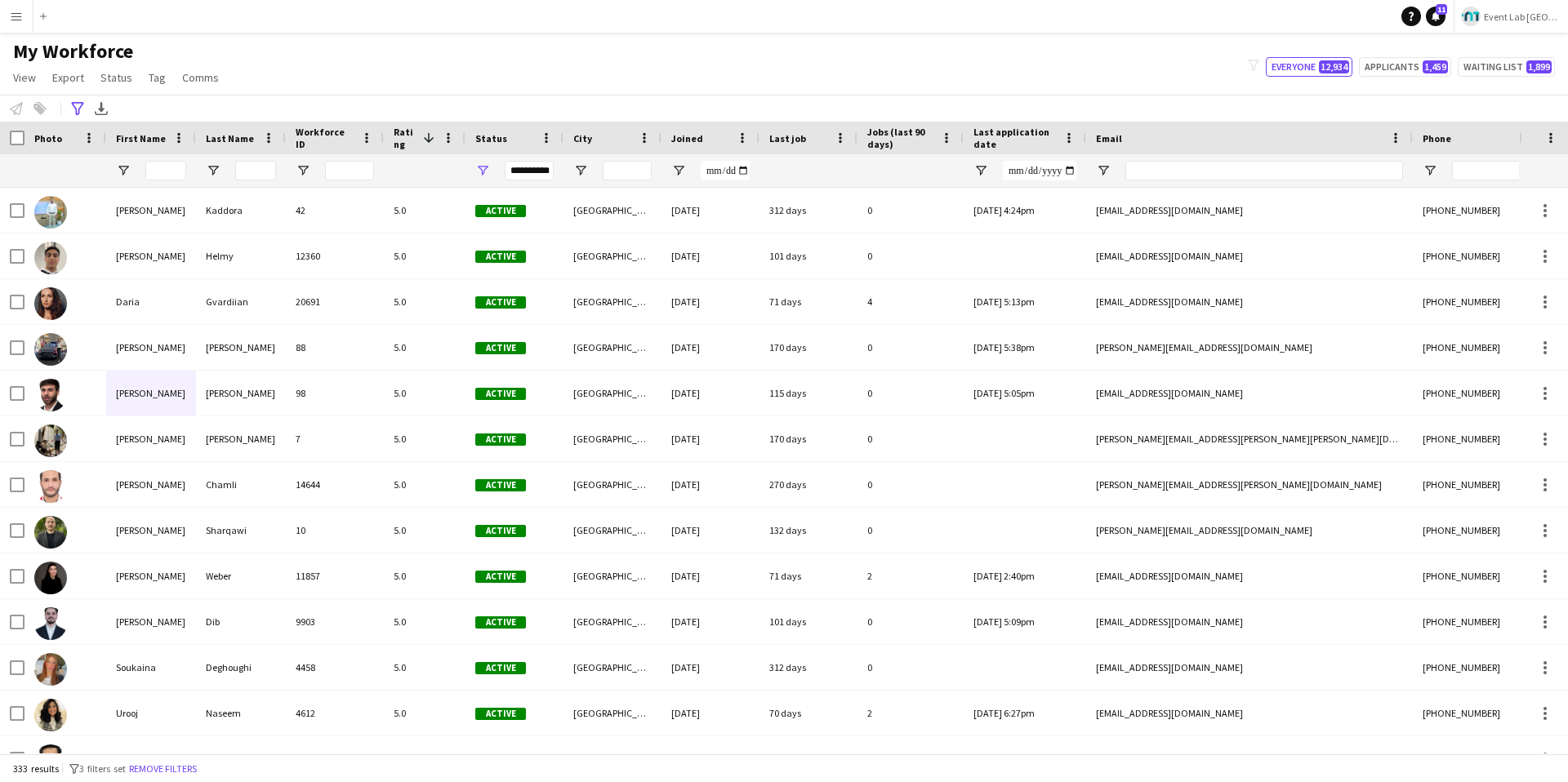
click at [1014, 74] on div "My Workforce View Views Default view New view Update view Delete view Edit name…" at bounding box center [784, 67] width 1568 height 55
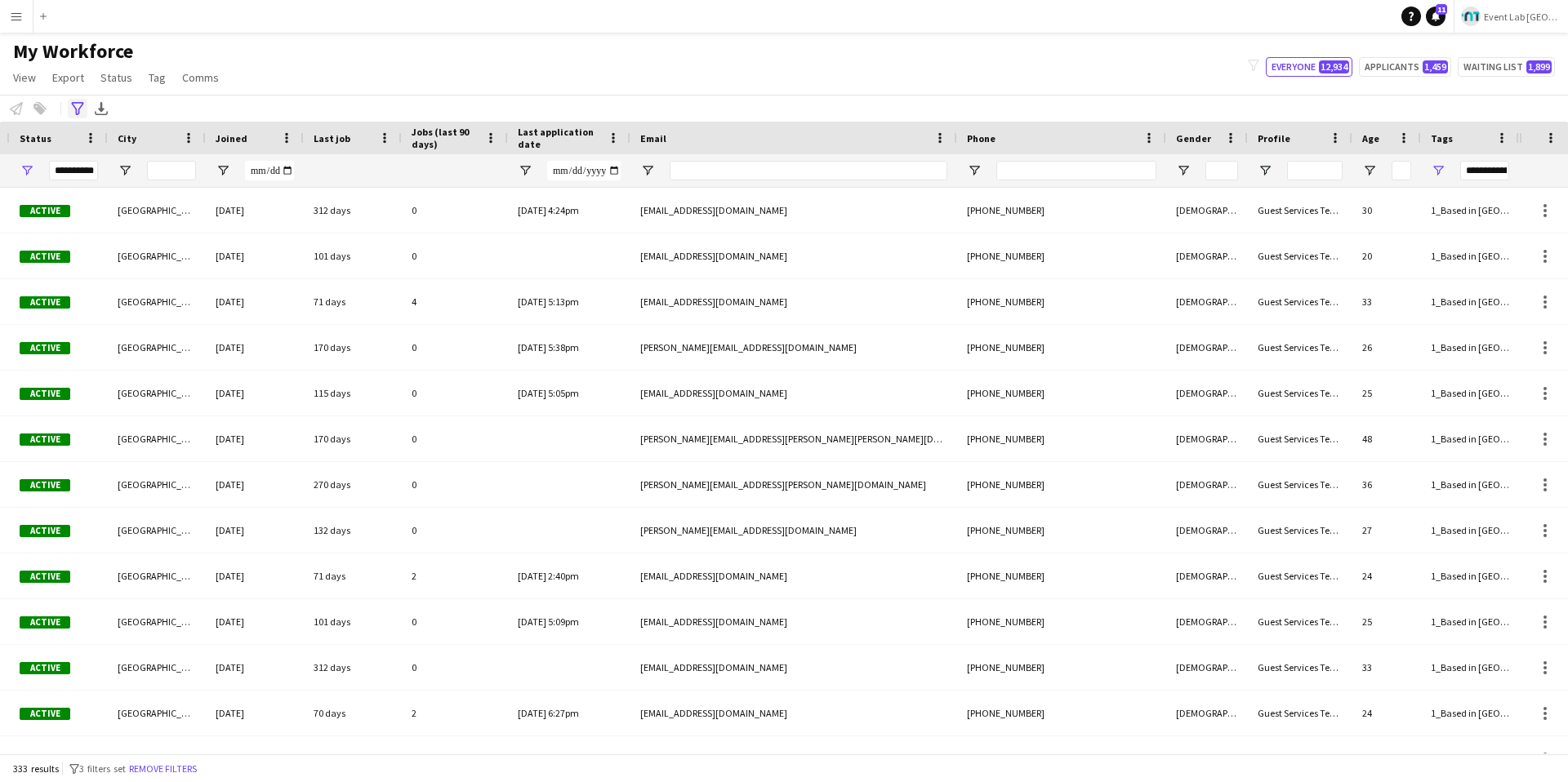
click at [72, 104] on icon at bounding box center [77, 109] width 12 height 13
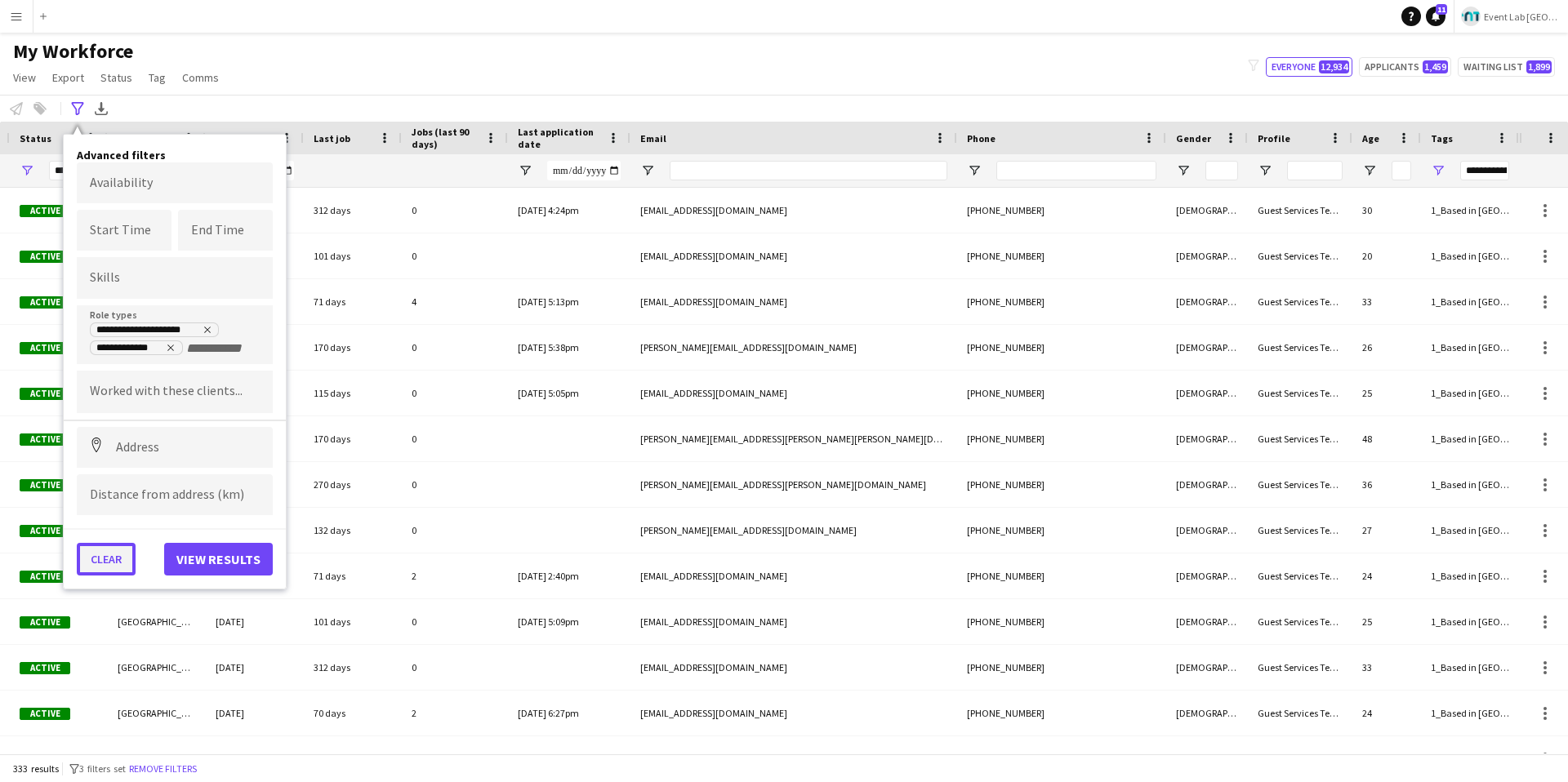
click at [106, 555] on button "Clear" at bounding box center [106, 560] width 59 height 33
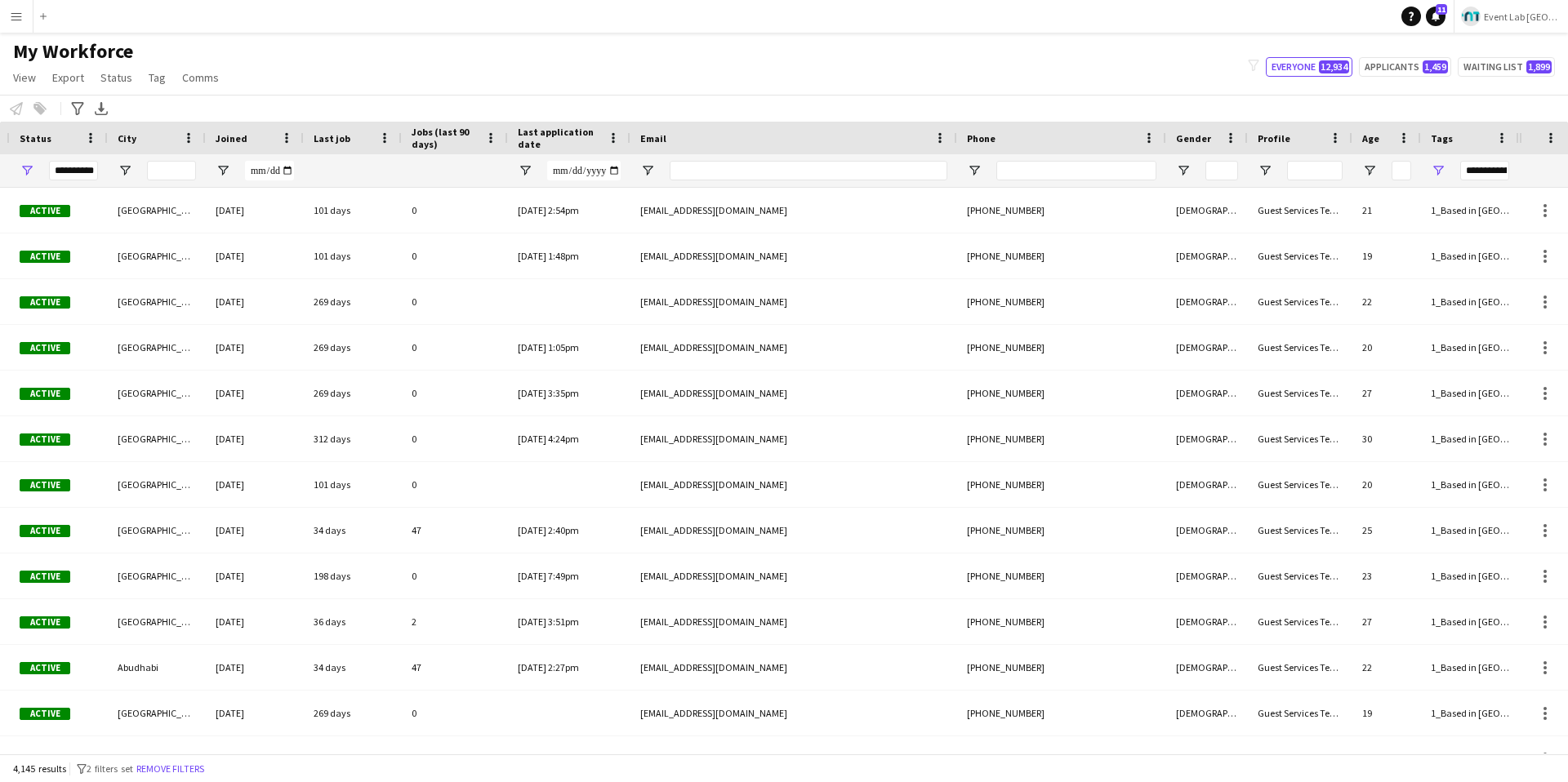
click at [416, 82] on div "My Workforce View Views Default view New view Update view Delete view Edit name…" at bounding box center [784, 67] width 1568 height 55
